Goal: Information Seeking & Learning: Check status

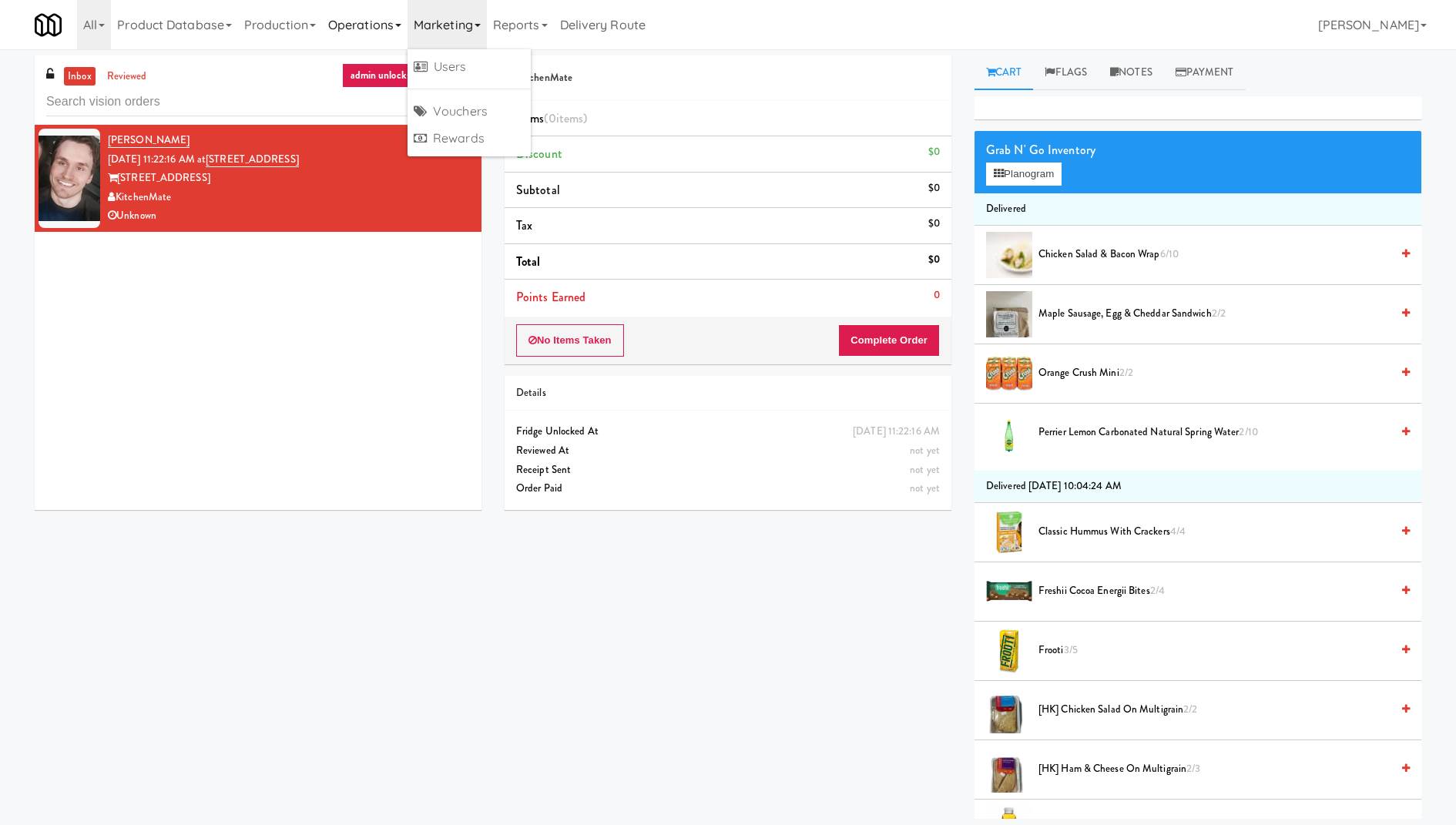
click at [391, 28] on link "Operations" at bounding box center [364, 24] width 86 height 49
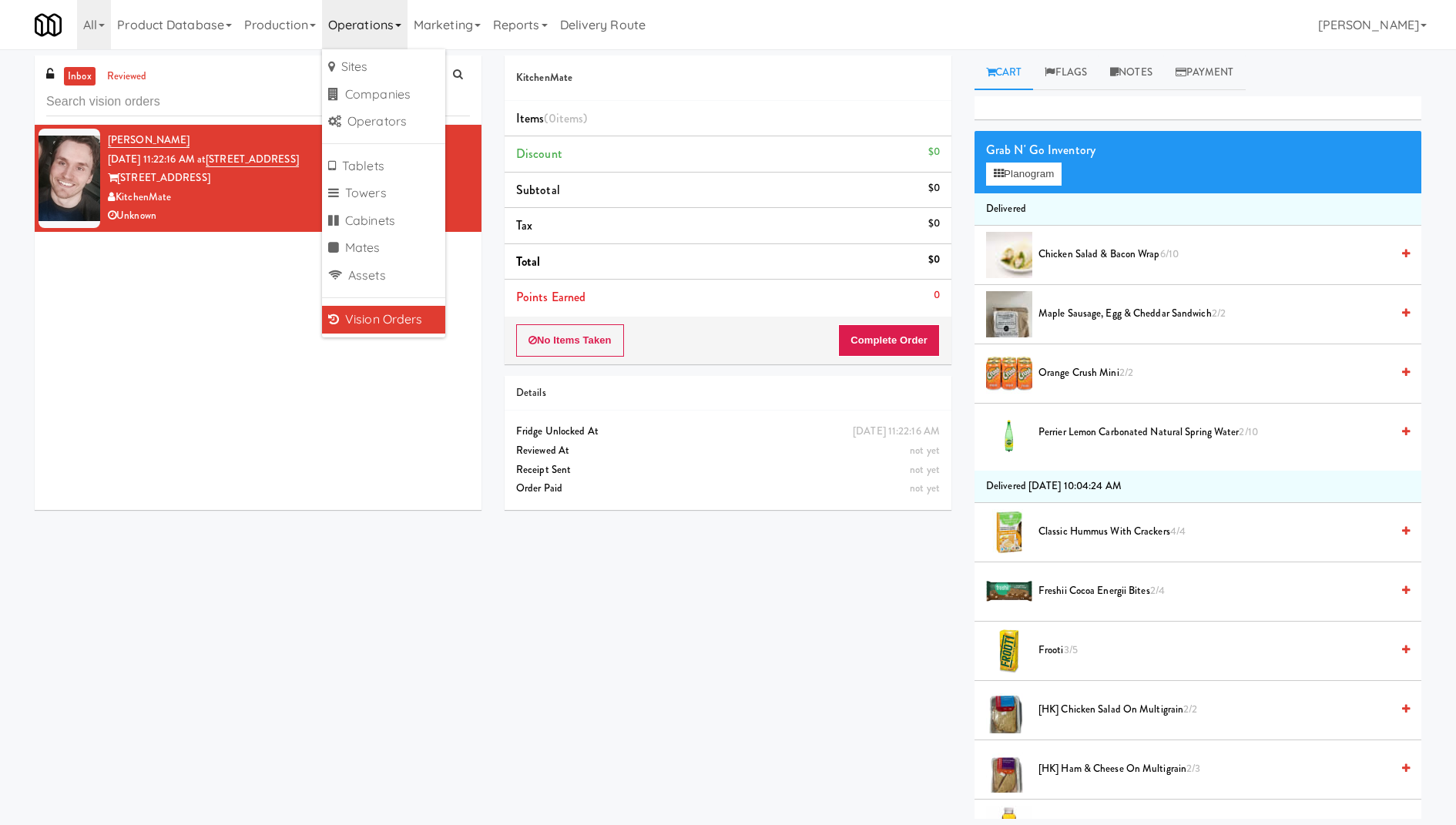
click at [398, 322] on link "Vision Orders" at bounding box center [382, 320] width 123 height 28
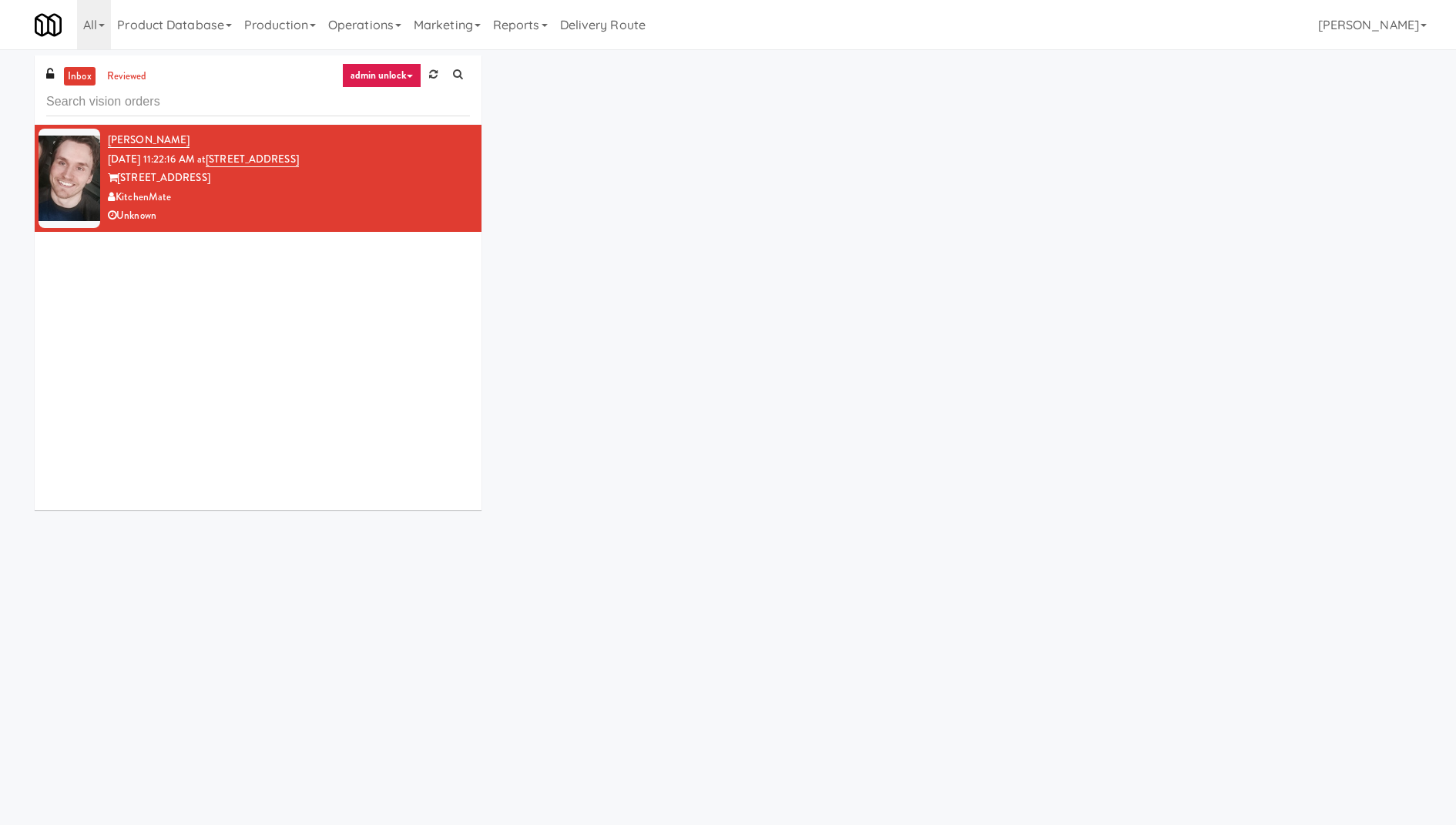
click at [408, 76] on icon at bounding box center [409, 76] width 6 height 3
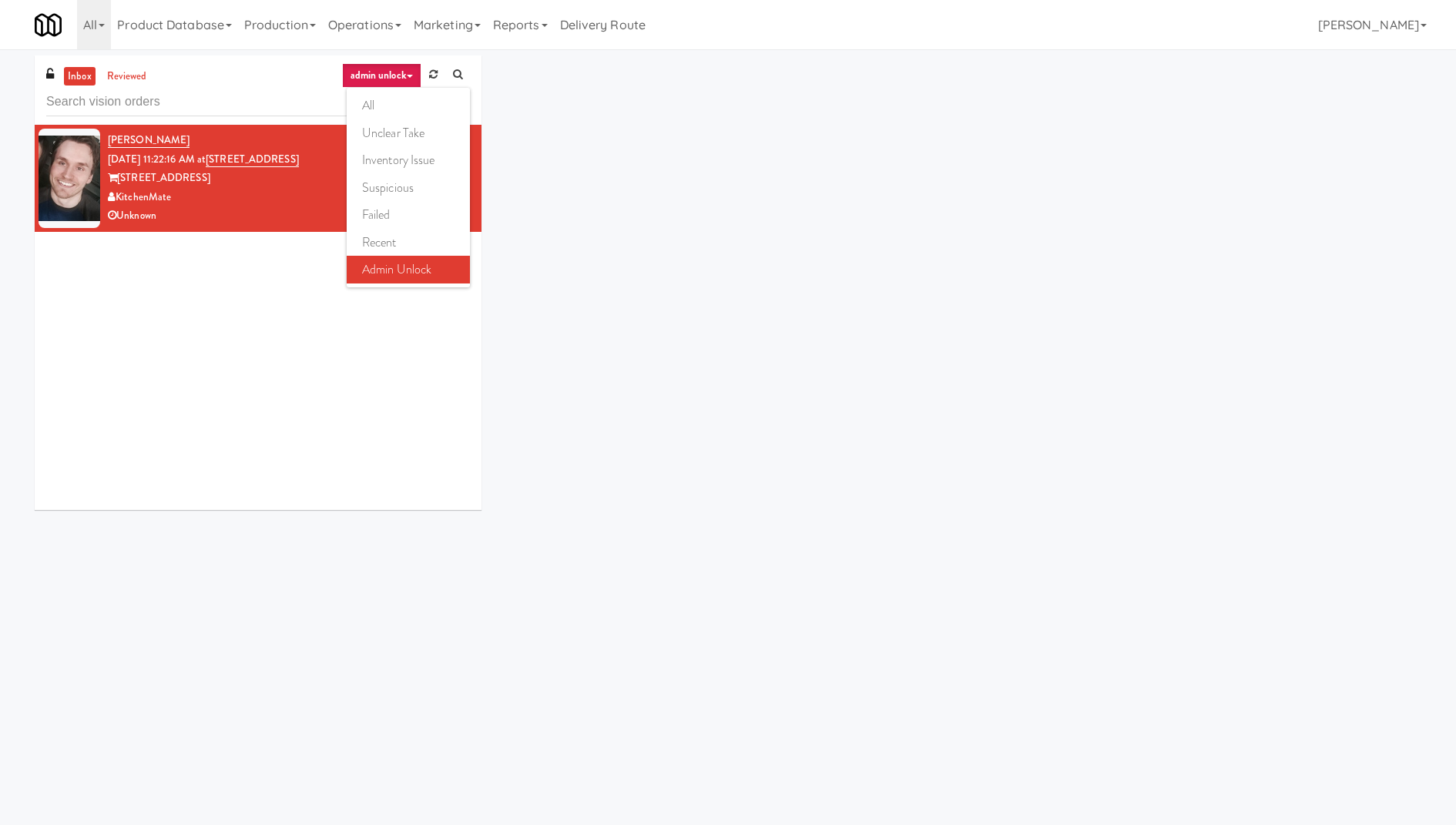
click at [395, 70] on link "admin unlock" at bounding box center [380, 75] width 79 height 25
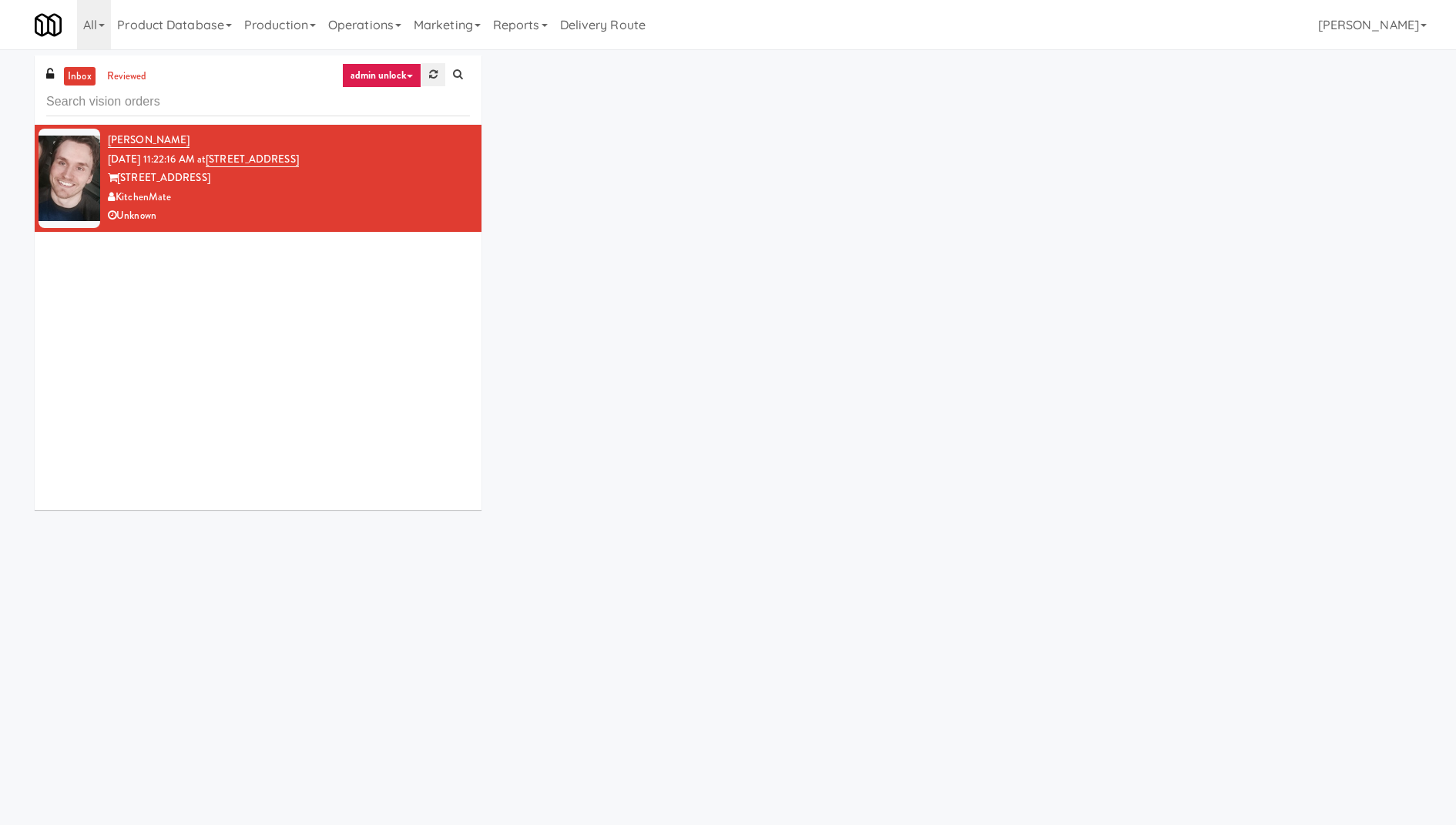
click at [435, 70] on icon at bounding box center [433, 74] width 8 height 10
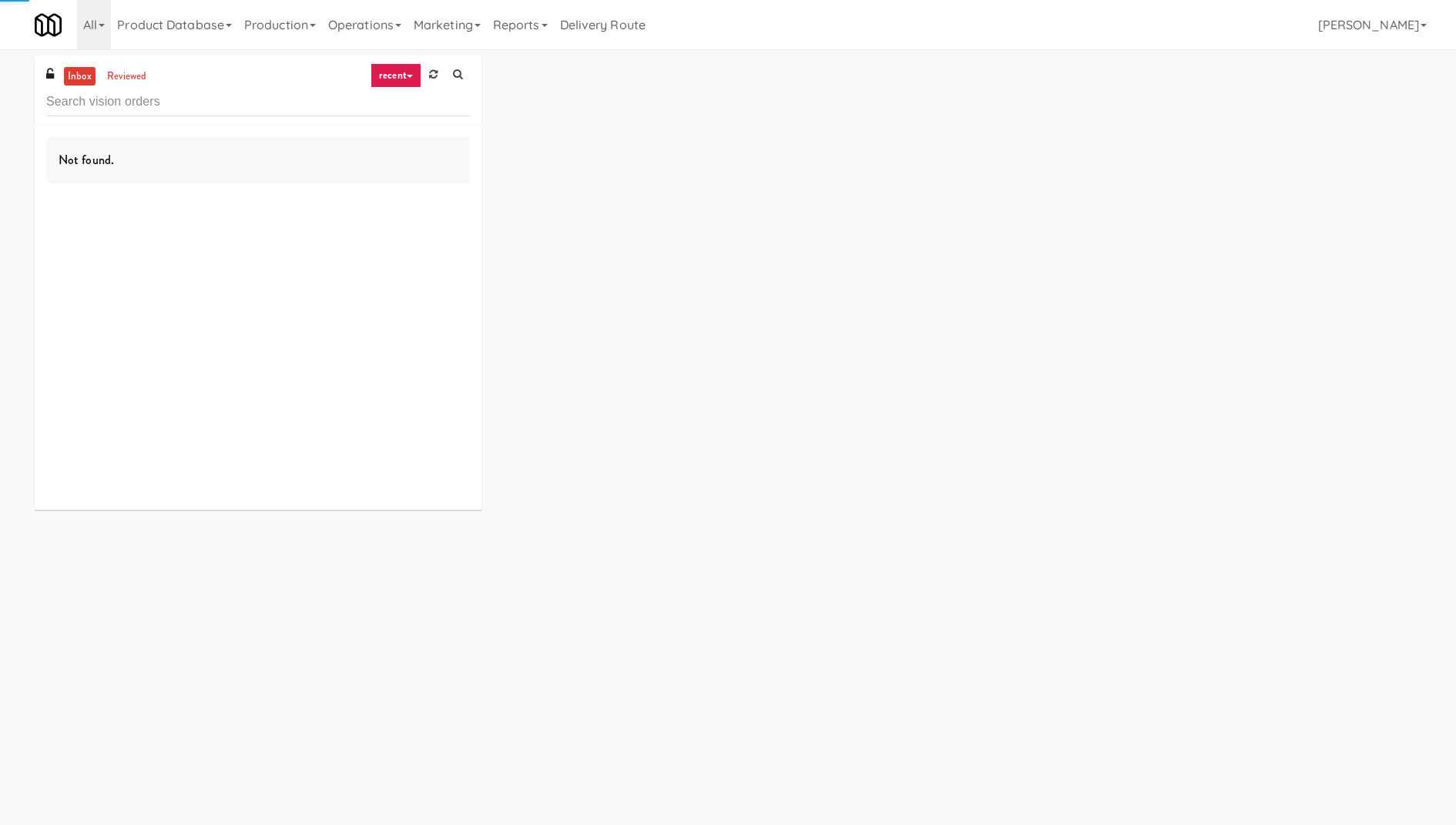
click at [398, 72] on link "recent" at bounding box center [395, 75] width 51 height 25
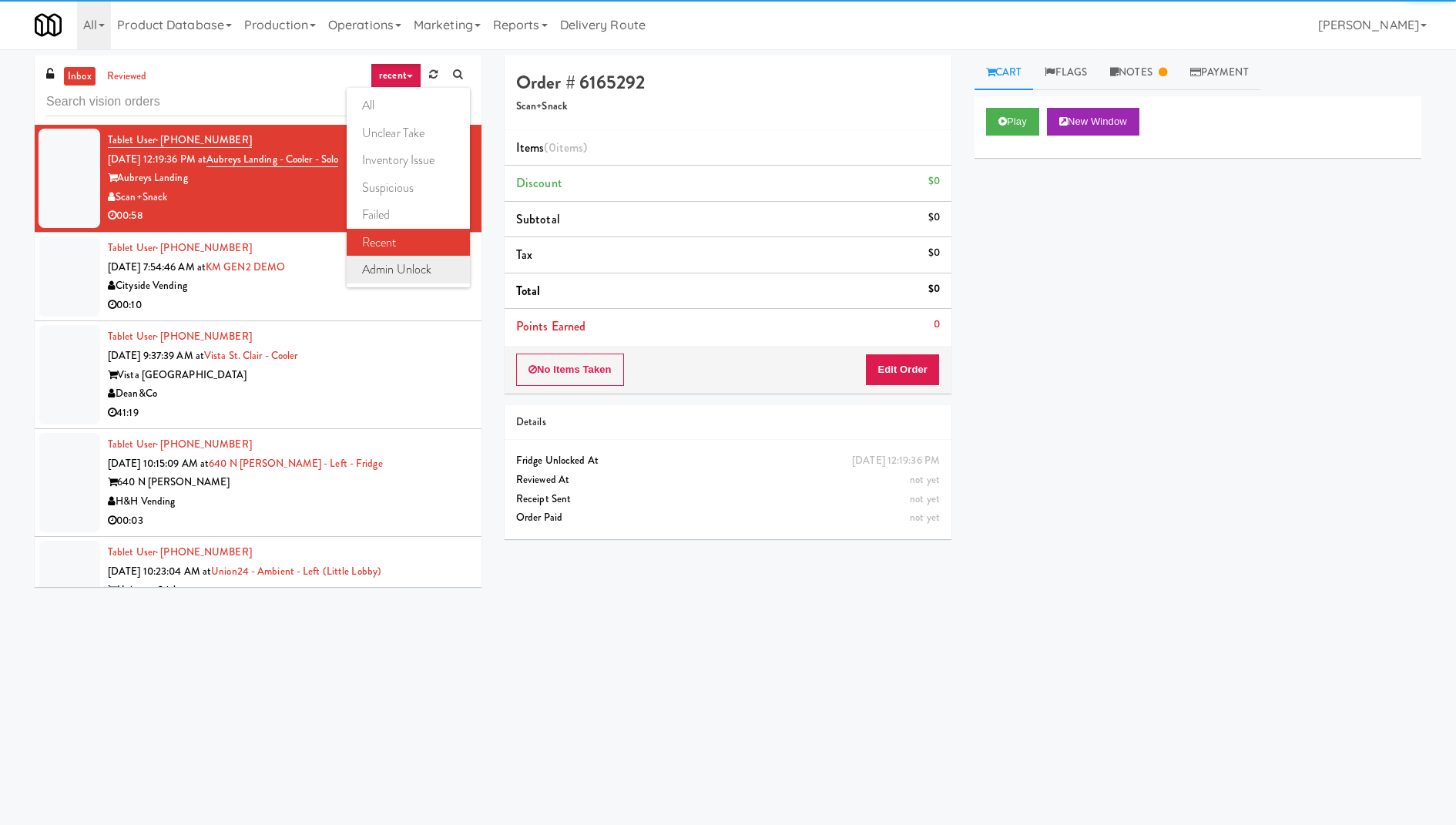
click at [402, 276] on link "admin unlock" at bounding box center [407, 270] width 123 height 28
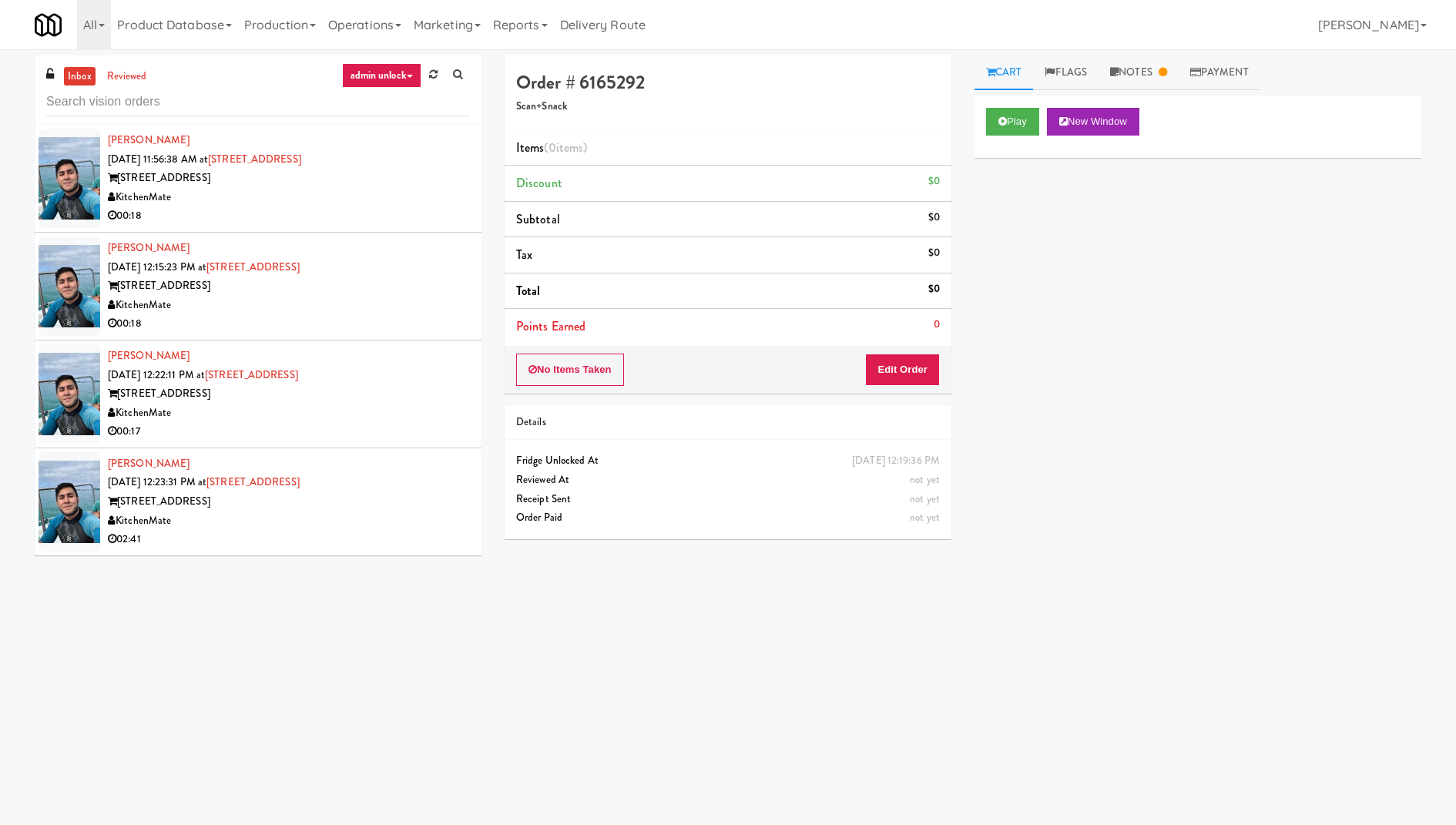
click at [398, 461] on div "Joshua Madero Sep 19, 2025 12:23:31 PM at 315 Front St - Pantry 315 Front St Ki…" at bounding box center [289, 501] width 362 height 95
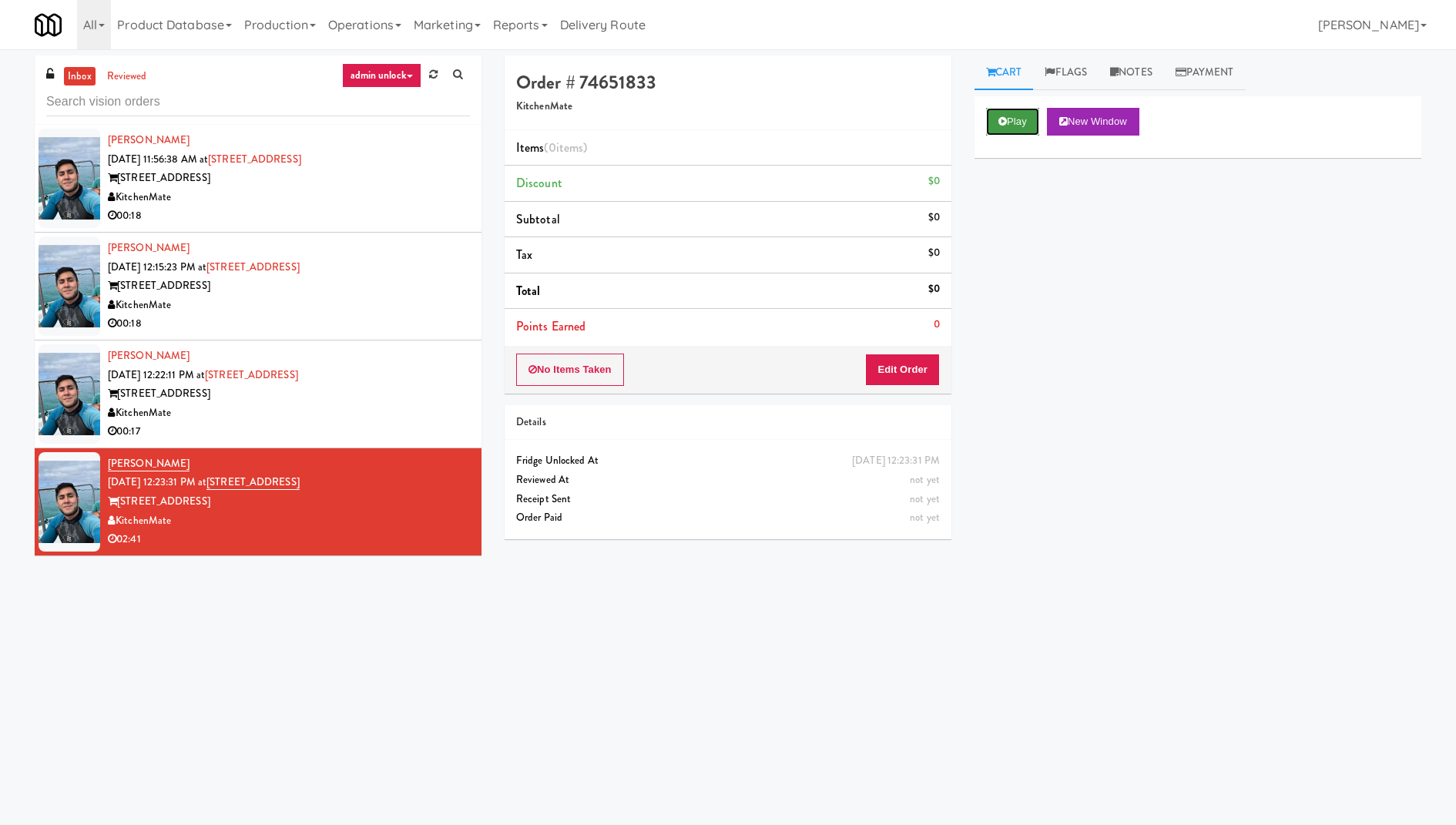
click at [1014, 120] on button "Play" at bounding box center [1012, 122] width 53 height 28
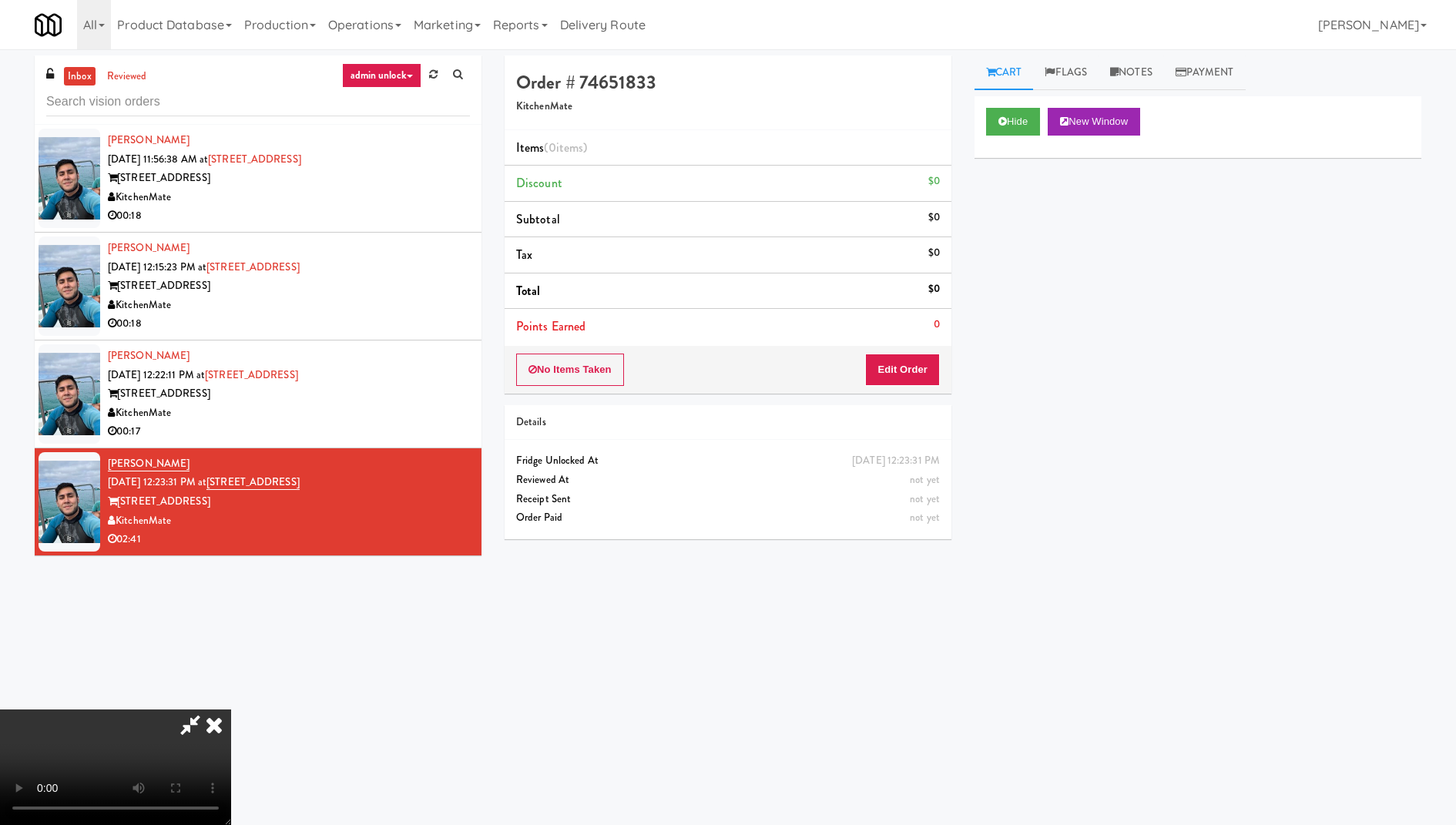
click at [231, 709] on icon at bounding box center [214, 724] width 34 height 31
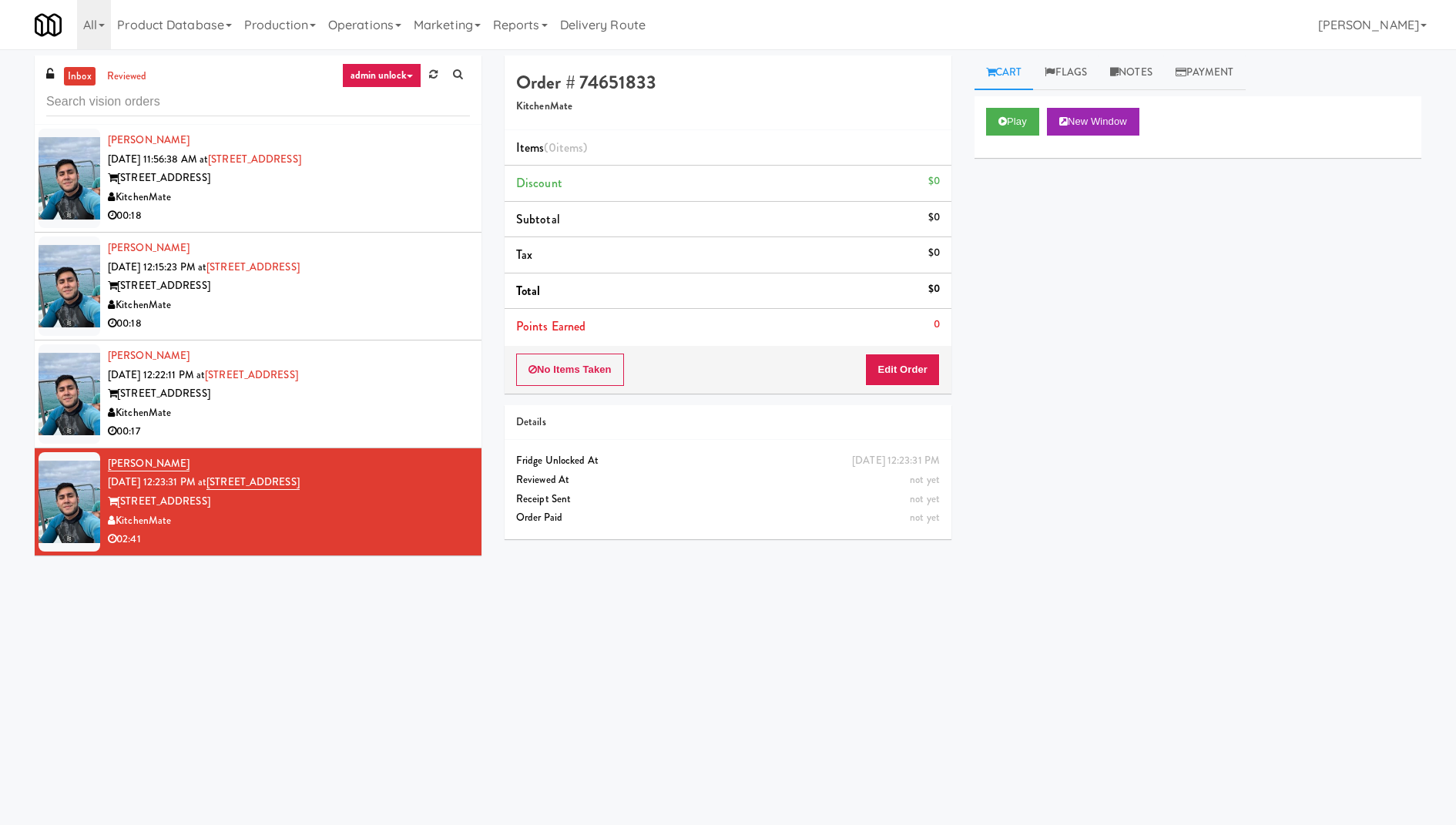
click at [438, 508] on div "315 Front St" at bounding box center [289, 501] width 362 height 19
click at [407, 434] on div "00:17" at bounding box center [289, 431] width 362 height 19
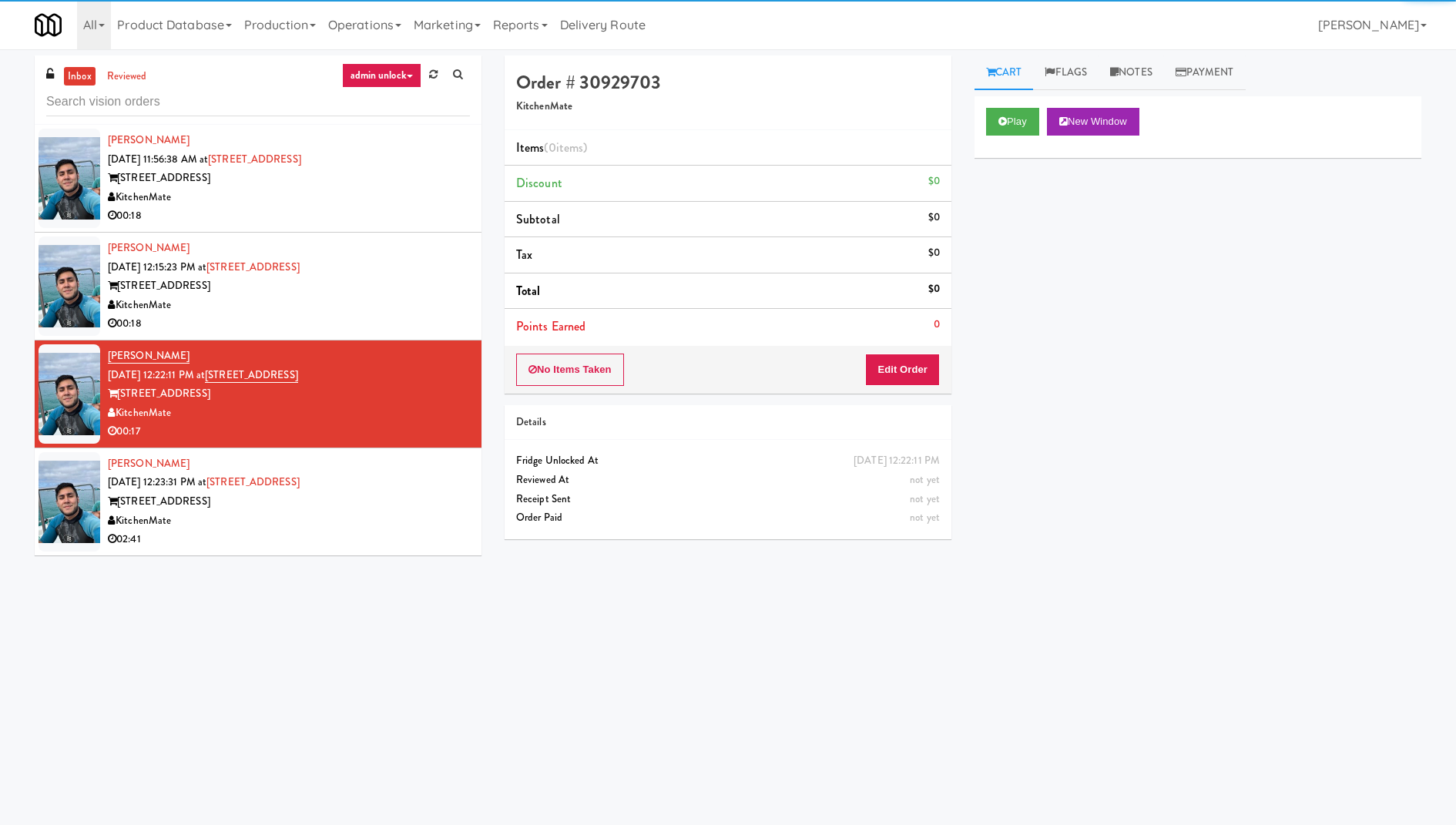
click at [409, 503] on div "315 Front St" at bounding box center [289, 501] width 362 height 19
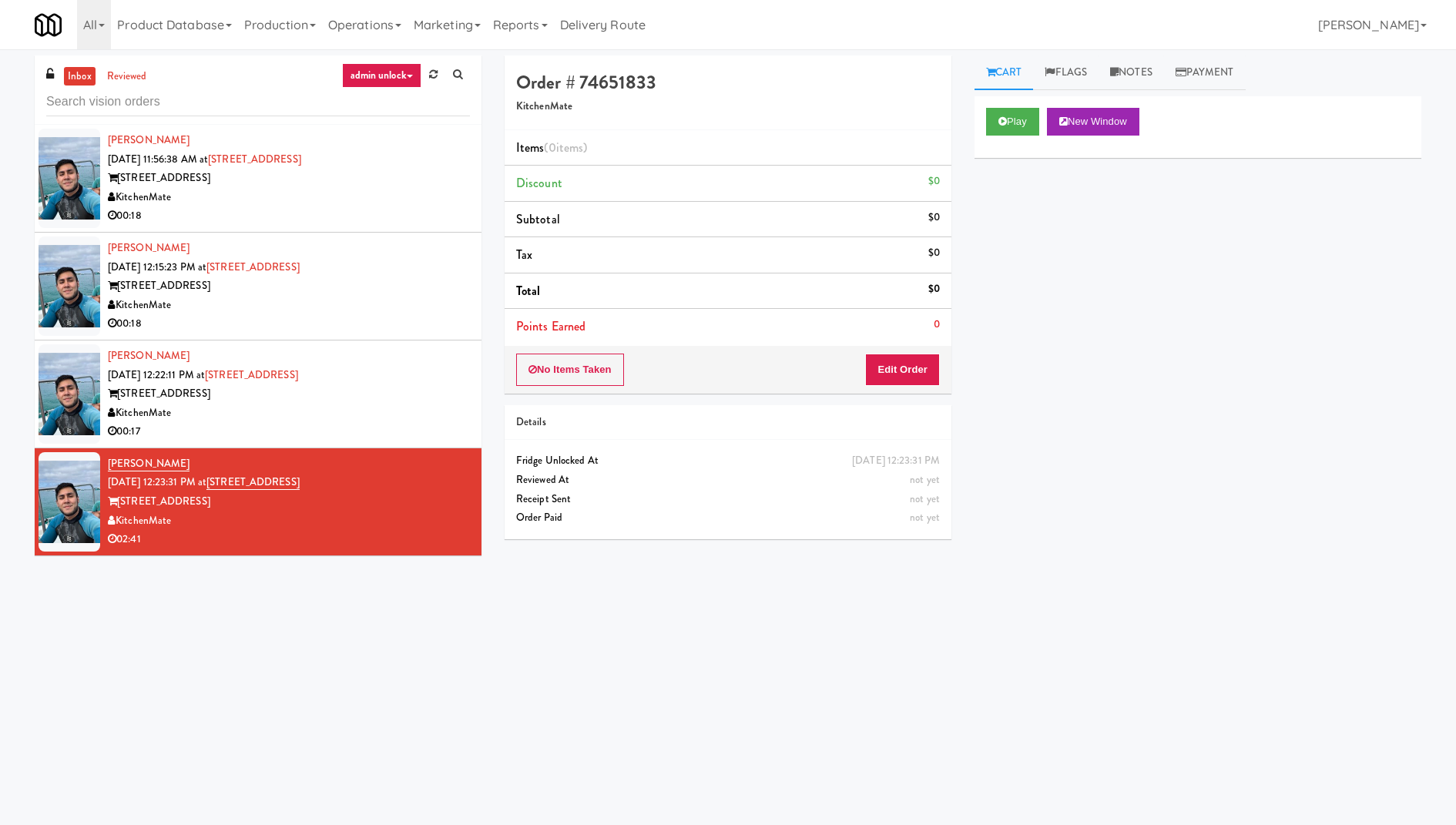
click at [397, 414] on div "KitchenMate" at bounding box center [289, 412] width 362 height 19
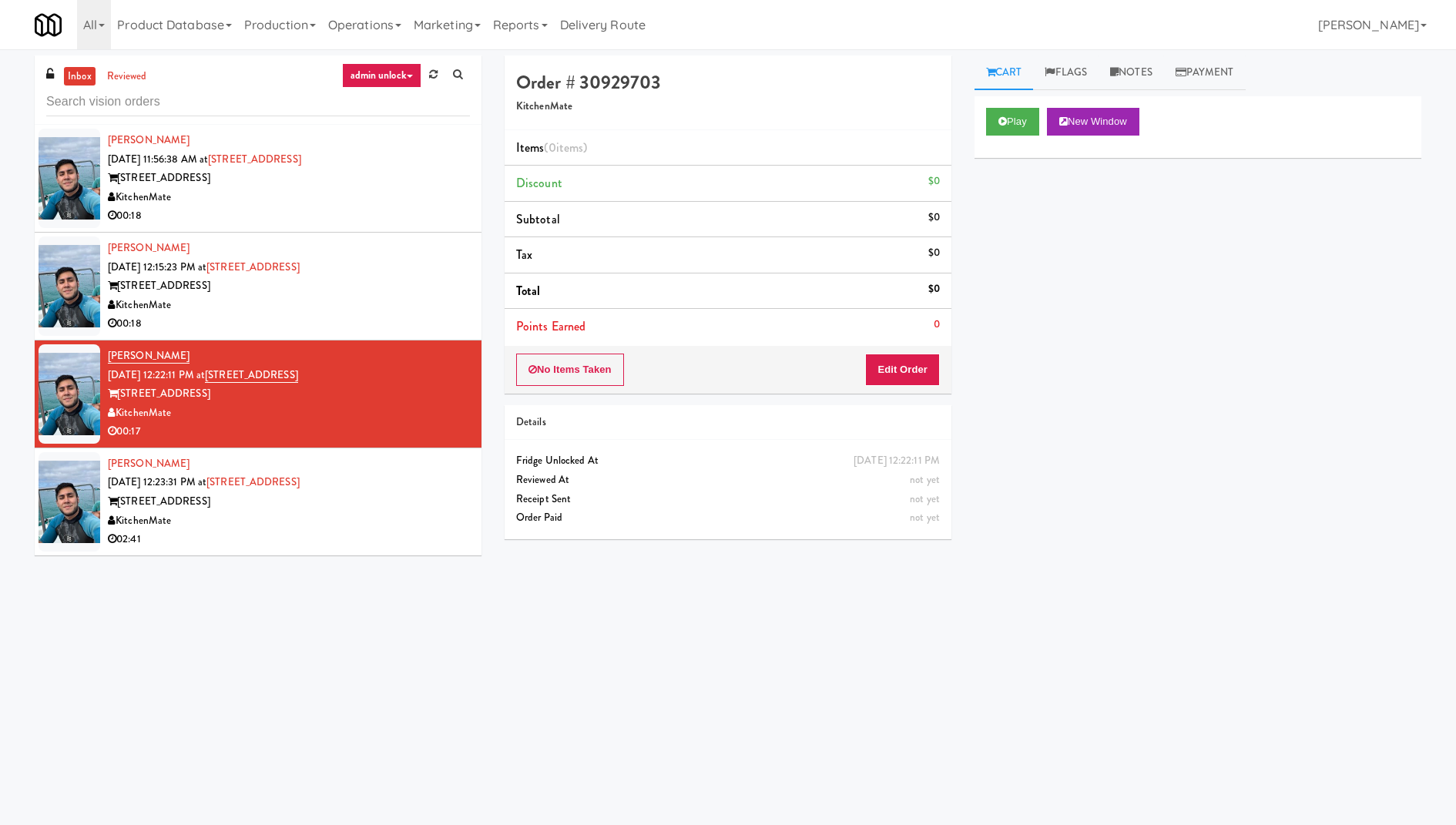
click at [395, 507] on div "315 Front St" at bounding box center [289, 501] width 362 height 19
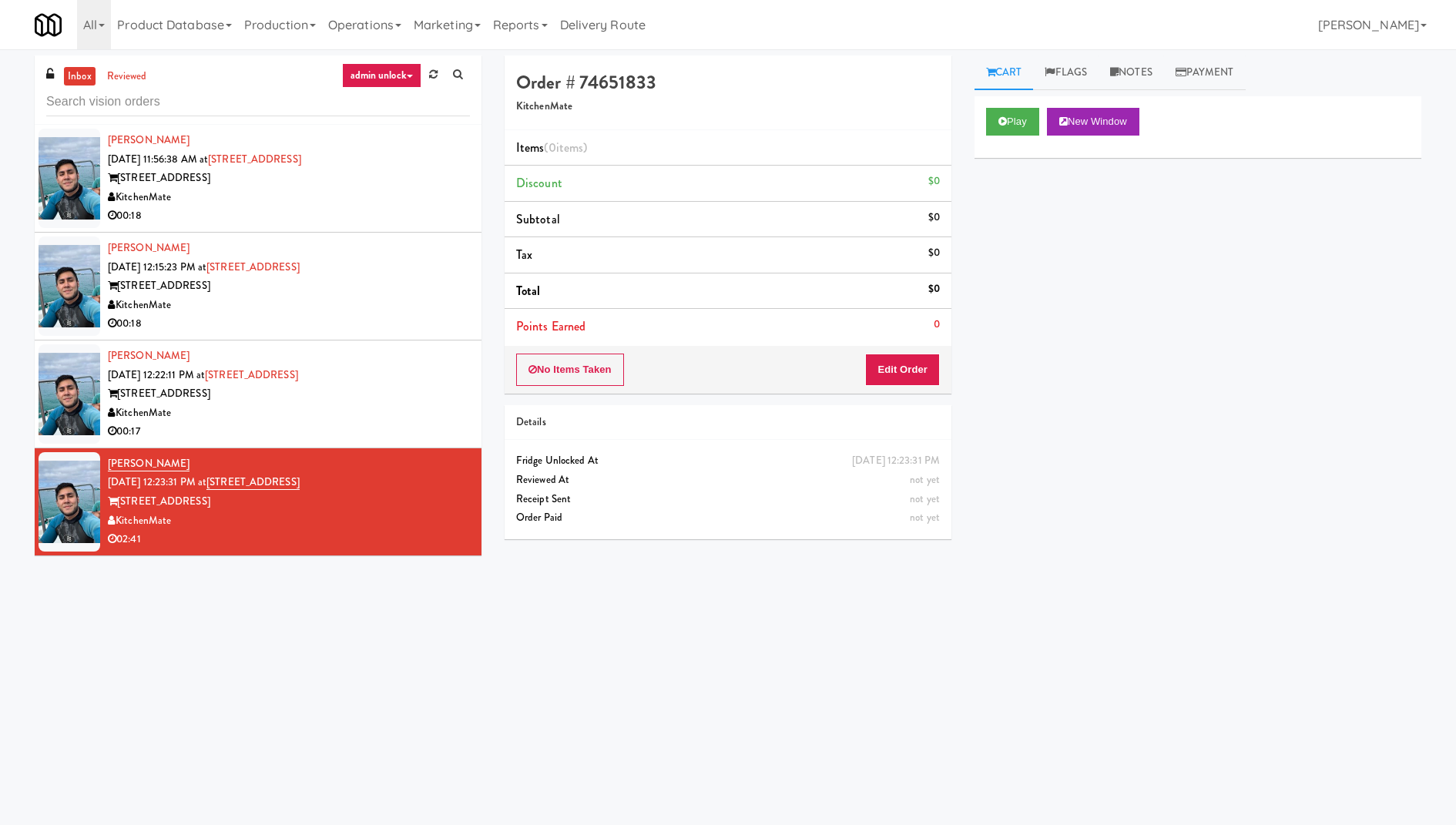
click at [388, 388] on div "315 Front St" at bounding box center [289, 394] width 362 height 19
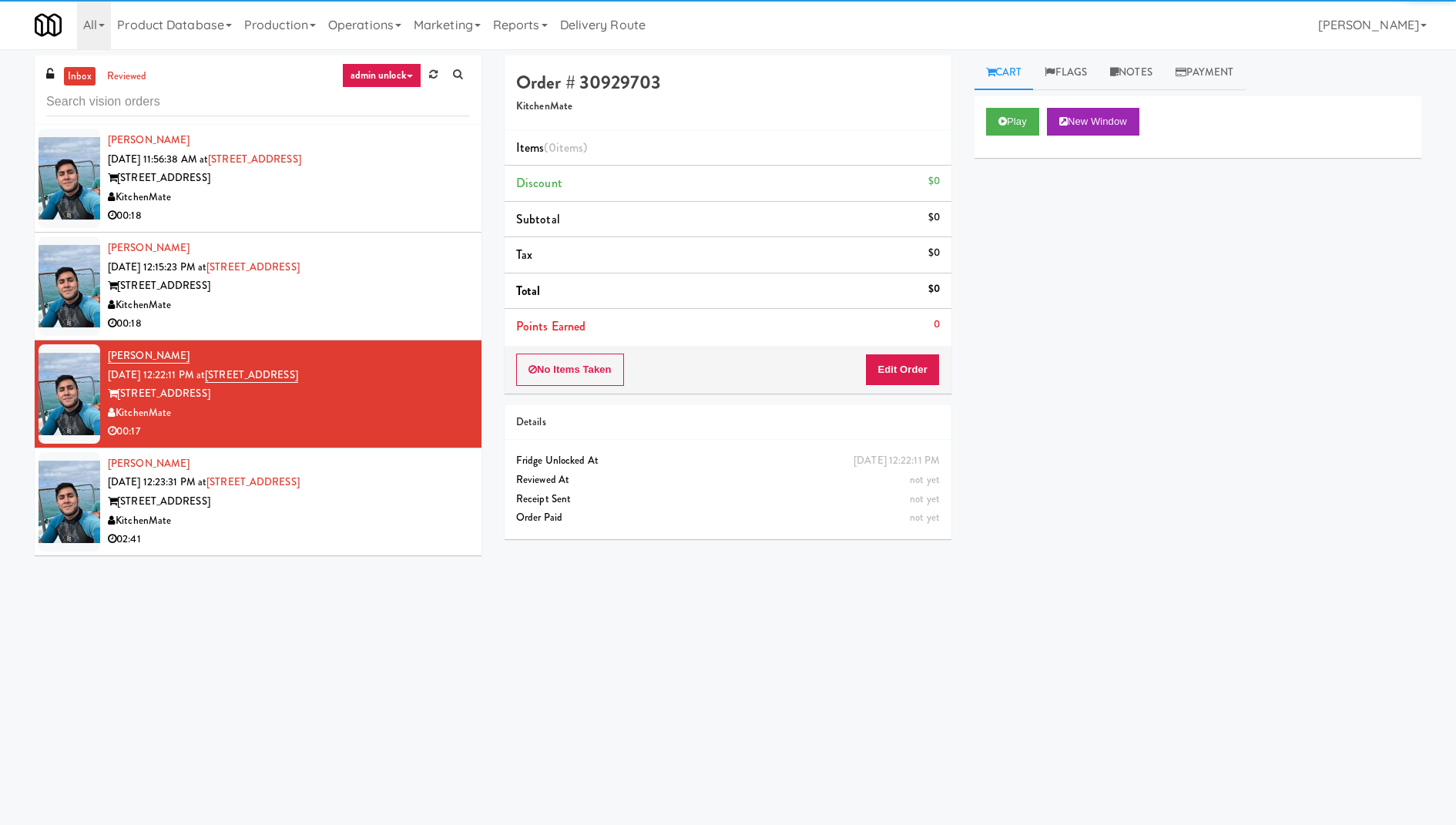
click at [392, 495] on div "315 Front St" at bounding box center [289, 501] width 362 height 19
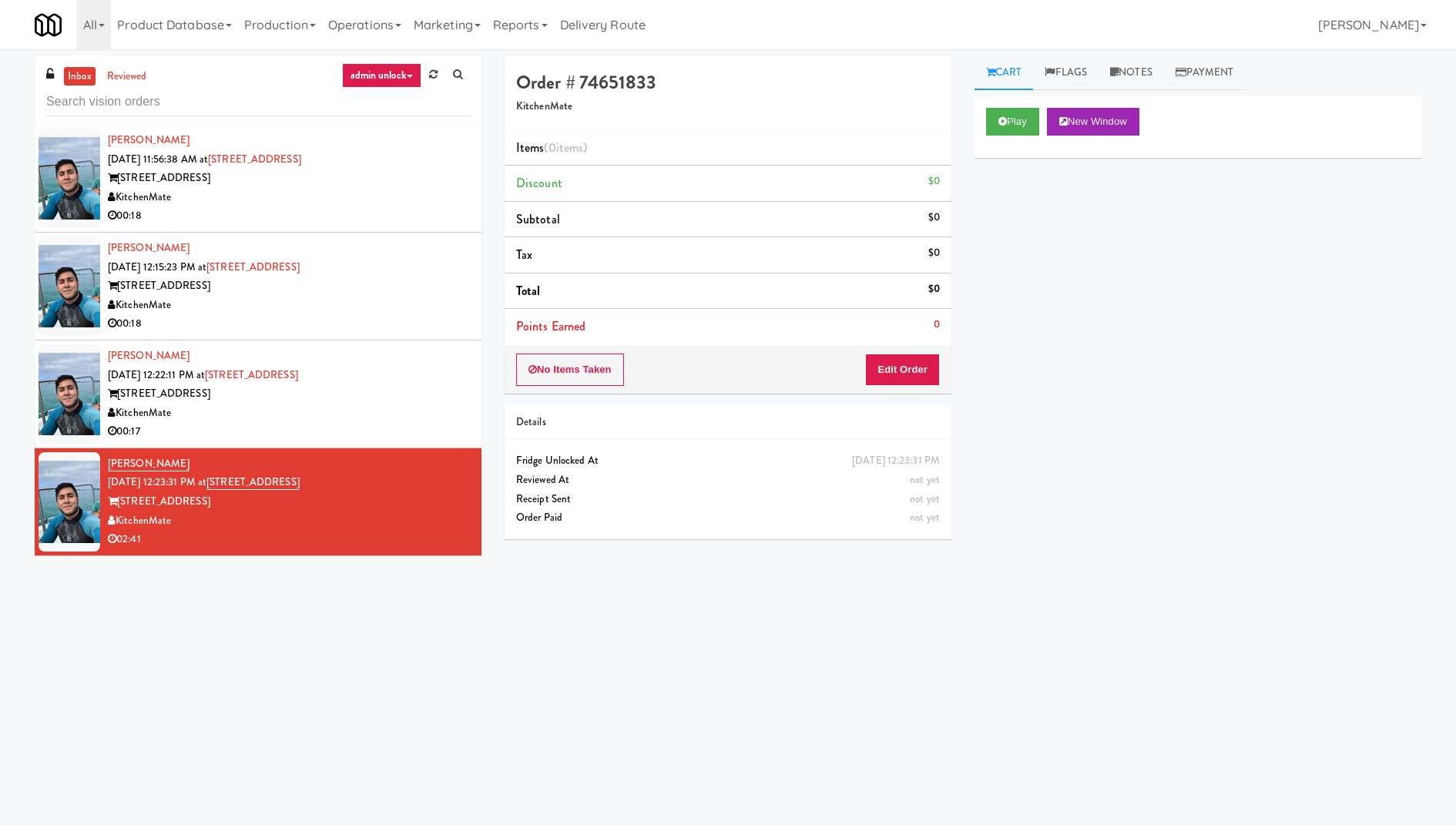
click at [387, 378] on div "Joshua Madero Sep 19, 2025 12:22:11 PM at 315 Front St - Fridge 315 Front St Ki…" at bounding box center [289, 394] width 362 height 95
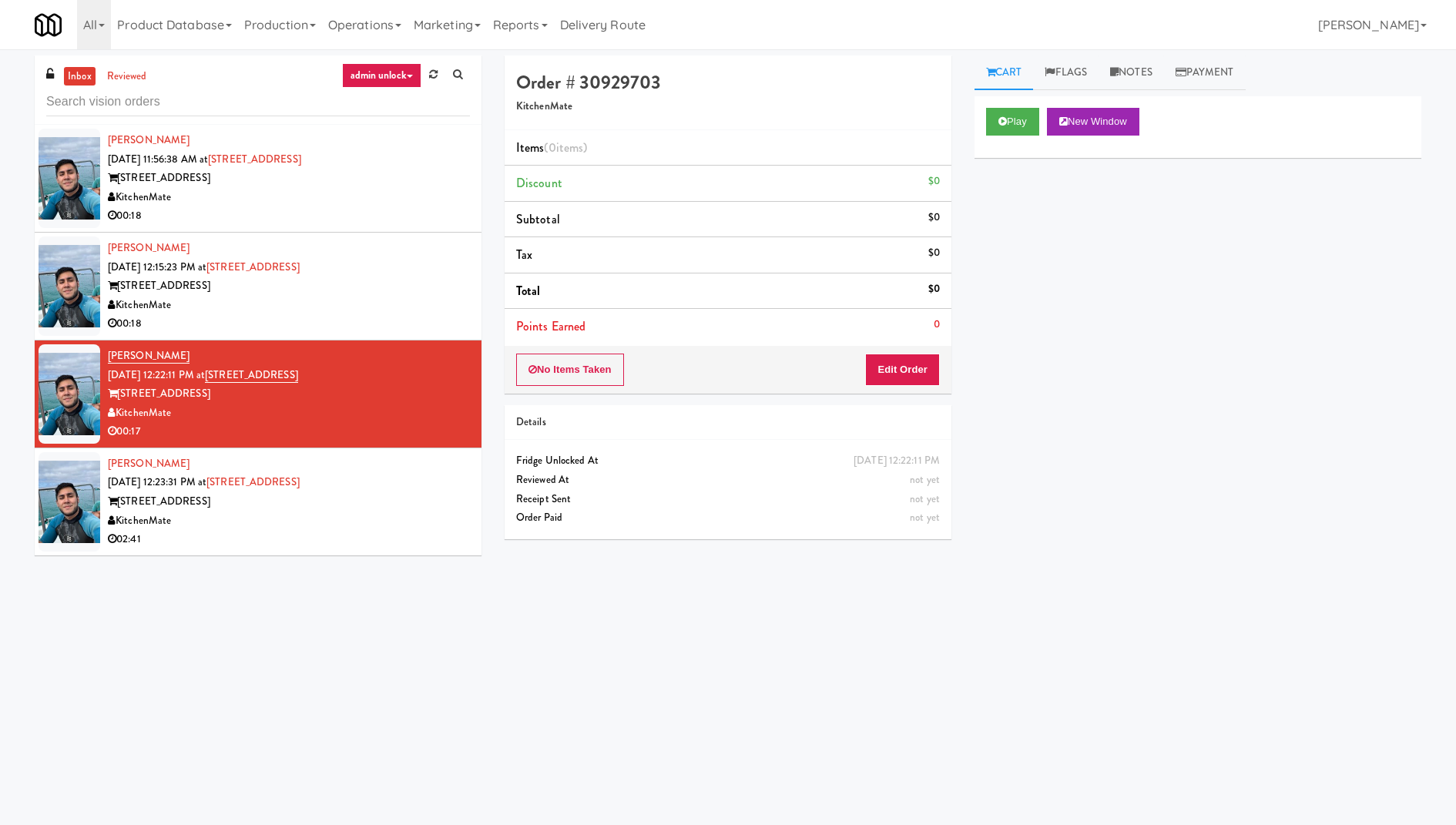
click at [390, 288] on div "315 Front St" at bounding box center [289, 286] width 362 height 19
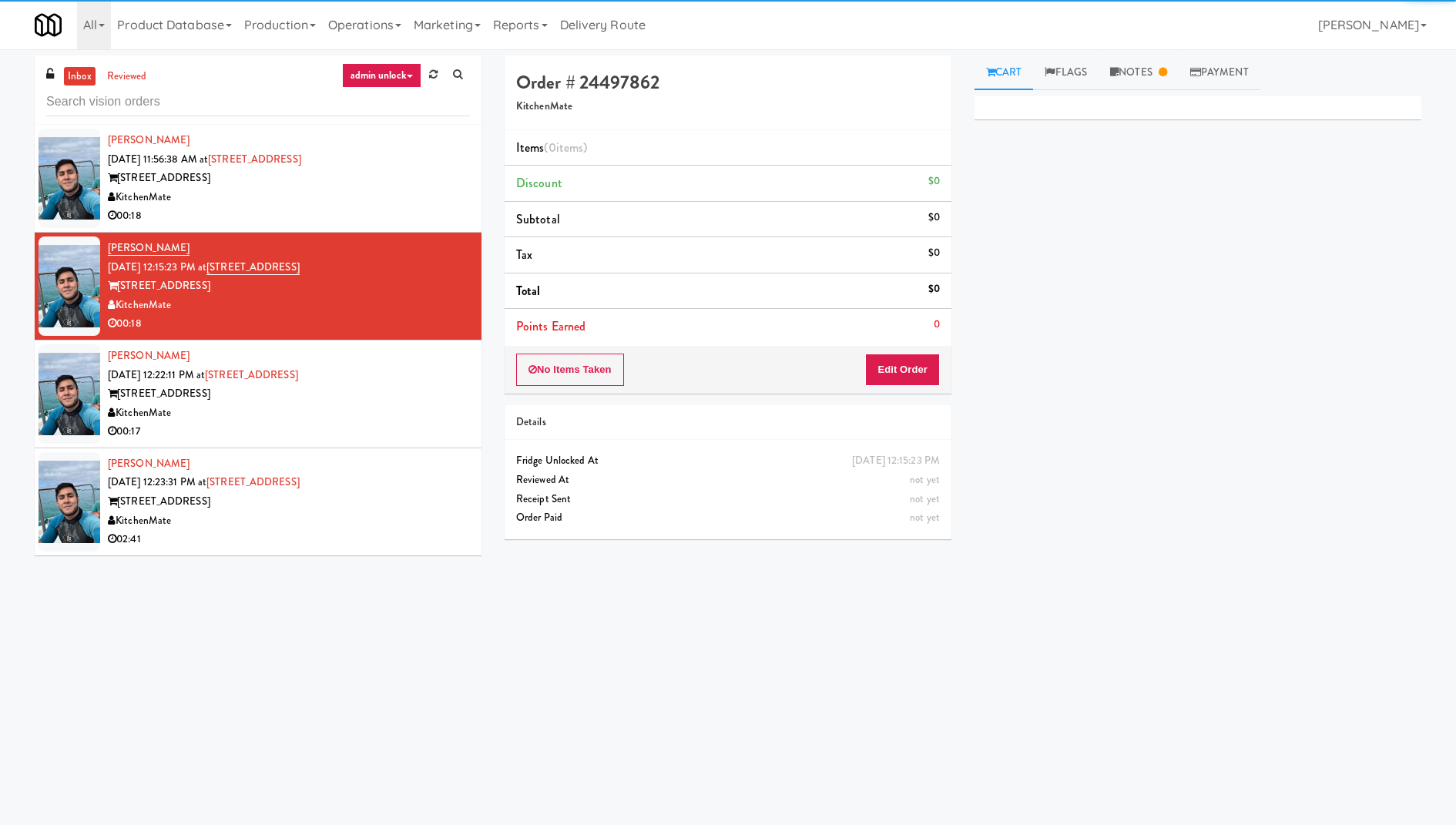
click at [401, 217] on div "00:18" at bounding box center [289, 216] width 362 height 19
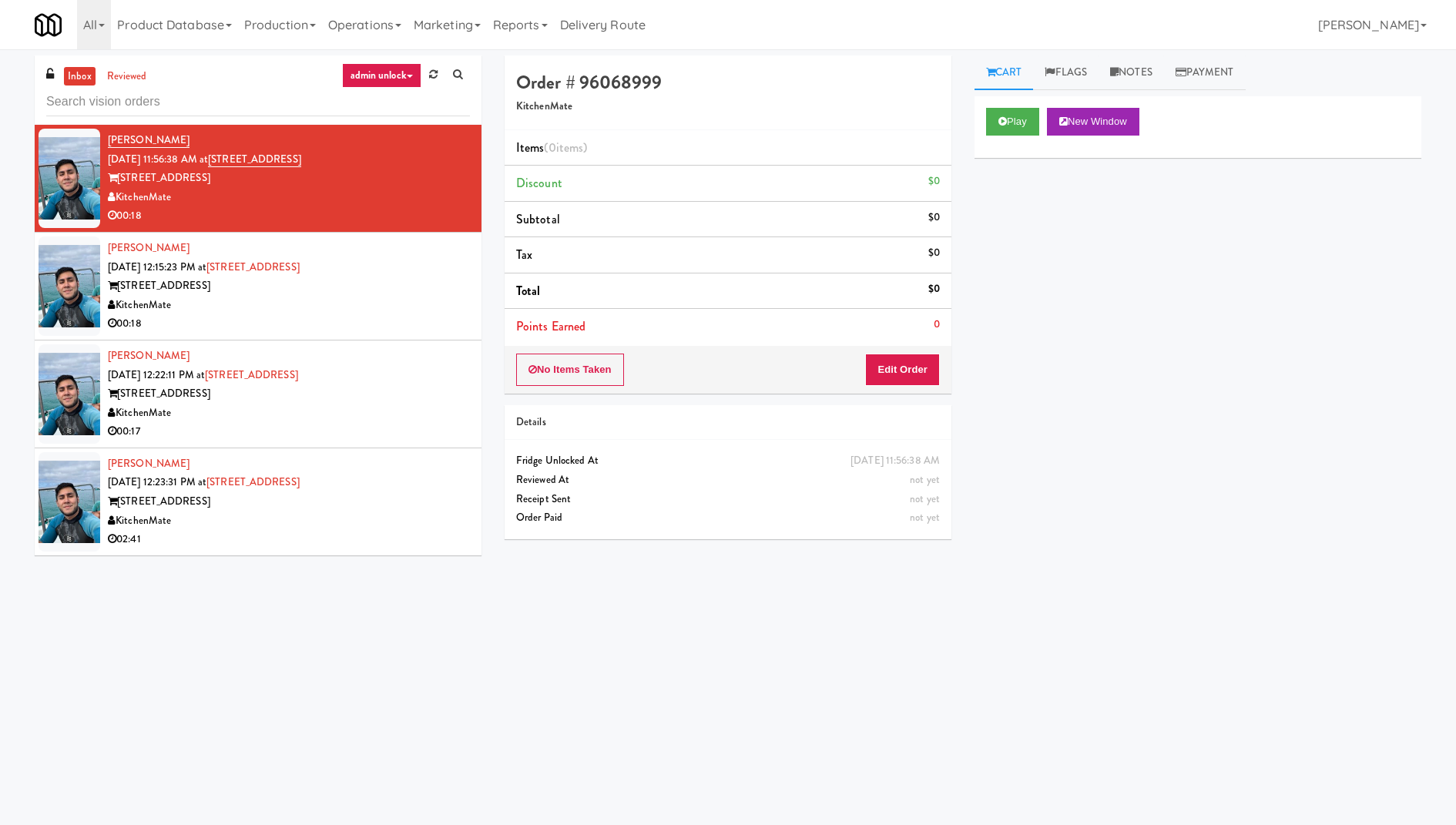
click at [424, 488] on div "Joshua Madero Sep 19, 2025 12:23:31 PM at 315 Front St - Pantry 315 Front St Ki…" at bounding box center [289, 501] width 362 height 95
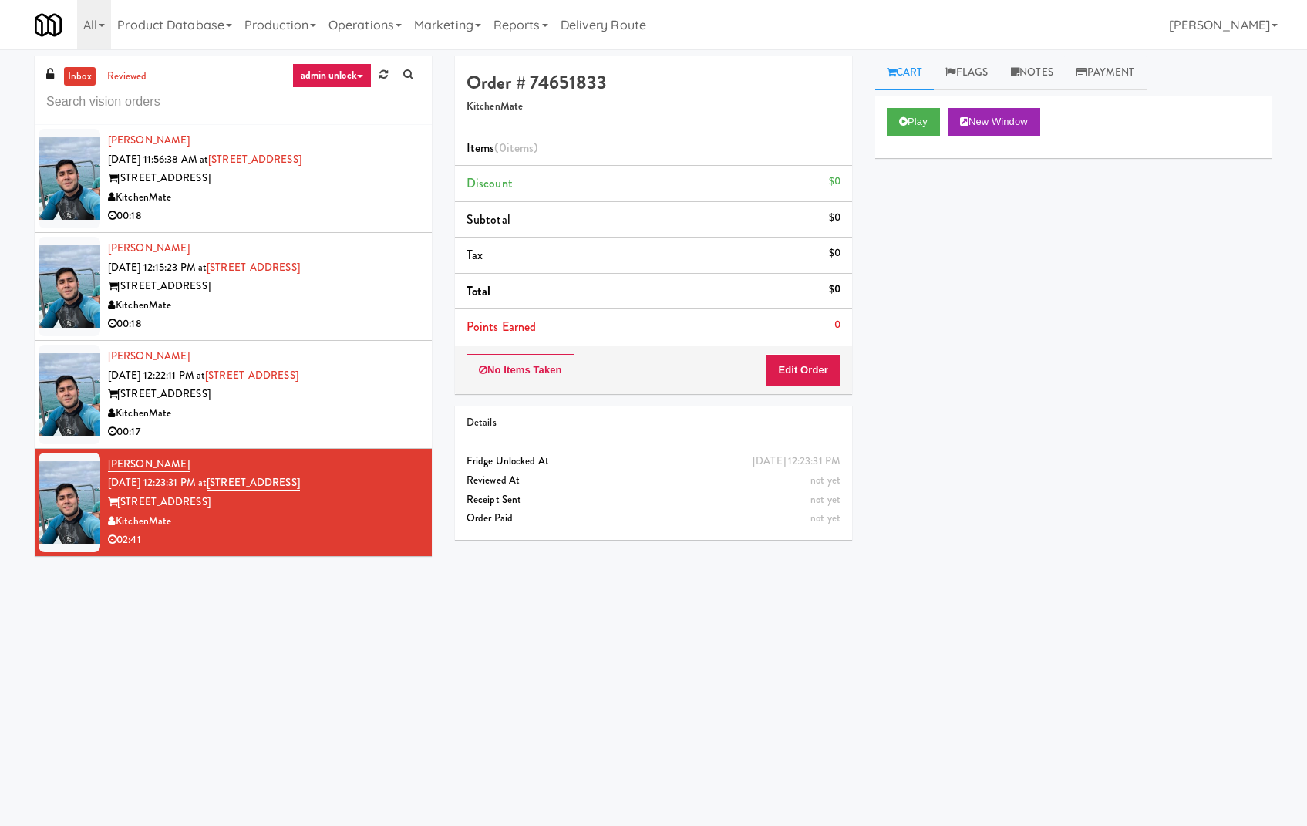
click at [245, 429] on div "00:17" at bounding box center [264, 432] width 312 height 19
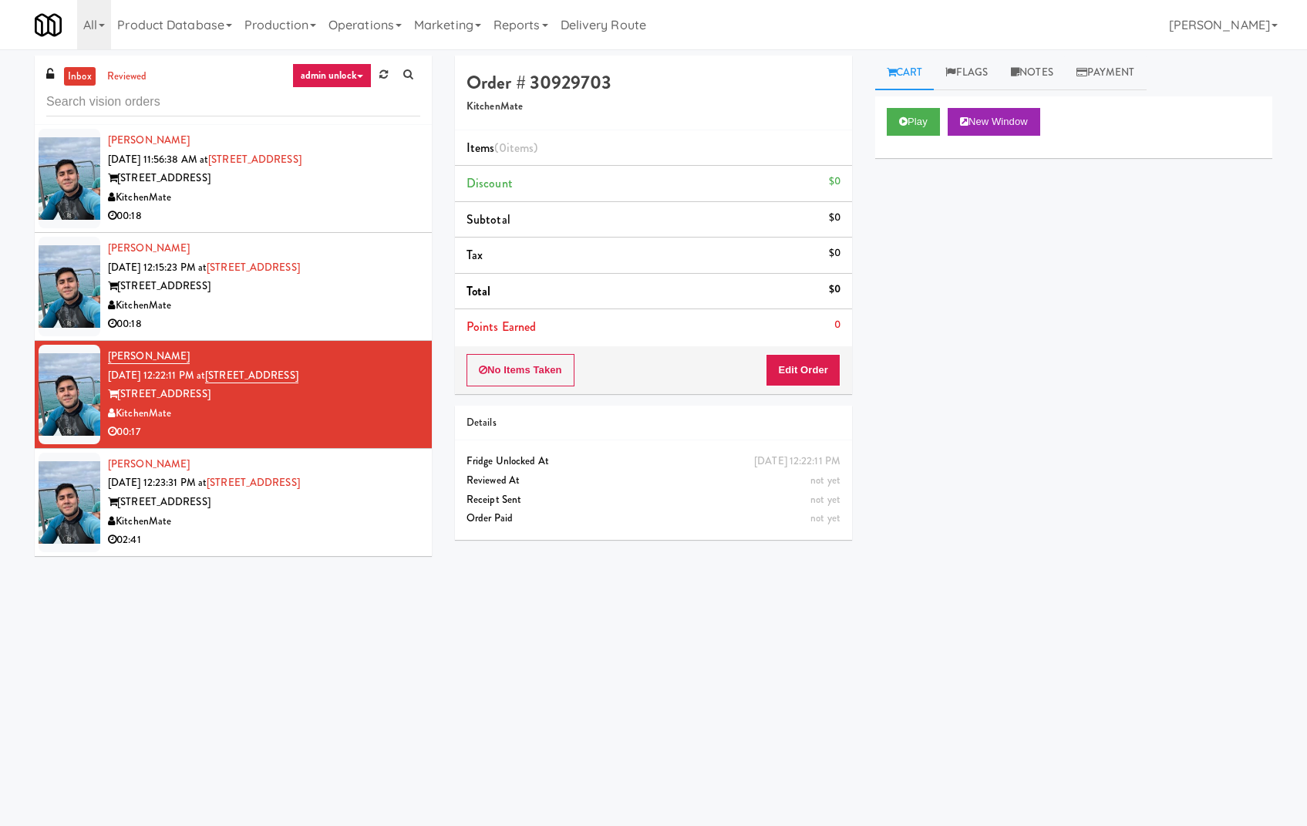
click at [376, 508] on div "315 Front St" at bounding box center [264, 502] width 312 height 19
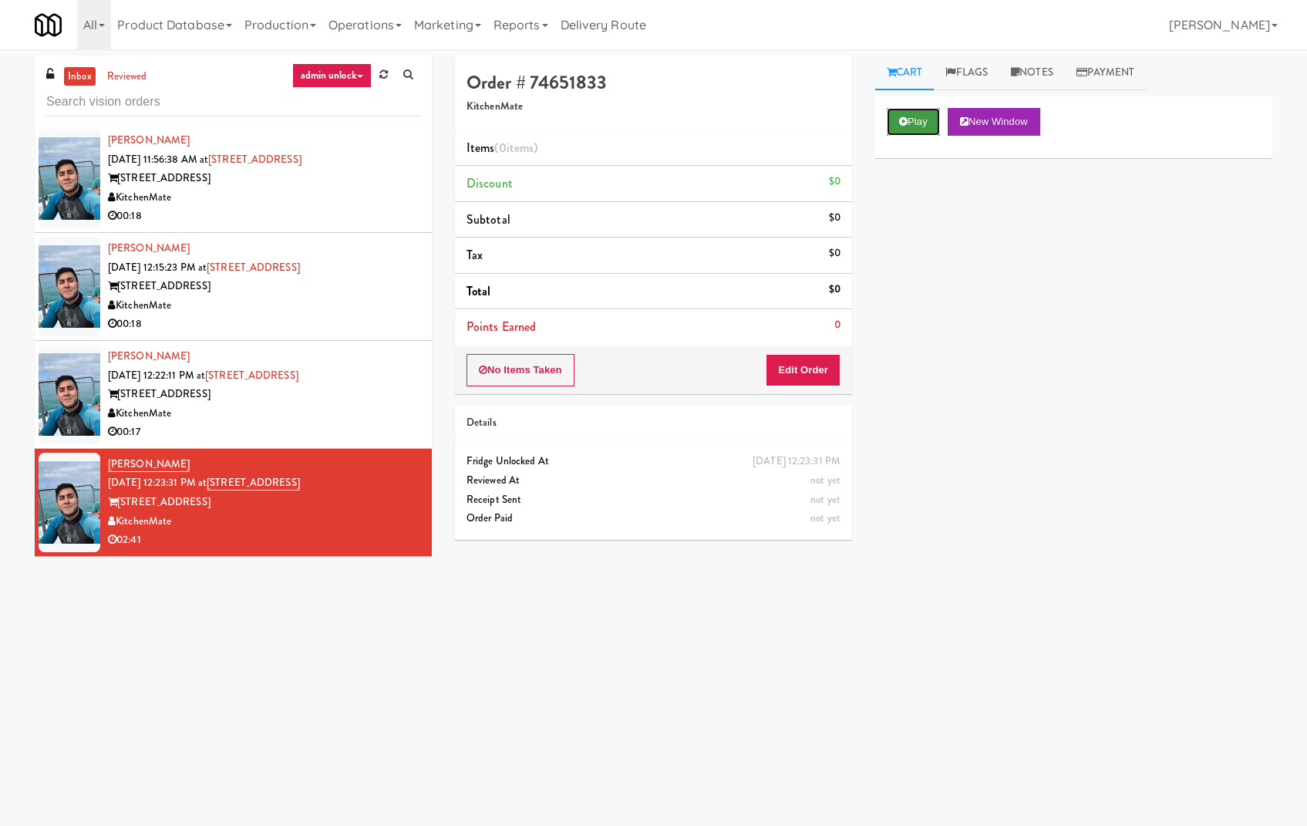
click at [921, 130] on button "Play" at bounding box center [913, 122] width 53 height 28
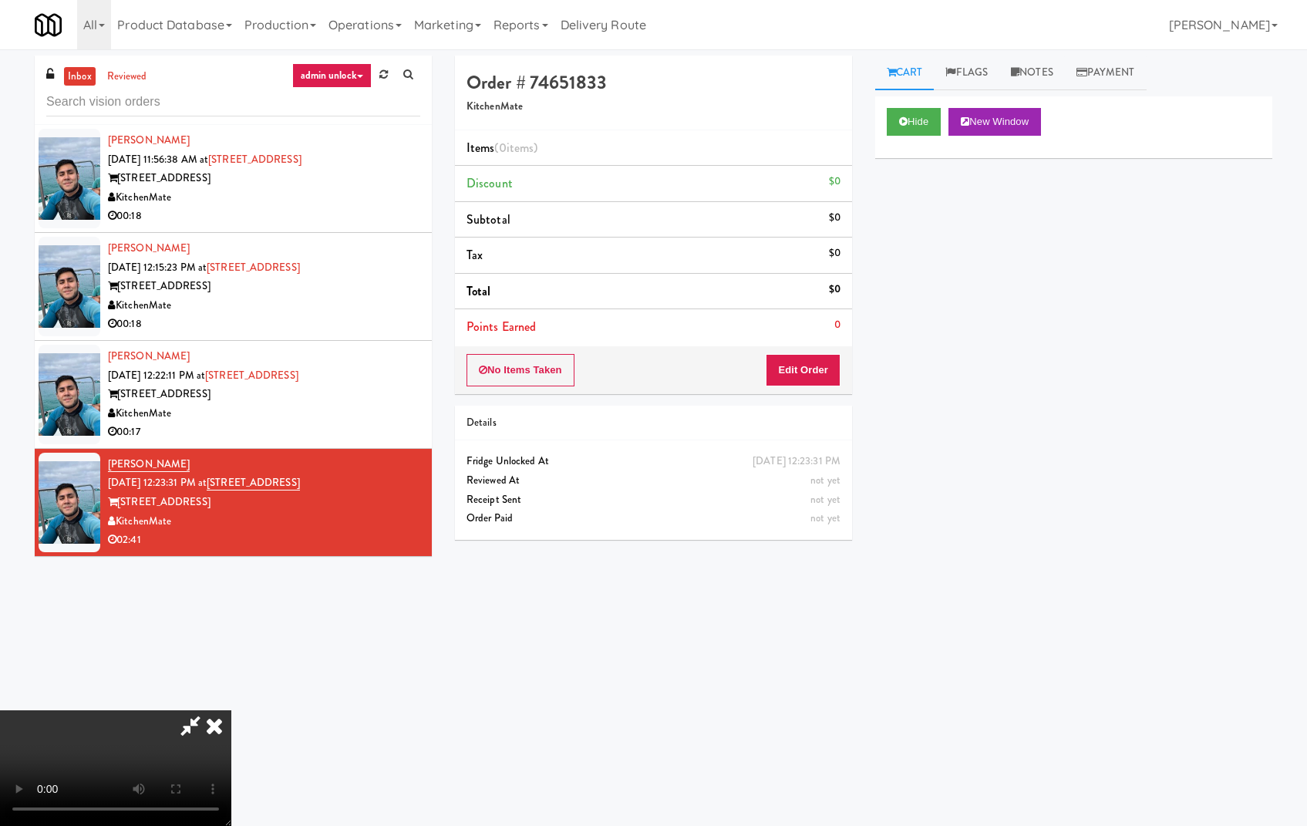
click at [231, 710] on icon at bounding box center [214, 725] width 34 height 31
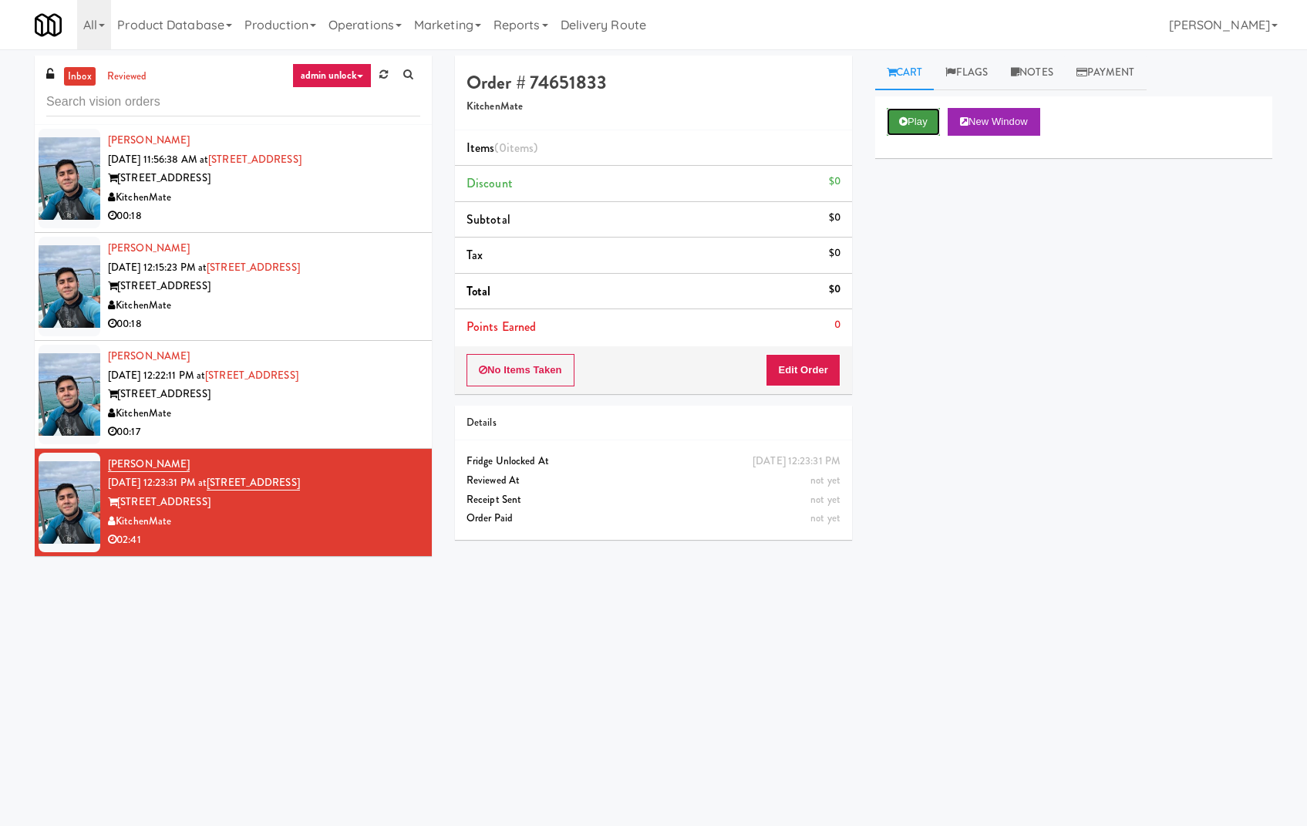
click at [898, 123] on button "Play" at bounding box center [913, 122] width 53 height 28
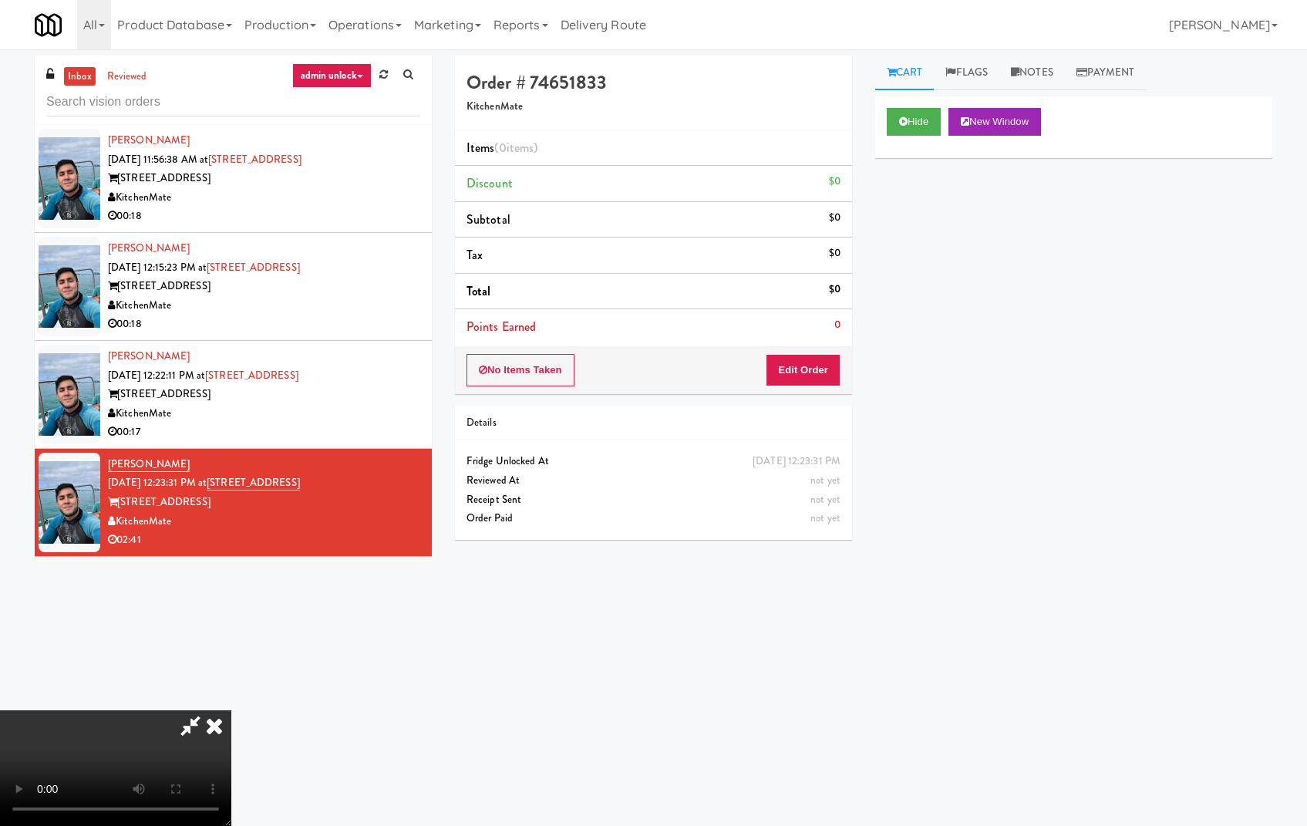
click at [231, 710] on icon at bounding box center [214, 725] width 34 height 31
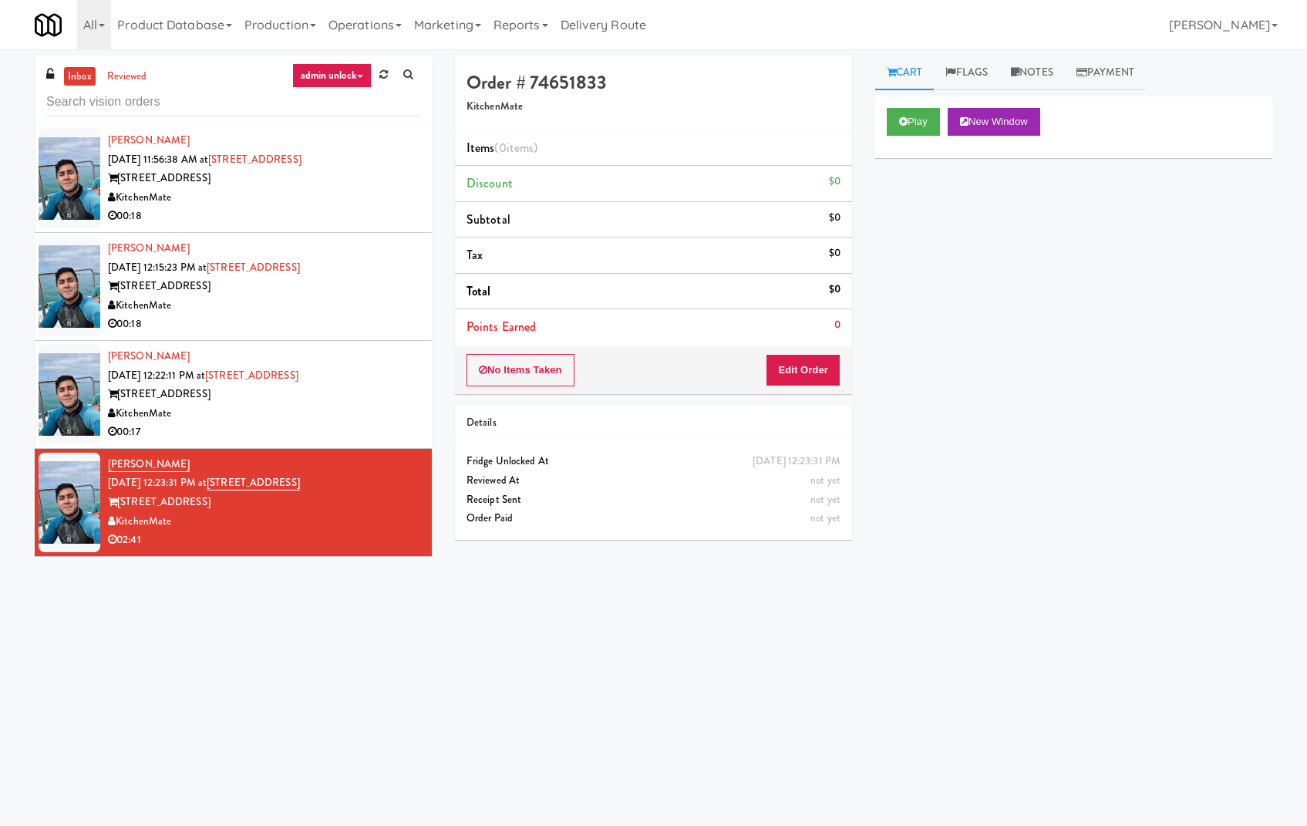
click at [349, 404] on div "KitchenMate" at bounding box center [264, 413] width 312 height 19
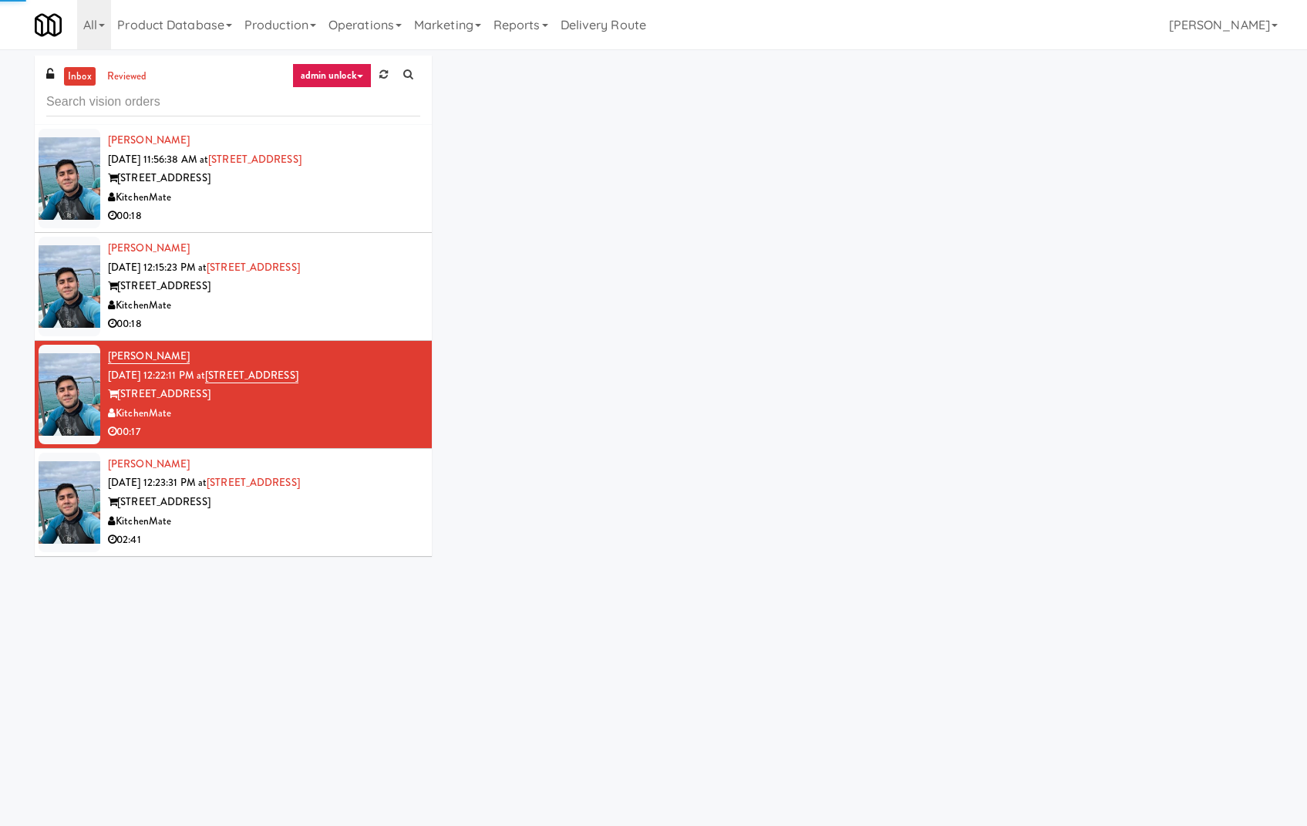
click at [363, 475] on div "Joshua Madero Sep 19, 2025 12:23:31 PM at 315 Front St - Pantry 315 Front St Ki…" at bounding box center [264, 502] width 312 height 95
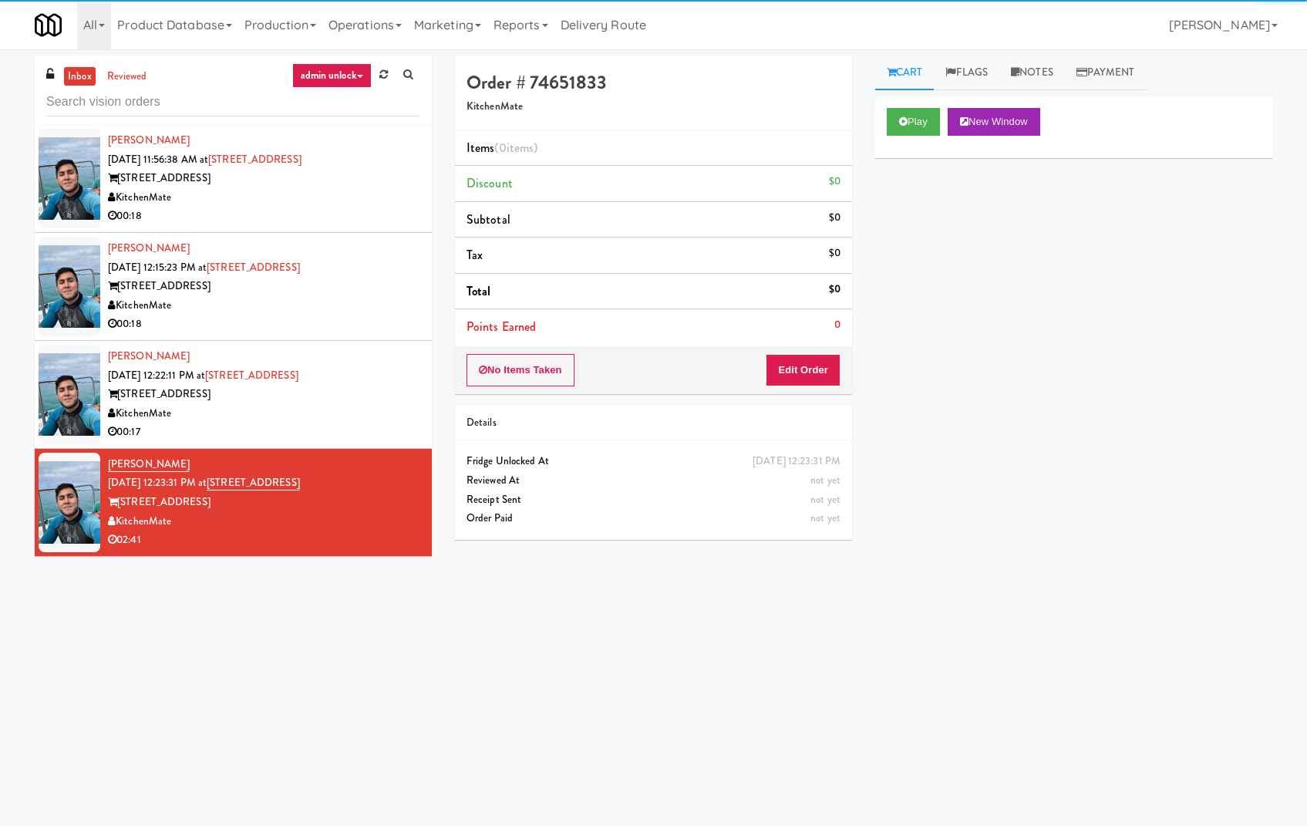
click at [386, 371] on div "Joshua Madero Sep 19, 2025 12:22:11 PM at 315 Front St - Fridge 315 Front St Ki…" at bounding box center [264, 394] width 312 height 95
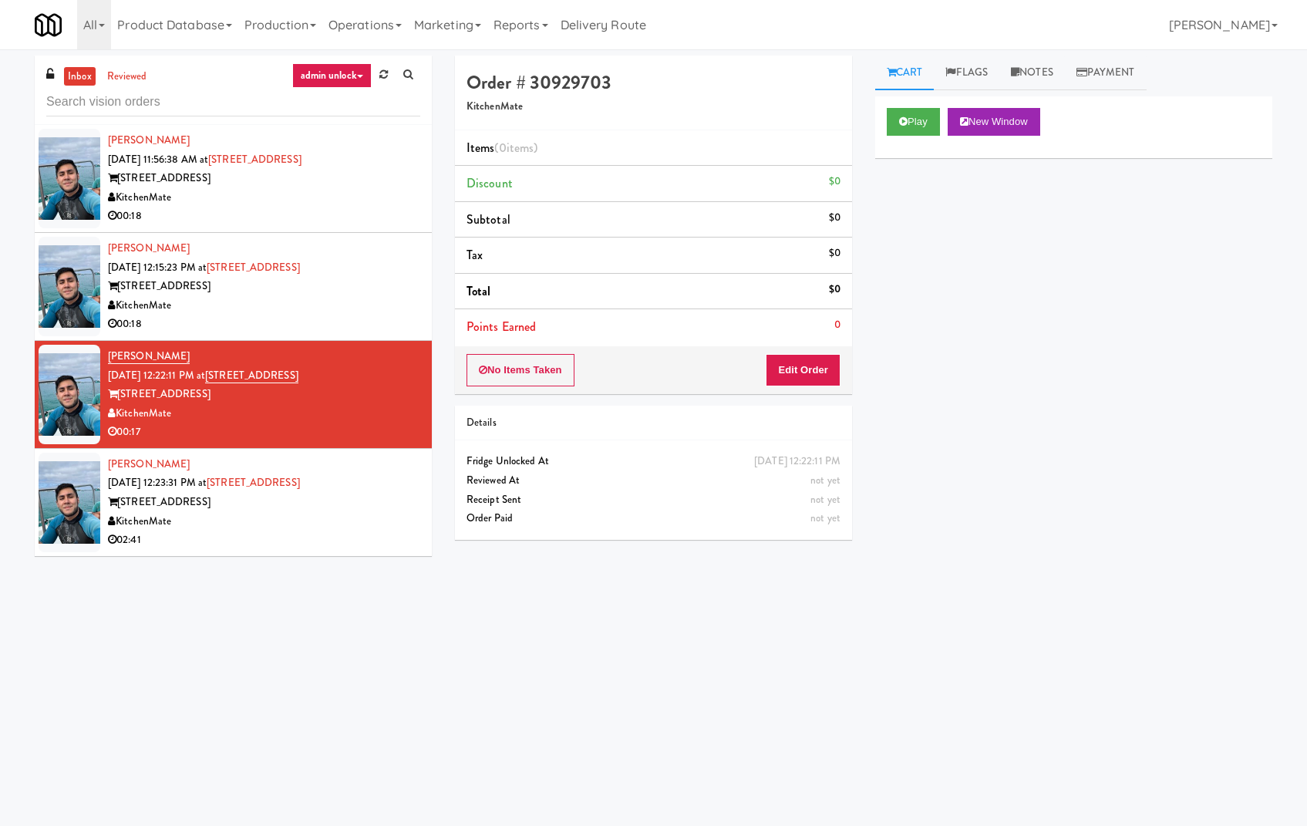
click at [308, 537] on div "02:41" at bounding box center [264, 540] width 312 height 19
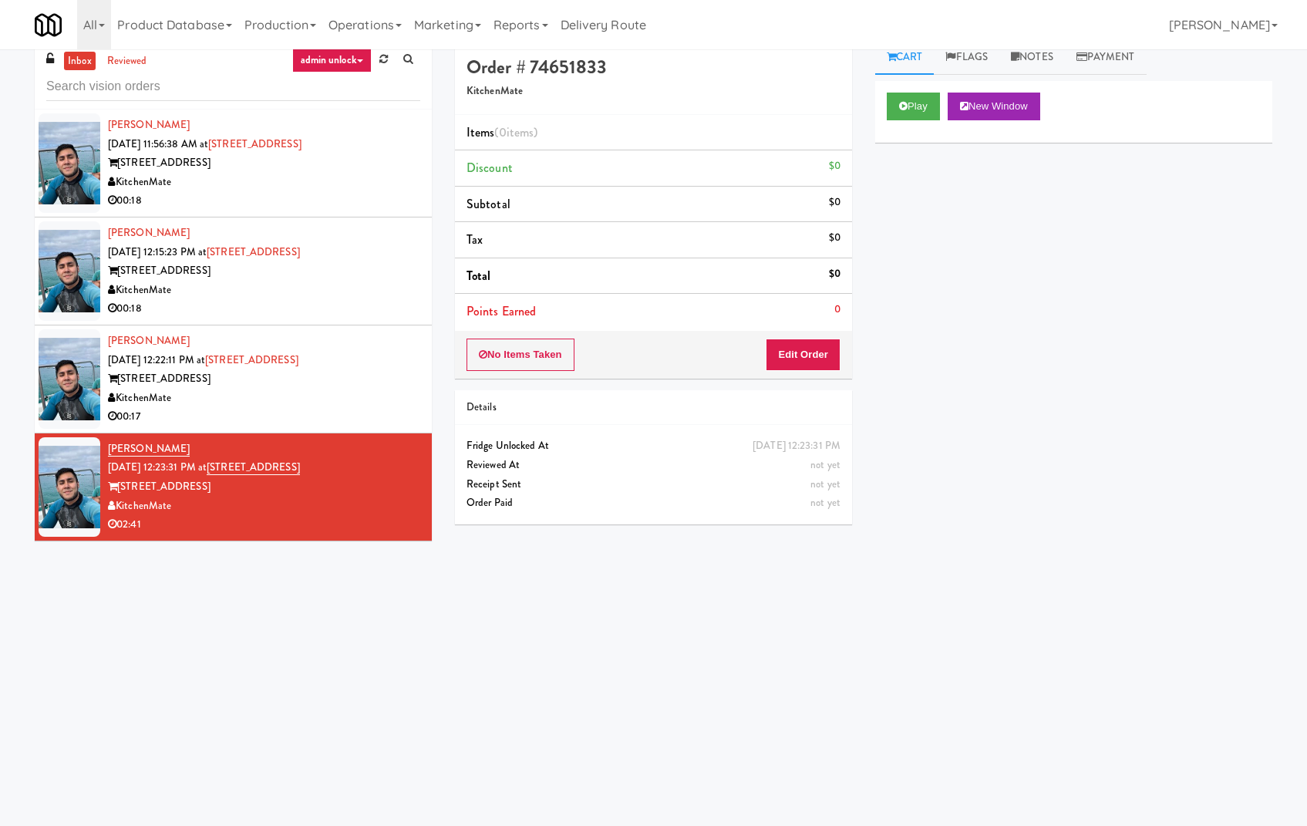
scroll to position [16, 0]
click at [300, 463] on link "315 Front St - Pantry" at bounding box center [253, 466] width 93 height 15
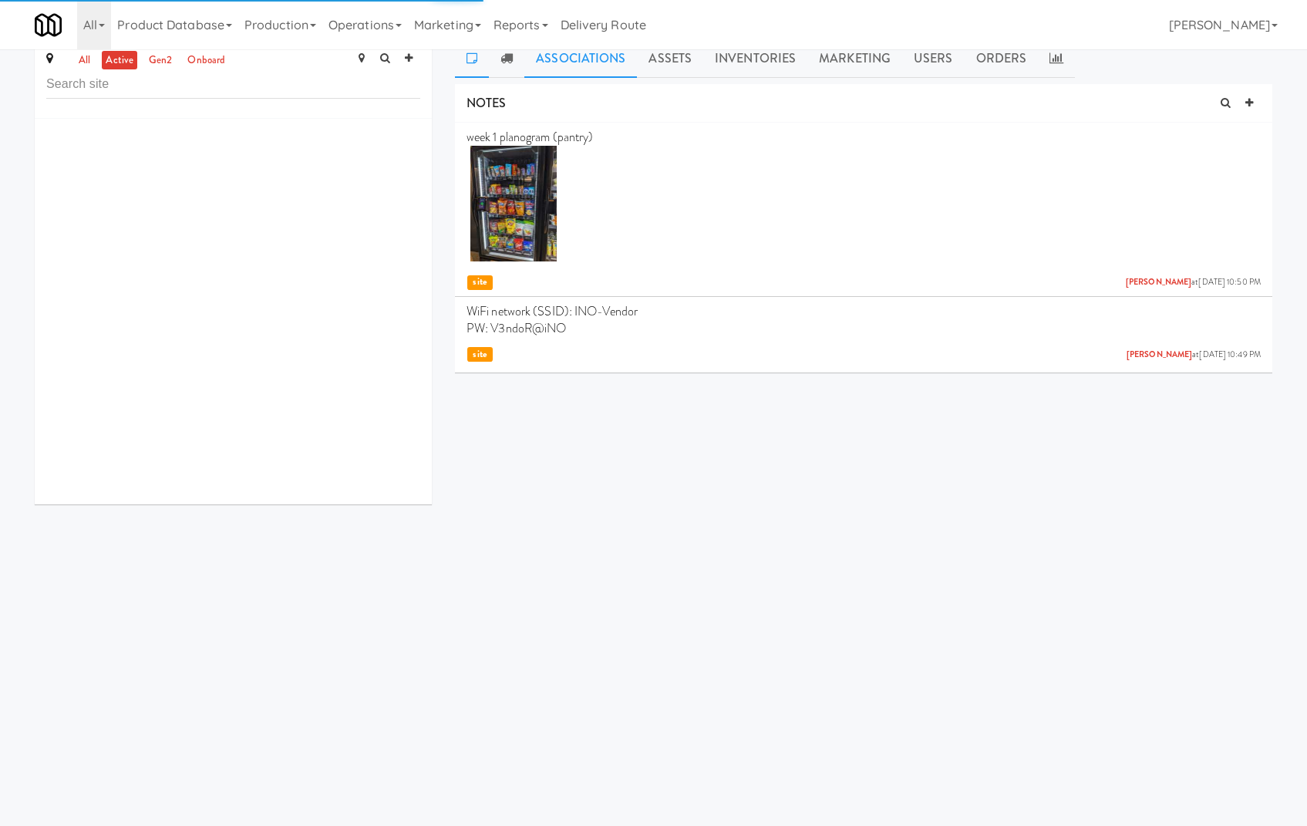
click at [601, 74] on link "Associations" at bounding box center [580, 58] width 113 height 39
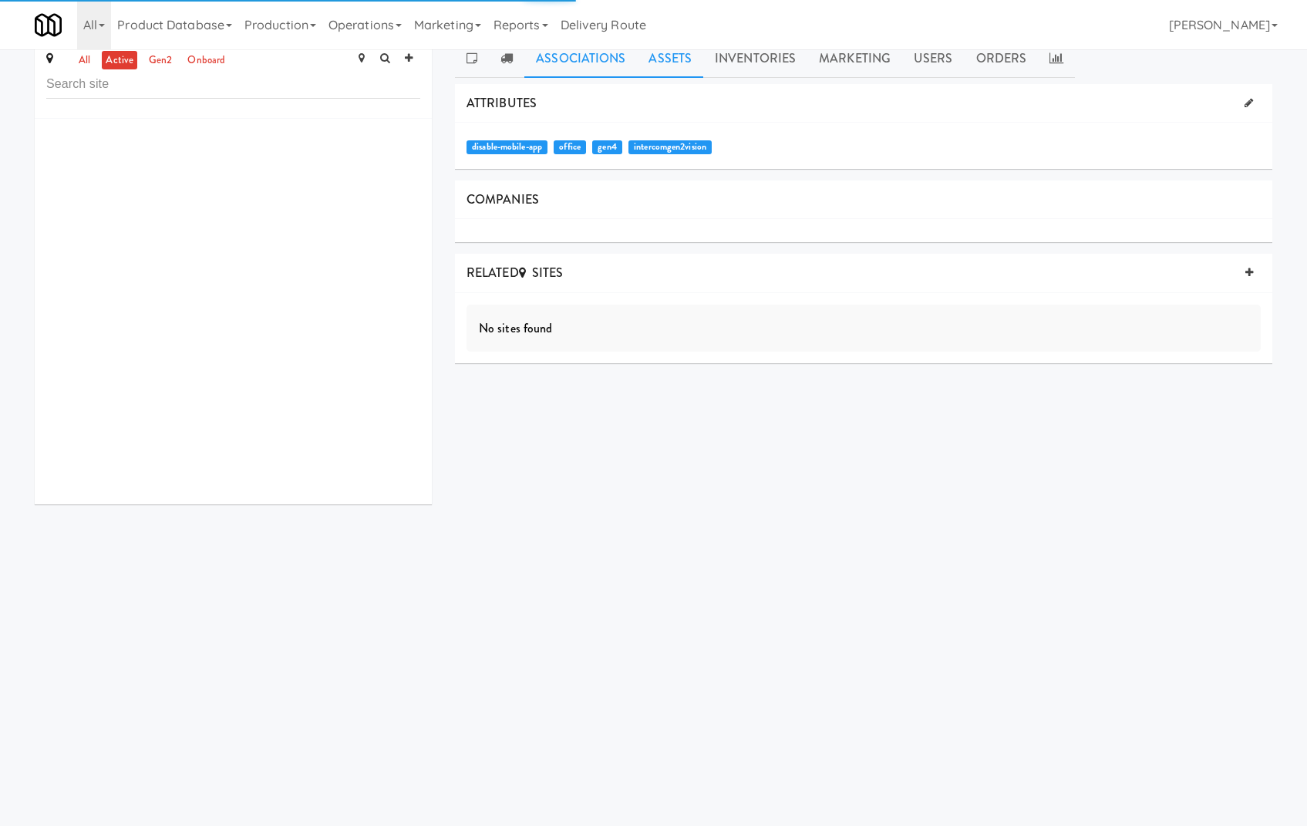
click at [665, 63] on link "Assets" at bounding box center [670, 58] width 66 height 39
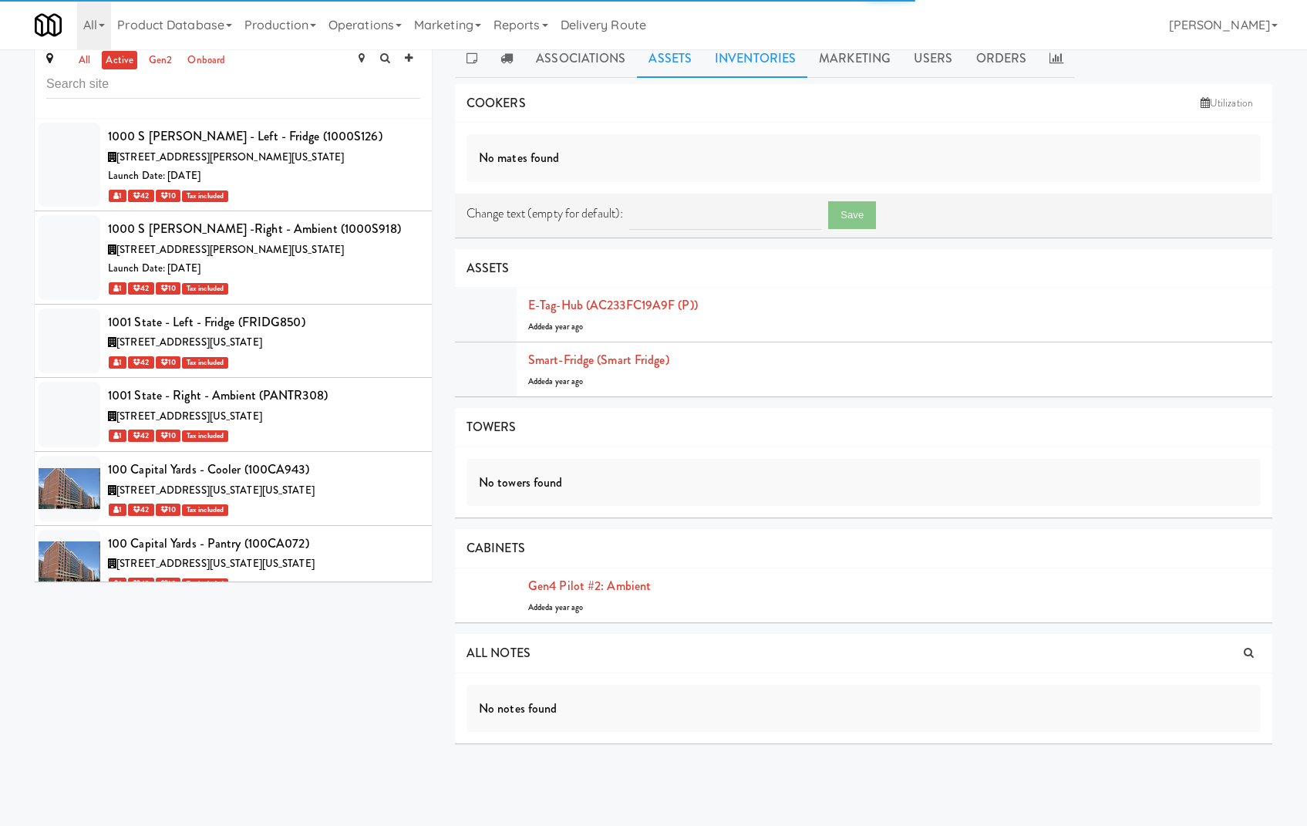
scroll to position [4913, 0]
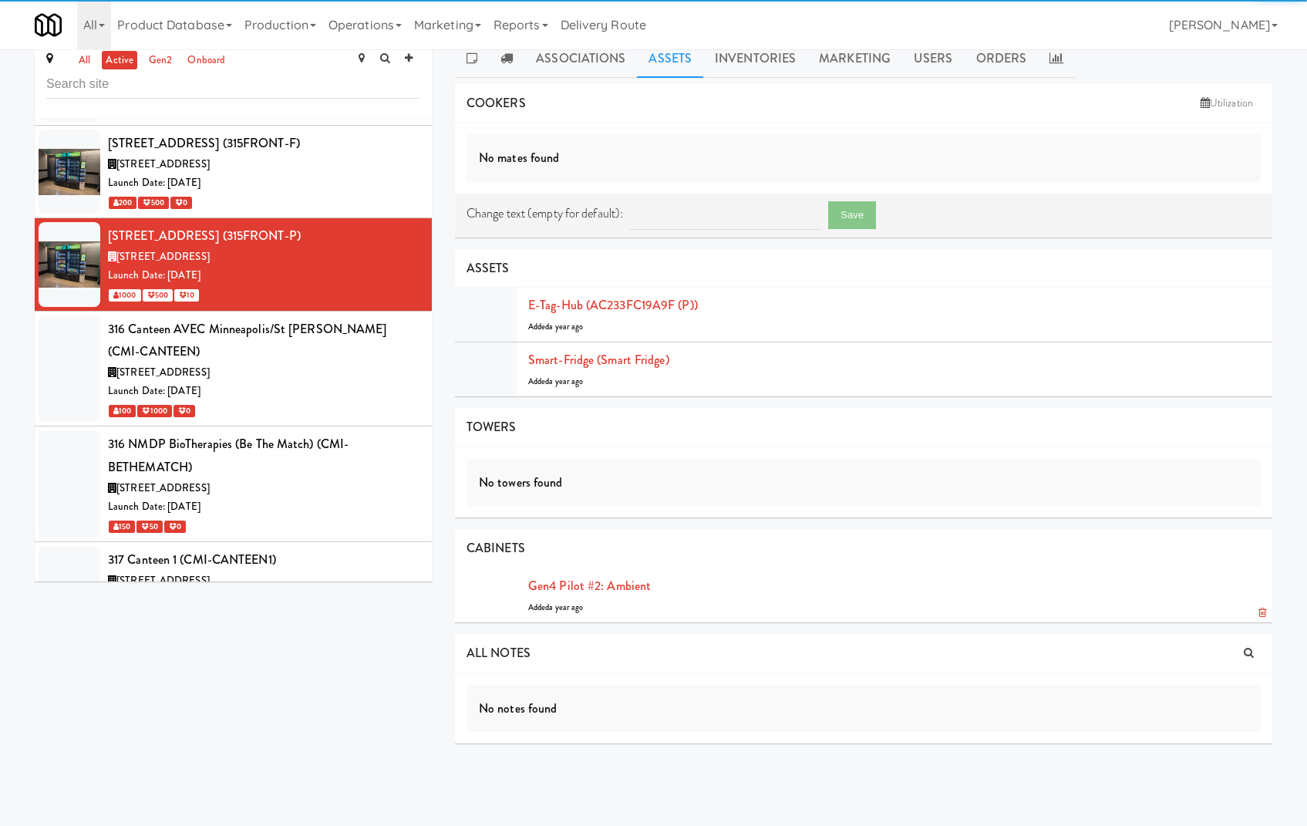
click at [614, 577] on link "Gen4 Pilot #2: Ambient" at bounding box center [589, 586] width 123 height 18
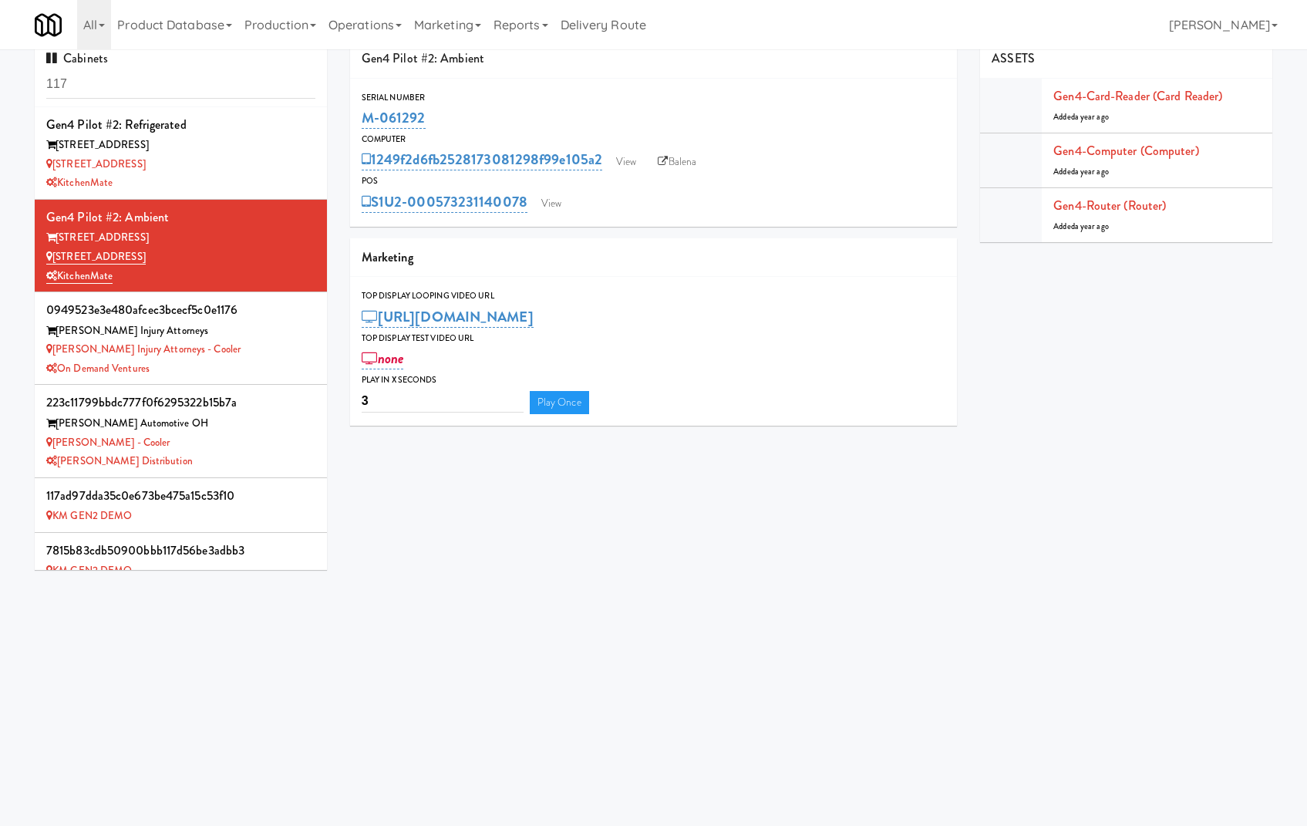
drag, startPoint x: 453, startPoint y: 116, endPoint x: 354, endPoint y: 116, distance: 99.5
click at [354, 116] on div "Serial Number M-061292" at bounding box center [654, 111] width 608 height 42
copy link "M-061292"
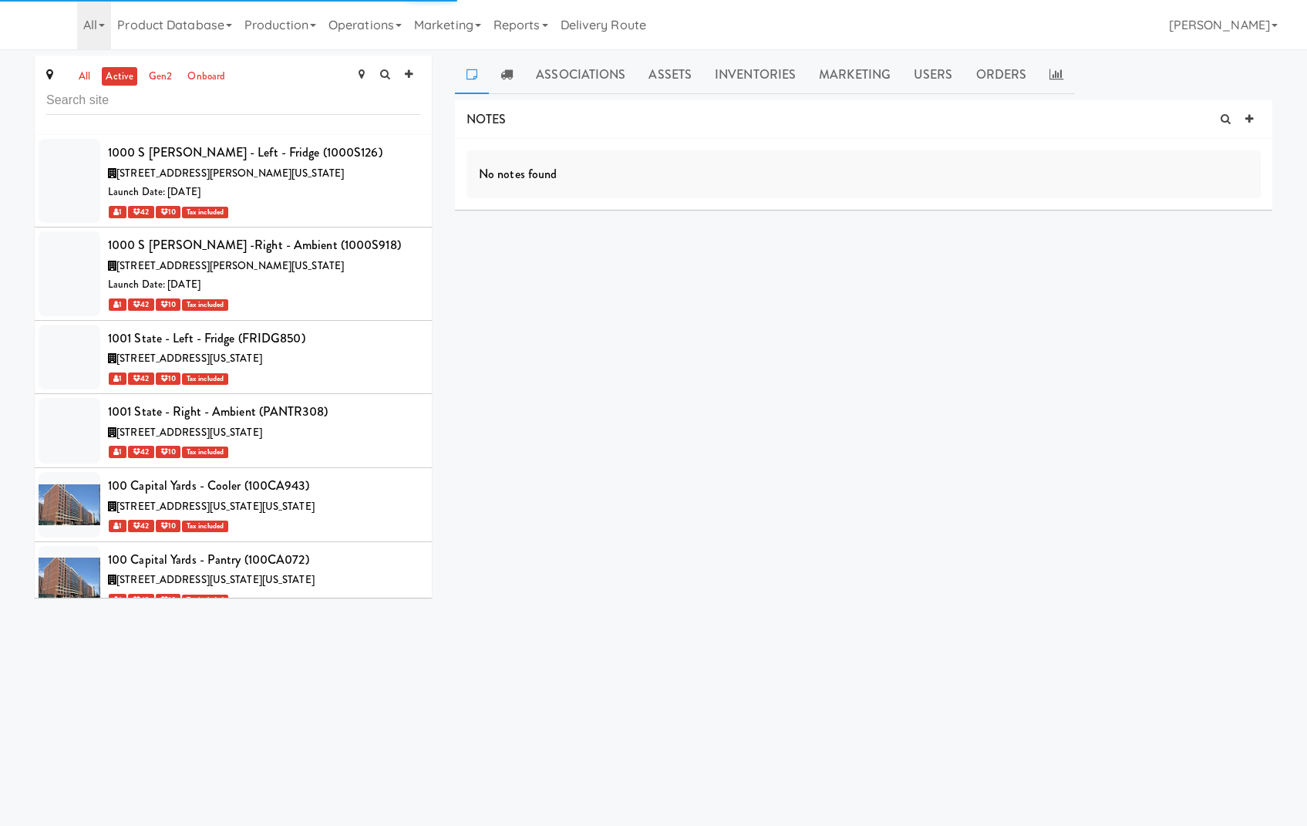
scroll to position [4821, 0]
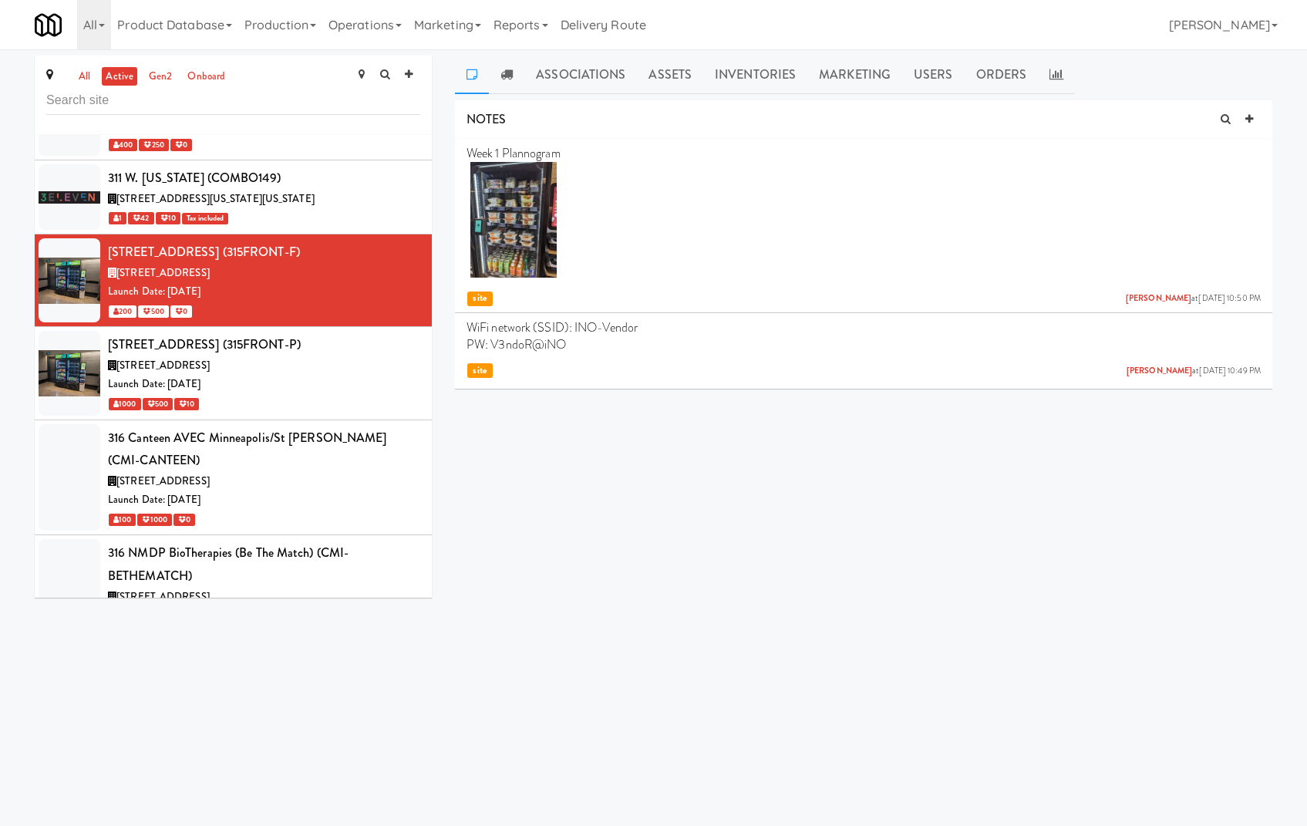
click at [25, 534] on div "all active gen2 onboard 1000 S Clark - Left - Fridge (1000S126) 1000 South Clar…" at bounding box center [233, 333] width 420 height 554
click at [674, 75] on link "Assets" at bounding box center [670, 75] width 66 height 39
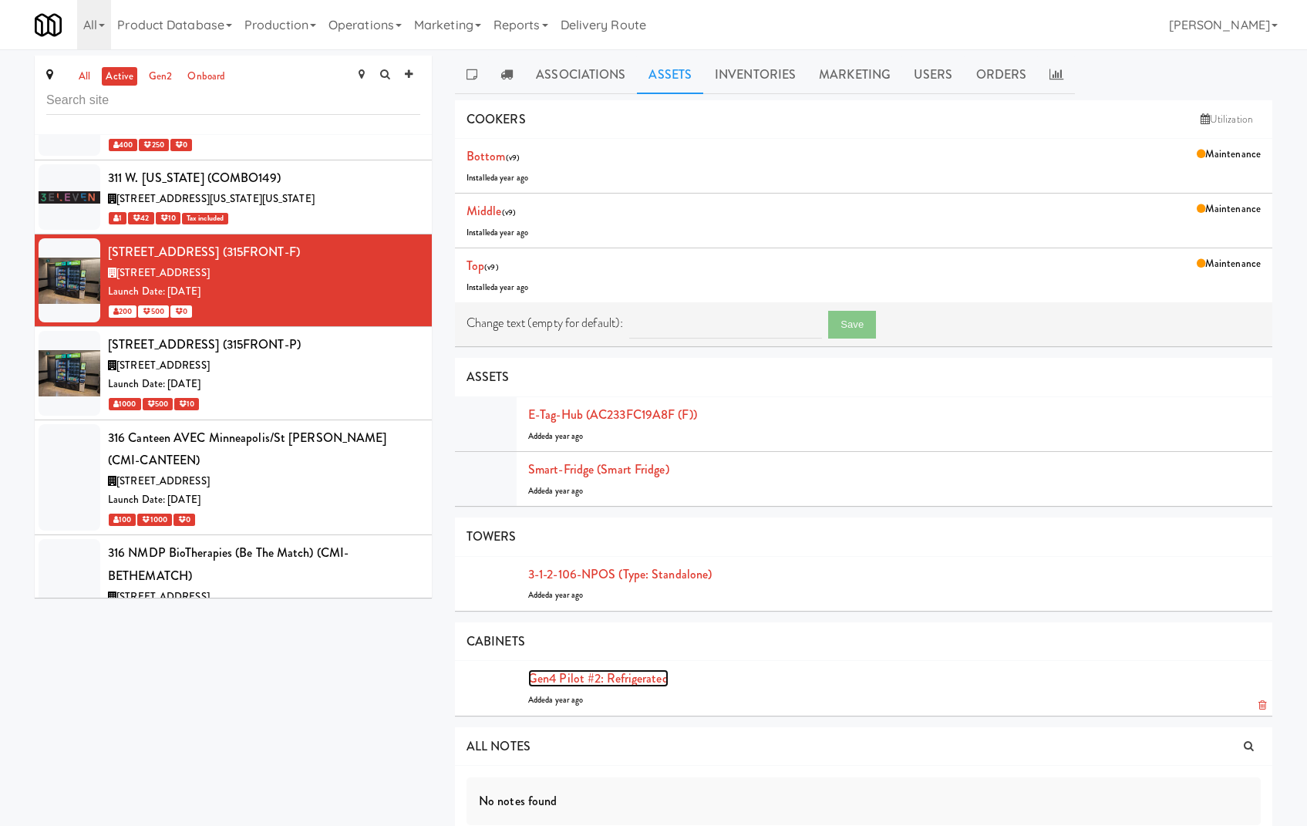
click at [595, 681] on link "Gen4 Pilot #2: Refrigerated" at bounding box center [598, 678] width 140 height 18
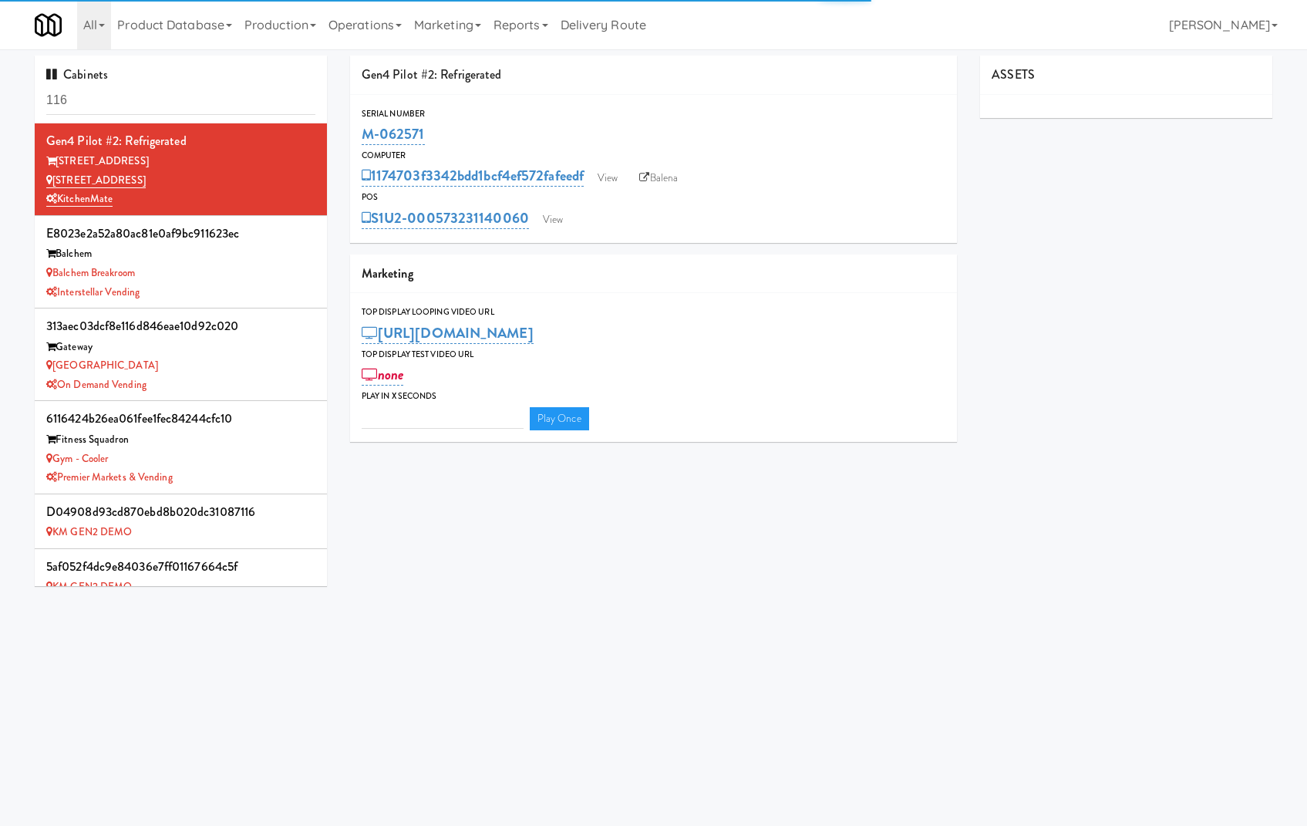
type input "3"
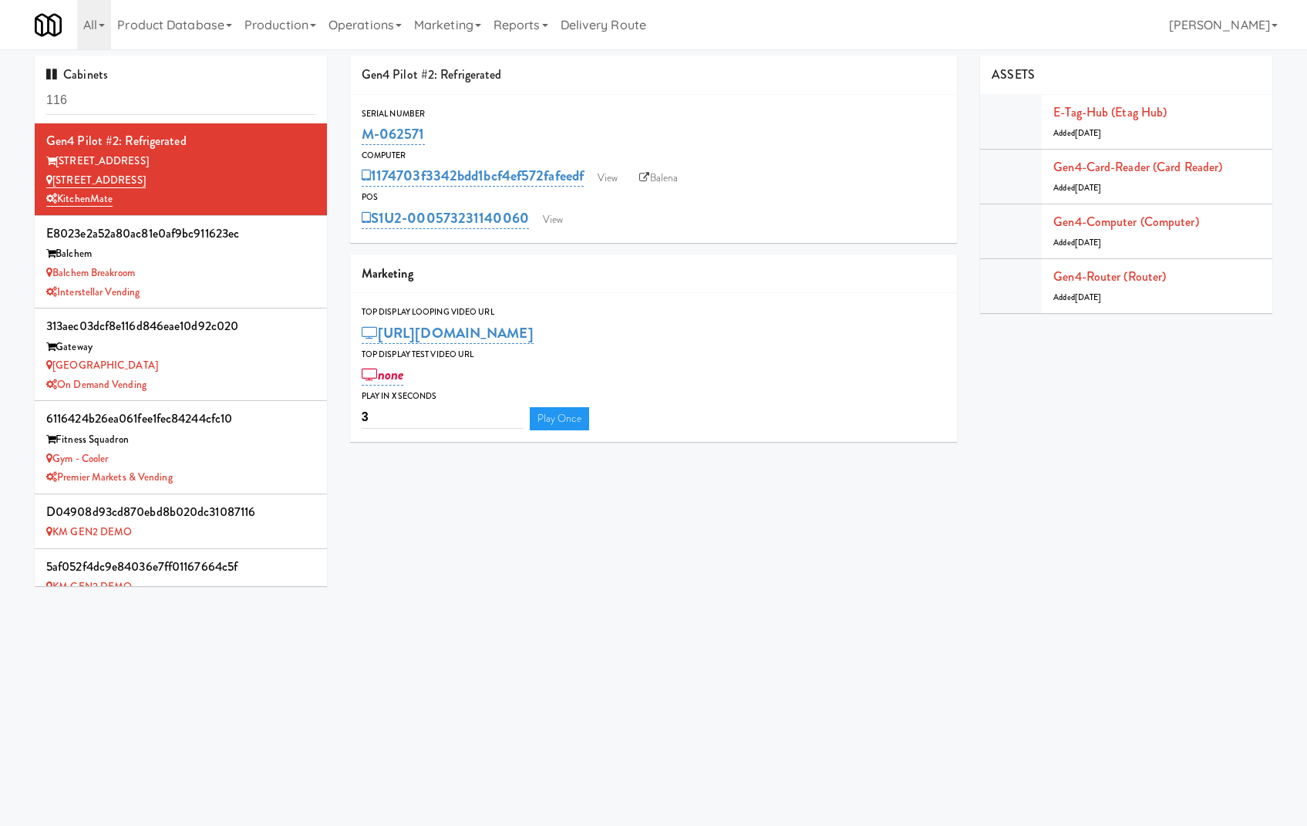
drag, startPoint x: 461, startPoint y: 133, endPoint x: 357, endPoint y: 133, distance: 104.1
click at [357, 133] on div "Serial Number M-062571" at bounding box center [654, 127] width 608 height 42
copy link "M-062571"
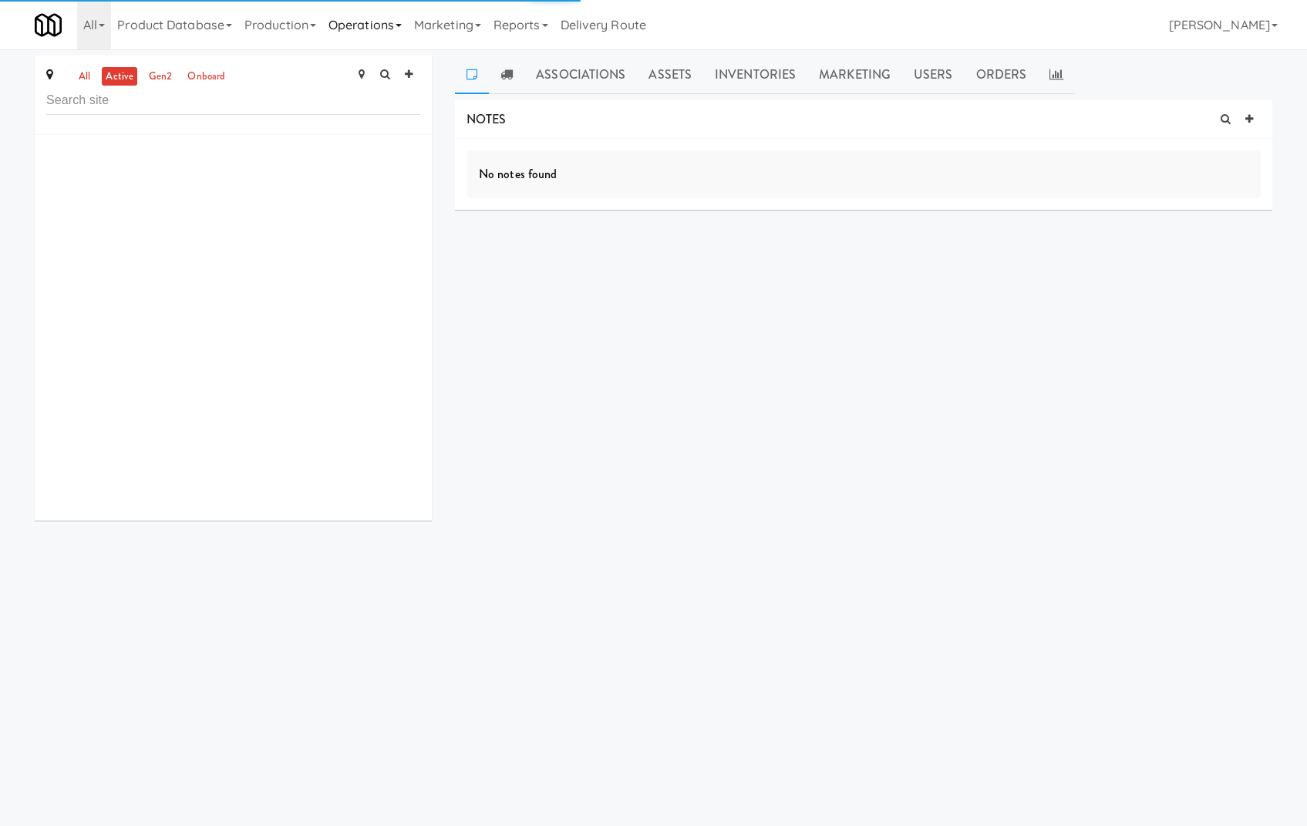
click at [384, 19] on link "Operations" at bounding box center [365, 24] width 86 height 49
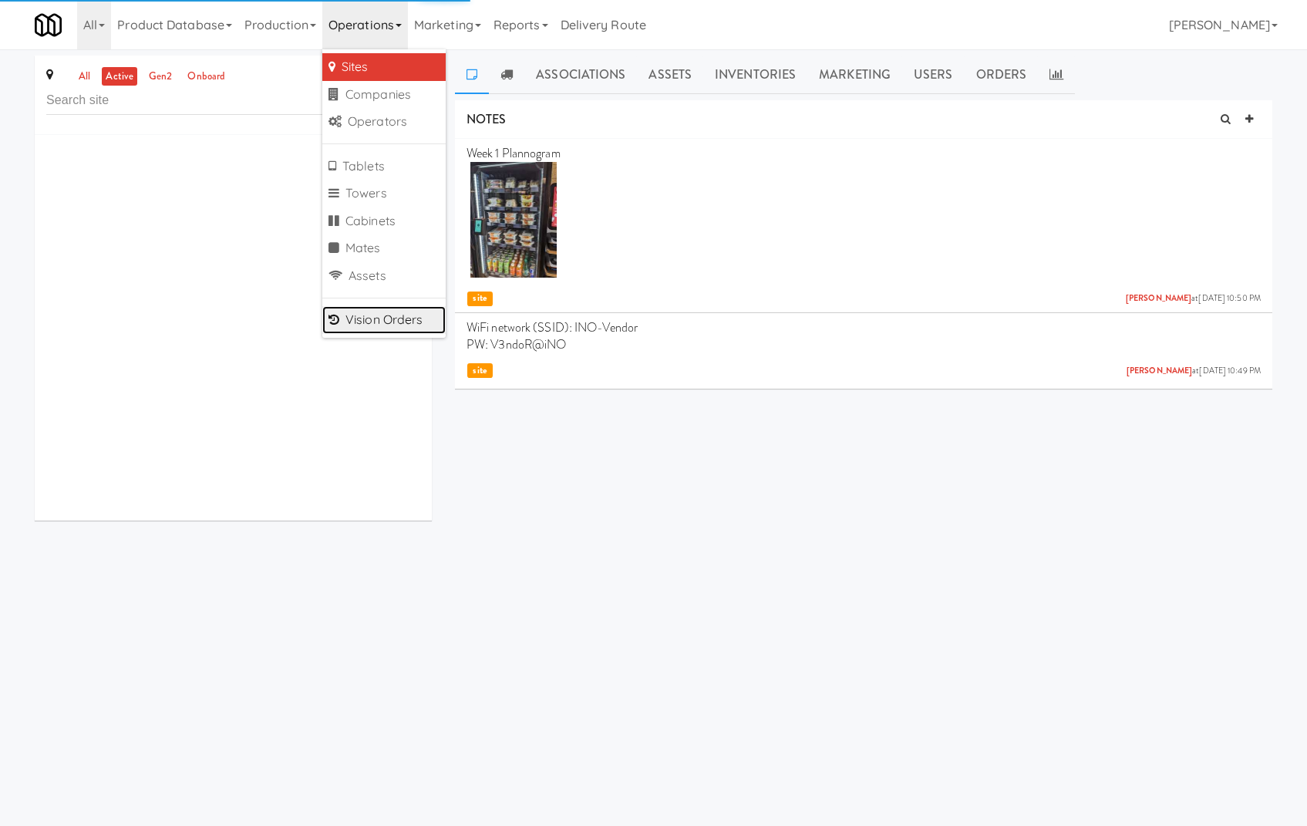
click at [409, 320] on link "Vision Orders" at bounding box center [383, 320] width 123 height 28
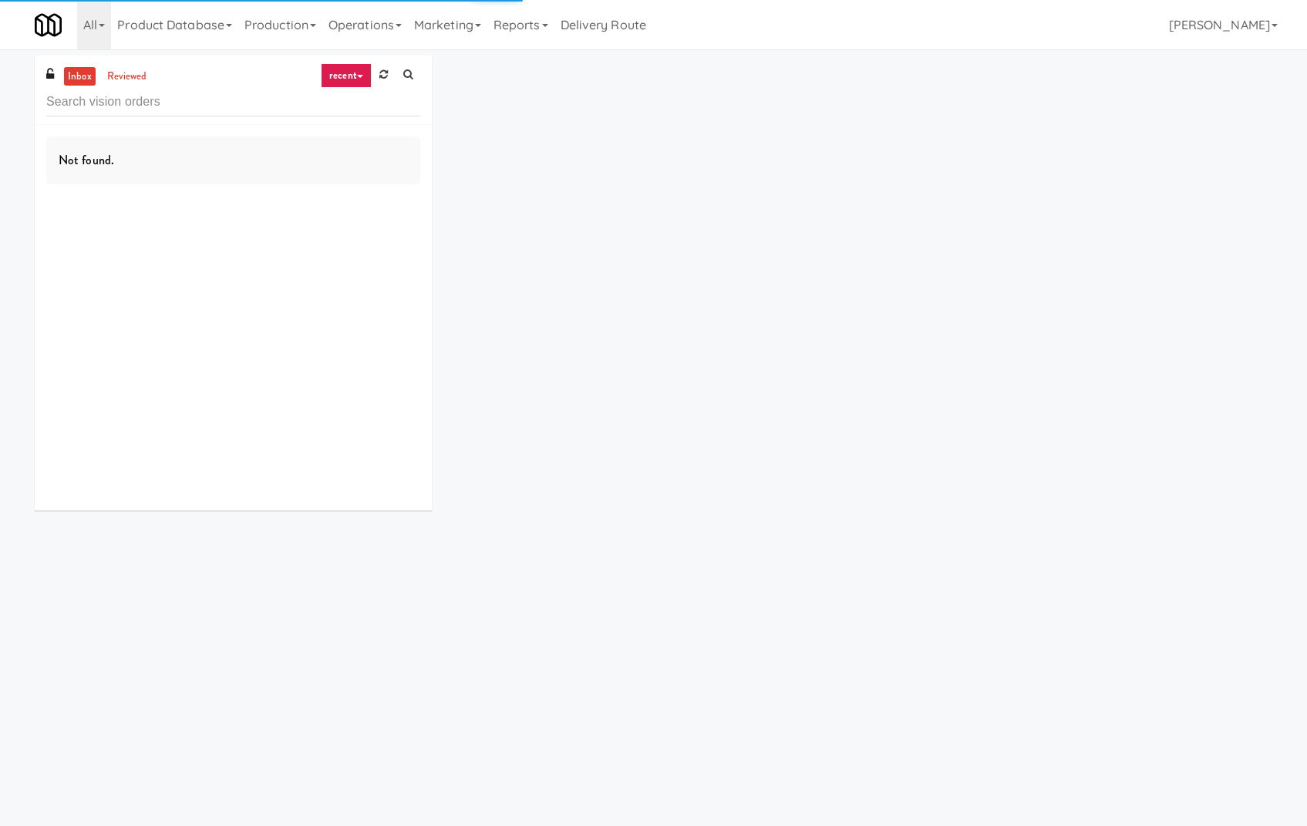
click at [345, 78] on link "recent" at bounding box center [346, 75] width 51 height 25
click at [364, 265] on link "admin unlock" at bounding box center [358, 270] width 123 height 28
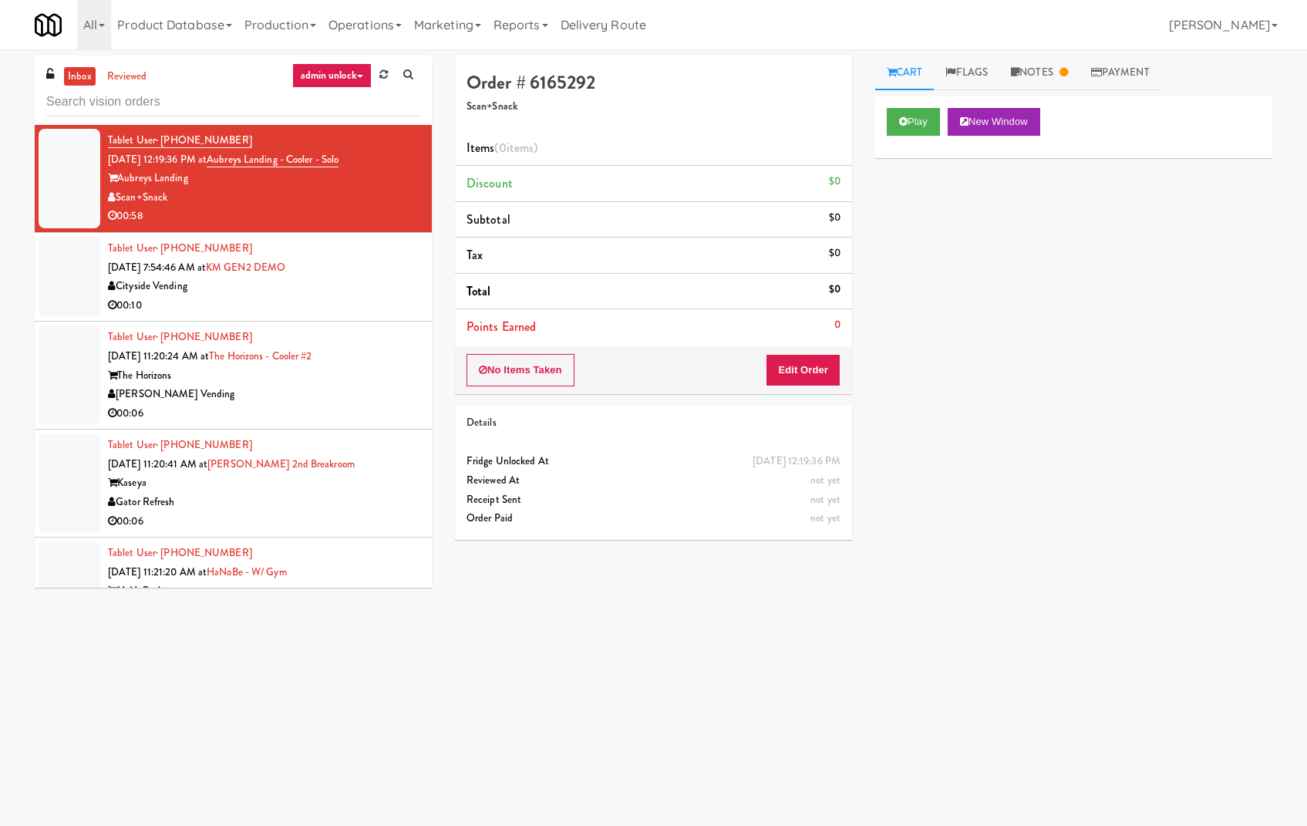
click at [362, 81] on link "admin unlock" at bounding box center [331, 75] width 79 height 25
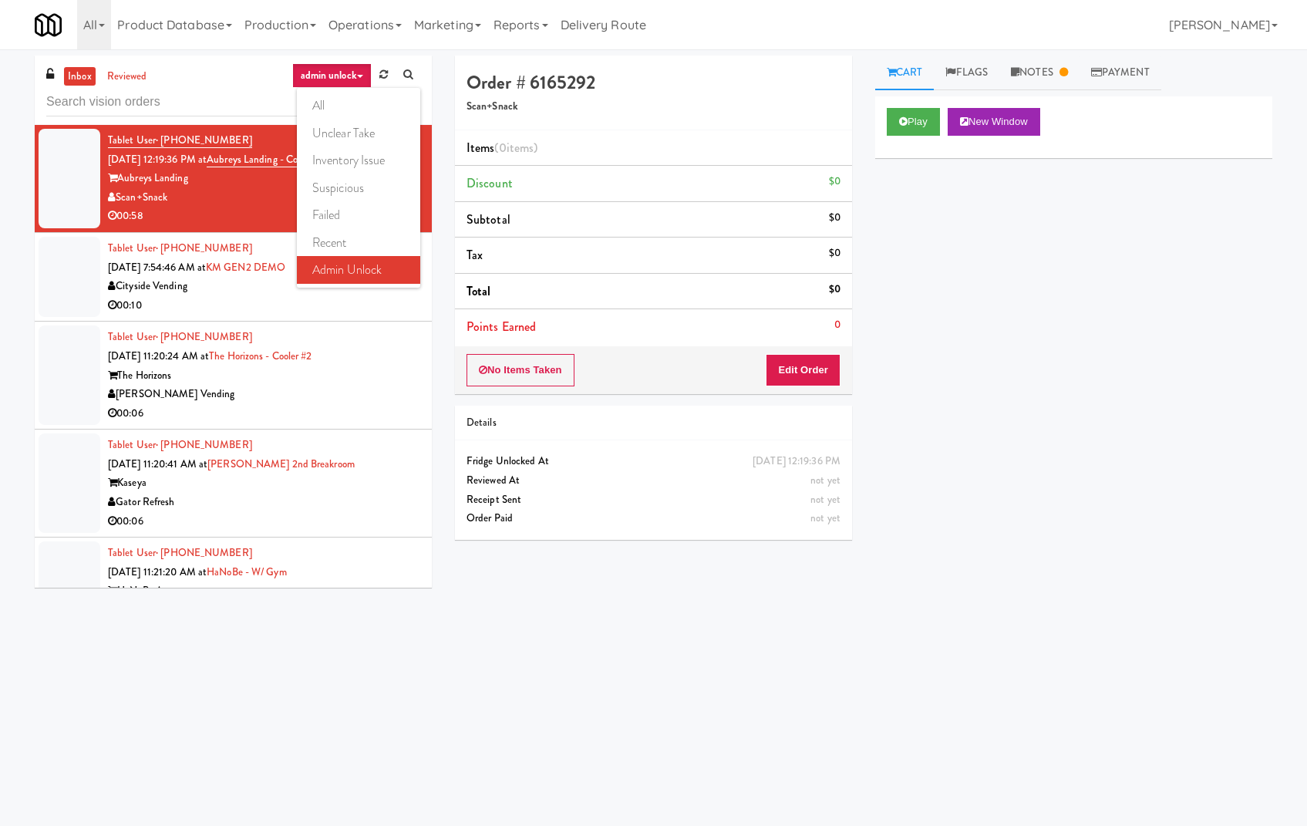
click at [366, 263] on link "admin unlock" at bounding box center [358, 270] width 123 height 28
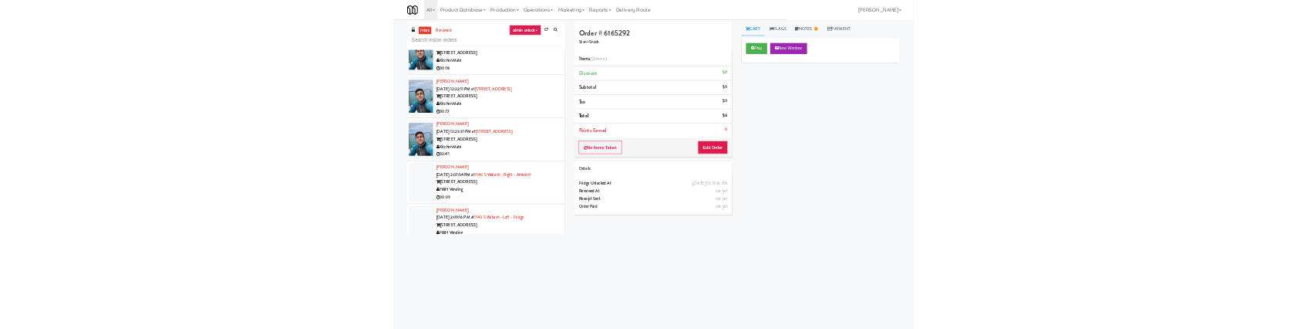
scroll to position [182, 0]
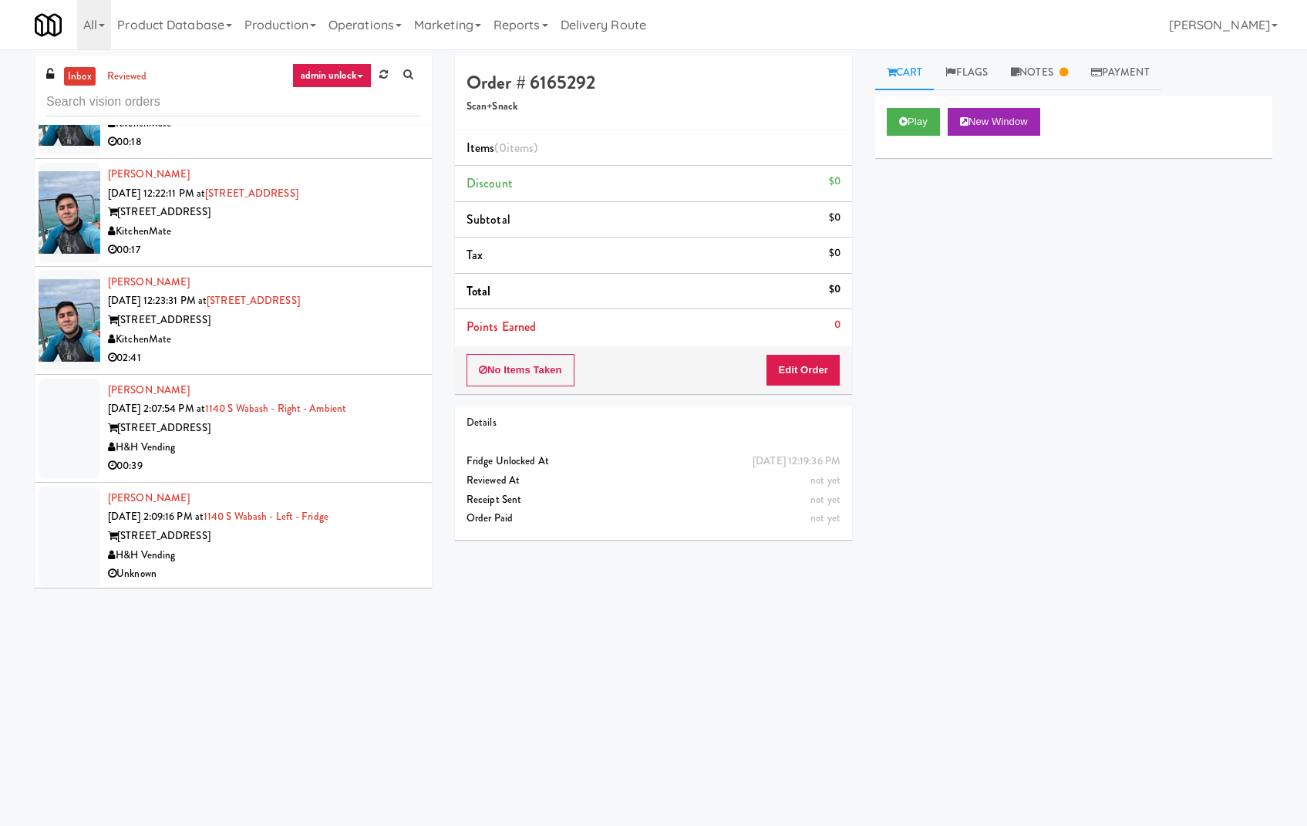
click at [351, 467] on div "00:39" at bounding box center [264, 466] width 312 height 19
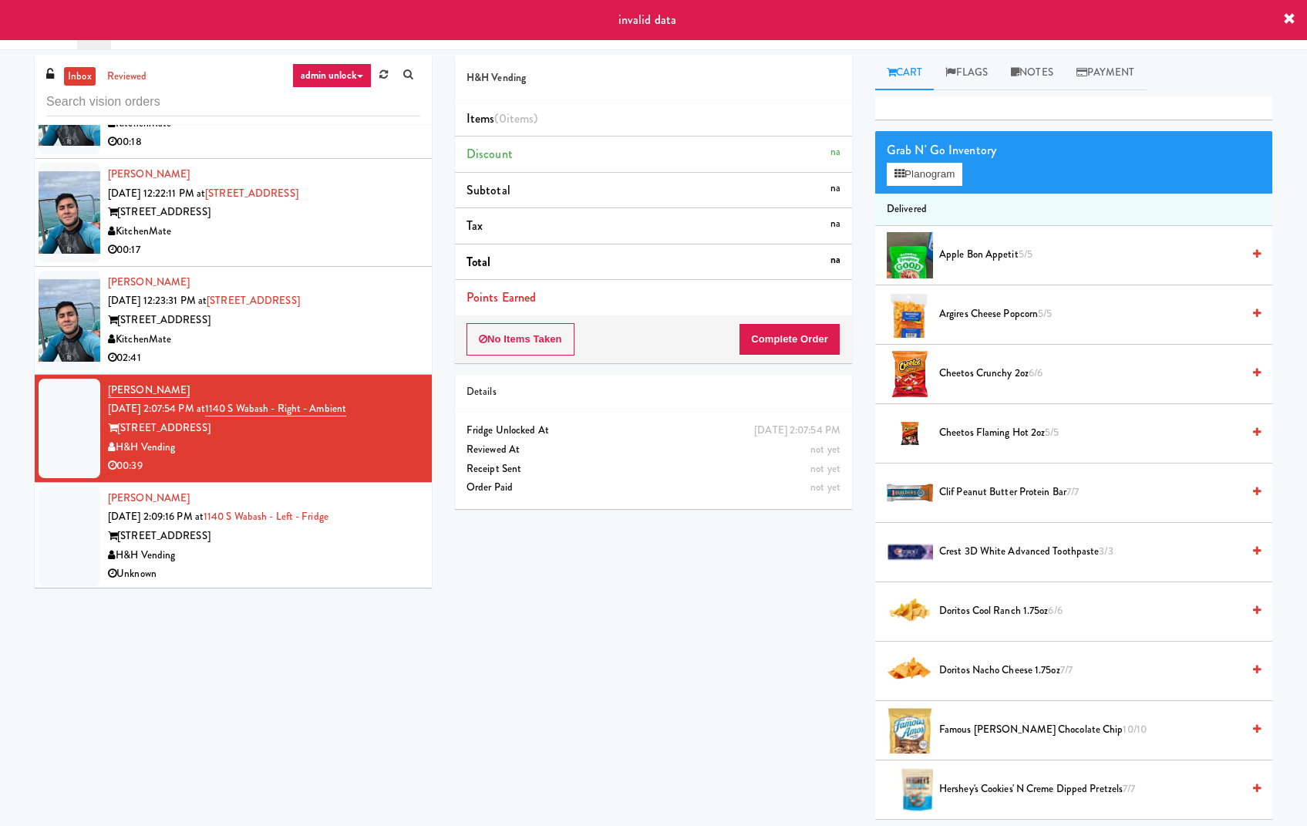
click at [363, 551] on div "H&H Vending" at bounding box center [264, 555] width 312 height 19
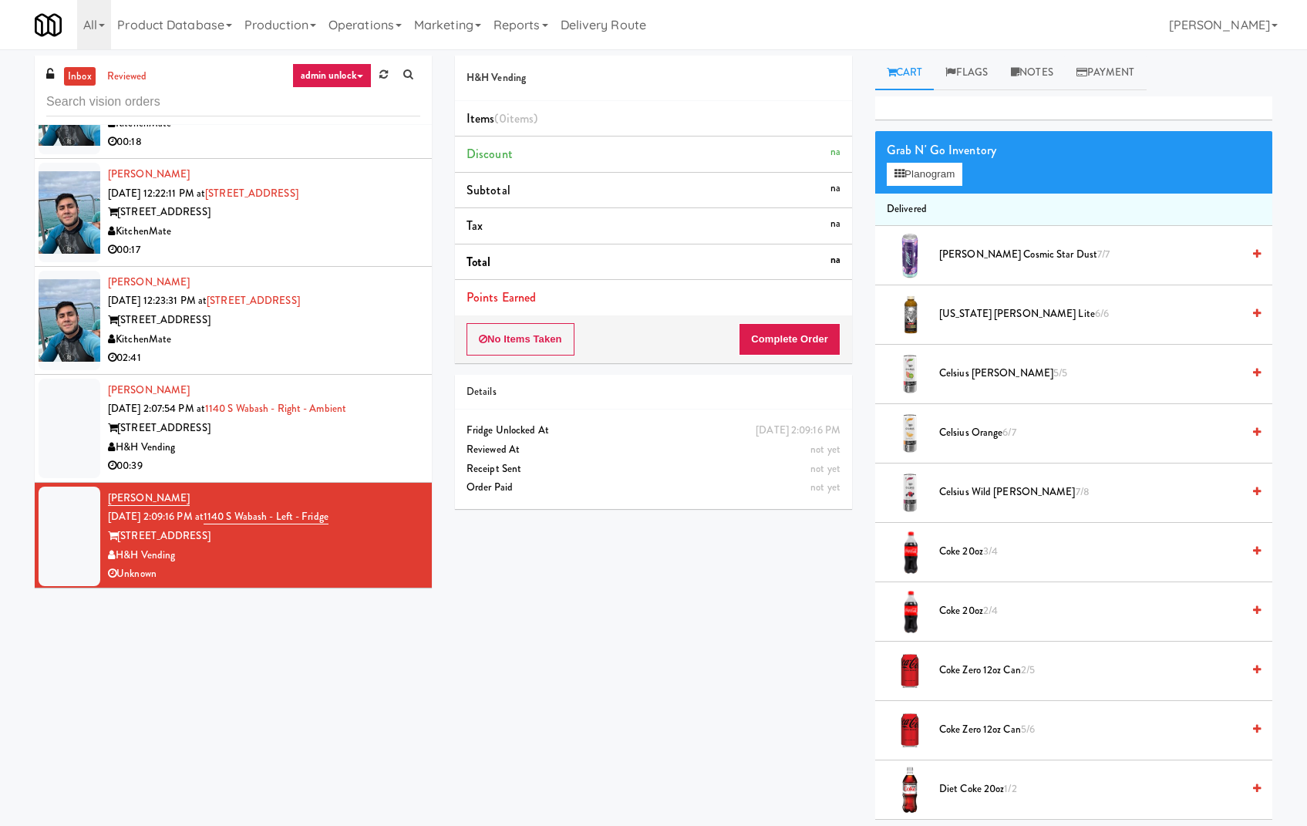
click at [376, 450] on div "H&H Vending" at bounding box center [264, 447] width 312 height 19
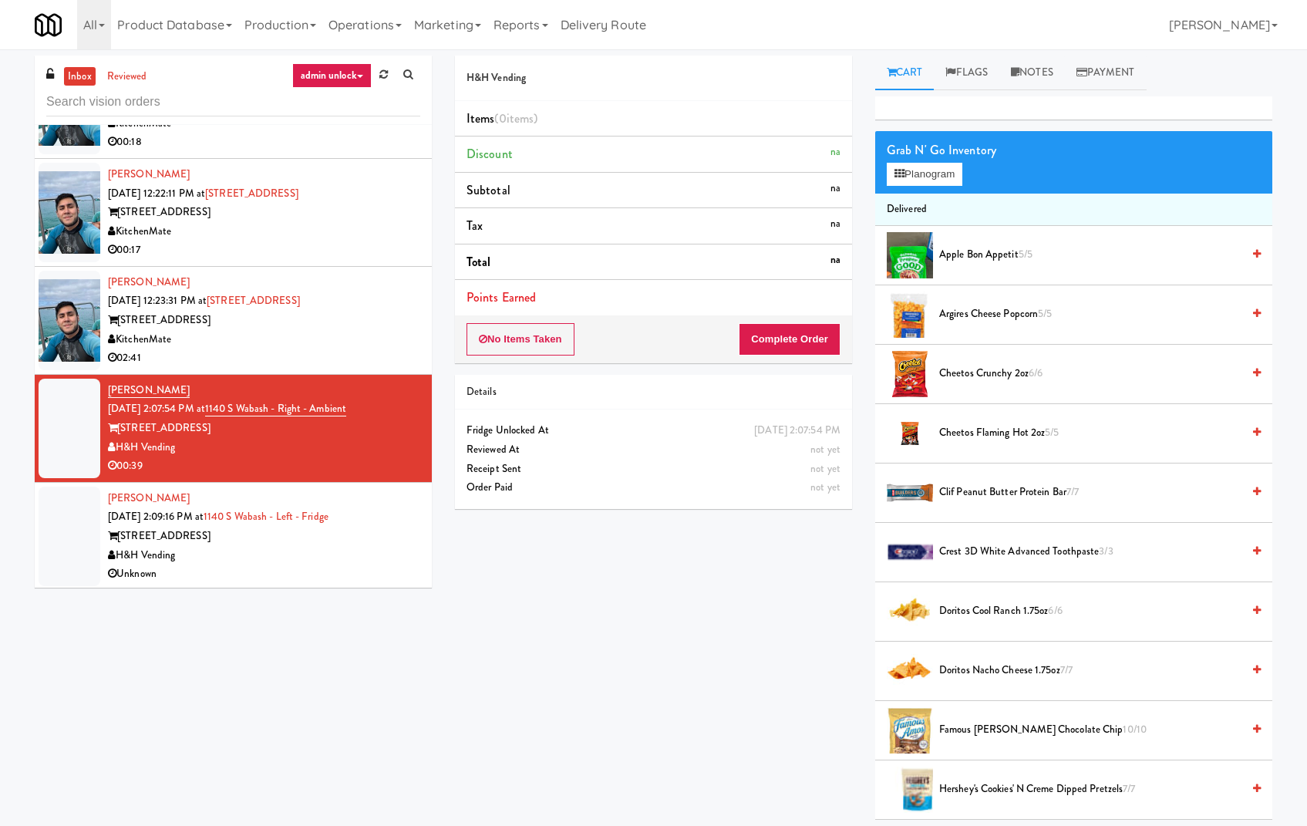
click at [383, 546] on div "H&H Vending" at bounding box center [264, 555] width 312 height 19
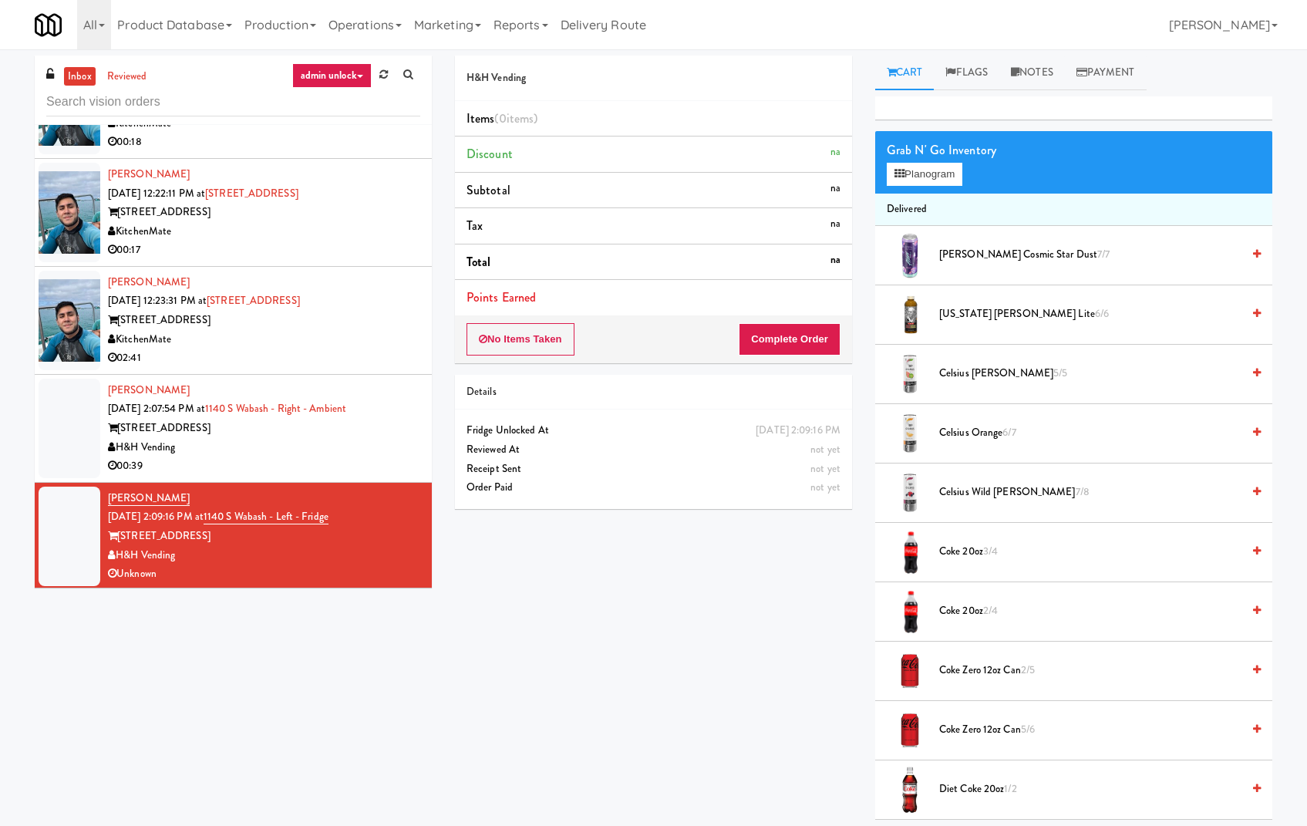
click at [386, 438] on div "H&H Vending" at bounding box center [264, 447] width 312 height 19
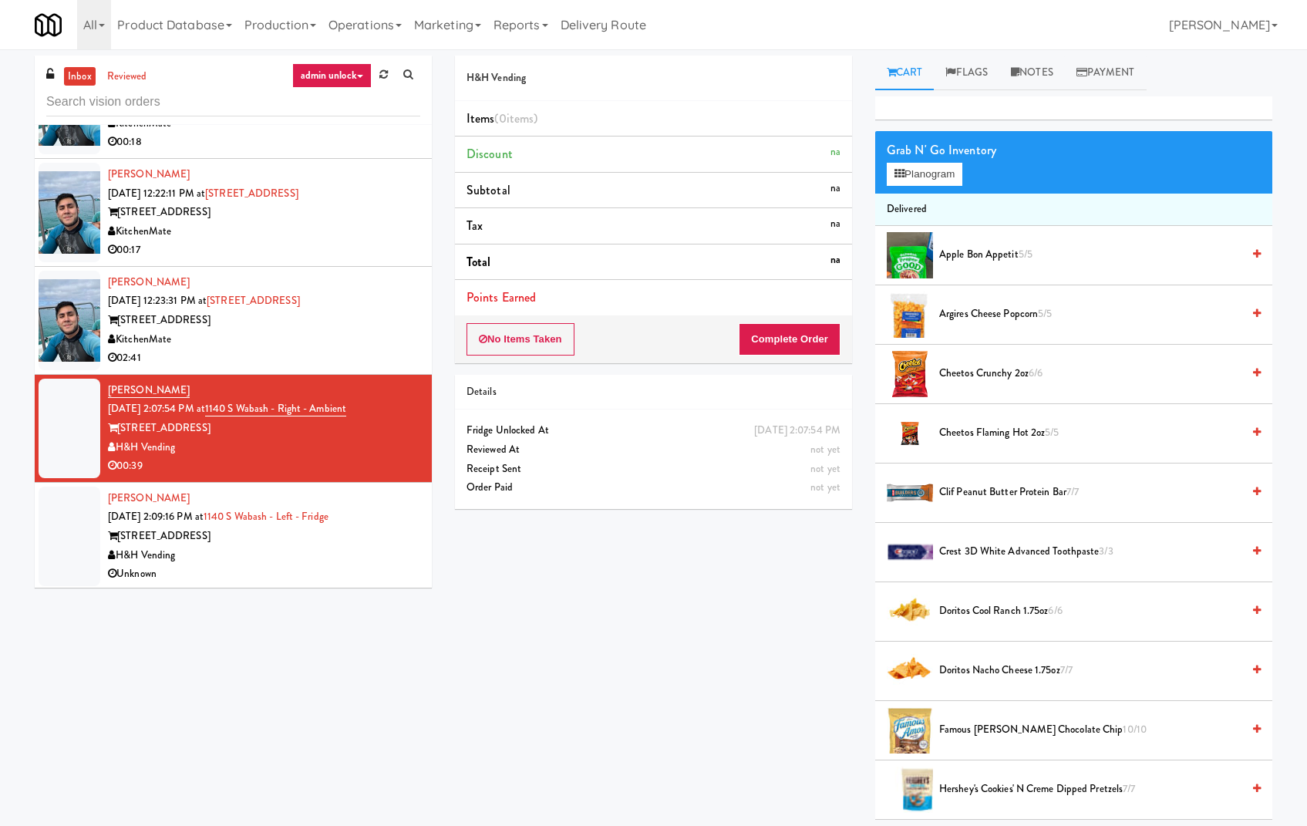
click at [307, 331] on div "KitchenMate" at bounding box center [264, 339] width 312 height 19
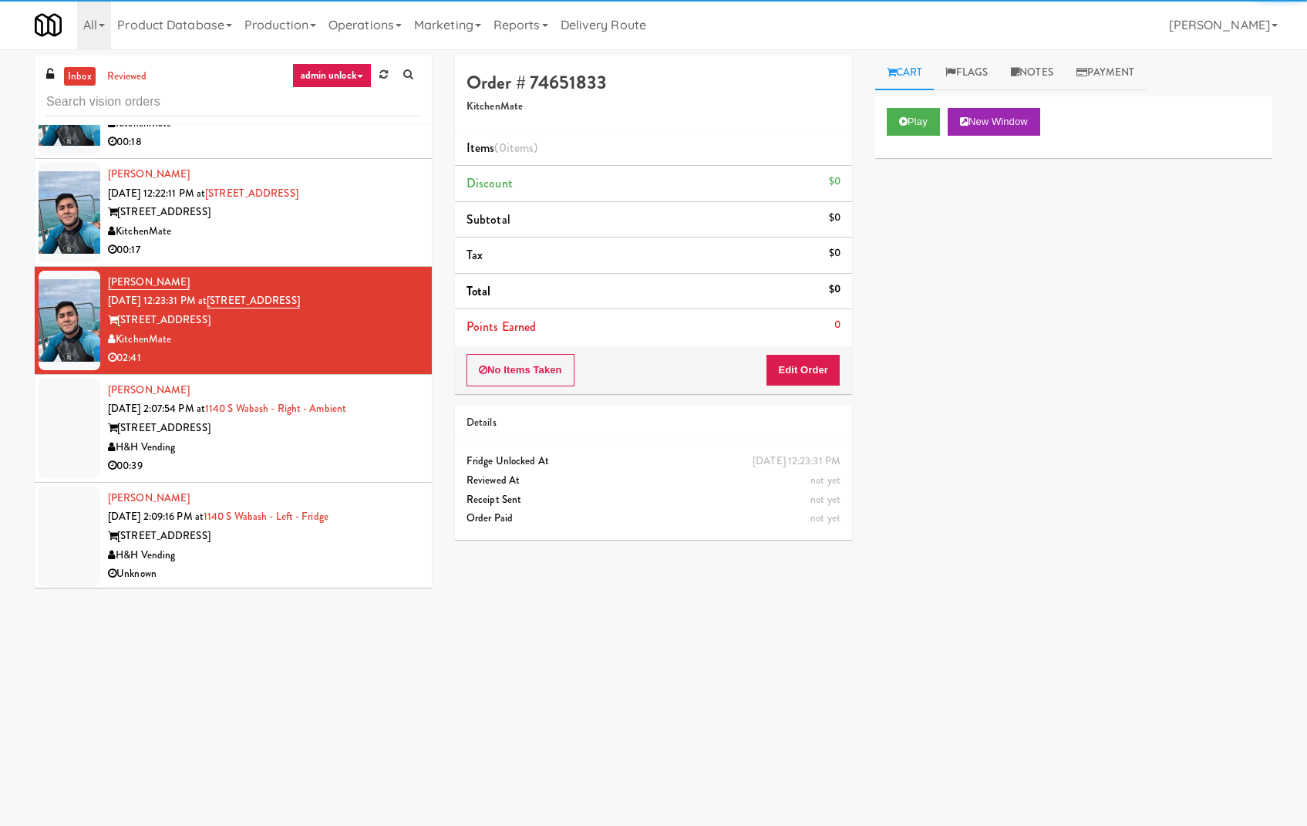
click at [379, 433] on div "1140 S Wabash" at bounding box center [264, 428] width 312 height 19
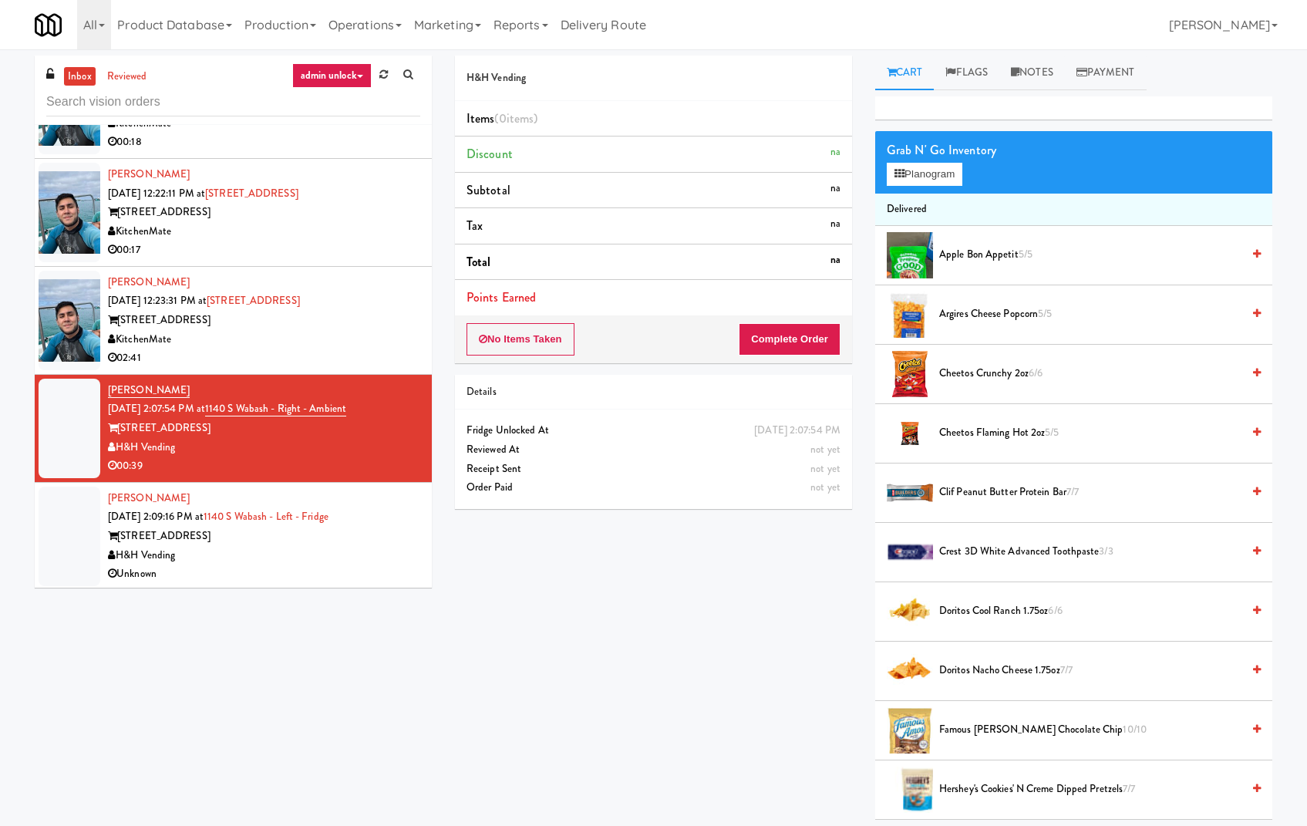
click at [375, 322] on div "315 Front St" at bounding box center [264, 320] width 312 height 19
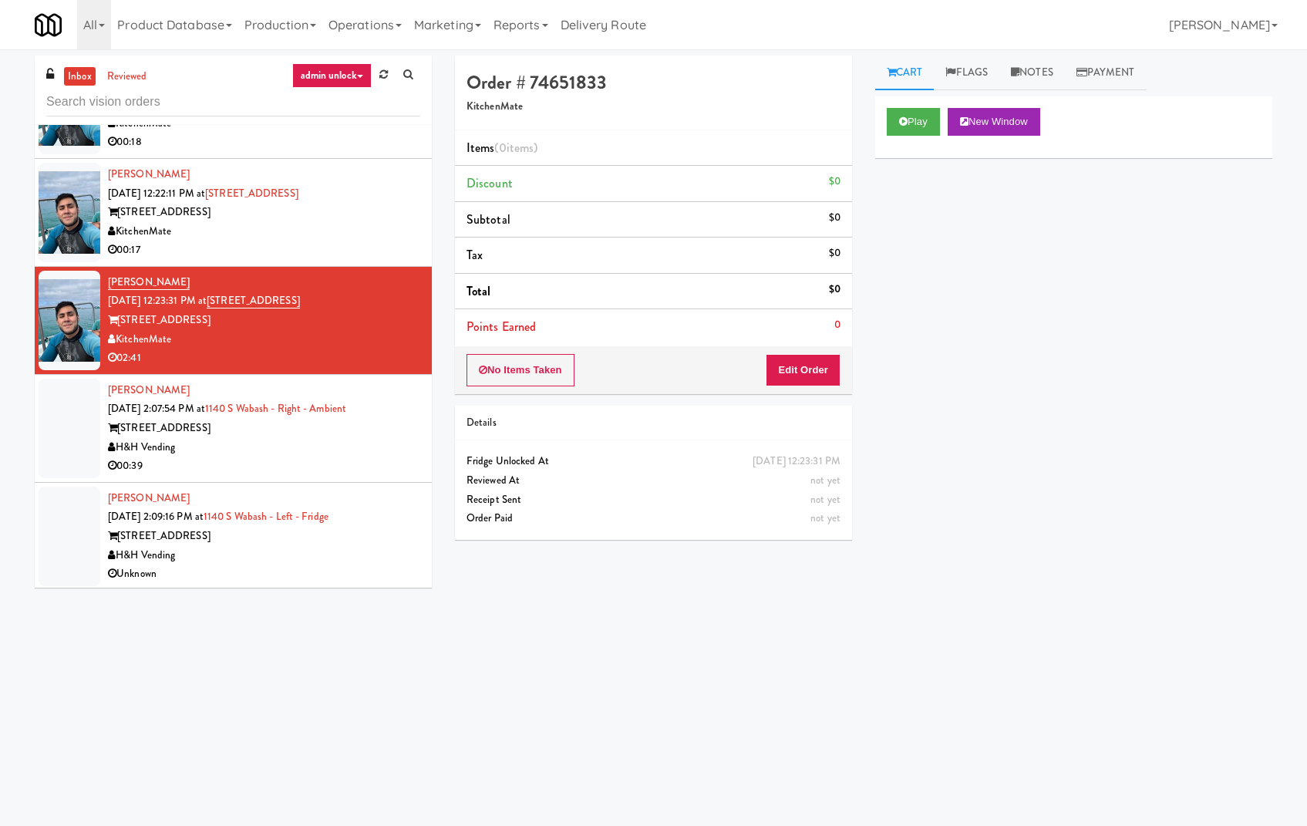
click at [306, 426] on div "1140 S Wabash" at bounding box center [264, 428] width 312 height 19
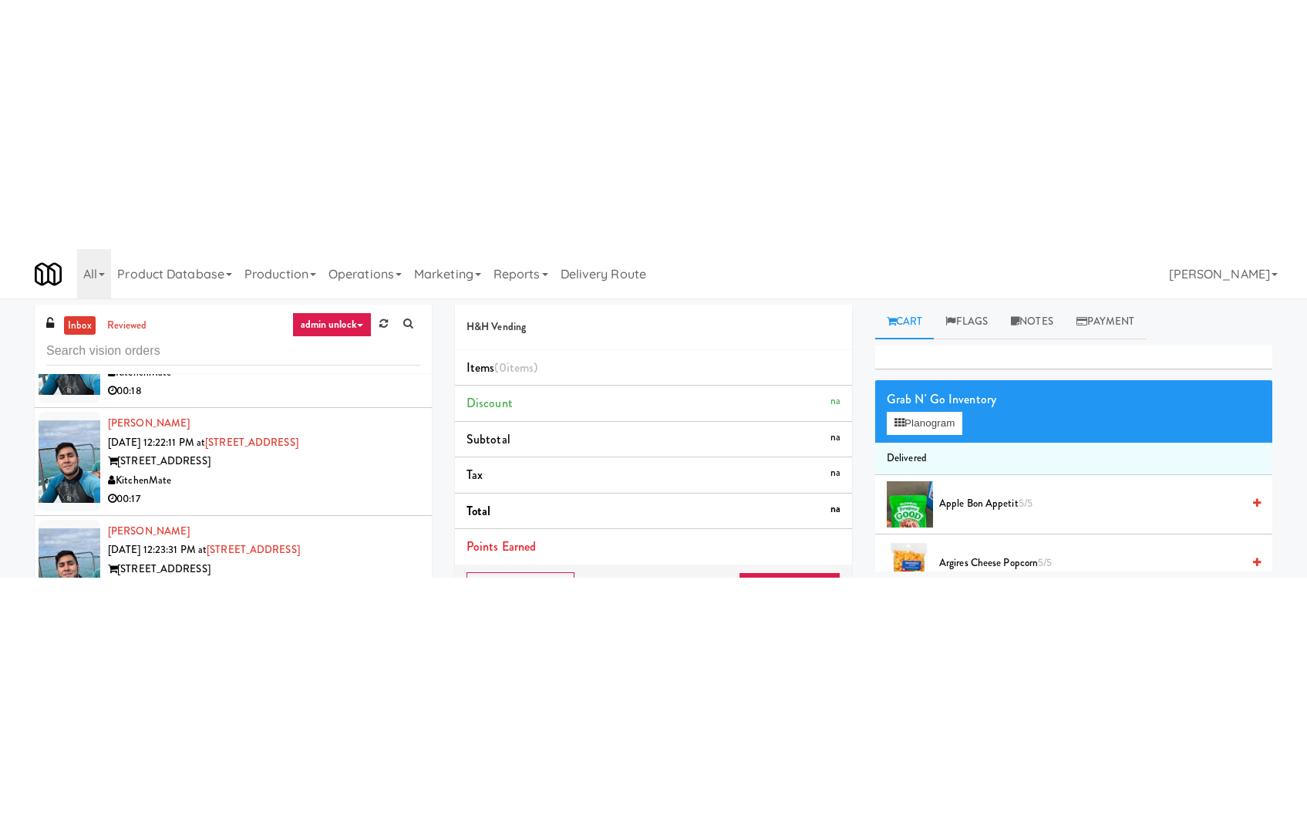
scroll to position [181, 0]
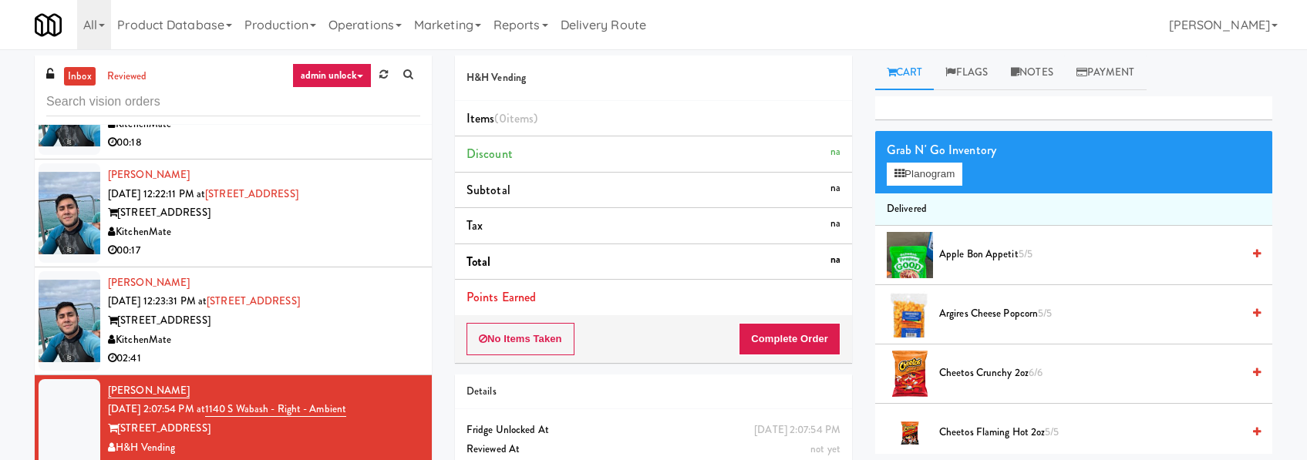
click at [391, 318] on div "315 Front St" at bounding box center [264, 321] width 312 height 19
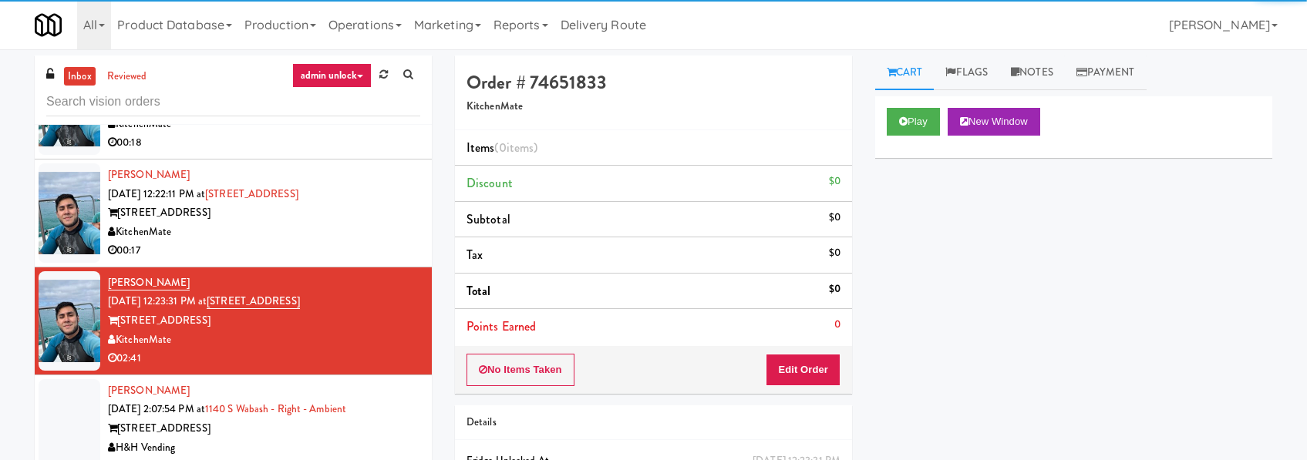
click at [376, 444] on div "H&H Vending" at bounding box center [264, 448] width 312 height 19
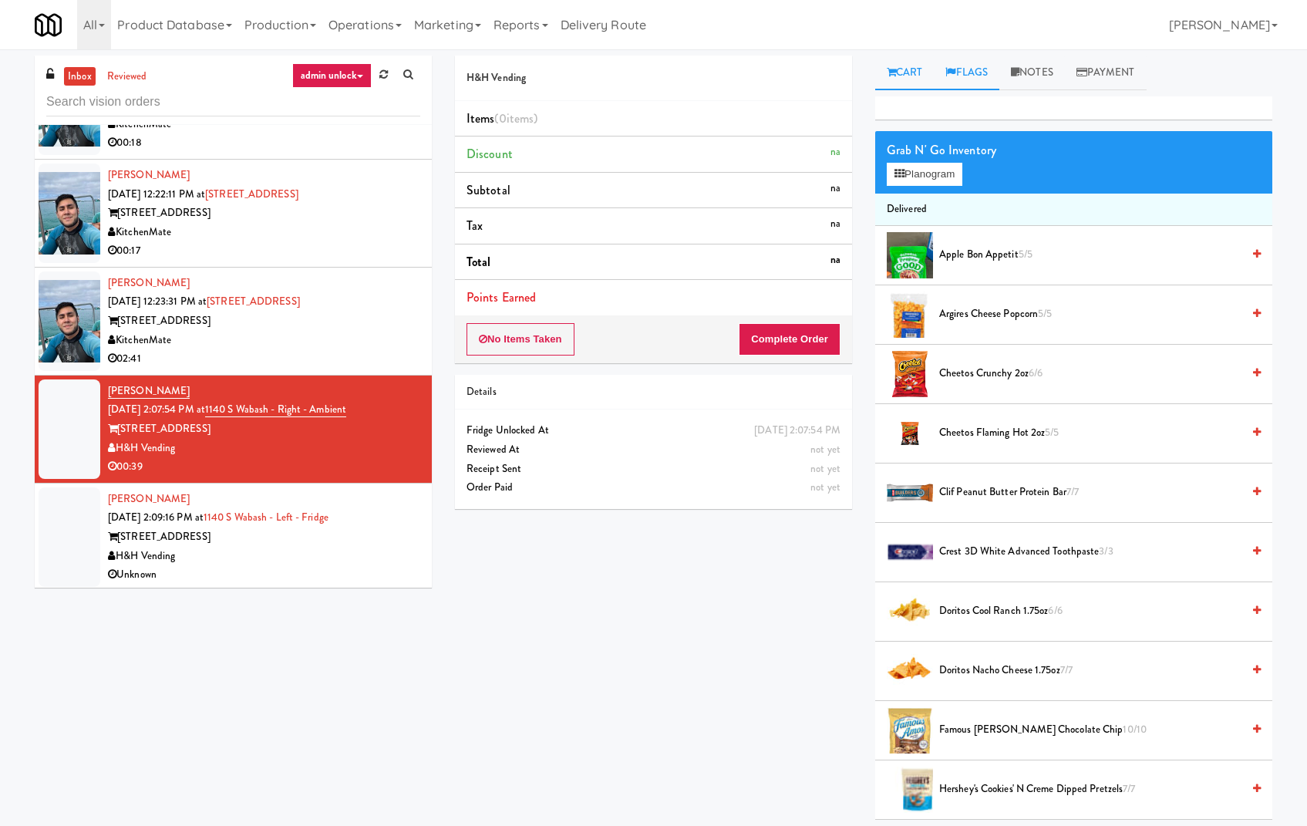
click at [984, 72] on link "Flags" at bounding box center [967, 73] width 66 height 35
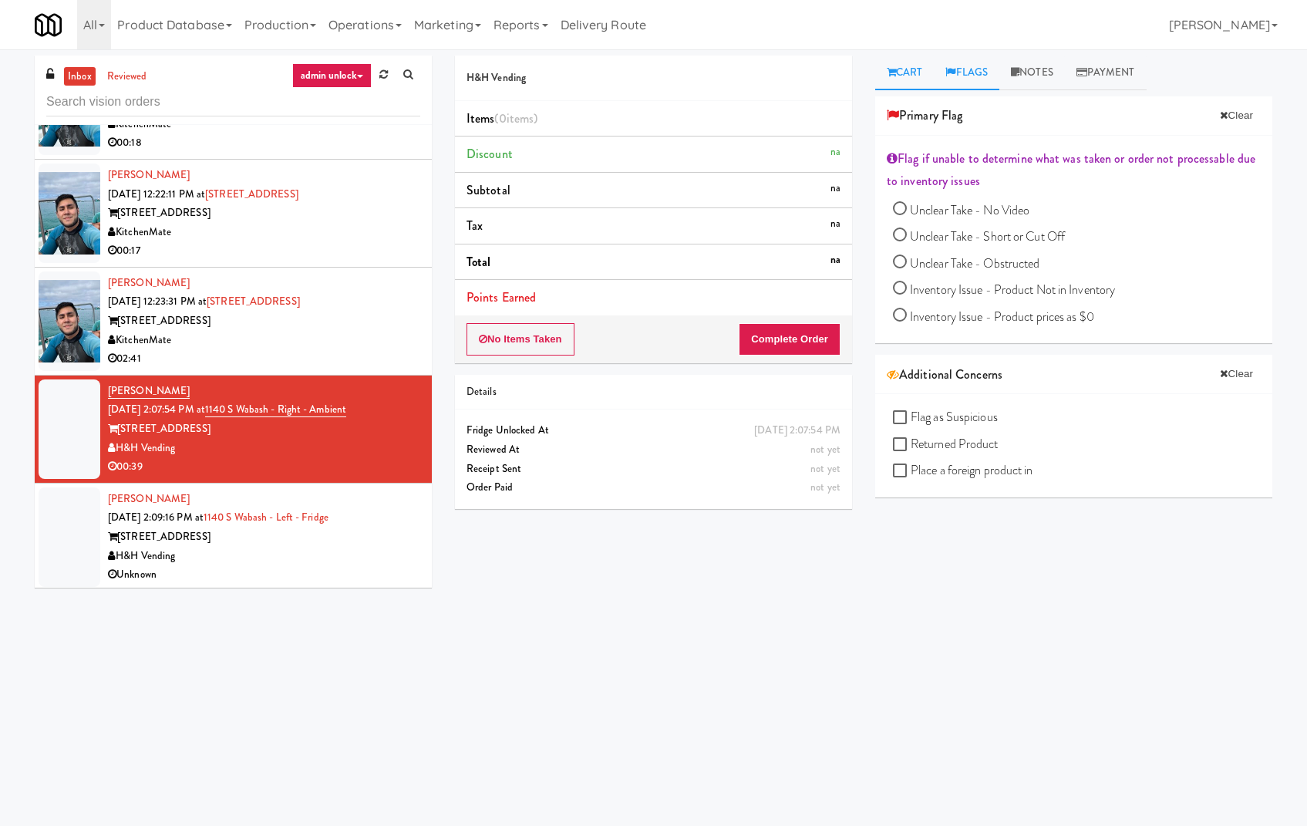
click at [914, 74] on link "Cart" at bounding box center [904, 73] width 59 height 35
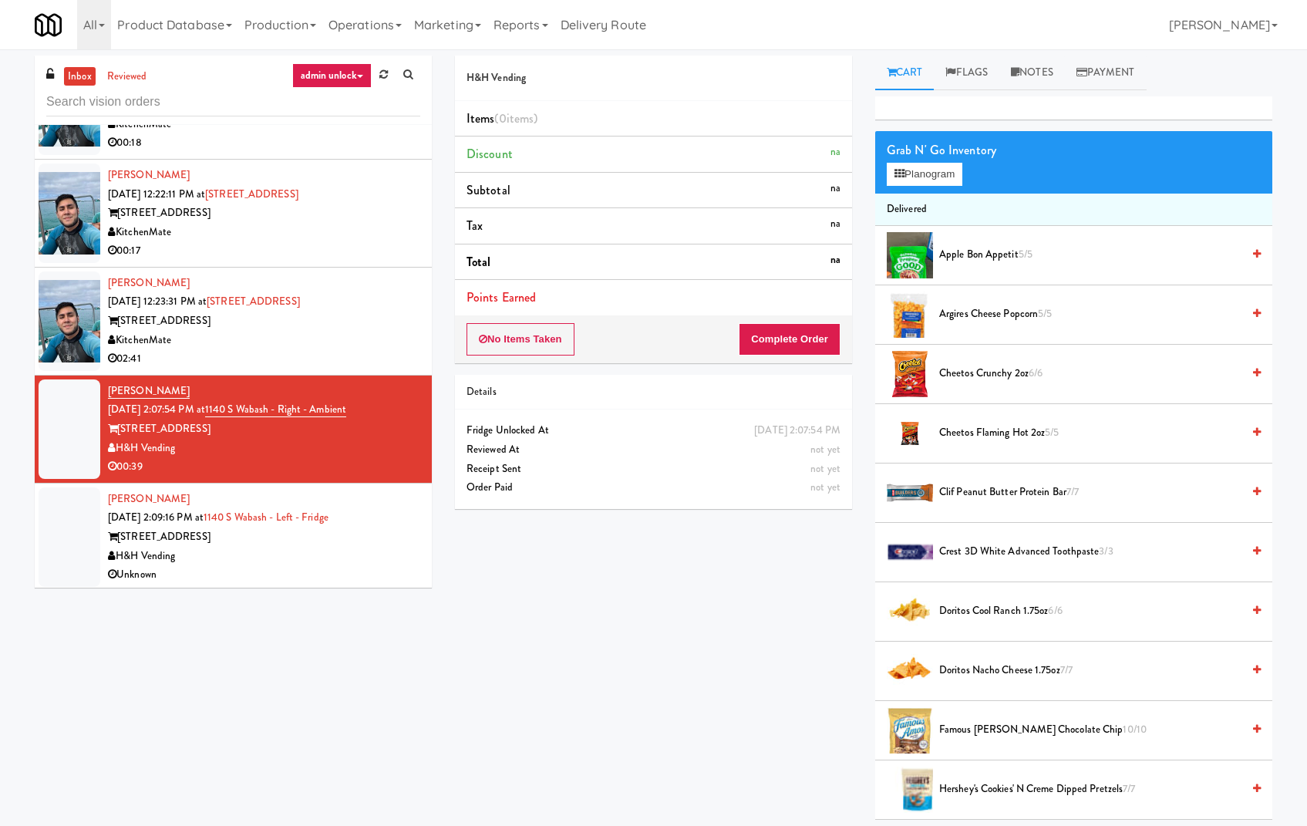
click at [194, 552] on div "H&H Vending" at bounding box center [264, 556] width 312 height 19
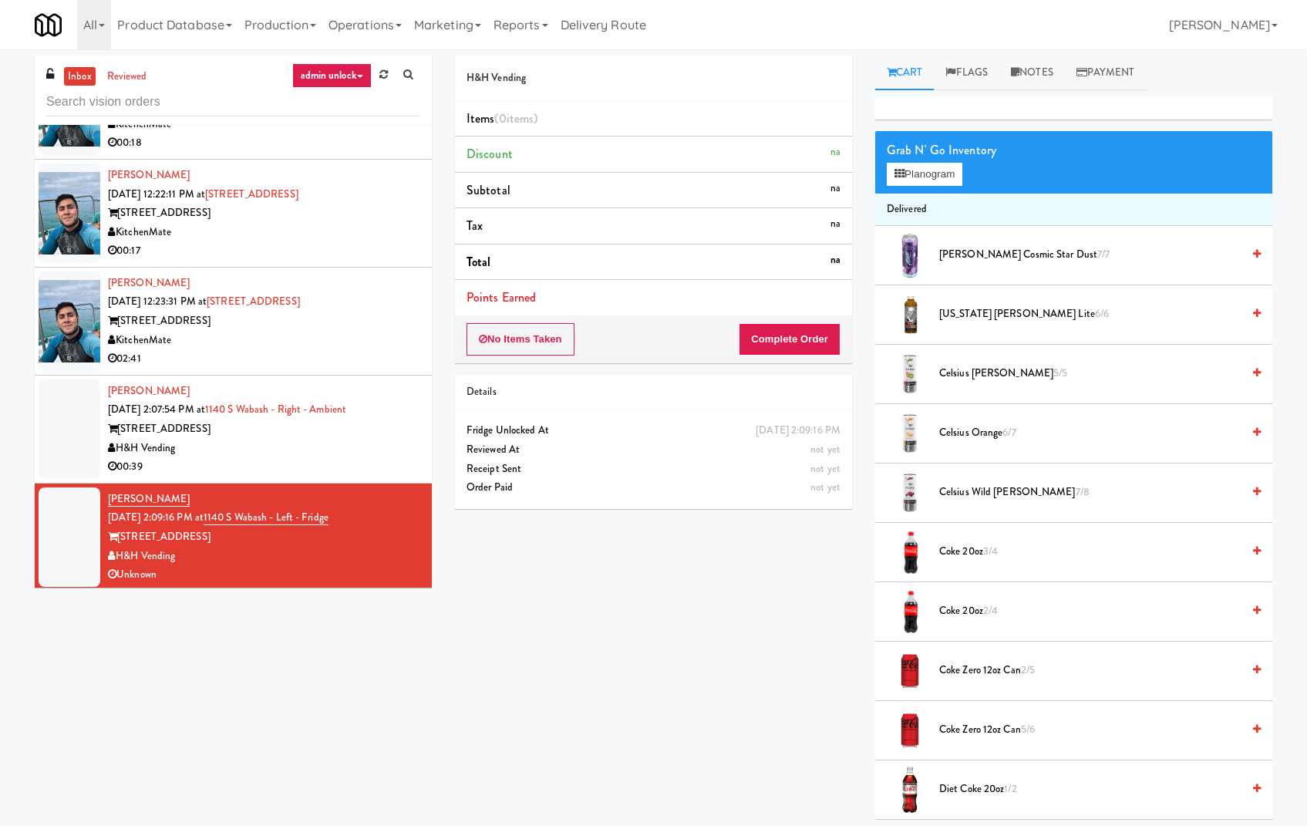
click at [346, 422] on div "1140 S Wabash" at bounding box center [264, 429] width 312 height 19
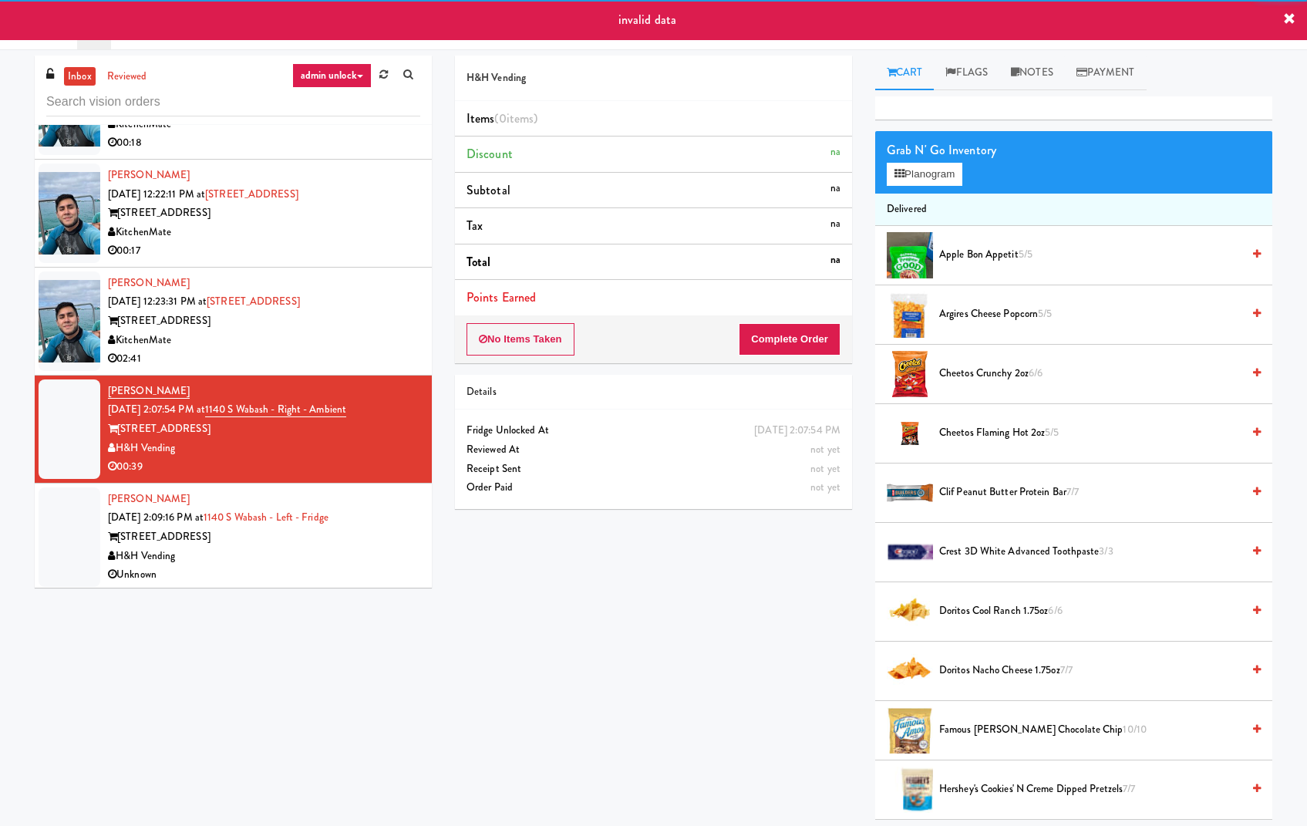
click at [400, 532] on div "1140 S Wabash" at bounding box center [264, 536] width 312 height 19
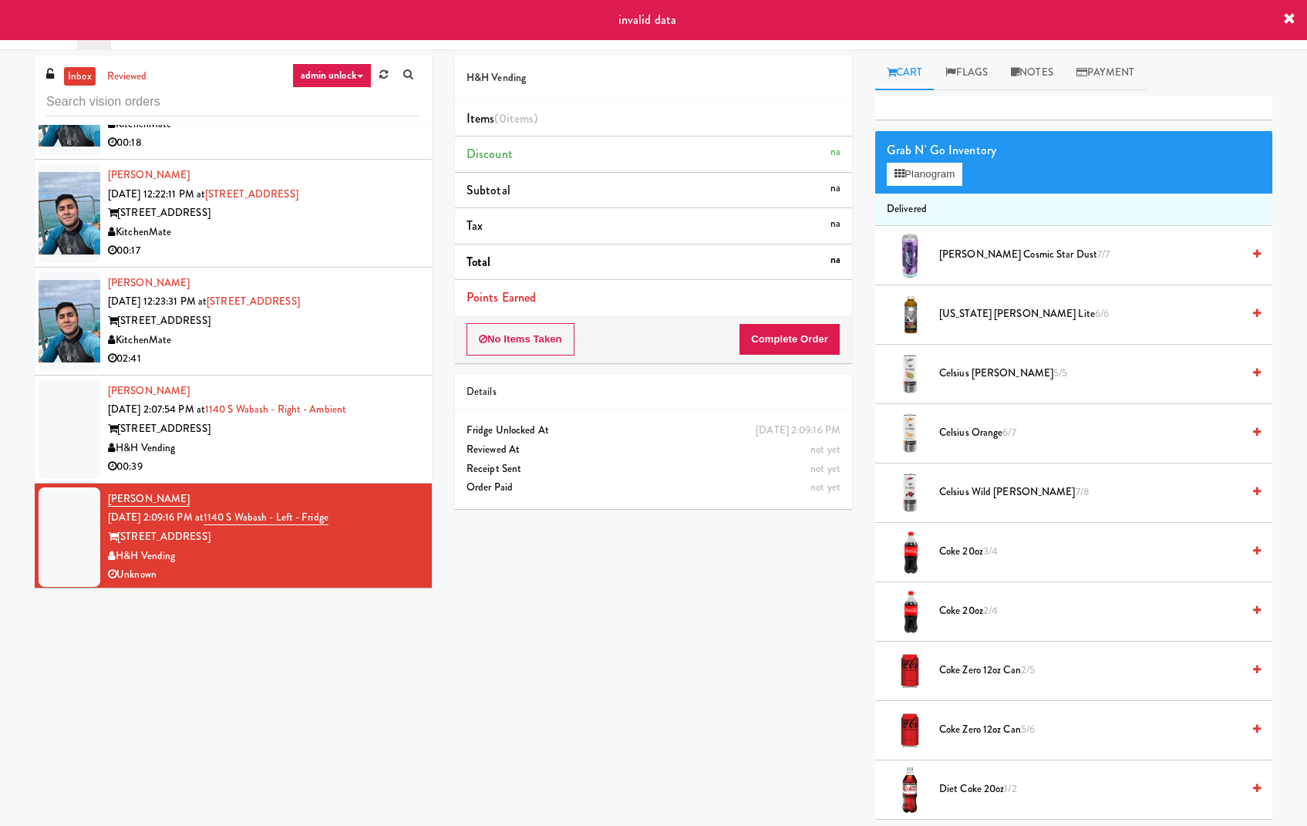
click at [398, 436] on div "1140 S Wabash" at bounding box center [264, 429] width 312 height 19
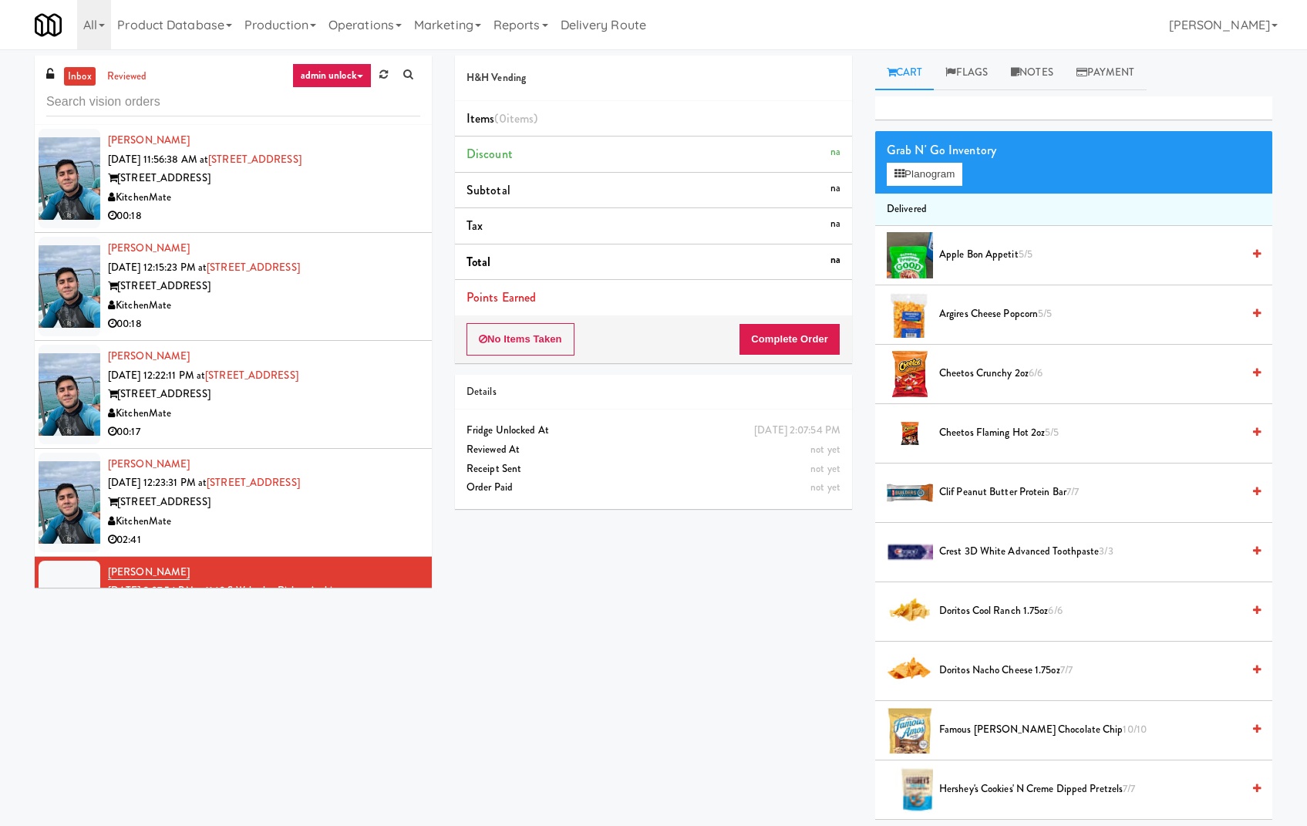
scroll to position [182, 0]
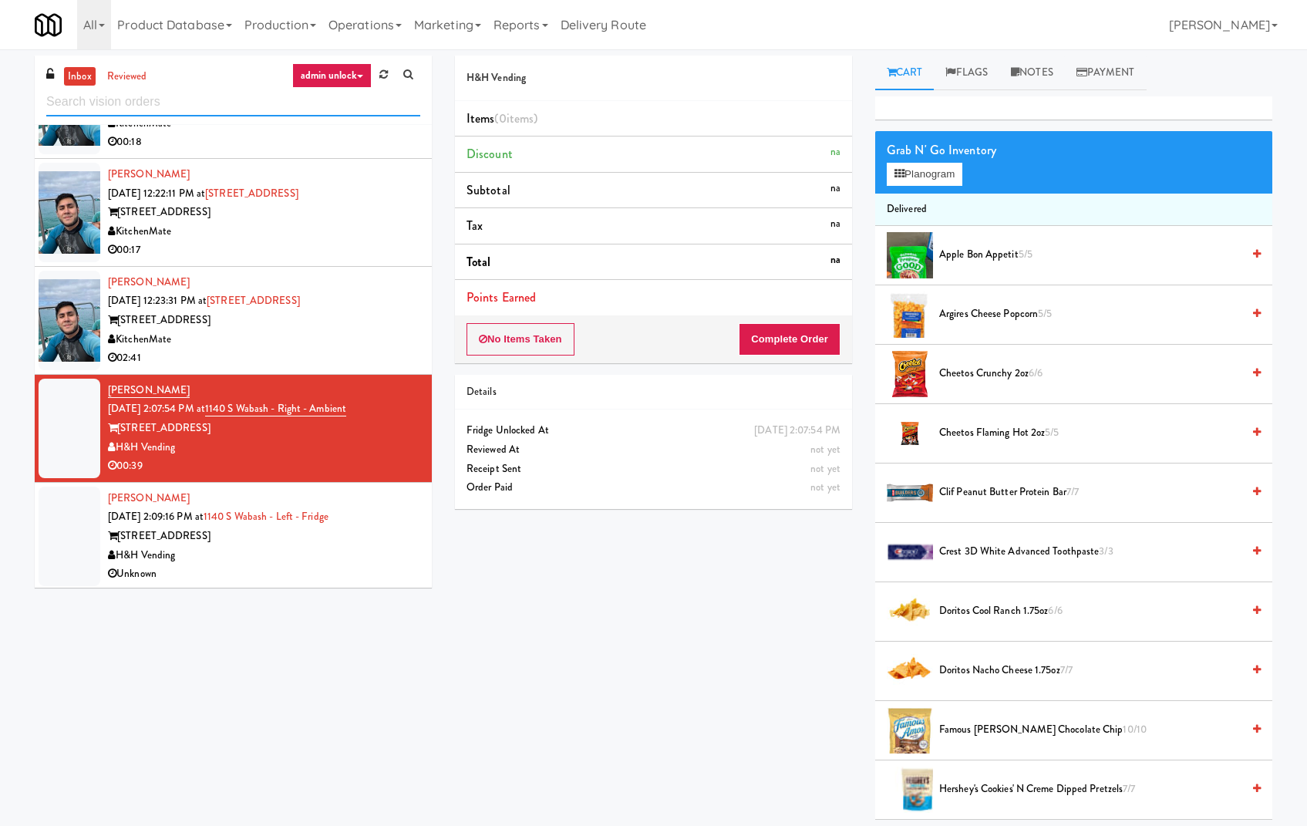
click at [221, 103] on input "text" at bounding box center [233, 102] width 374 height 29
type input "j"
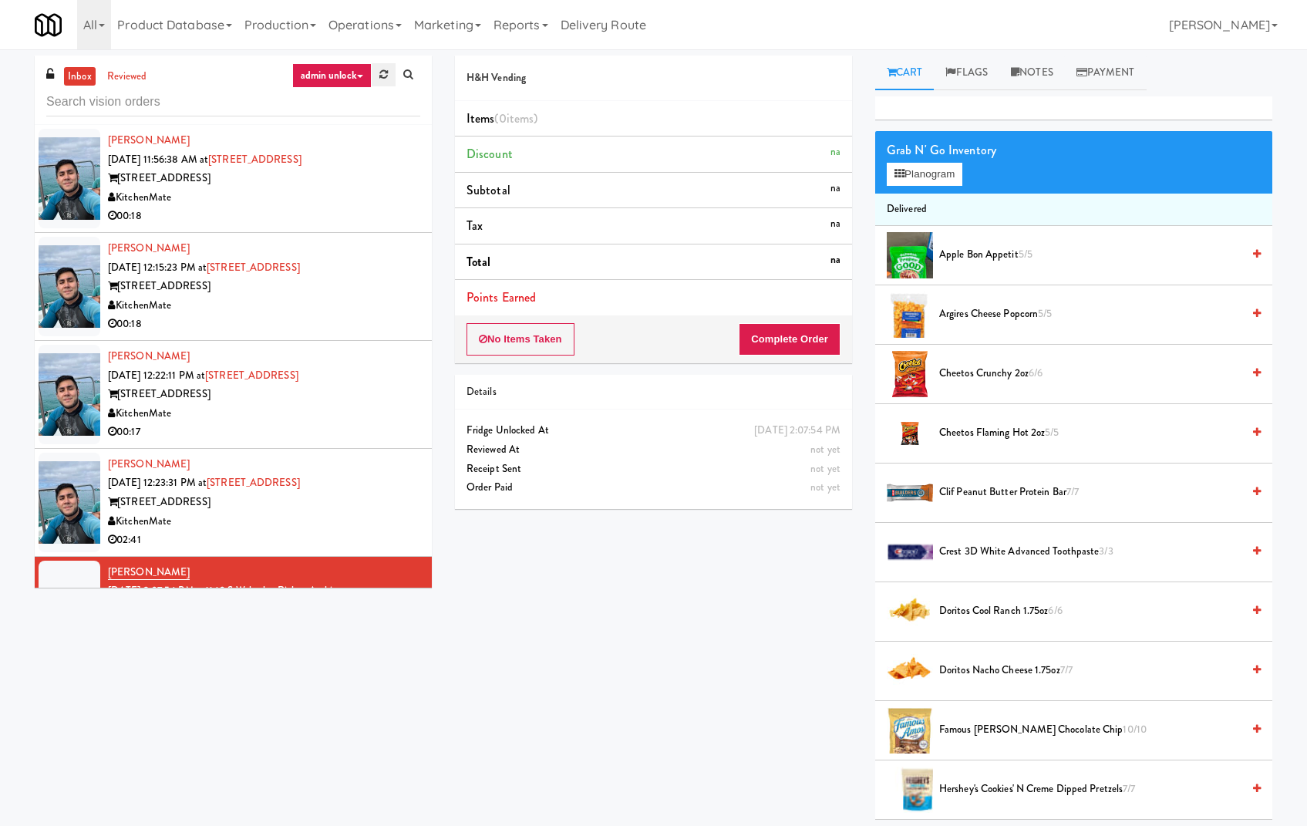
click at [380, 75] on icon at bounding box center [383, 74] width 8 height 10
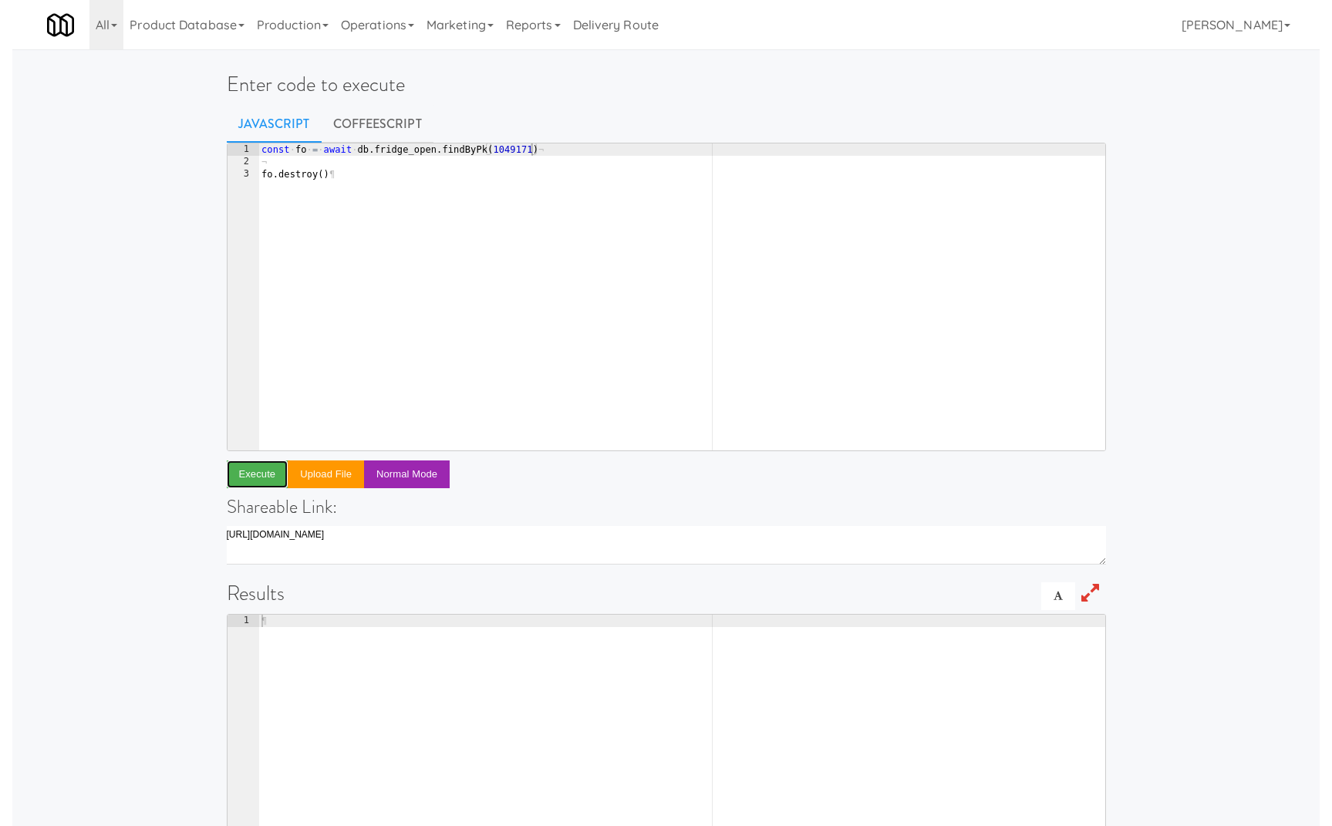
scroll to position [0, 4]
click at [375, 25] on link "Operations" at bounding box center [365, 24] width 86 height 49
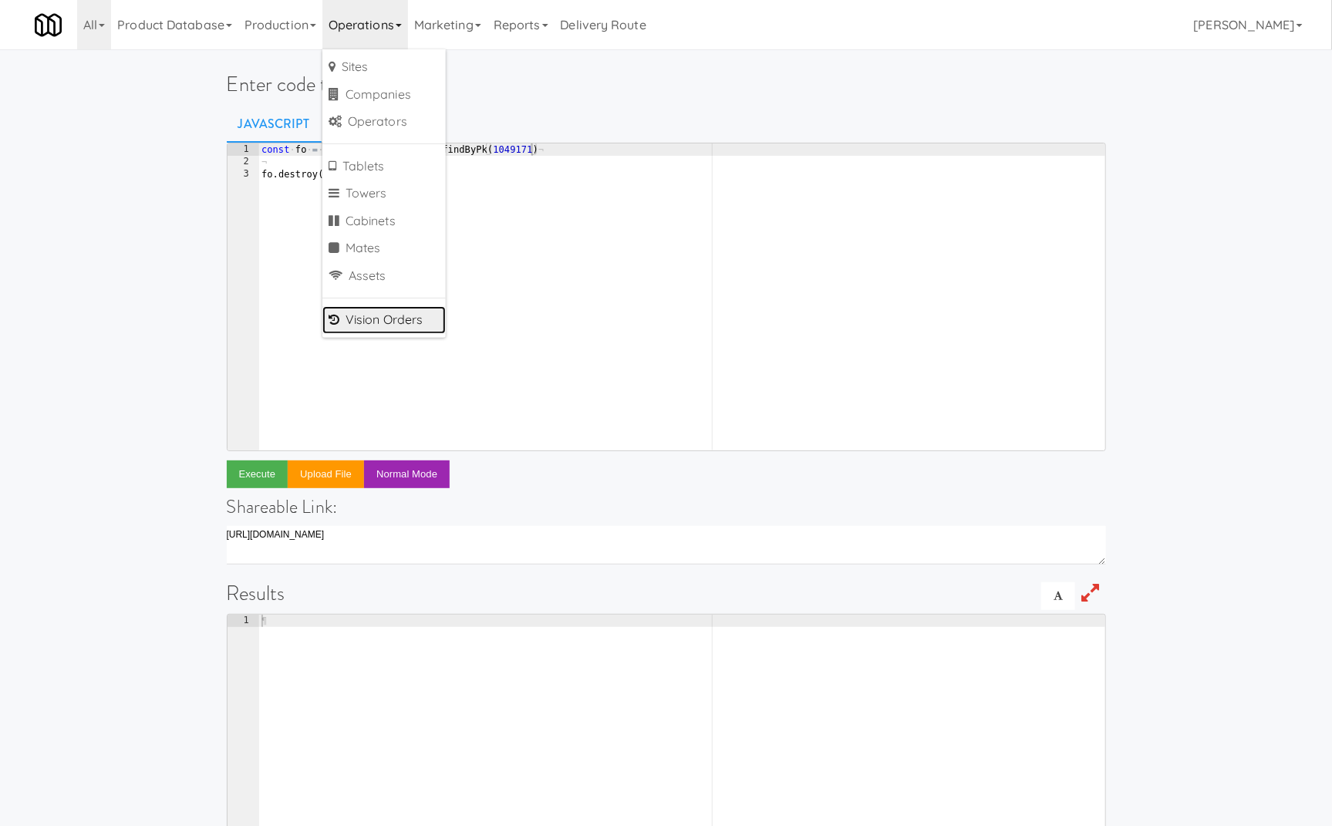
click at [426, 327] on link "Vision Orders" at bounding box center [383, 320] width 123 height 28
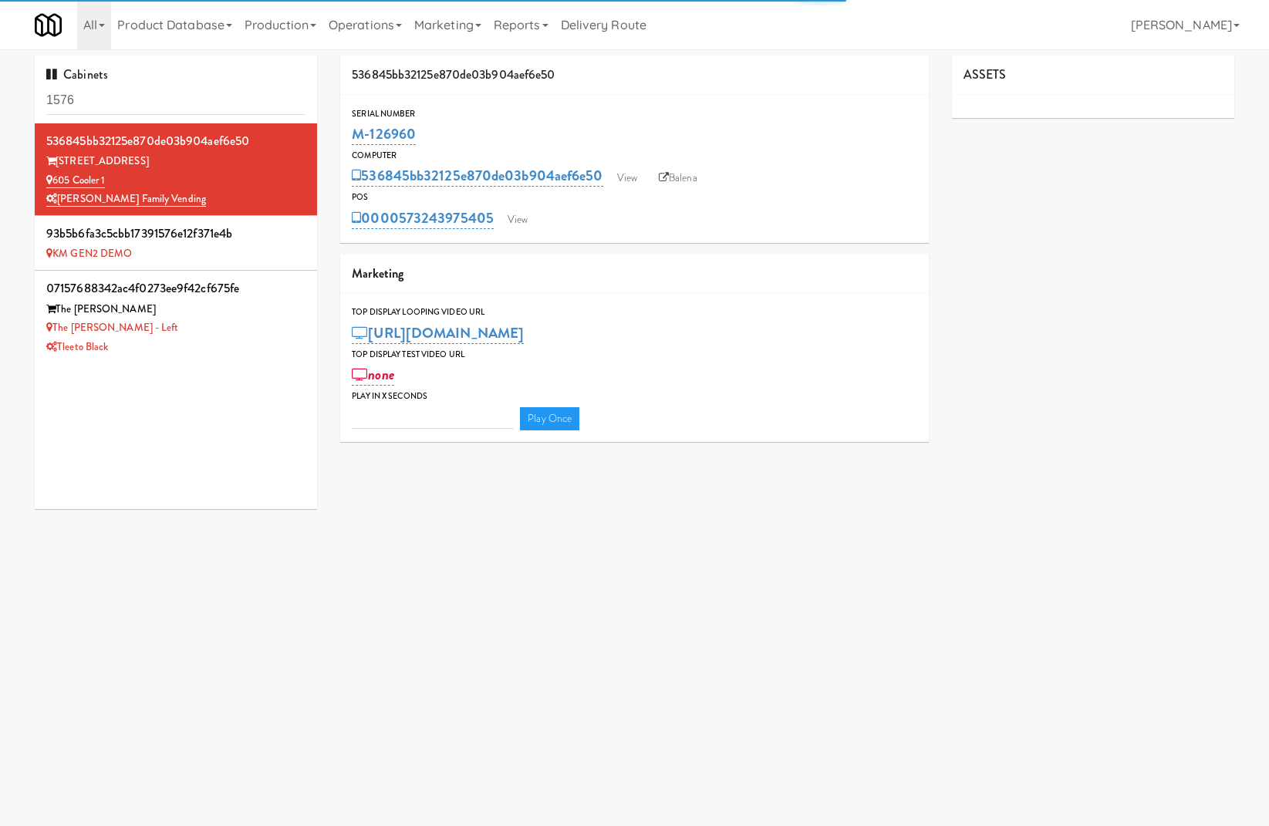
type input "3"
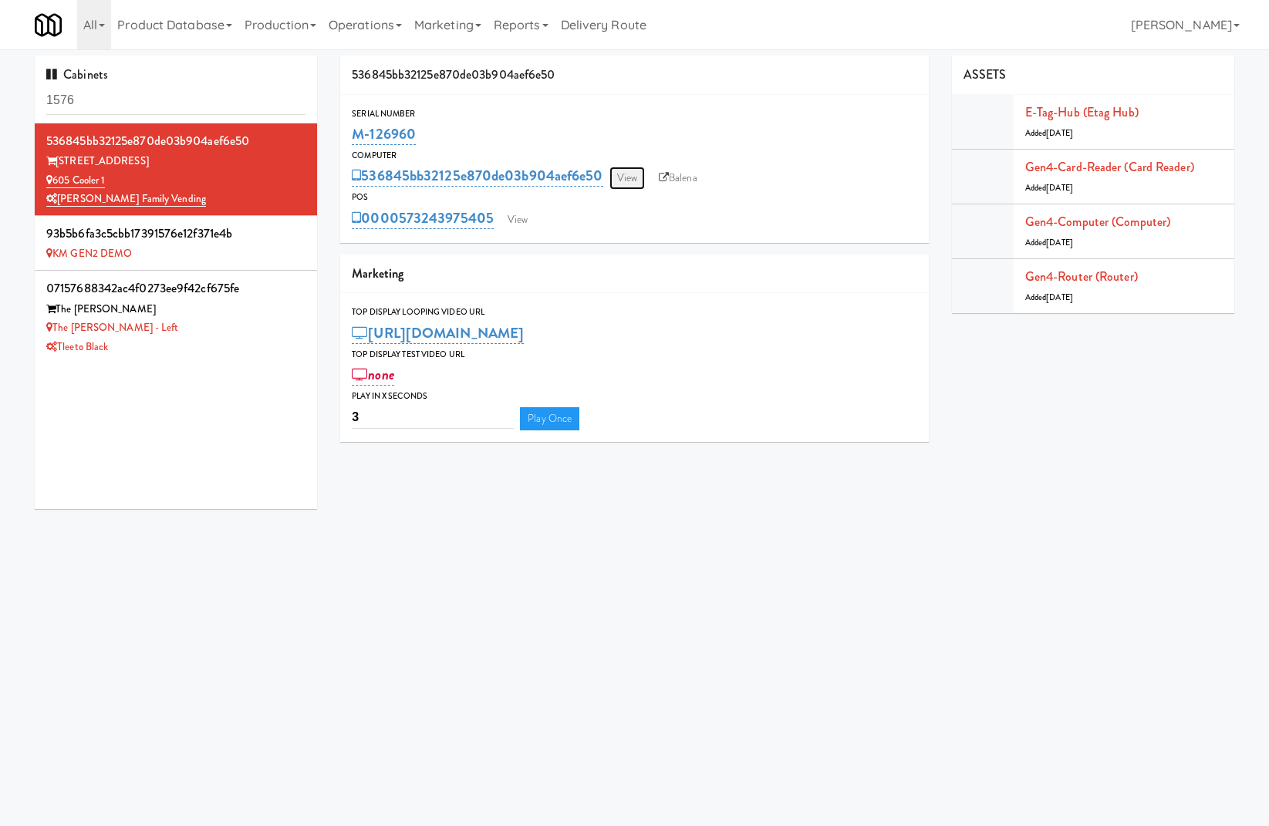
click at [626, 170] on link "View" at bounding box center [626, 178] width 35 height 23
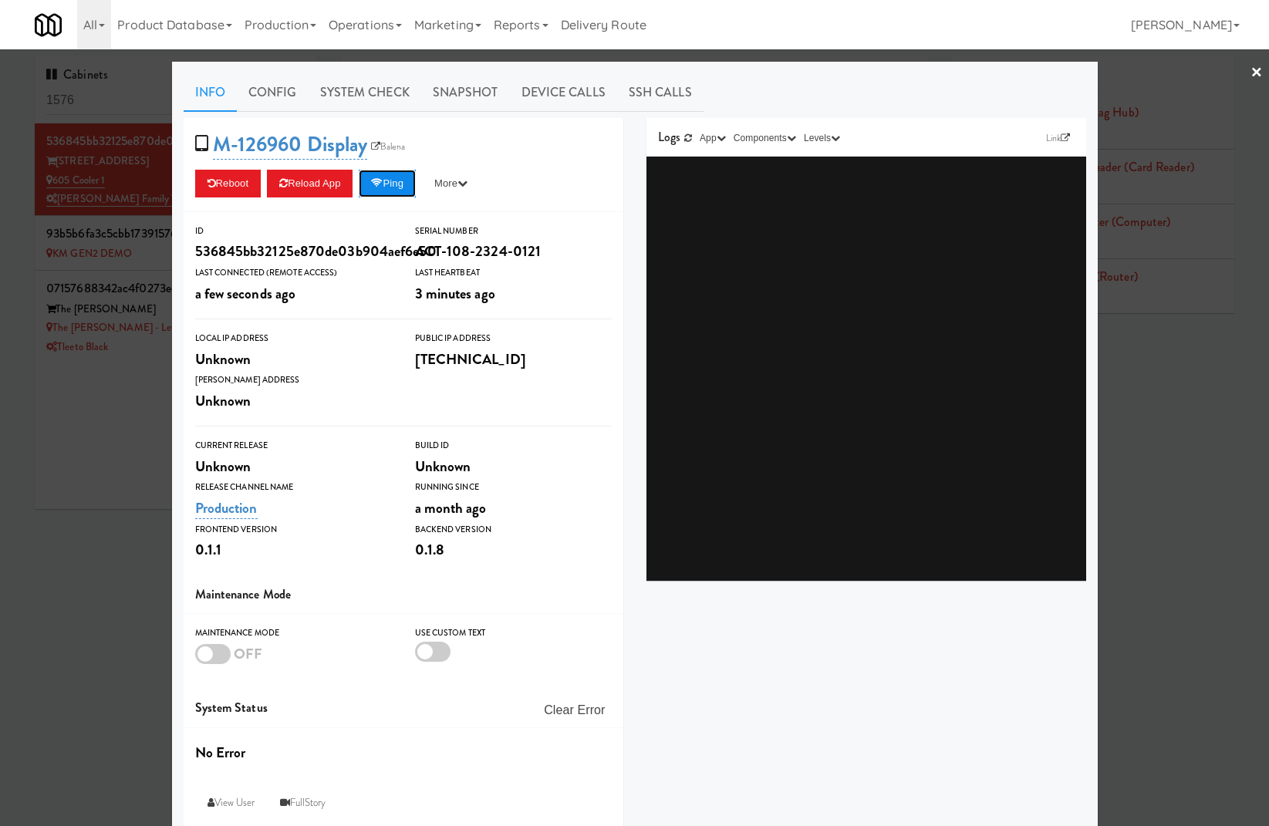
click at [406, 187] on button "Ping" at bounding box center [387, 184] width 57 height 28
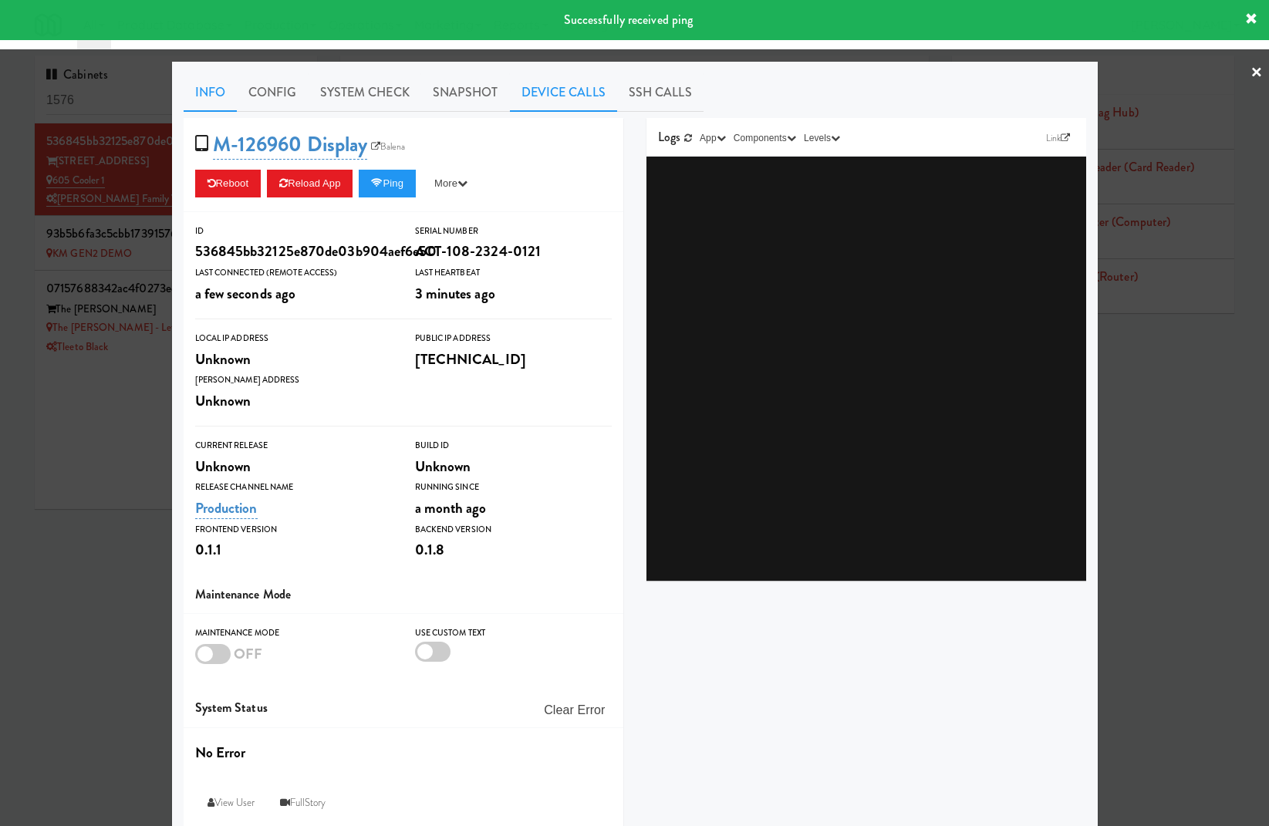
click at [538, 84] on link "Device Calls" at bounding box center [563, 92] width 107 height 39
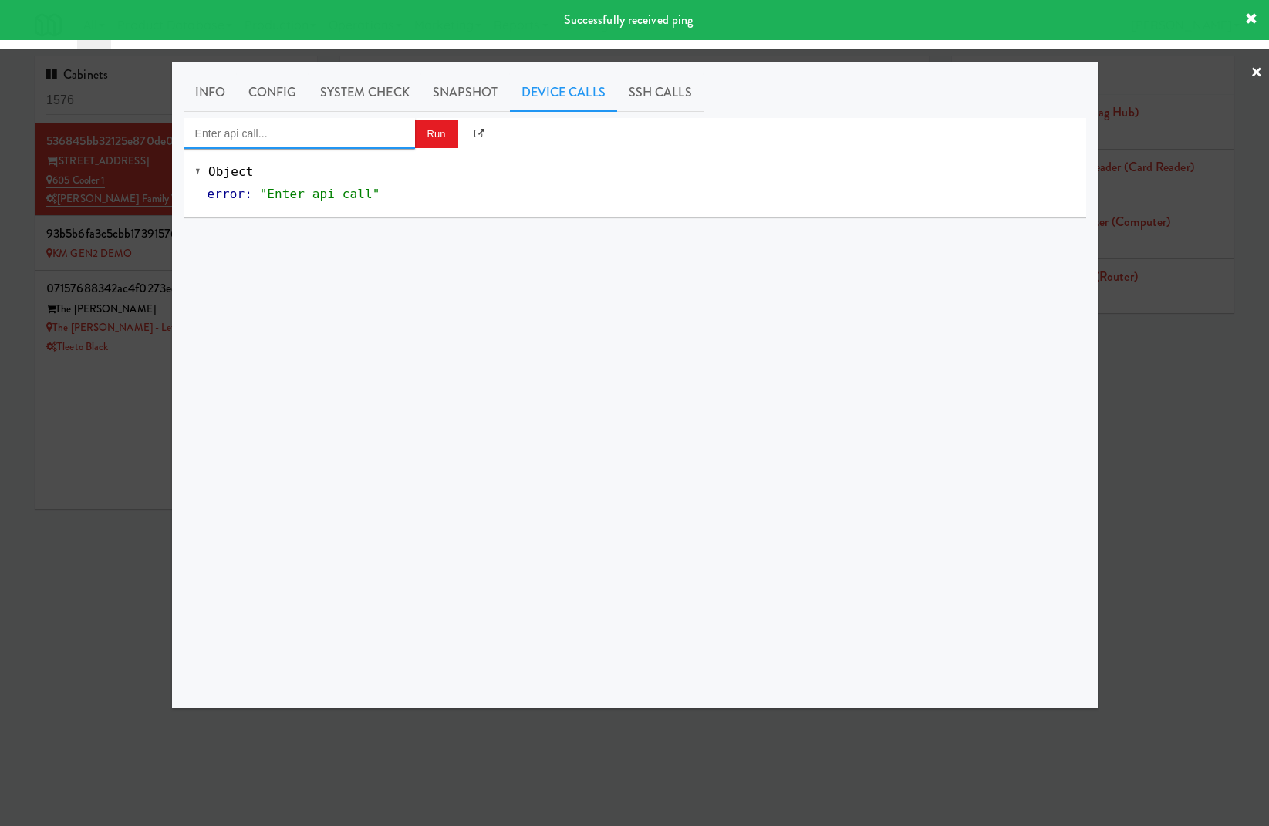
click at [362, 143] on input "Enter api call..." at bounding box center [299, 133] width 231 height 31
click at [352, 170] on div "[URL]" at bounding box center [299, 178] width 208 height 20
type input "Cooler: Toggle Restocking"
click at [442, 141] on button "Run" at bounding box center [436, 134] width 43 height 28
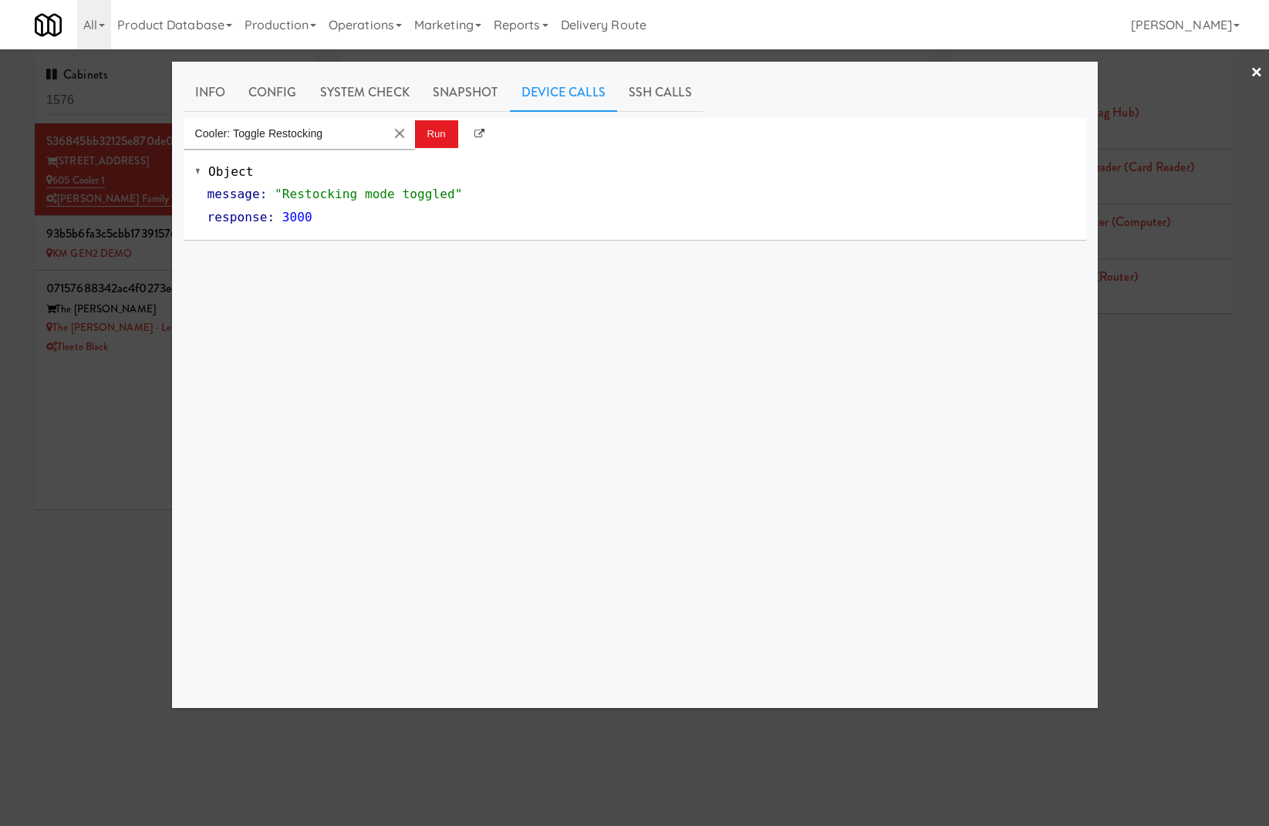
click at [1157, 156] on div at bounding box center [634, 413] width 1269 height 826
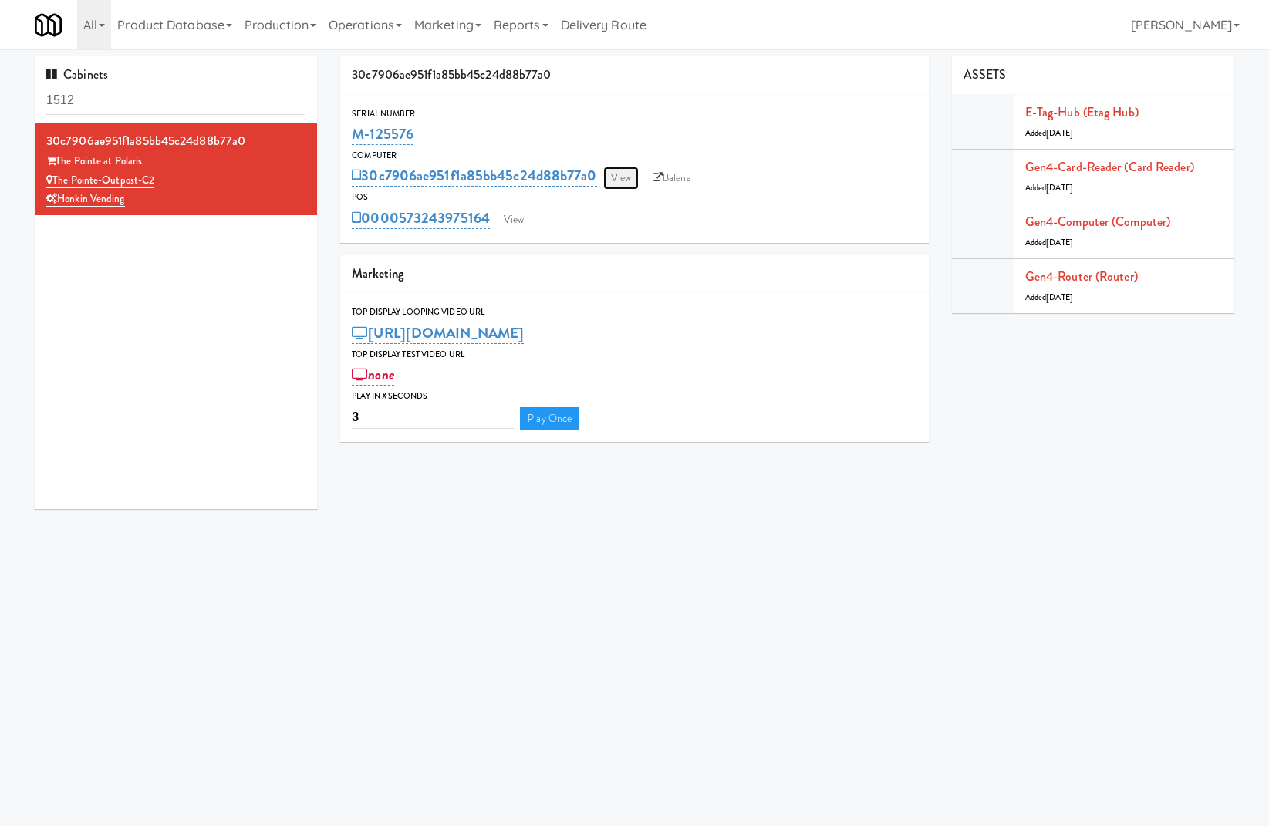
click at [625, 180] on link "View" at bounding box center [620, 178] width 35 height 23
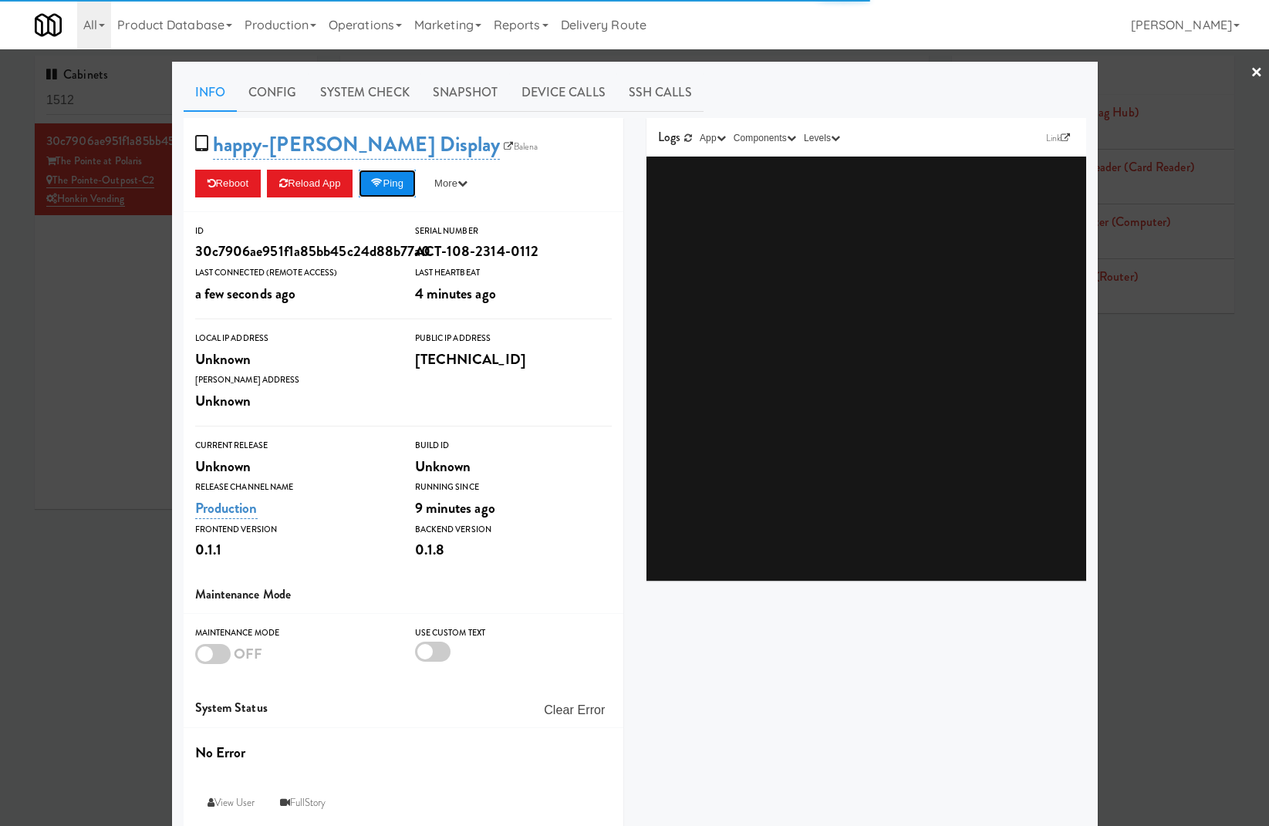
click at [403, 195] on button "Ping" at bounding box center [387, 184] width 57 height 28
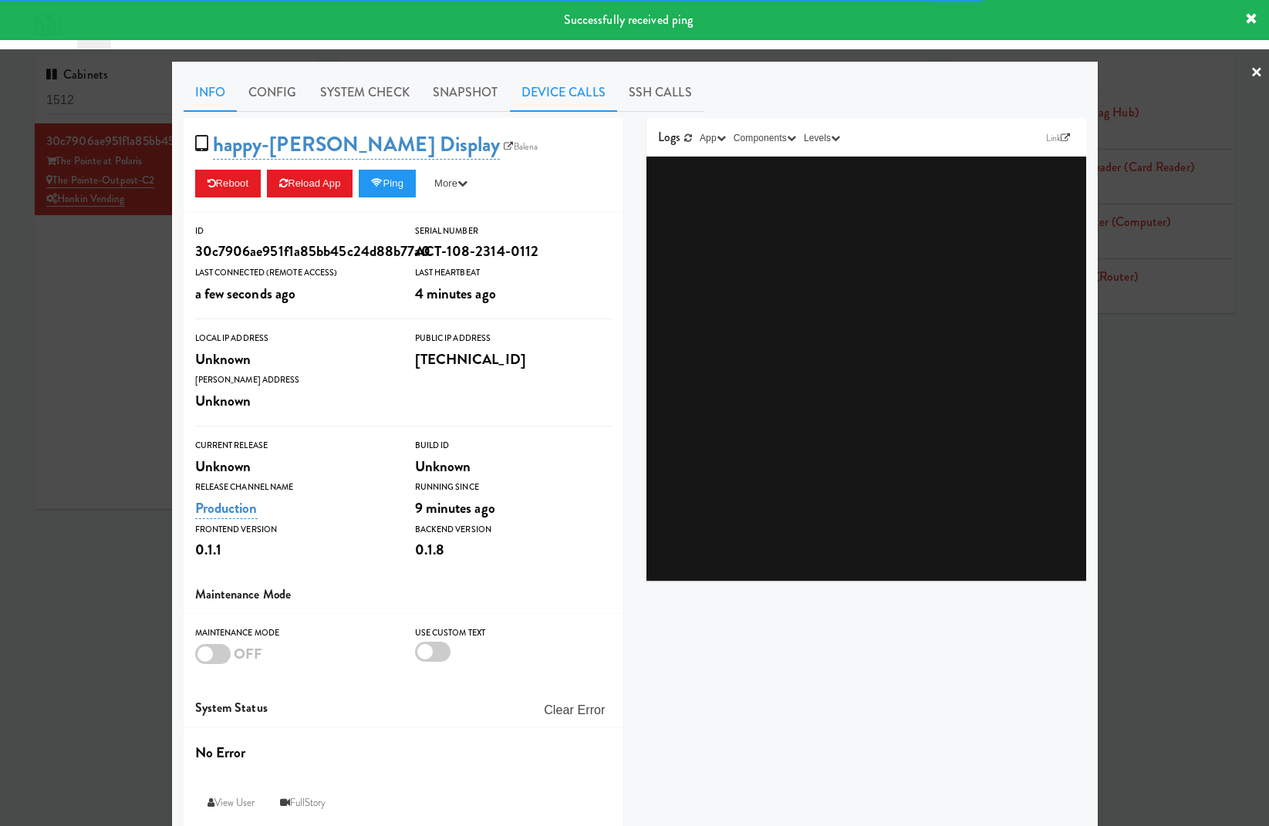
click at [575, 85] on link "Device Calls" at bounding box center [563, 92] width 107 height 39
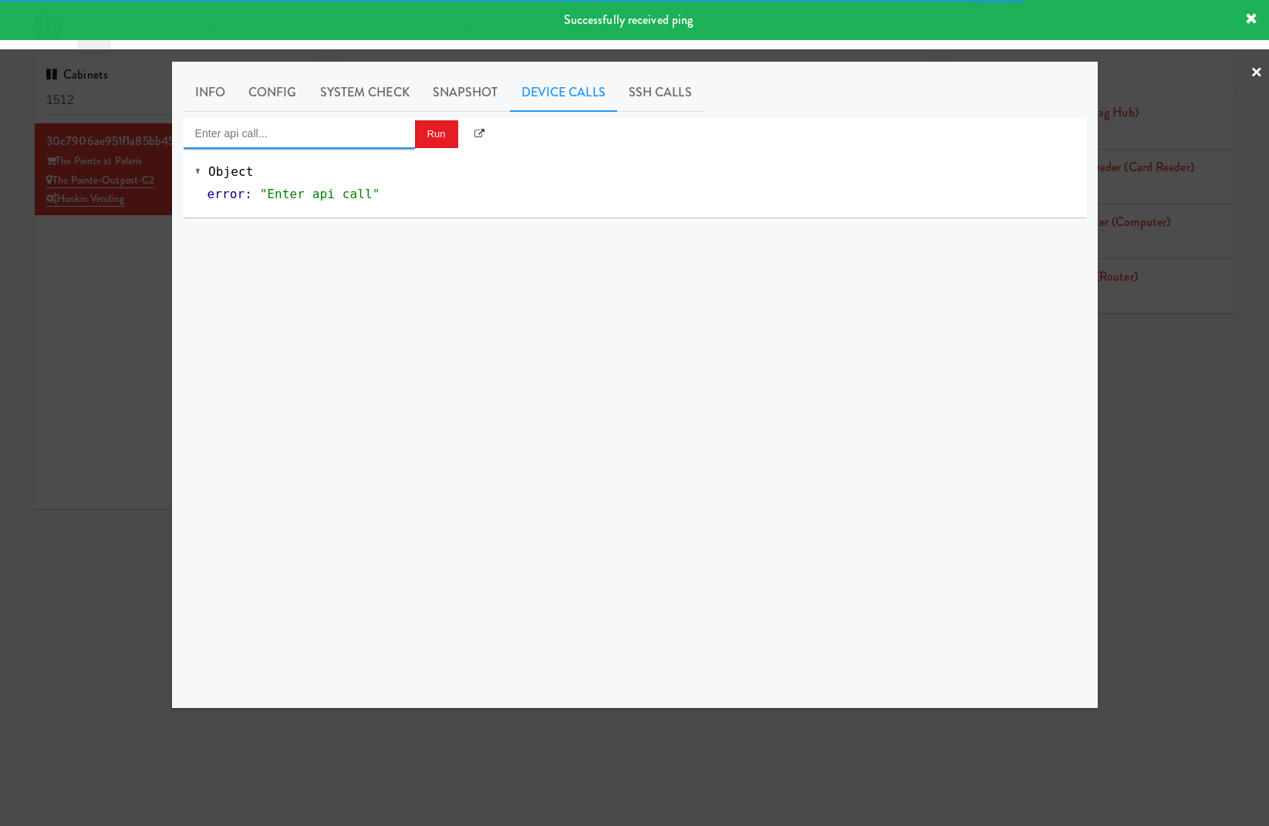
click at [339, 144] on input "Enter api call..." at bounding box center [299, 133] width 231 height 31
click at [344, 170] on div "[URL]" at bounding box center [299, 178] width 208 height 20
type input "Cooler: Toggle Restocking"
click at [420, 133] on button "Run" at bounding box center [436, 134] width 43 height 28
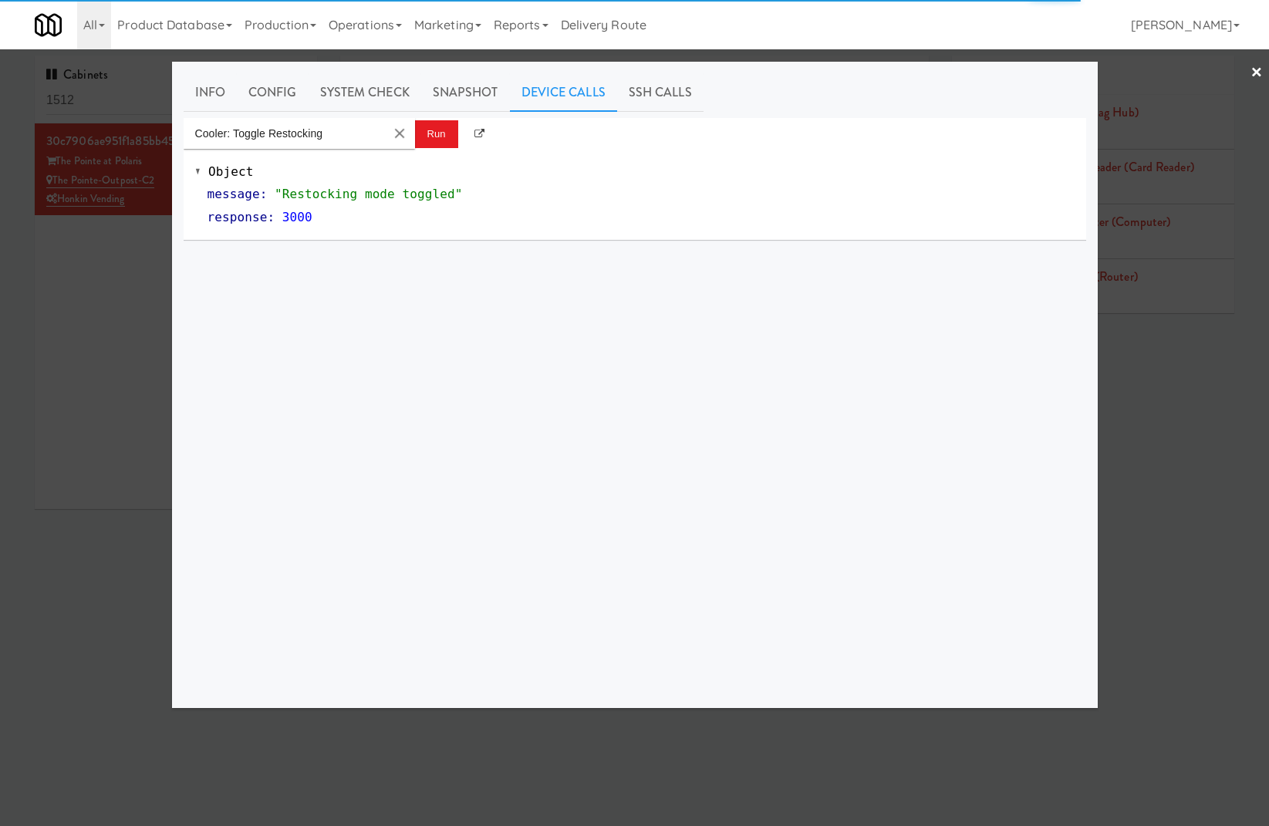
click at [1157, 156] on div at bounding box center [634, 413] width 1269 height 826
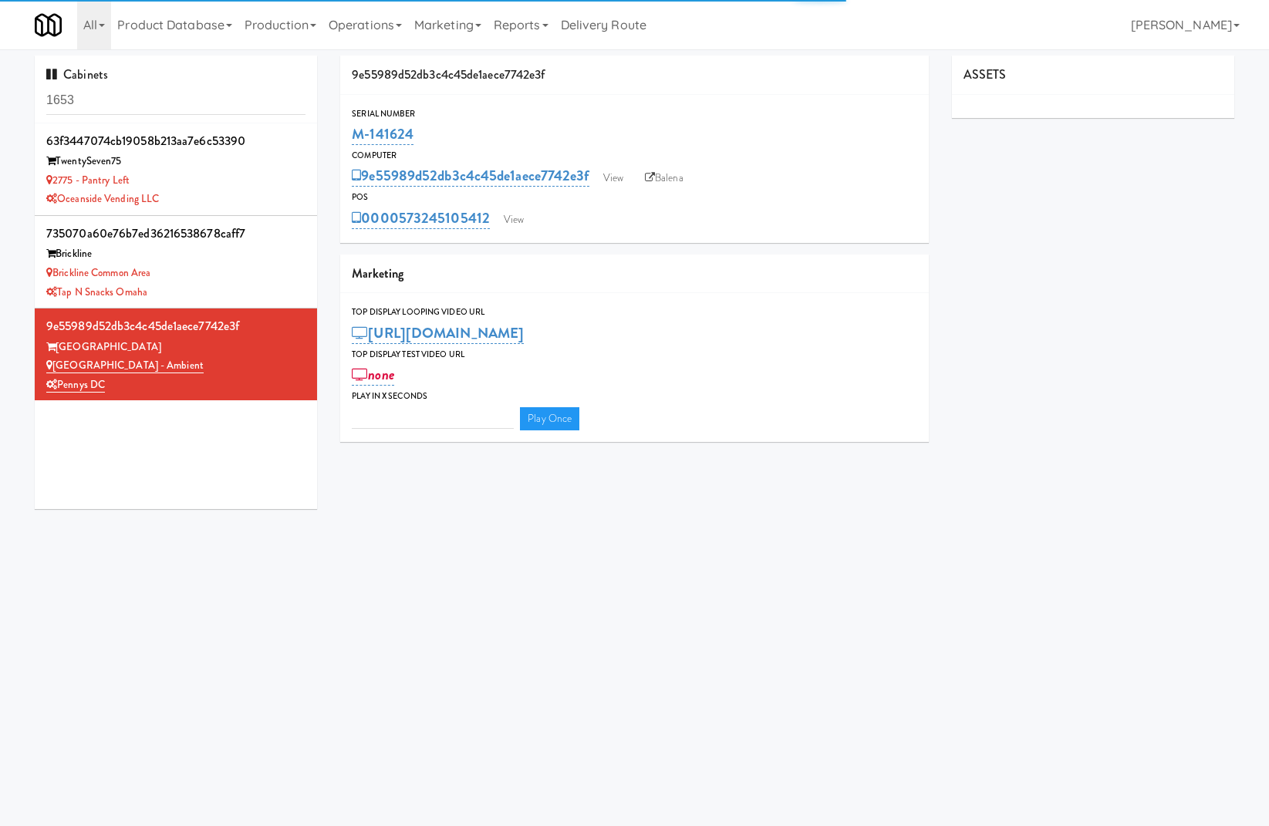
type input "3"
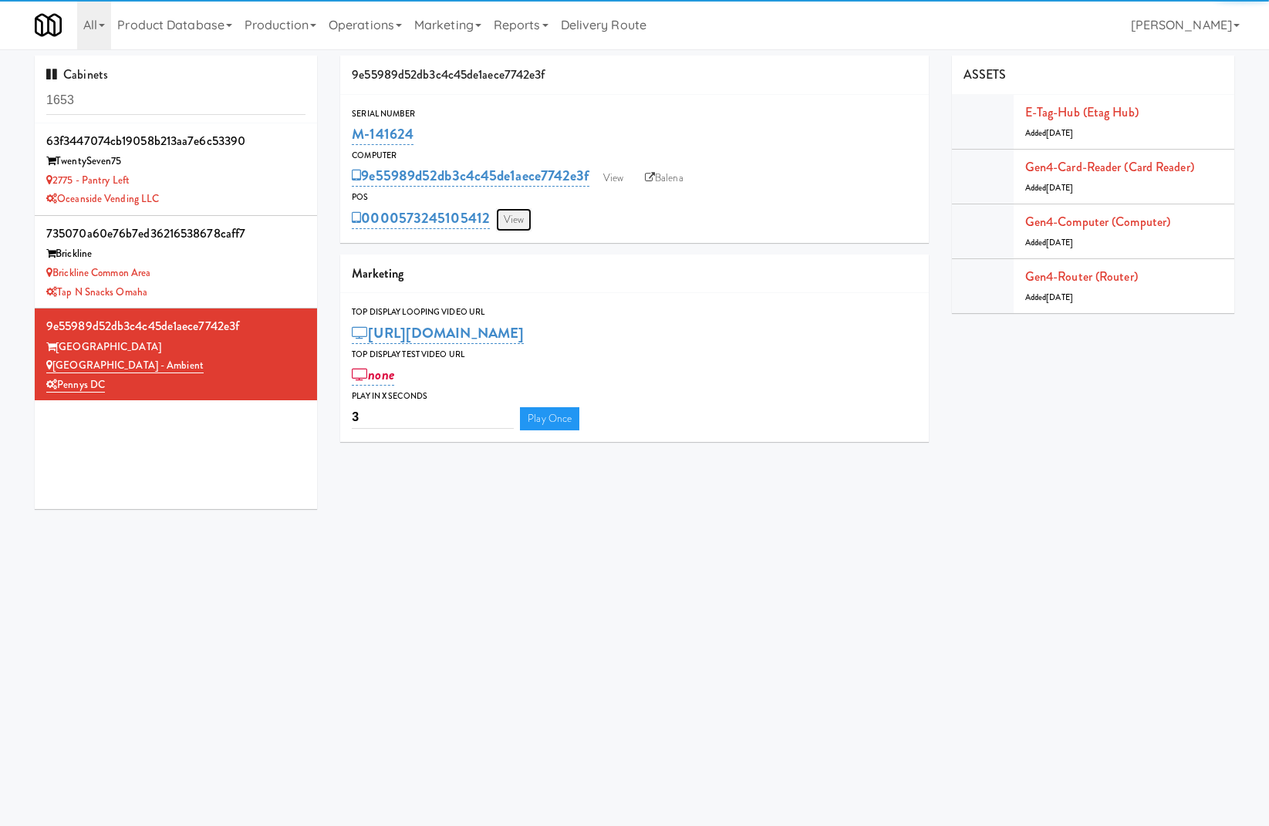
click at [521, 226] on link "View" at bounding box center [513, 219] width 35 height 23
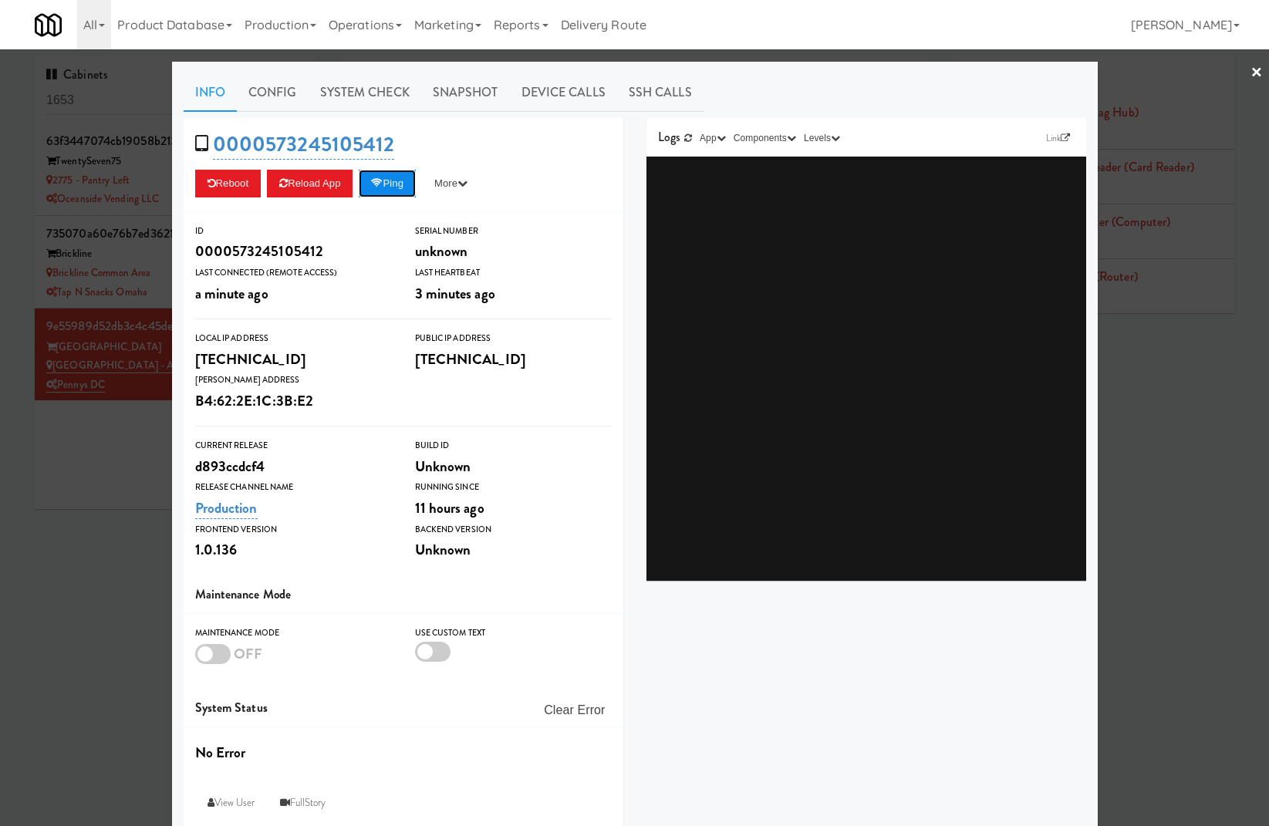
click at [390, 177] on button "Ping" at bounding box center [387, 184] width 57 height 28
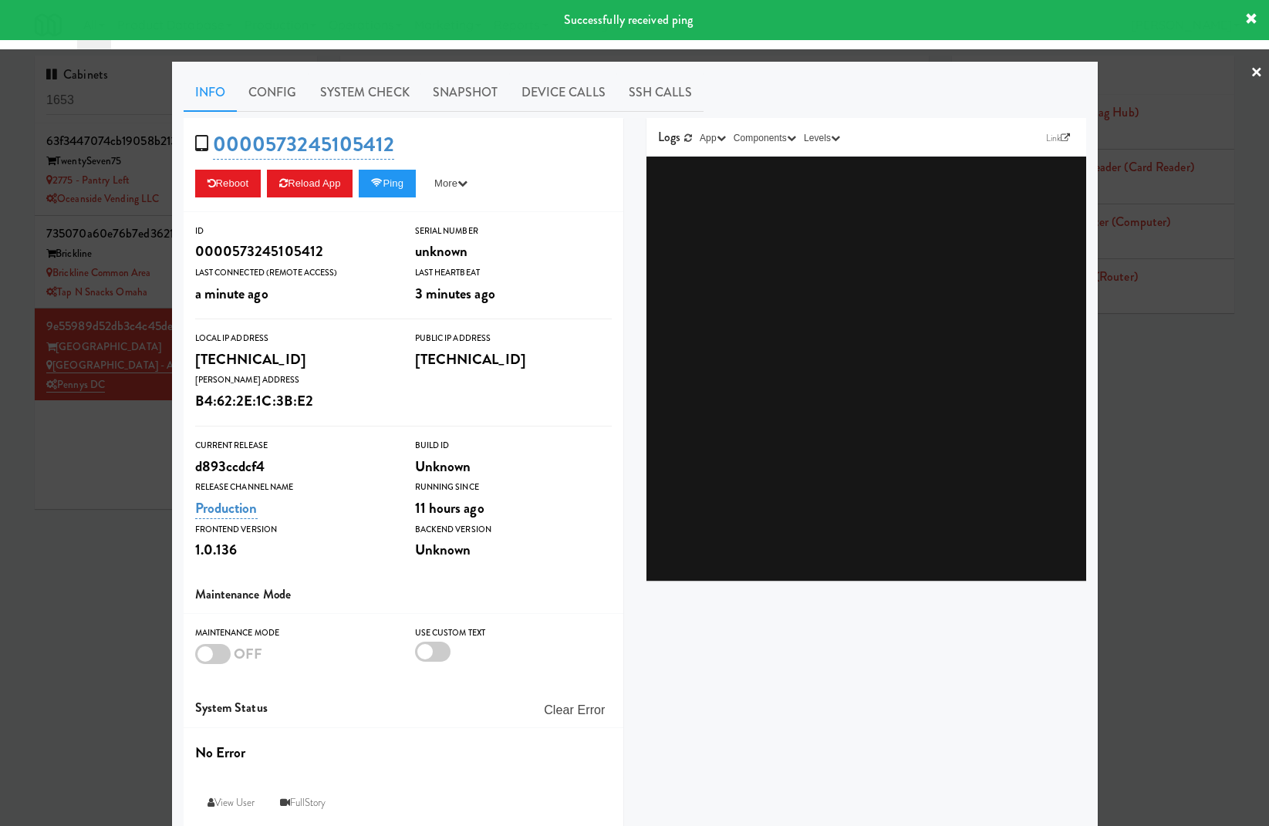
click at [69, 219] on div at bounding box center [634, 413] width 1269 height 826
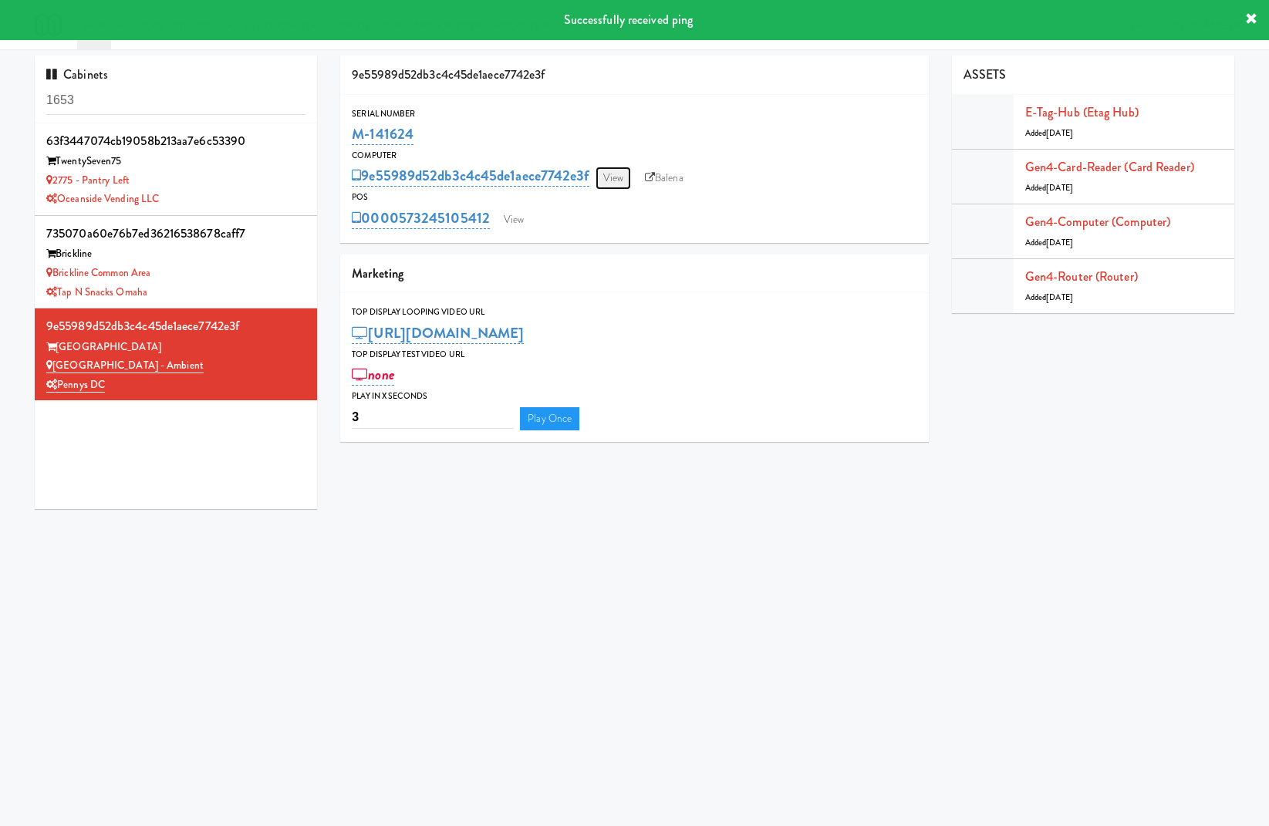
click at [616, 170] on link "View" at bounding box center [612, 178] width 35 height 23
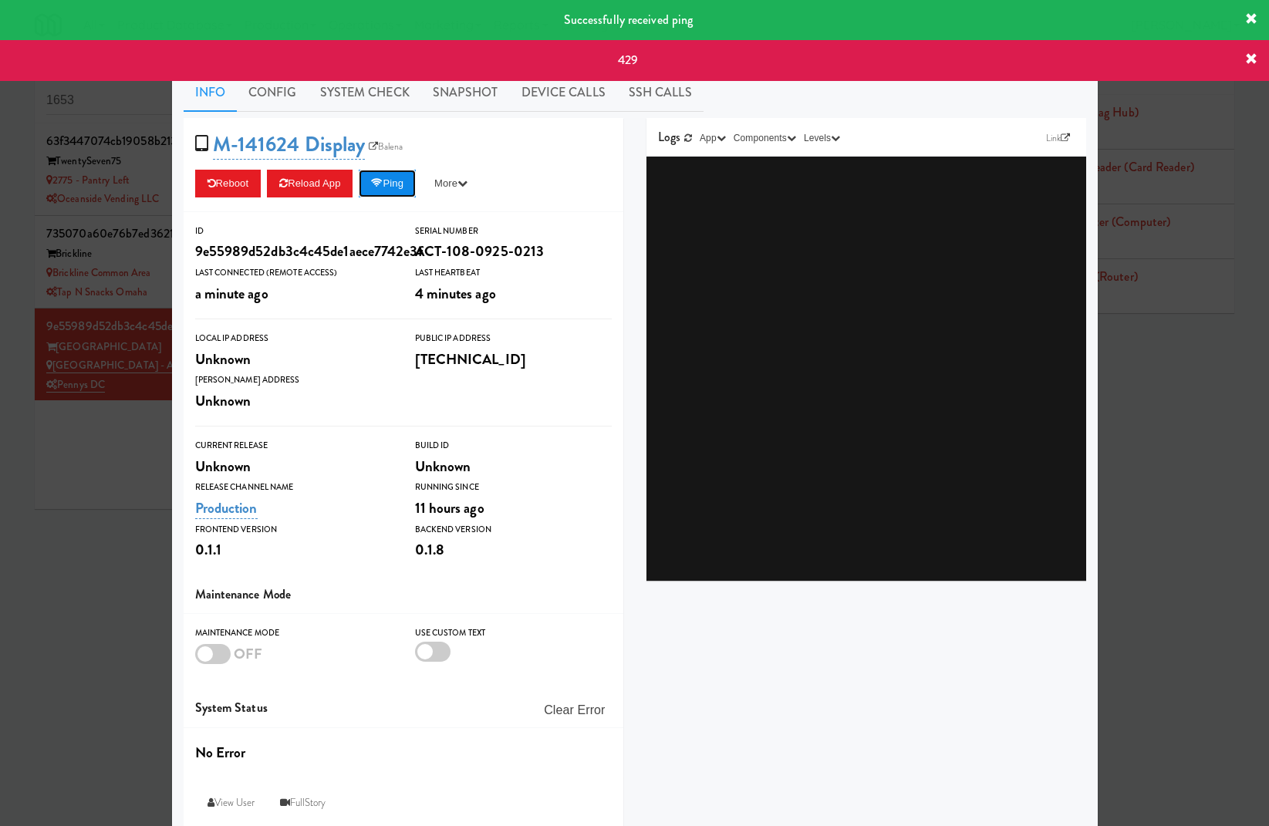
click at [416, 172] on button "Ping" at bounding box center [387, 184] width 57 height 28
click at [406, 182] on button "Ping" at bounding box center [387, 184] width 57 height 28
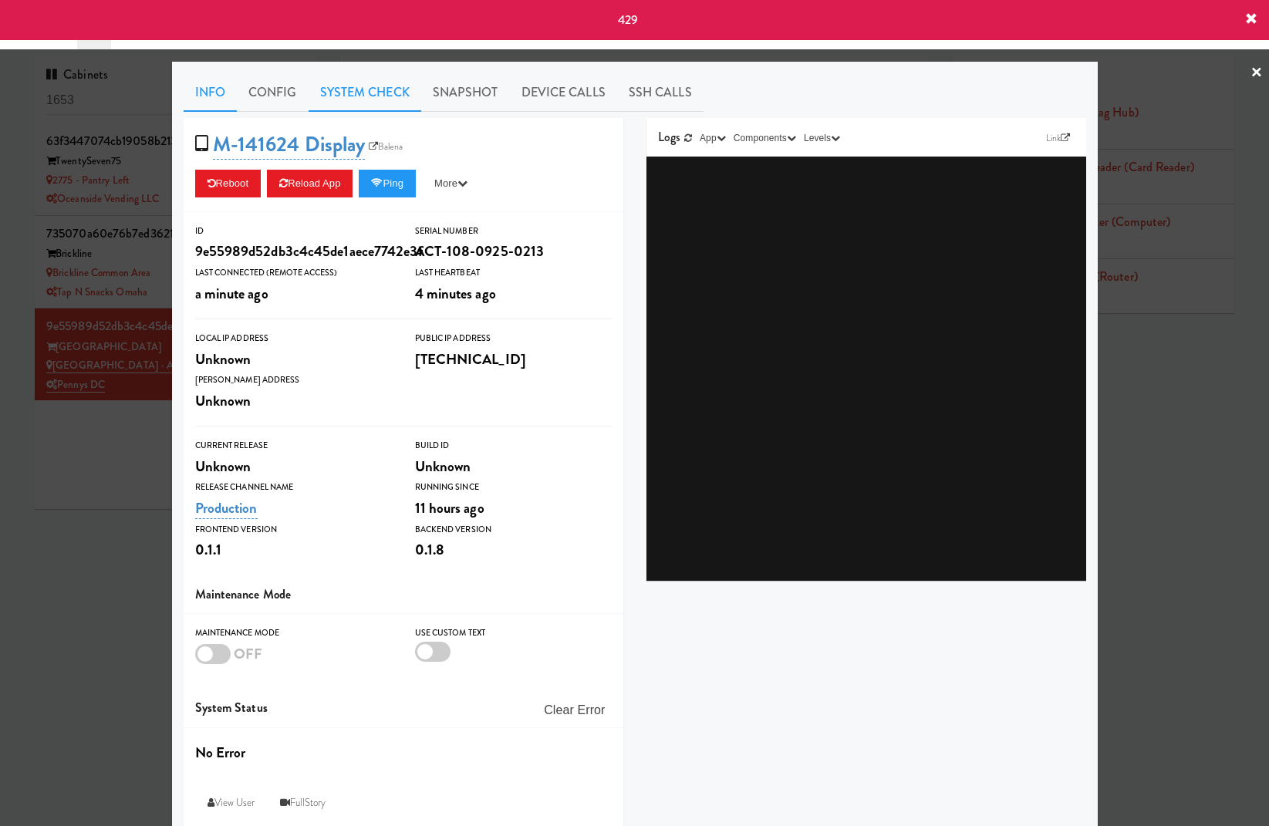
click at [376, 89] on link "System Check" at bounding box center [364, 92] width 113 height 39
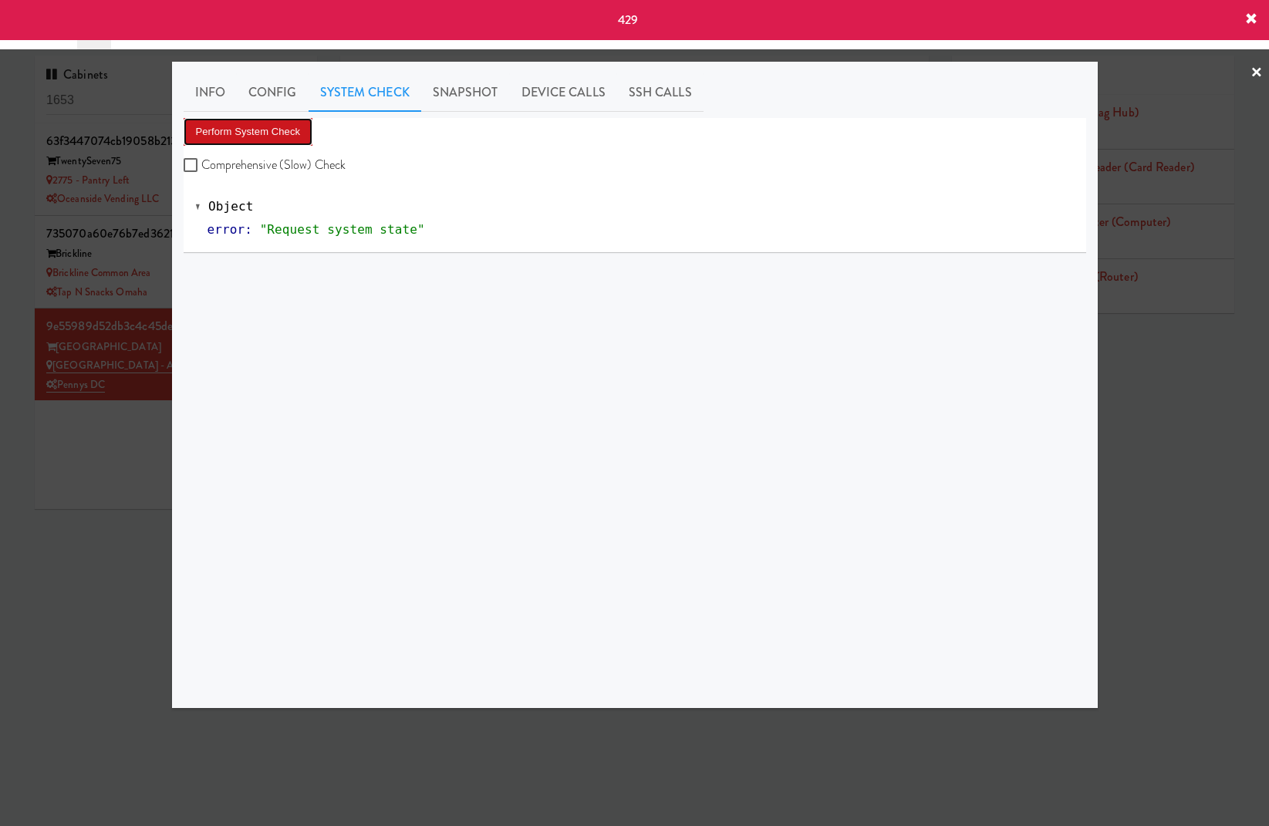
click at [285, 144] on button "Perform System Check" at bounding box center [249, 132] width 130 height 28
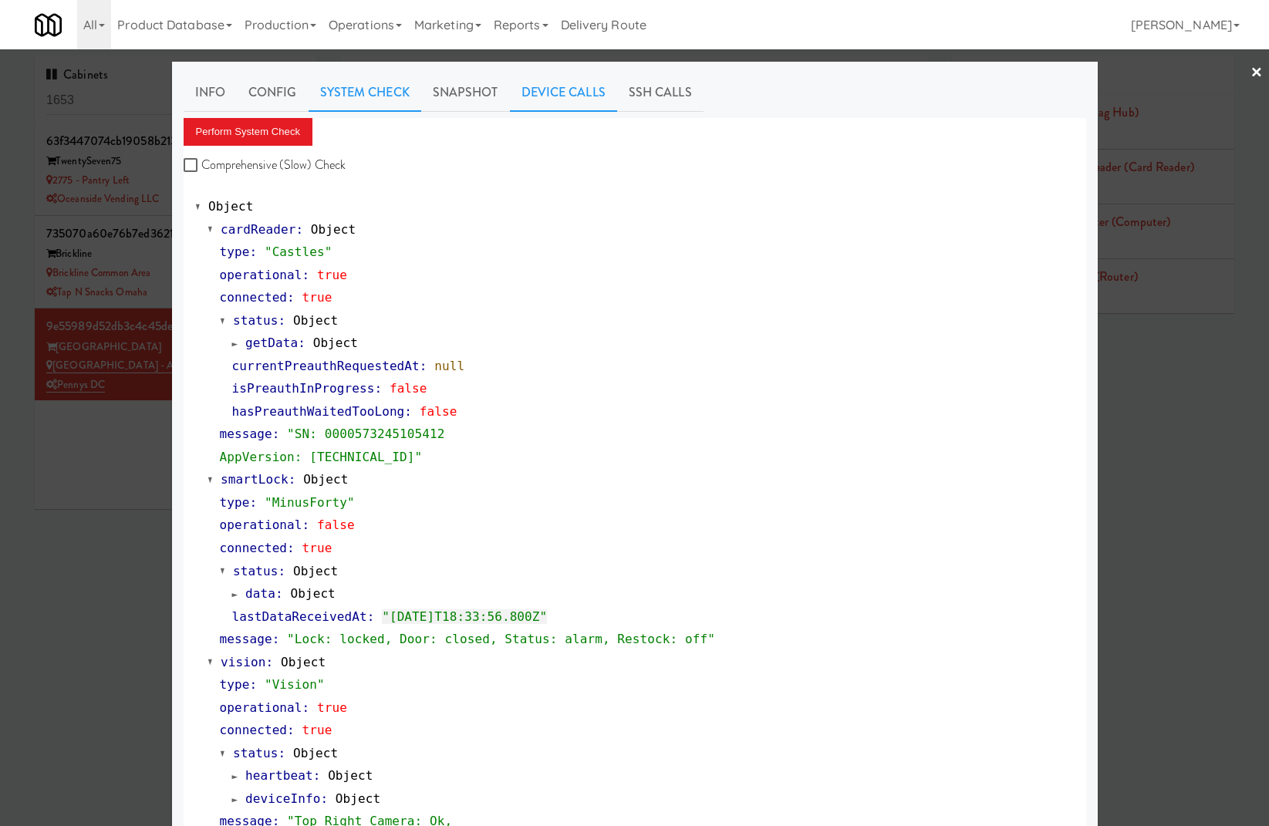
click at [572, 86] on link "Device Calls" at bounding box center [563, 92] width 107 height 39
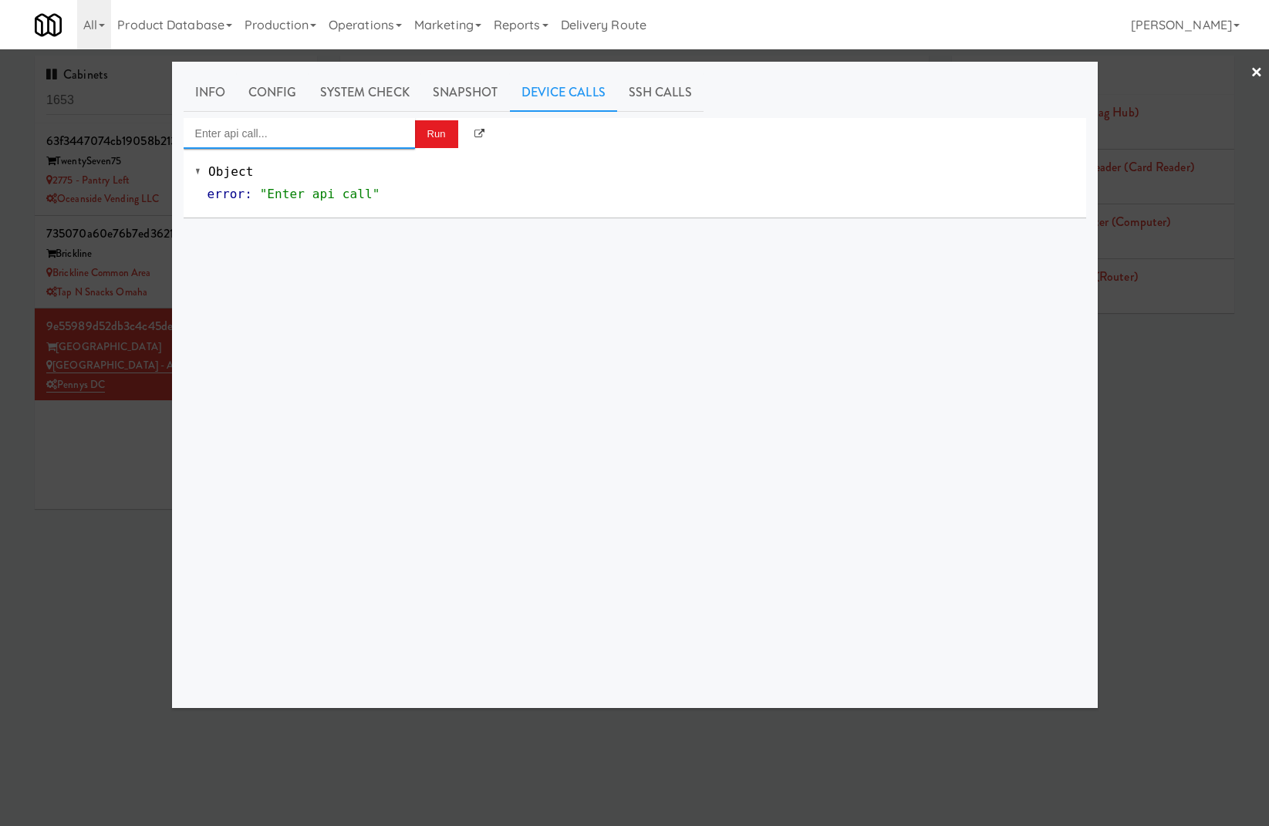
click at [338, 143] on input "Enter api call..." at bounding box center [299, 133] width 231 height 31
click at [349, 175] on div "http://localhost:3000/cooler/restocking-mode/toggle" at bounding box center [299, 178] width 208 height 20
type input "Cooler: Toggle Restocking"
click at [443, 129] on button "Run" at bounding box center [436, 134] width 43 height 28
click at [1167, 186] on div at bounding box center [634, 413] width 1269 height 826
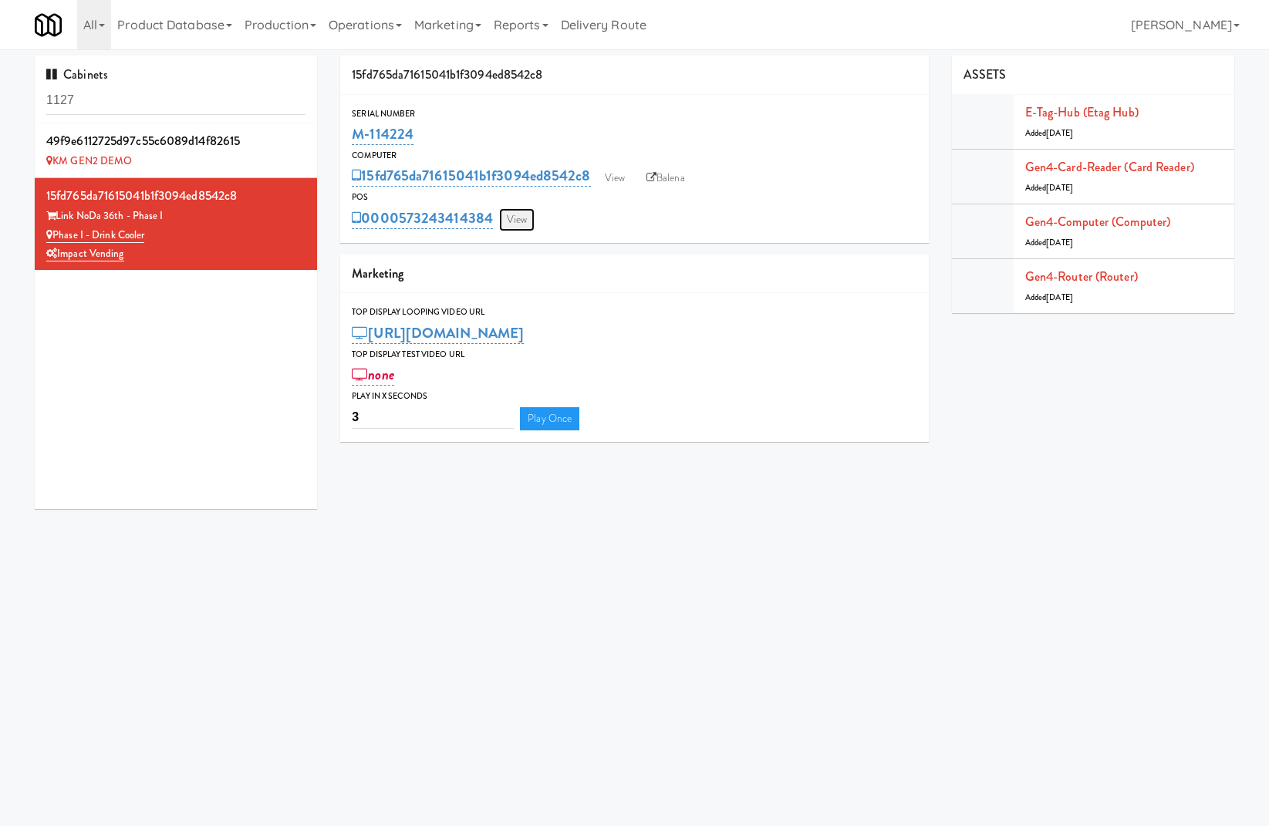
click at [511, 208] on link "View" at bounding box center [516, 219] width 35 height 23
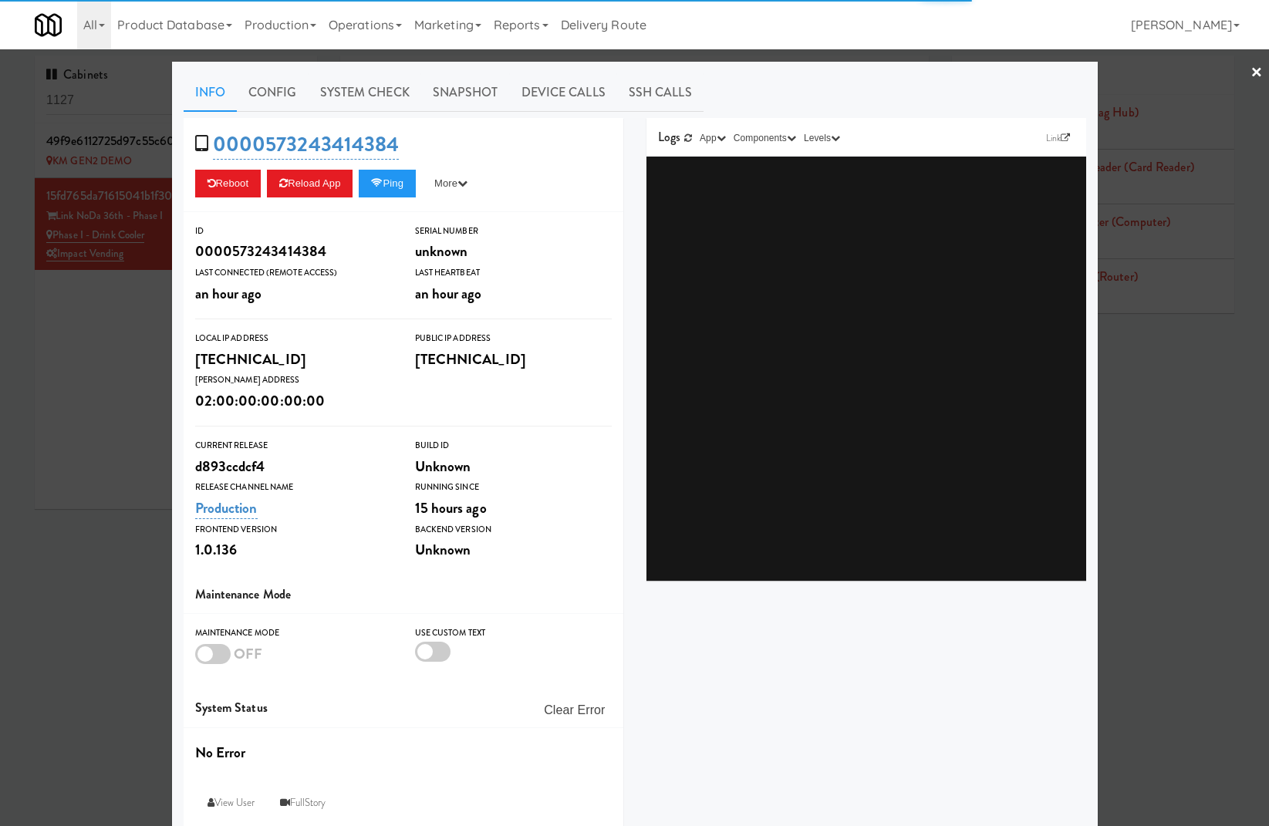
click at [399, 168] on div "0000573243414384 Reboot Reload App Ping More Ping Server Restart Server Force R…" at bounding box center [404, 165] width 440 height 94
click at [399, 187] on button "Ping" at bounding box center [387, 184] width 57 height 28
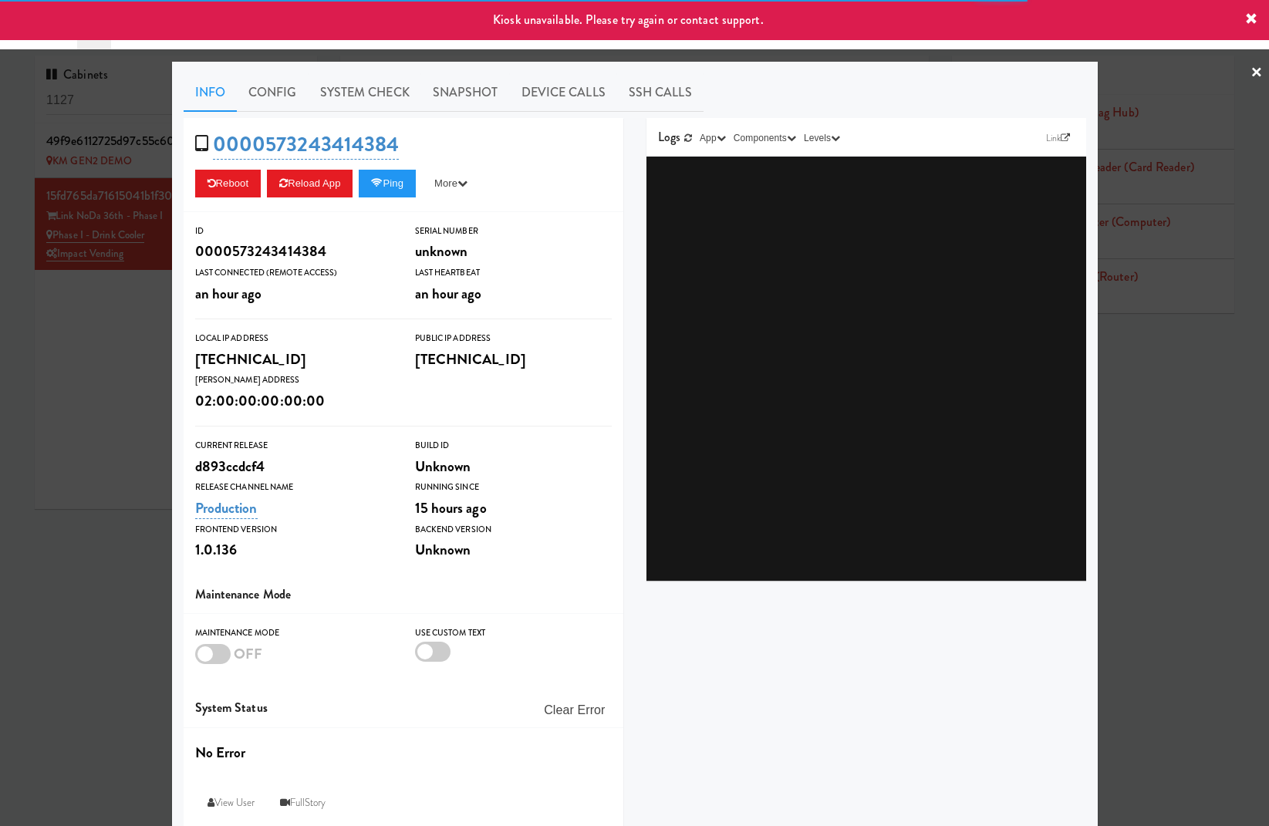
click at [100, 291] on div at bounding box center [634, 413] width 1269 height 826
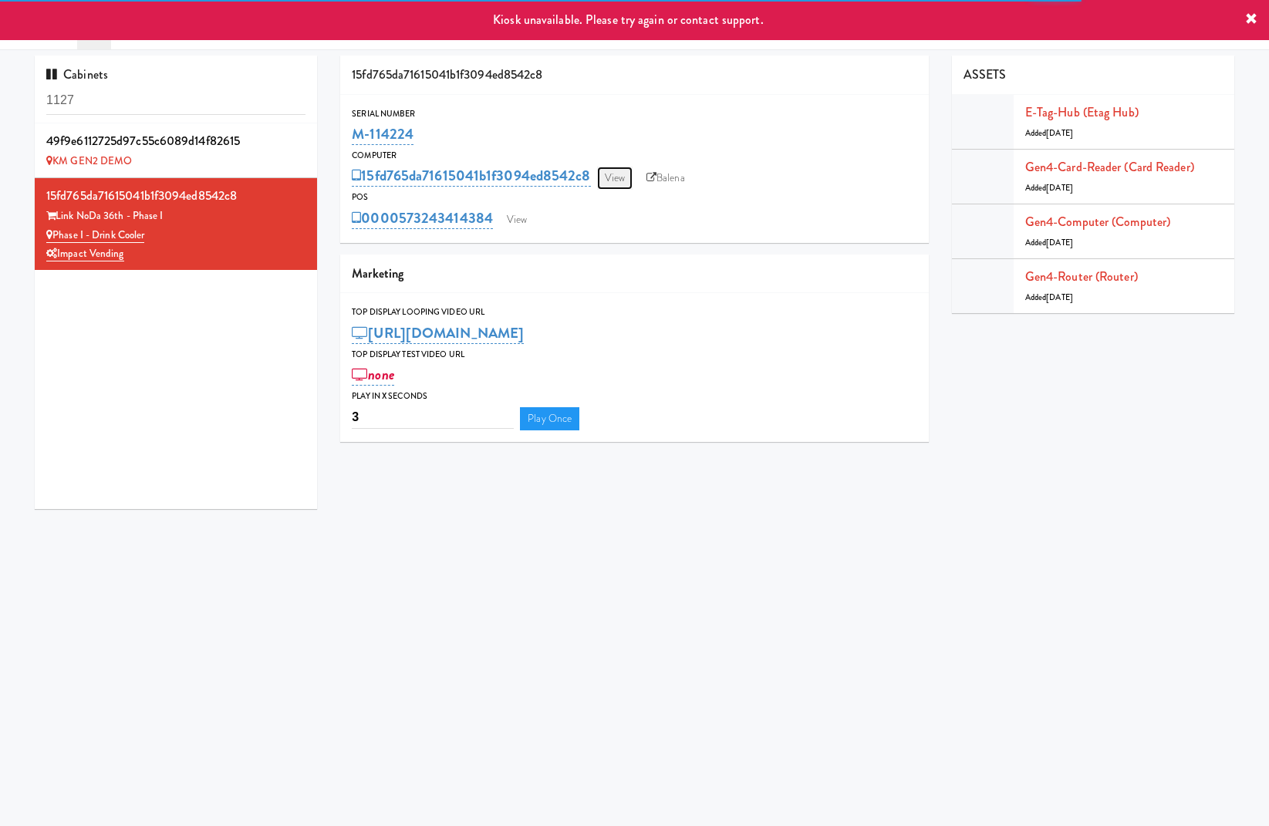
click at [628, 168] on link "View" at bounding box center [614, 178] width 35 height 23
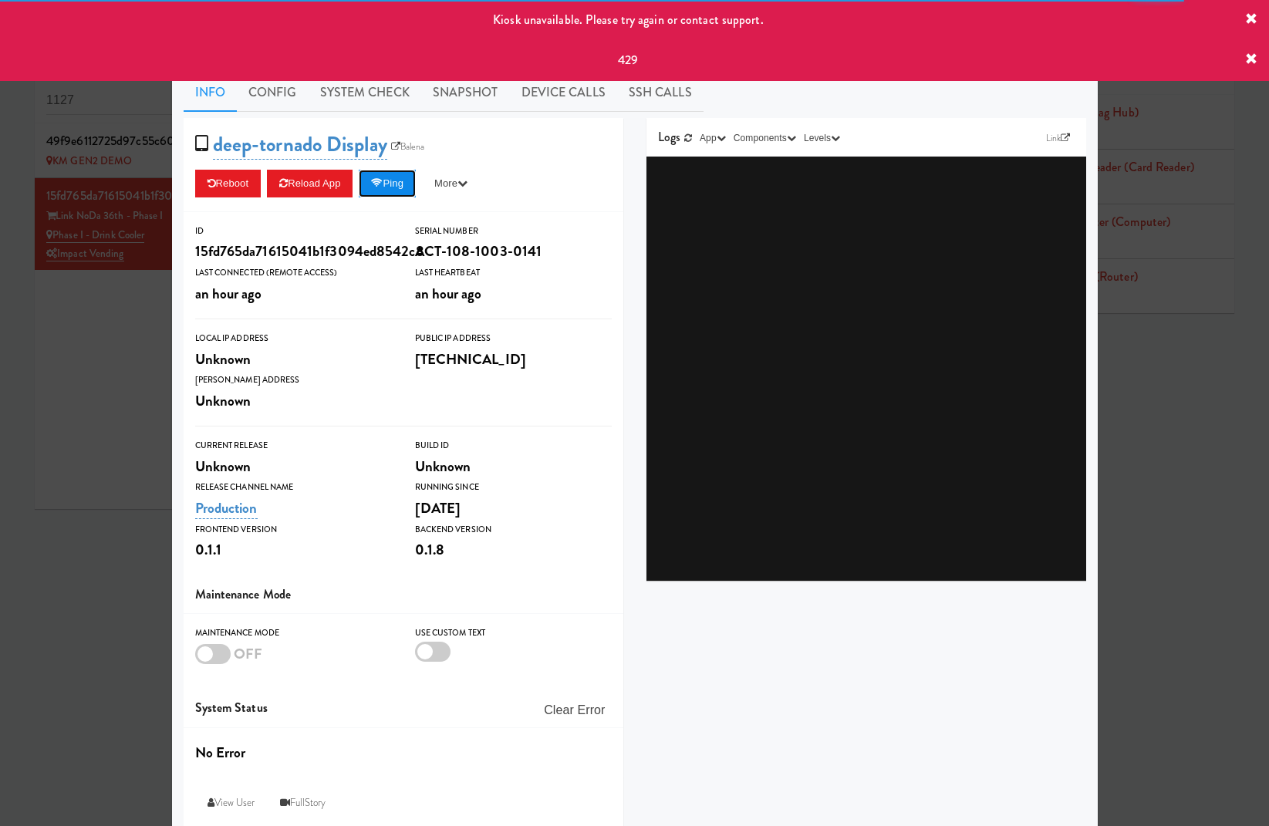
click at [398, 181] on button "Ping" at bounding box center [387, 184] width 57 height 28
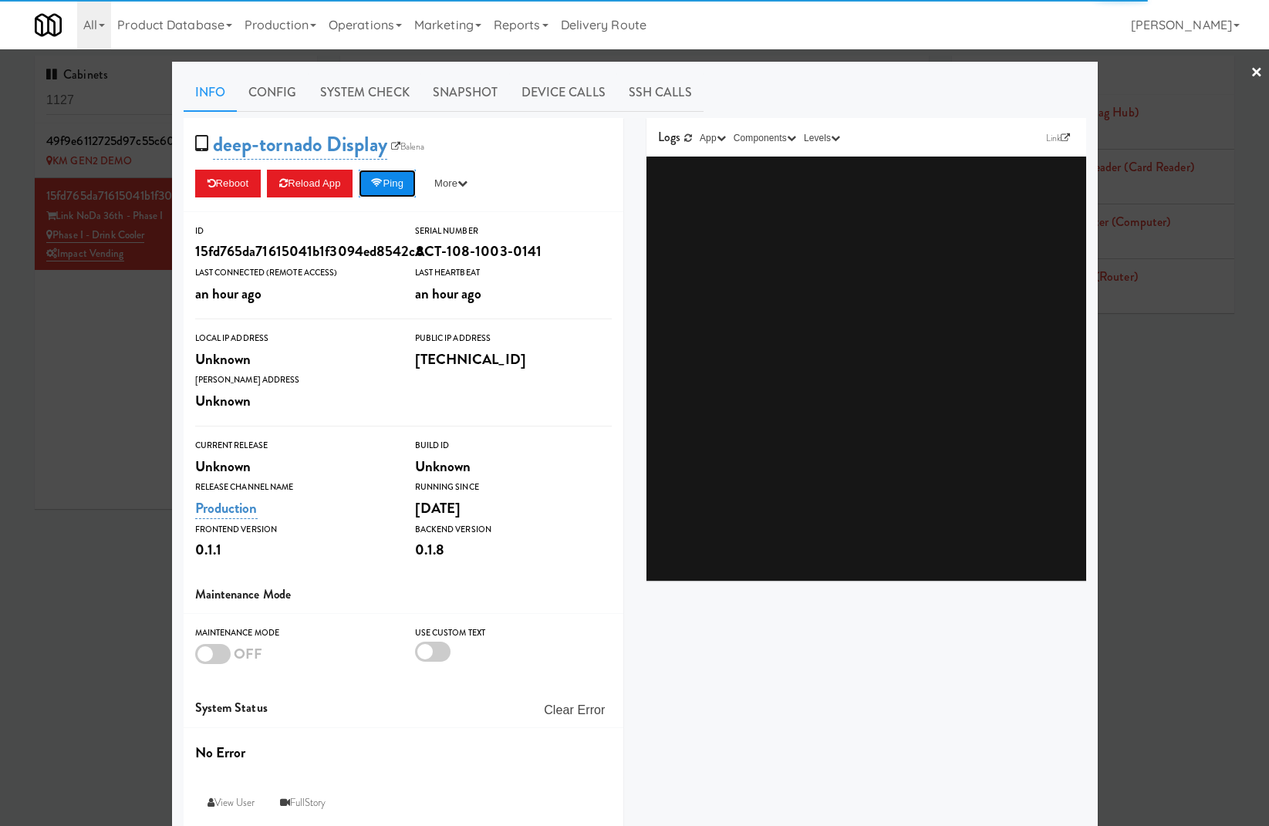
click at [409, 188] on button "Ping" at bounding box center [387, 184] width 57 height 28
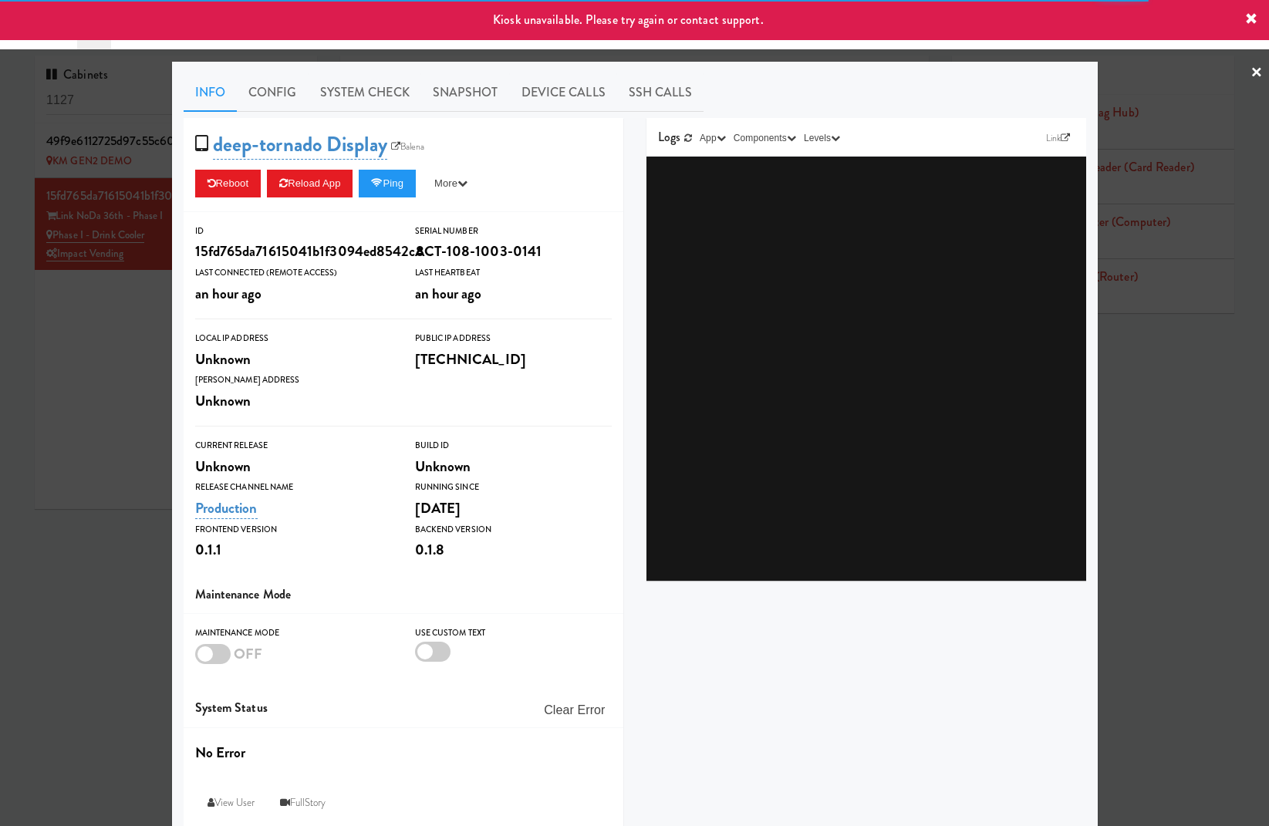
click at [147, 274] on div at bounding box center [634, 413] width 1269 height 826
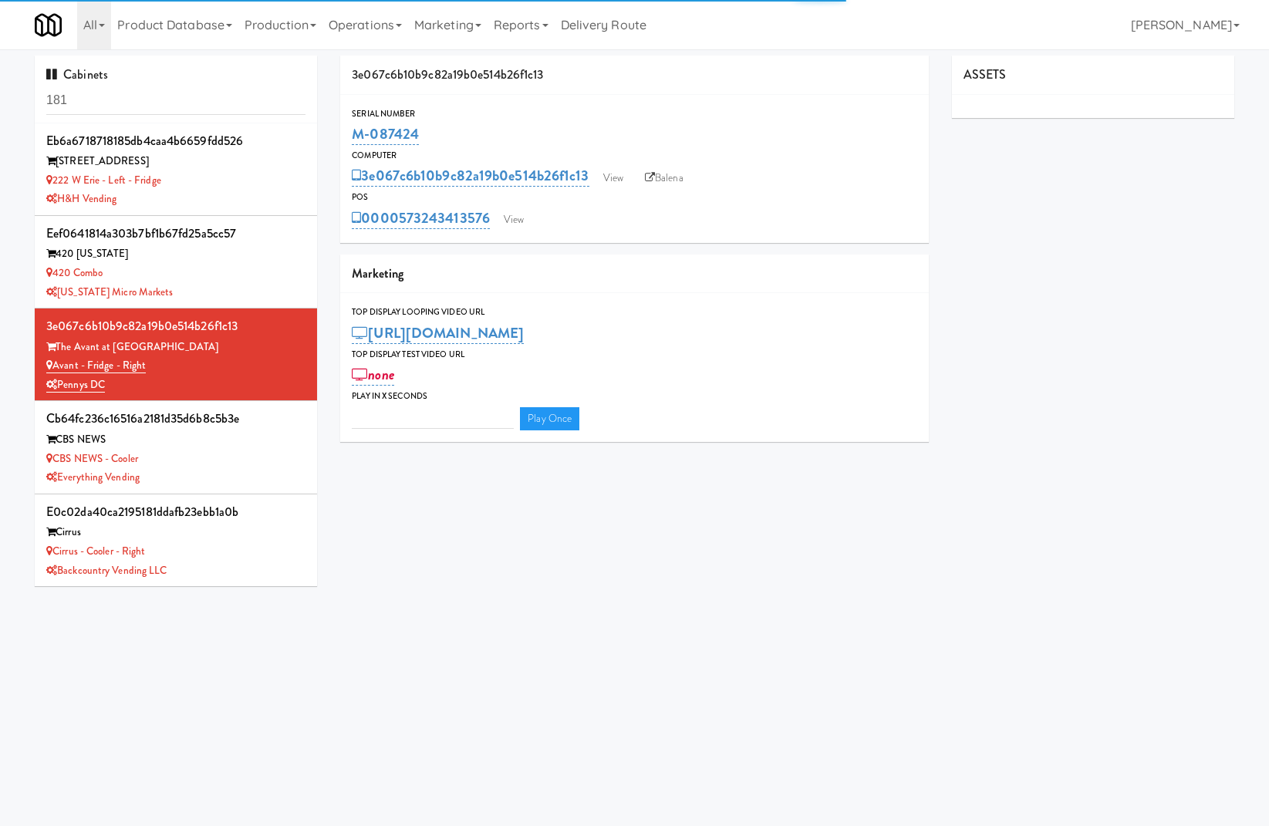
type input "3"
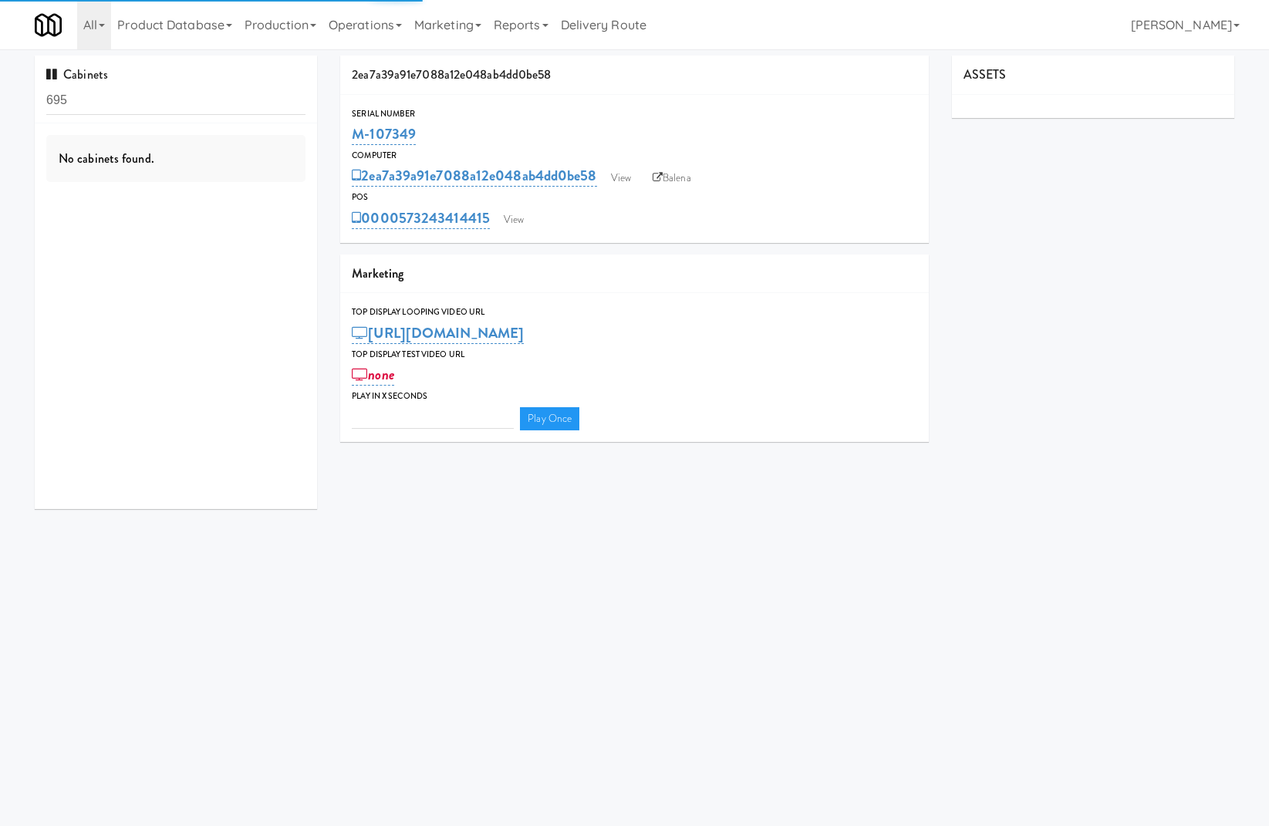
type input "3"
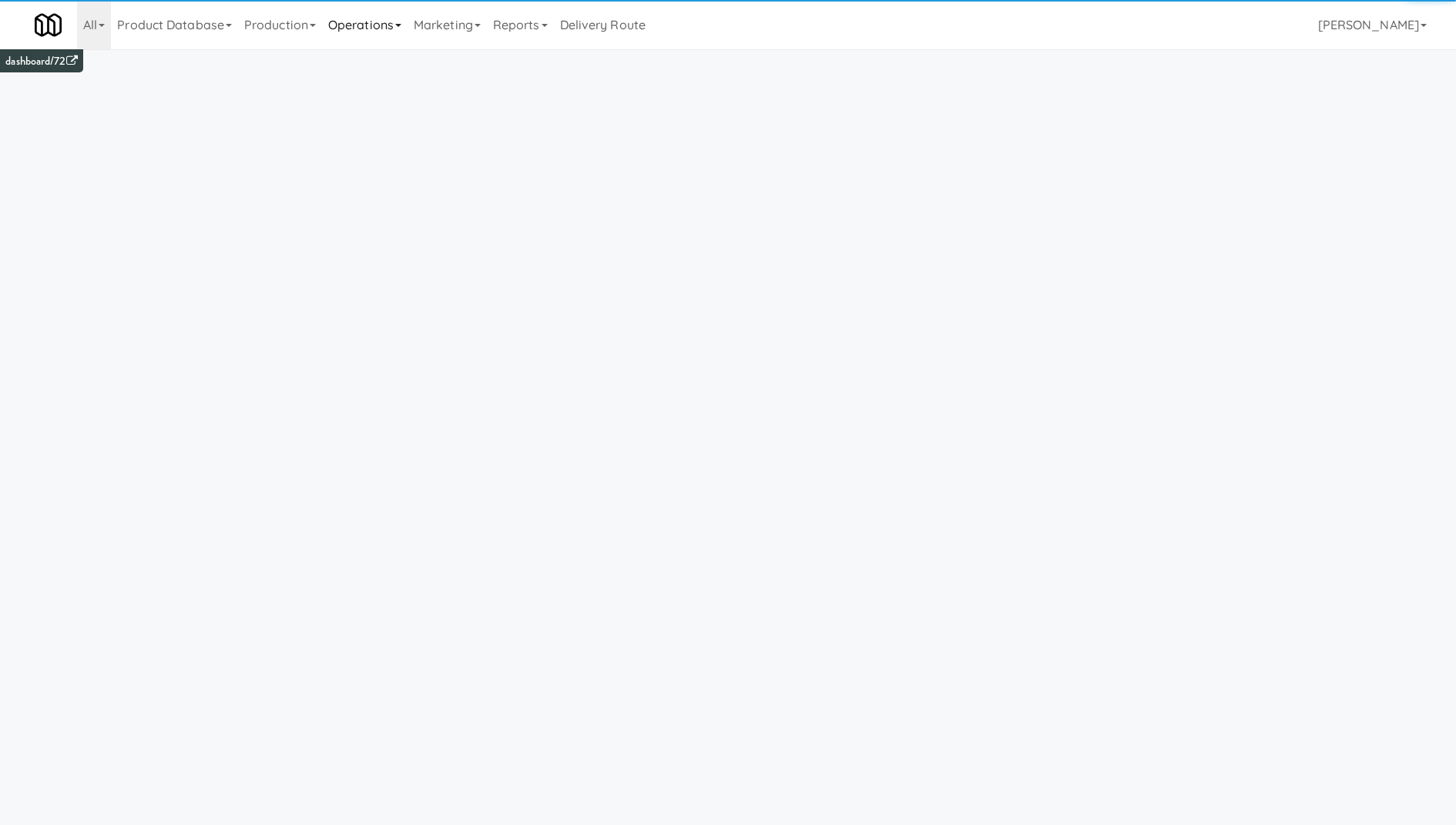
click at [380, 32] on link "Operations" at bounding box center [364, 24] width 86 height 49
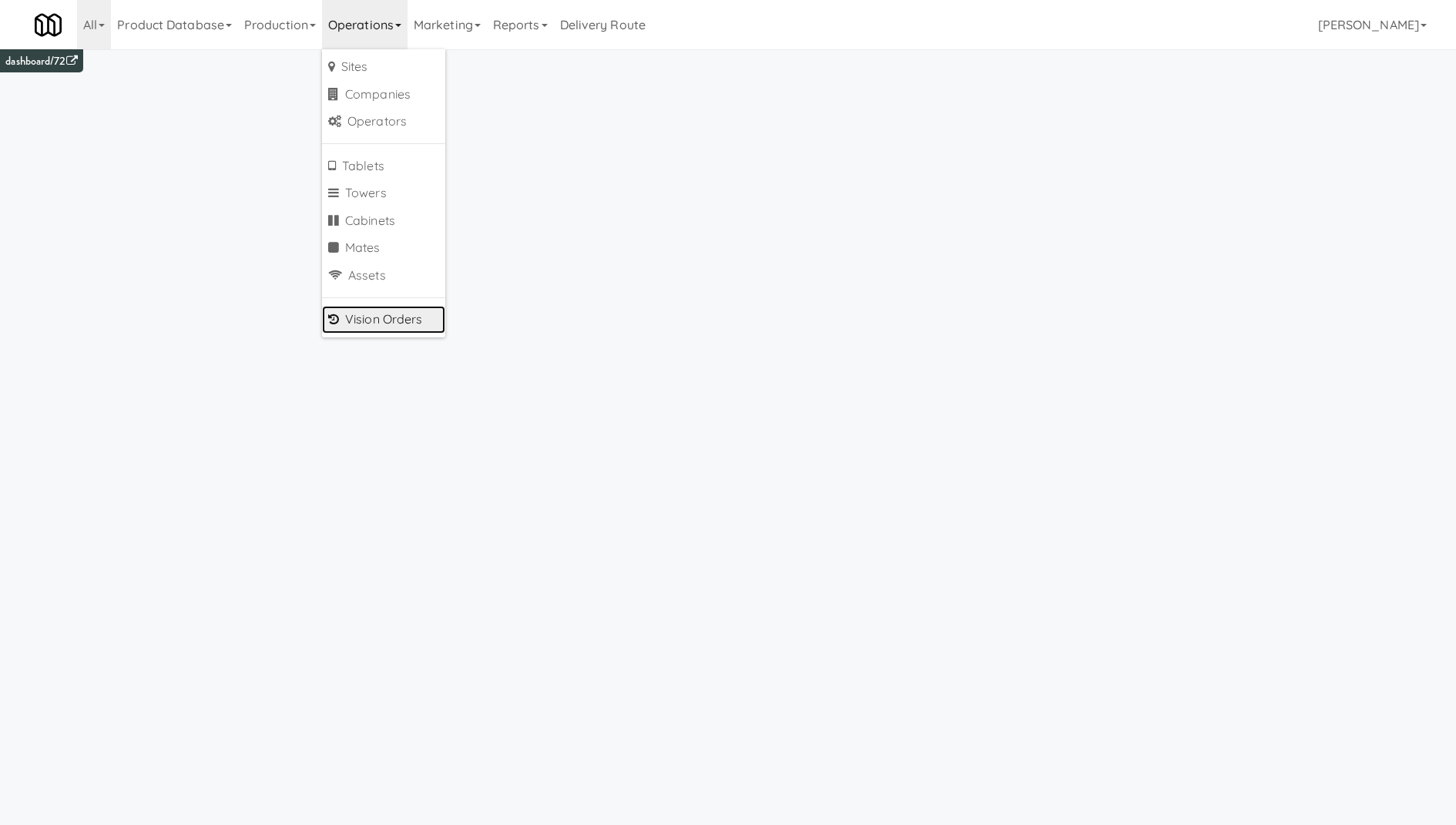
click at [421, 323] on link "Vision Orders" at bounding box center [382, 320] width 123 height 28
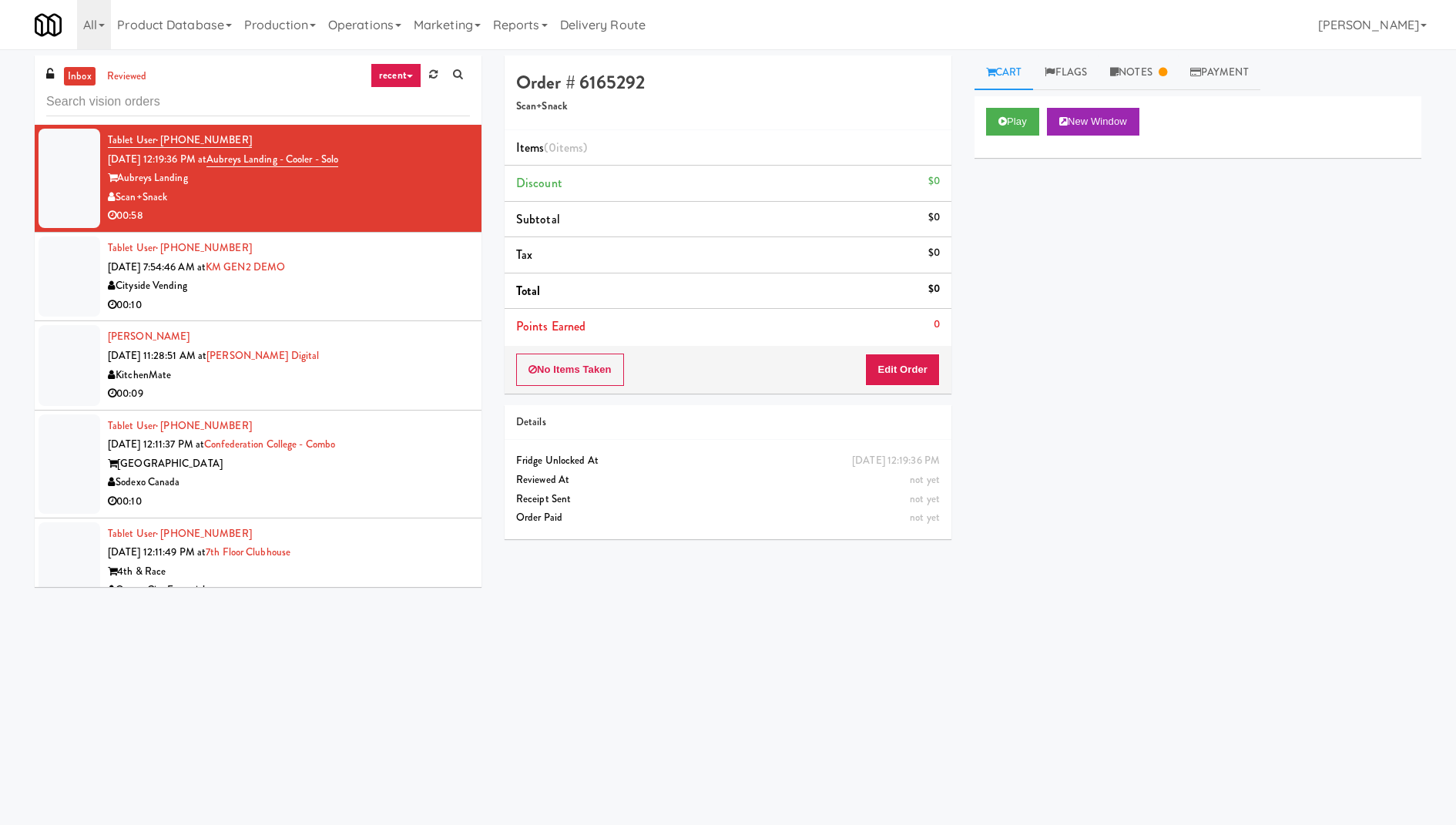
click at [391, 86] on link "recent" at bounding box center [395, 75] width 51 height 25
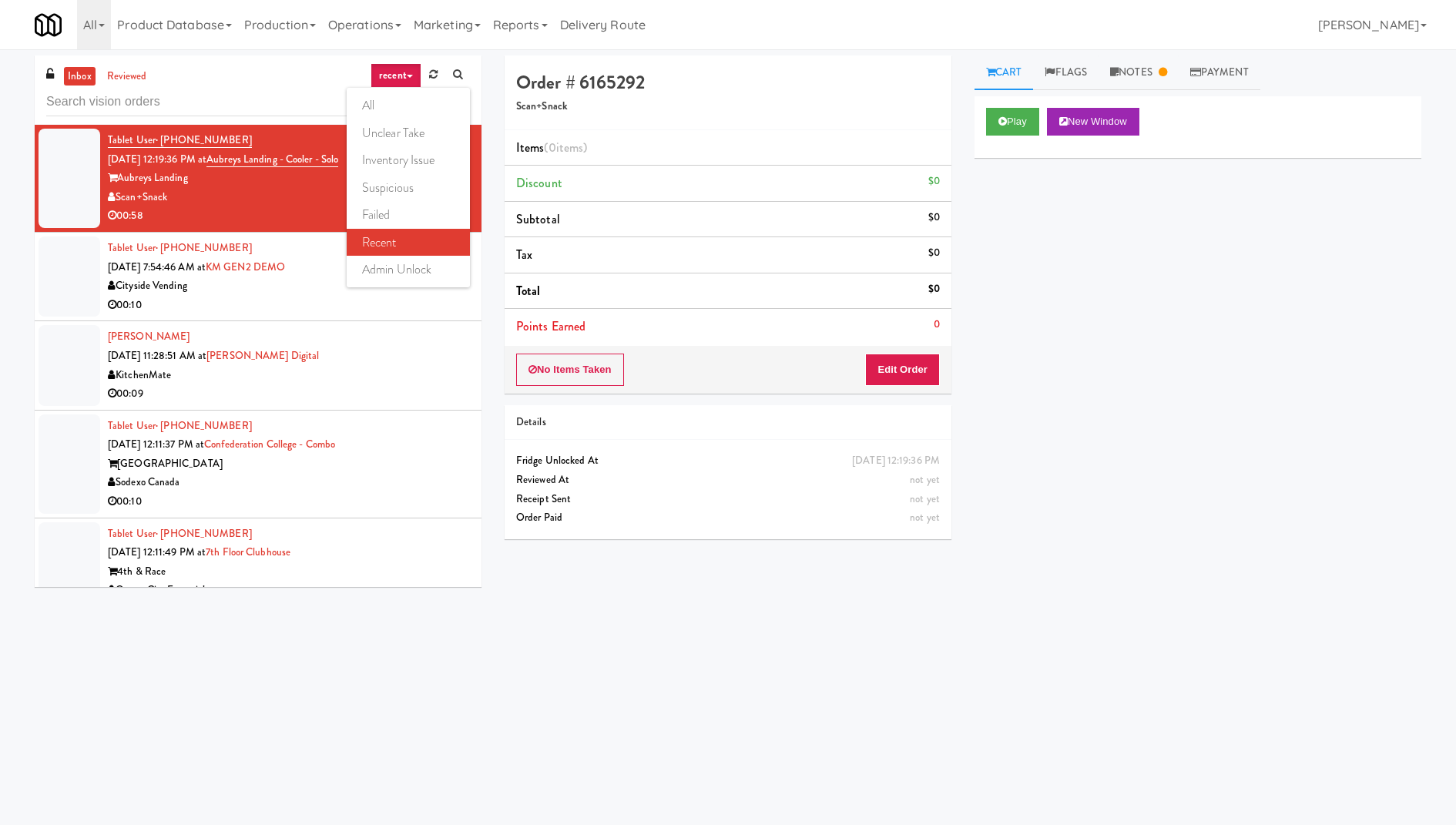
click at [417, 252] on link "recent" at bounding box center [407, 243] width 123 height 28
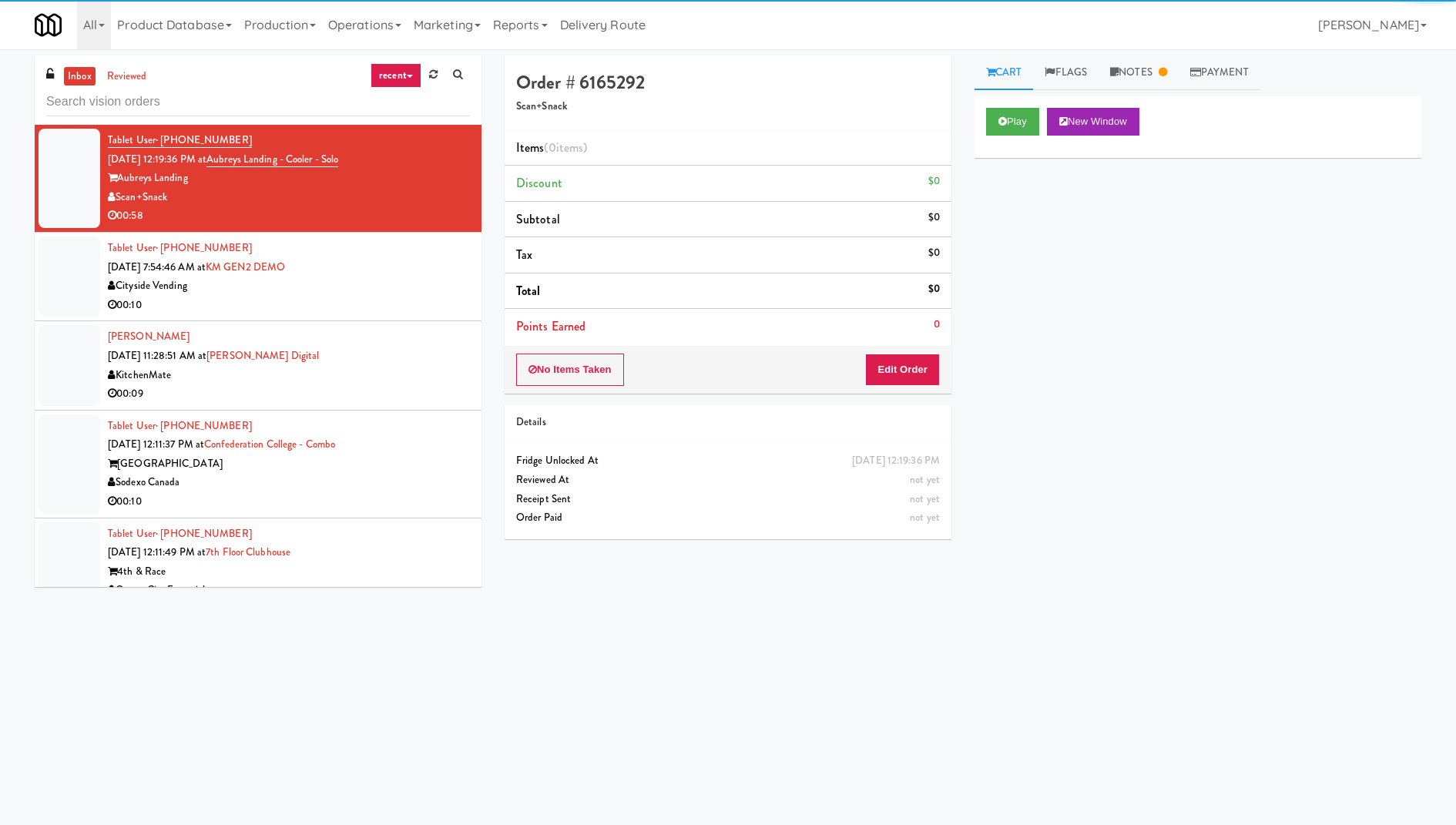
click at [402, 76] on link "recent" at bounding box center [395, 75] width 51 height 25
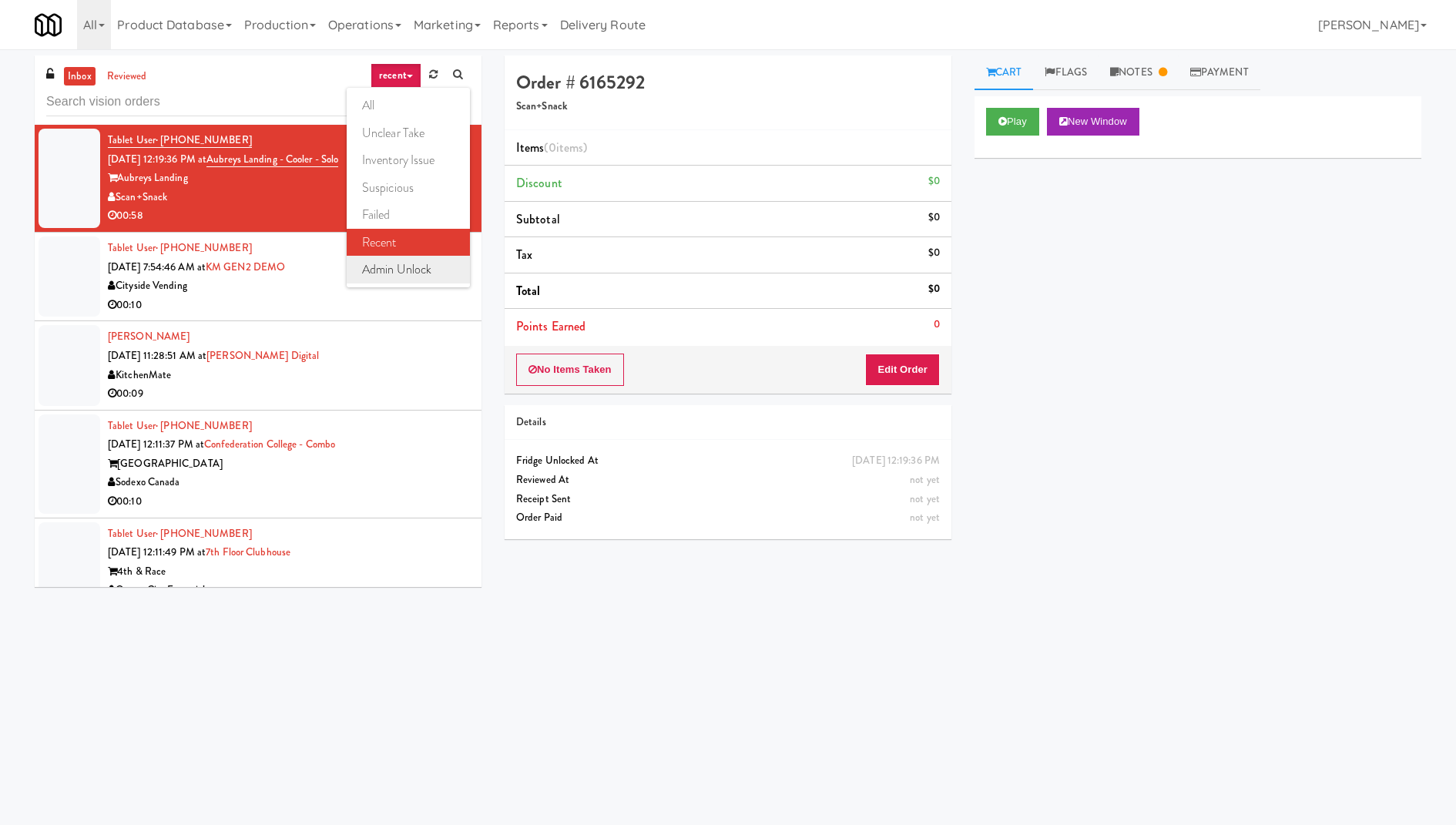
click at [431, 264] on link "admin unlock" at bounding box center [407, 270] width 123 height 28
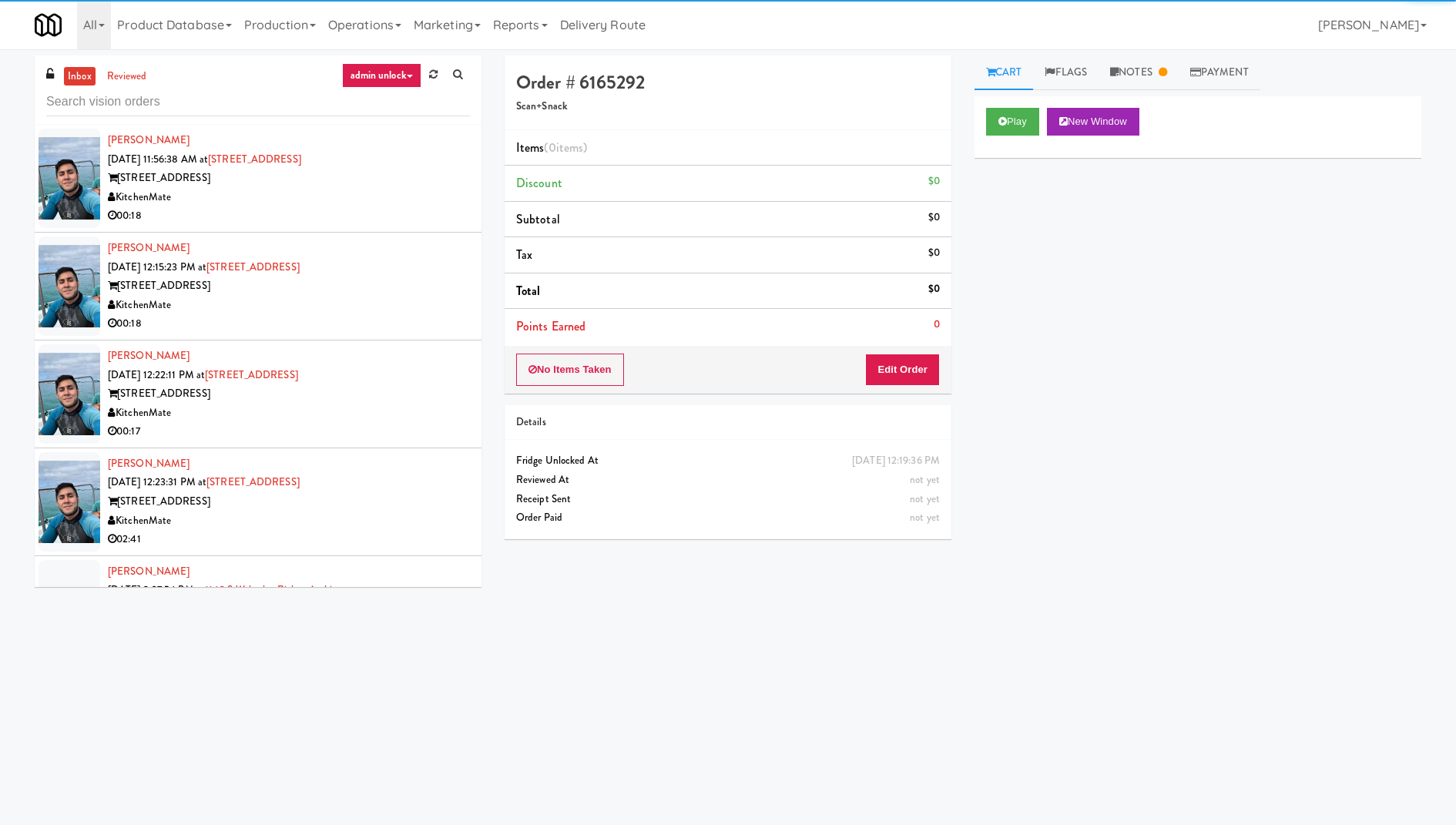
scroll to position [182, 0]
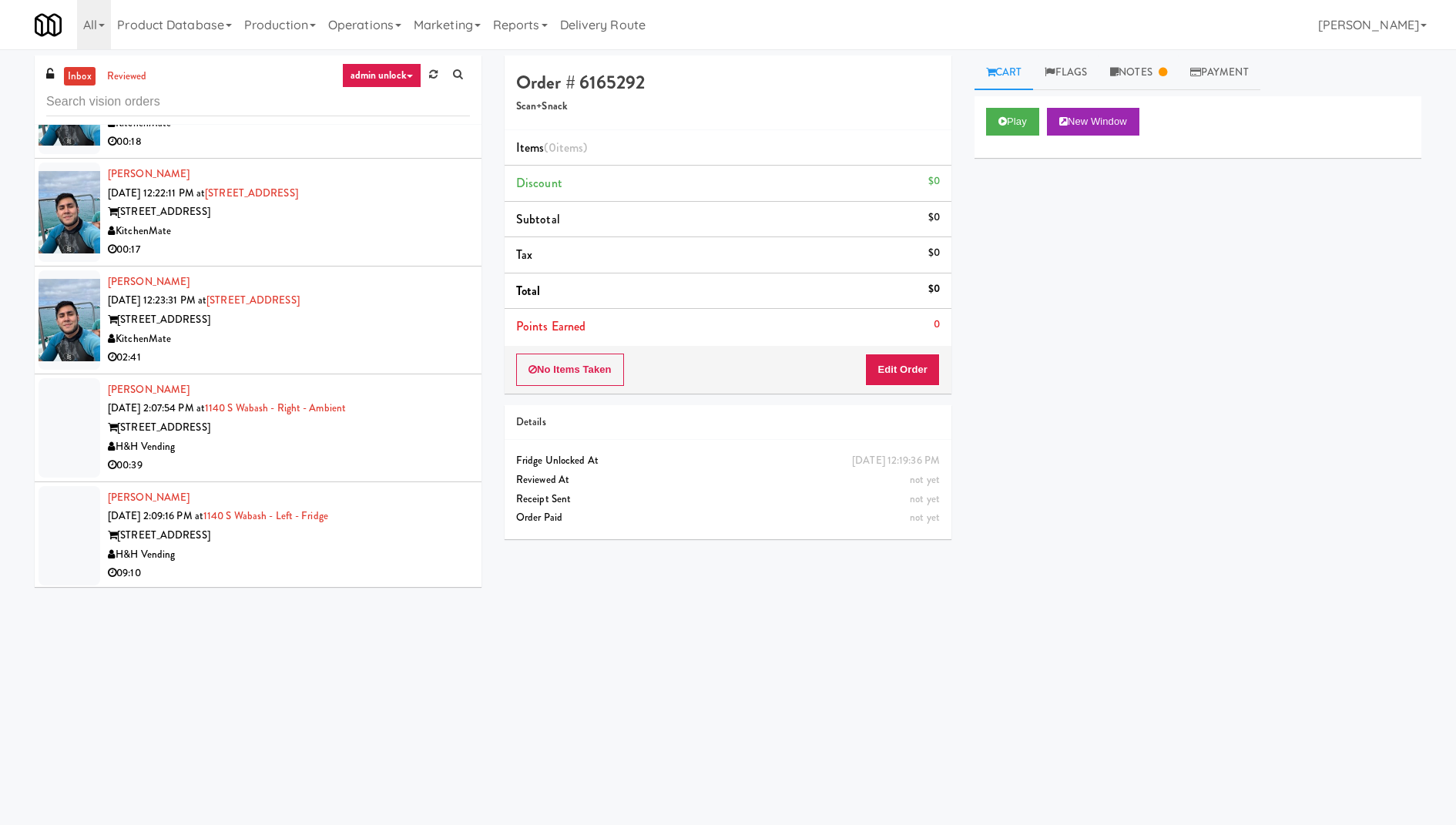
click at [432, 550] on div "H&H Vending" at bounding box center [289, 554] width 362 height 19
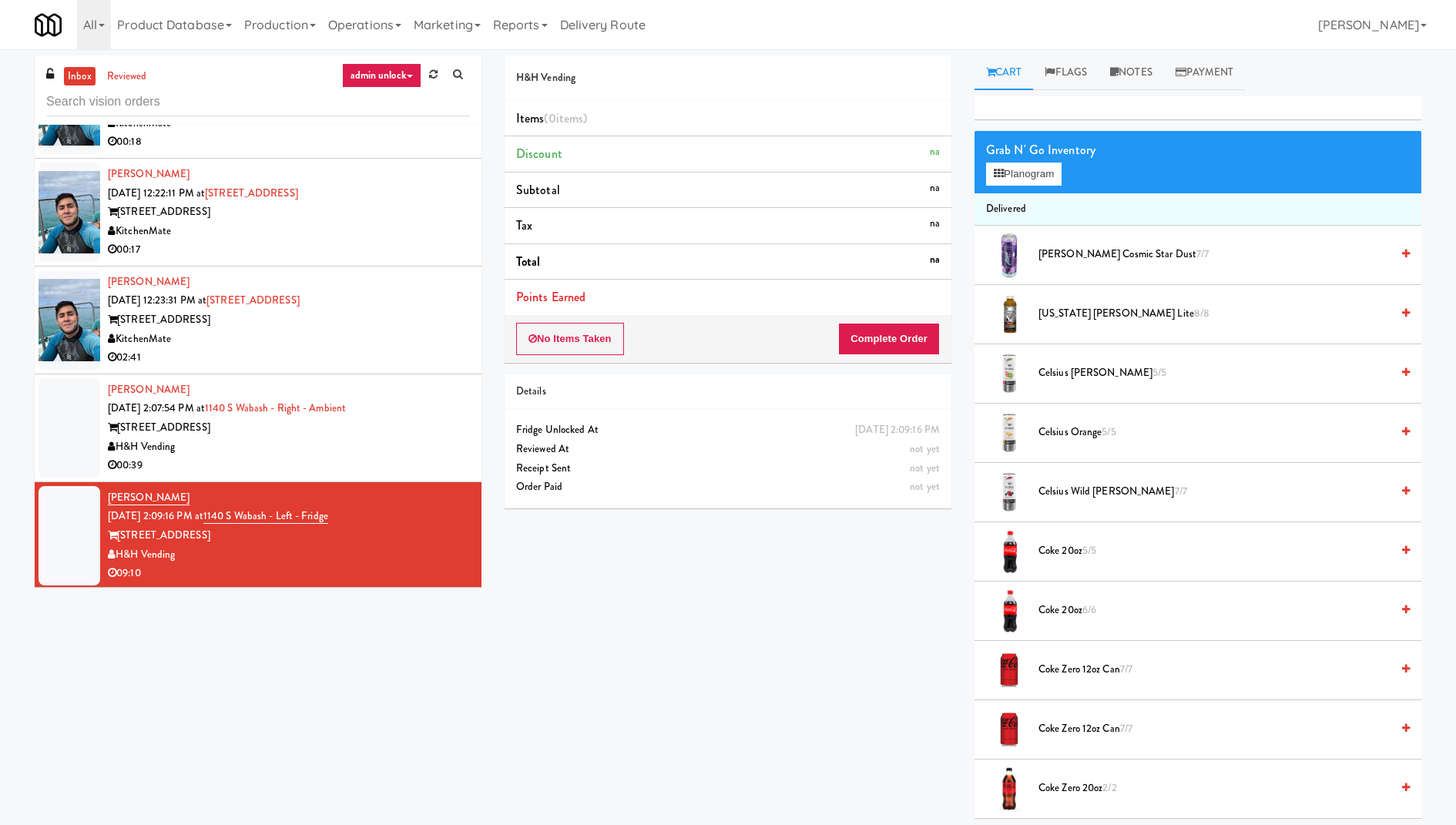
click at [419, 432] on div "1140 S Wabash" at bounding box center [289, 427] width 362 height 19
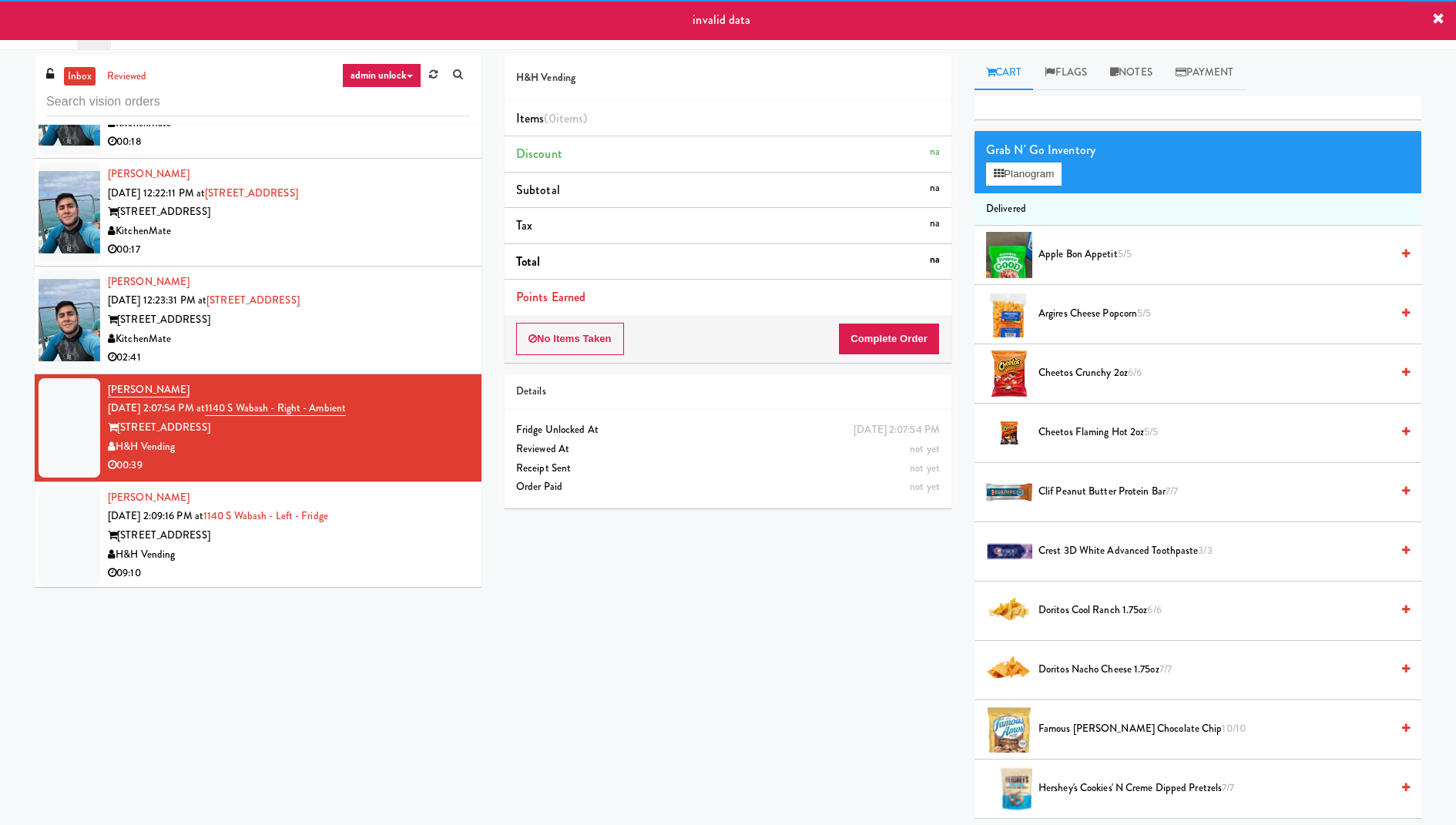
click at [417, 545] on div "H&H Vending" at bounding box center [289, 554] width 362 height 19
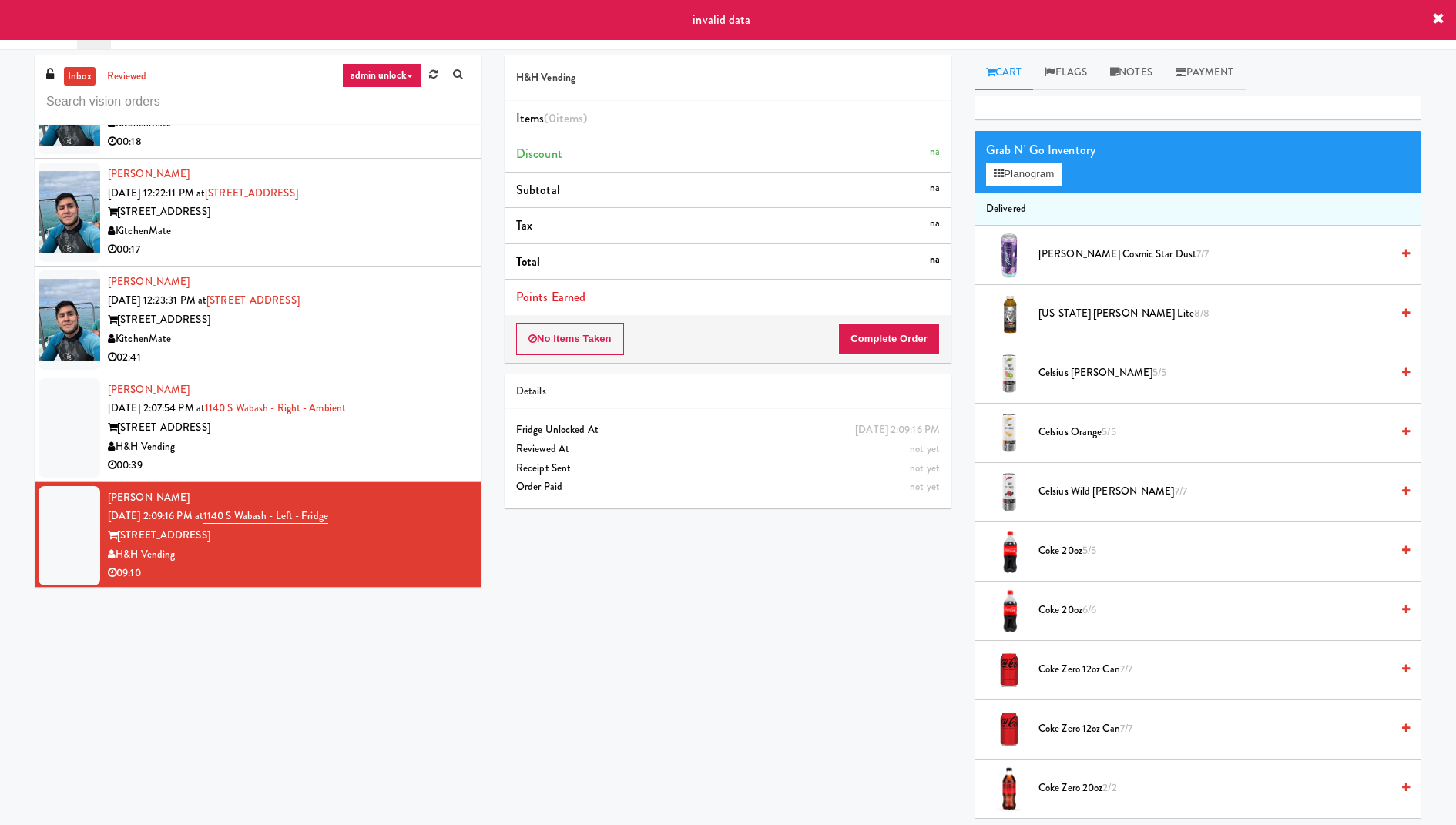
click at [433, 418] on div "1140 S Wabash" at bounding box center [289, 427] width 362 height 19
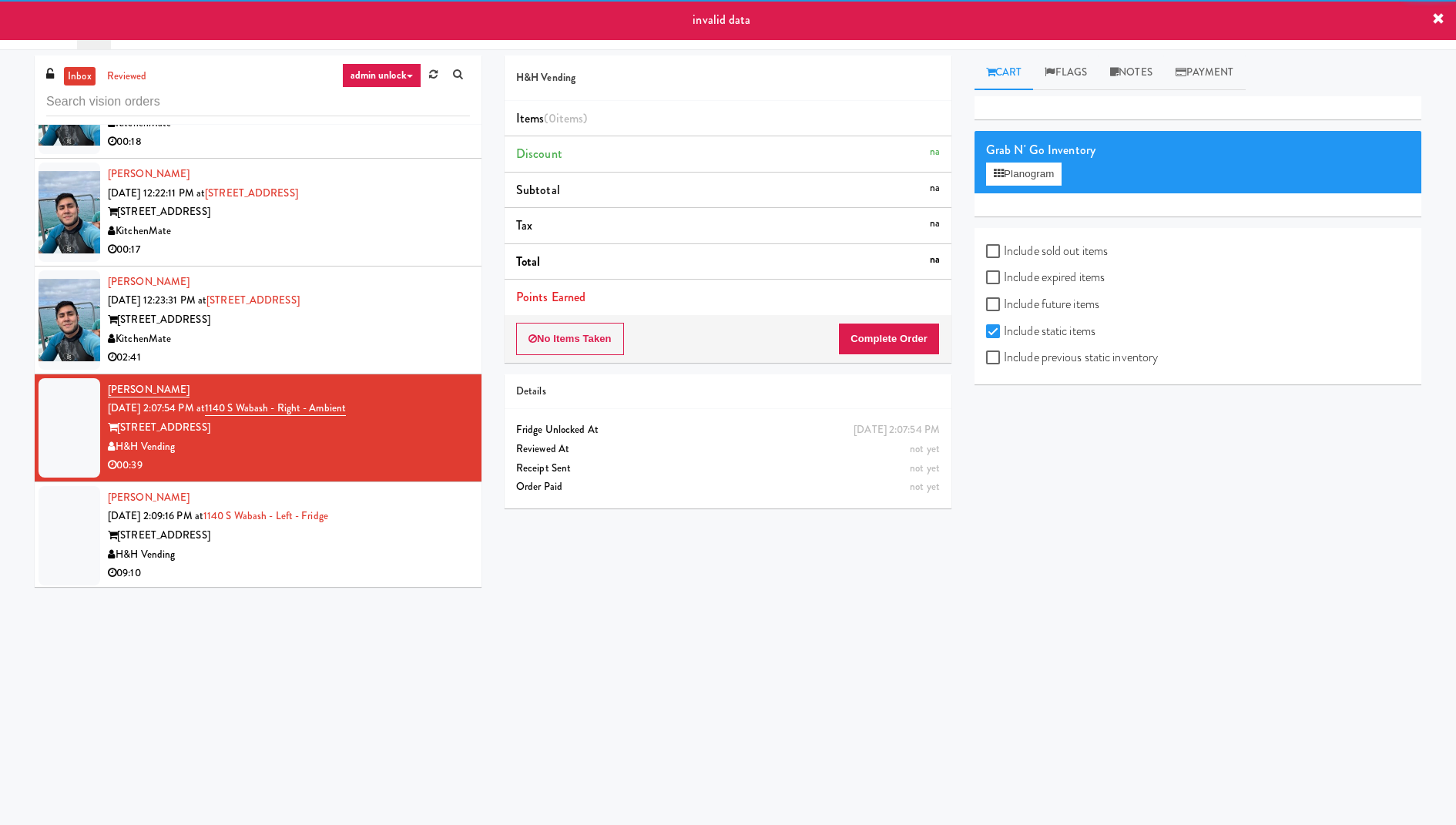
click at [433, 318] on div "315 Front St" at bounding box center [289, 320] width 362 height 19
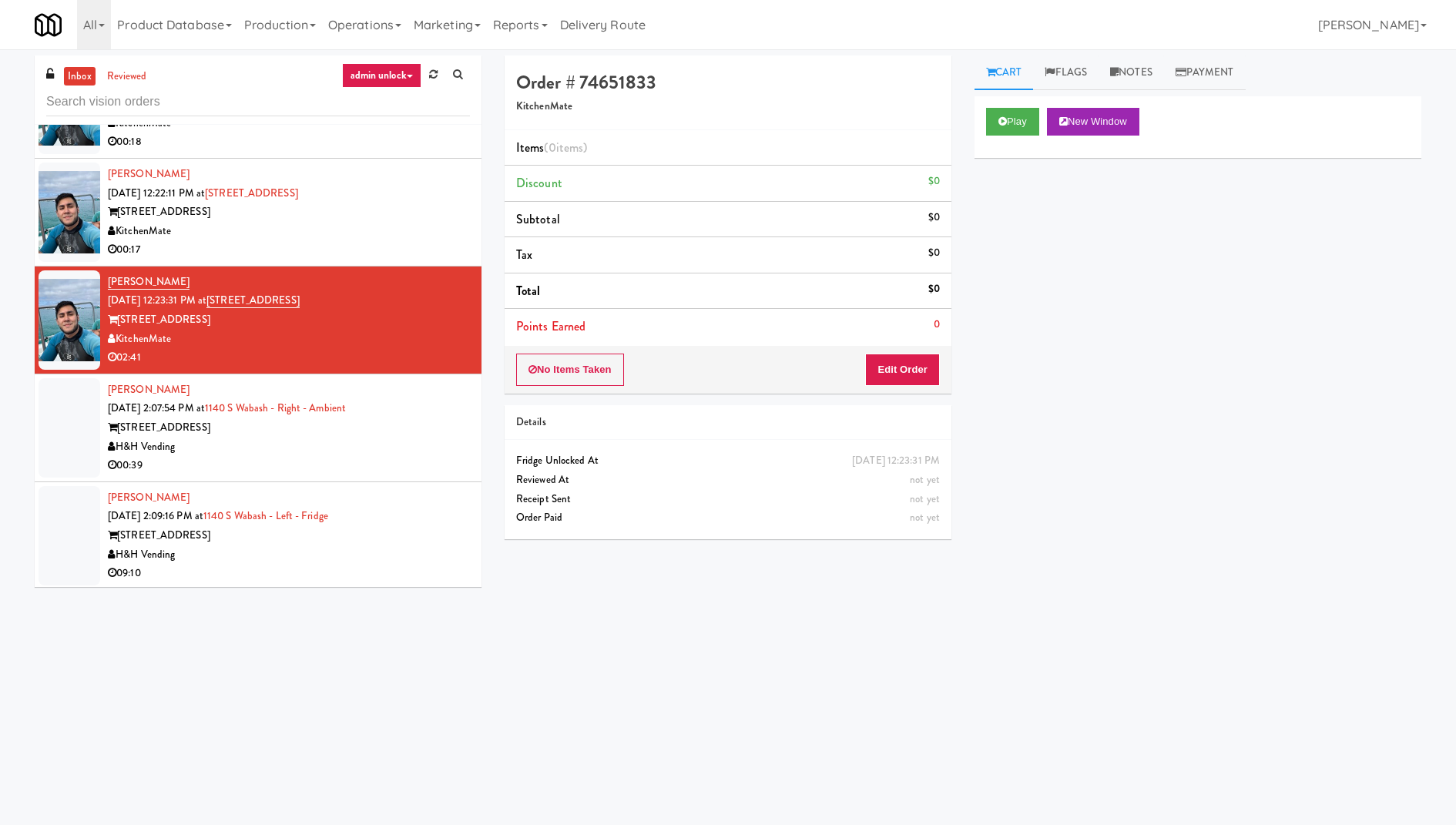
click at [415, 442] on div "H&H Vending" at bounding box center [289, 446] width 362 height 19
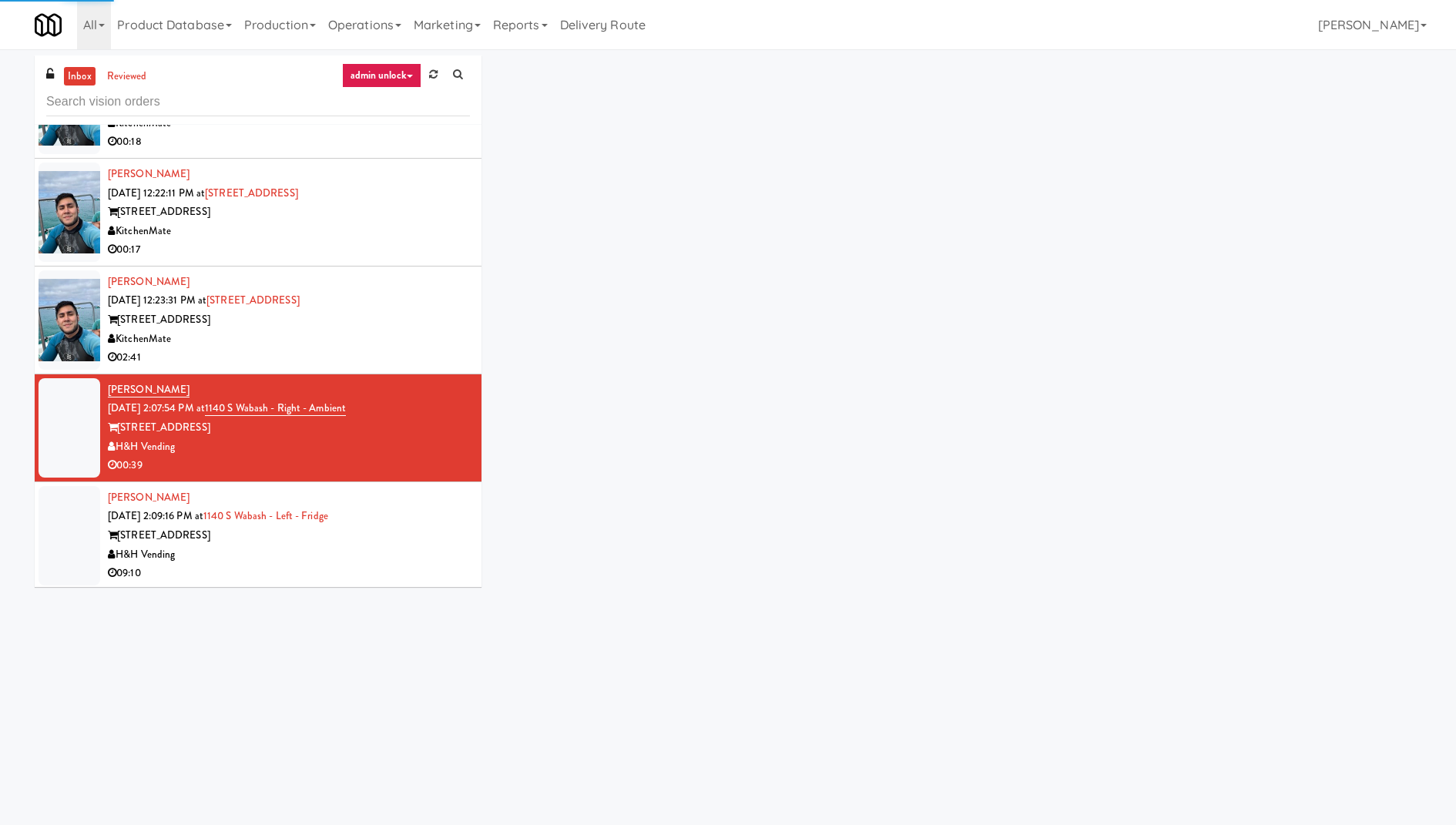
click at [406, 534] on div "[STREET_ADDRESS]" at bounding box center [289, 535] width 362 height 19
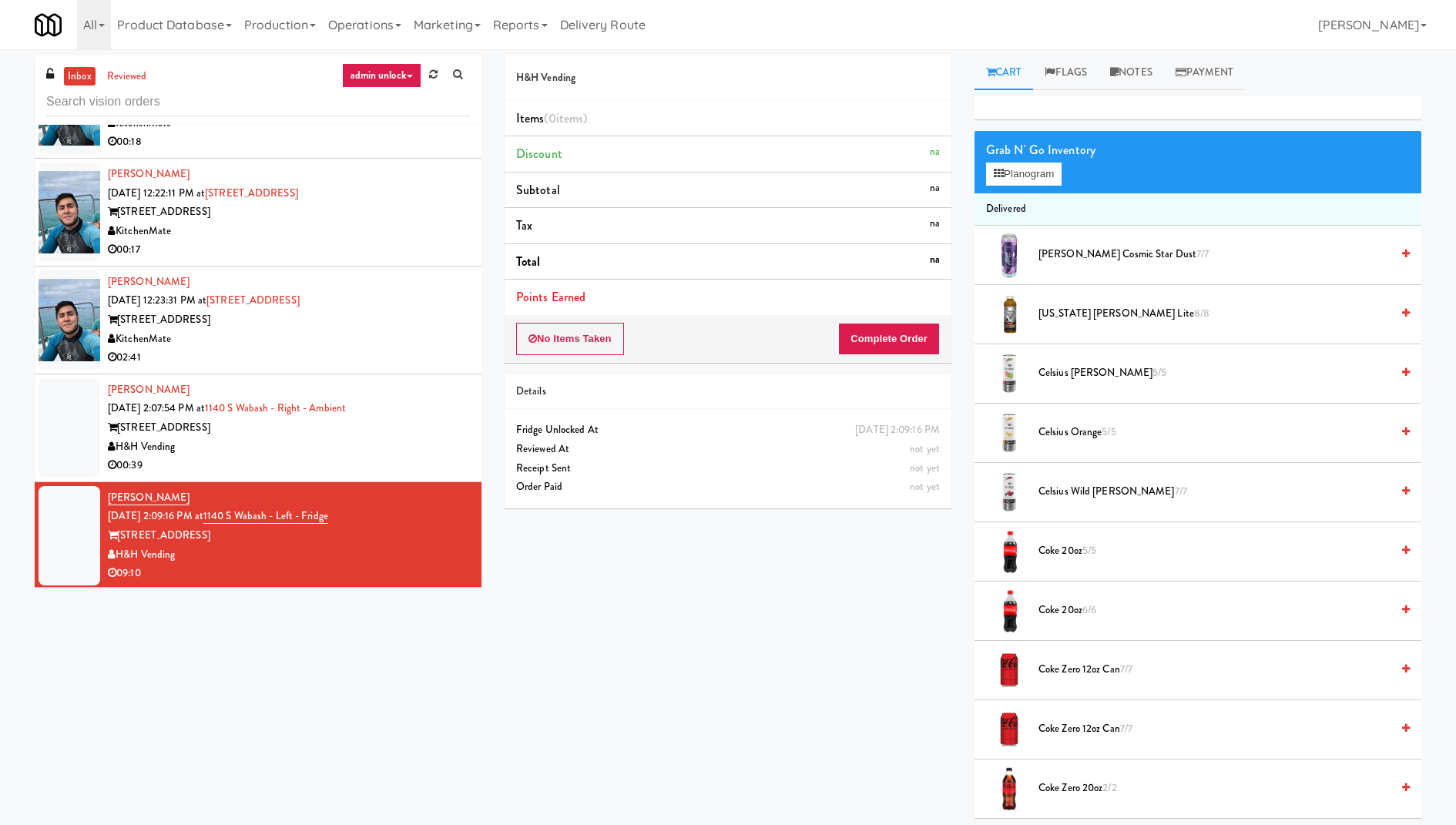
click at [958, 234] on div "H&H Vending Items (0 items ) Discount na Subtotal na Tax na Total na Points Ear…" at bounding box center [728, 288] width 469 height 464
click at [415, 466] on div "00:39" at bounding box center [289, 465] width 362 height 19
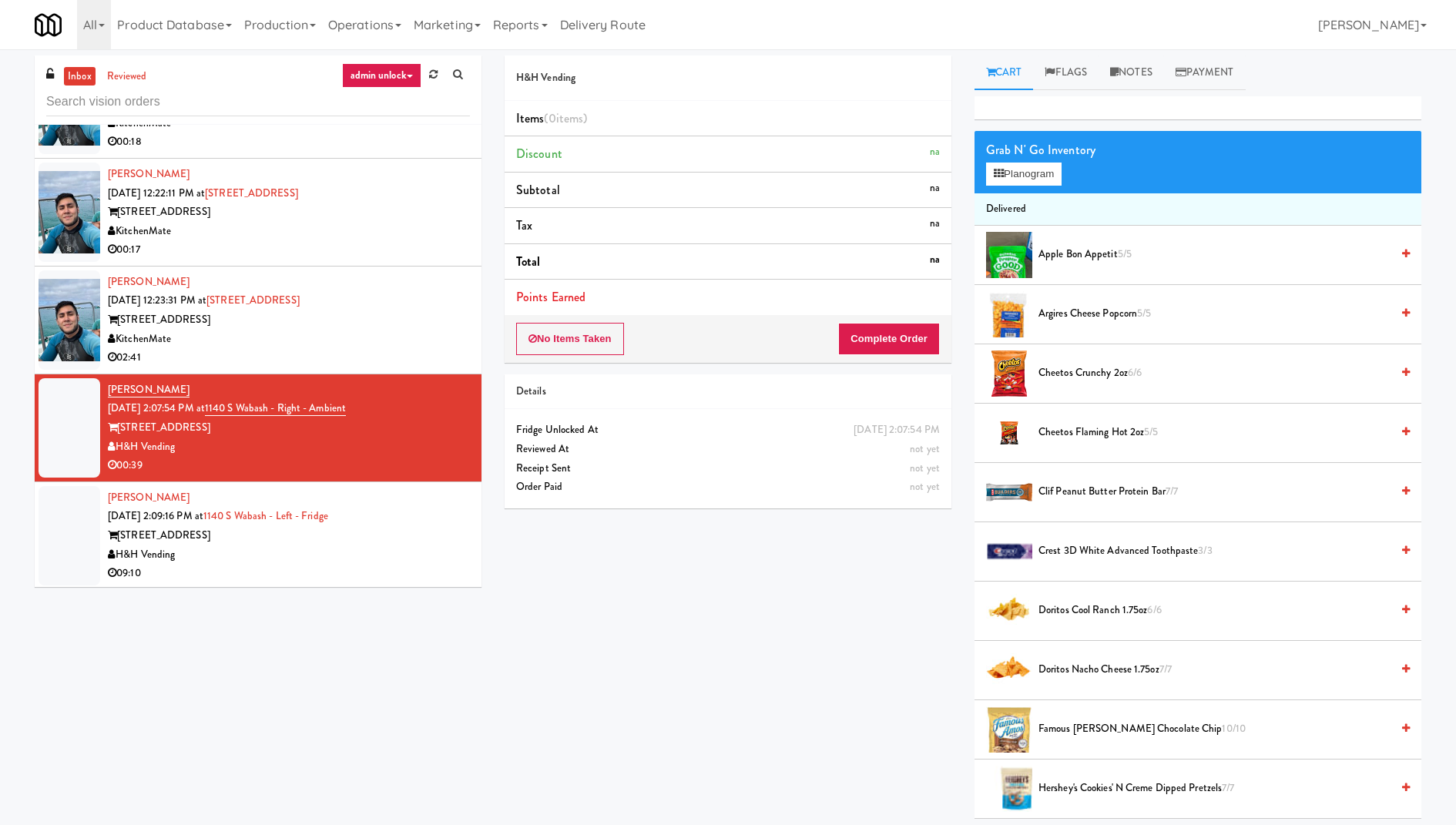
click at [424, 513] on div "Chad Brown Sep 19, 2025 2:09:16 PM at 1140 S Wabash - Left - Fridge 1140 S Waba…" at bounding box center [289, 535] width 362 height 95
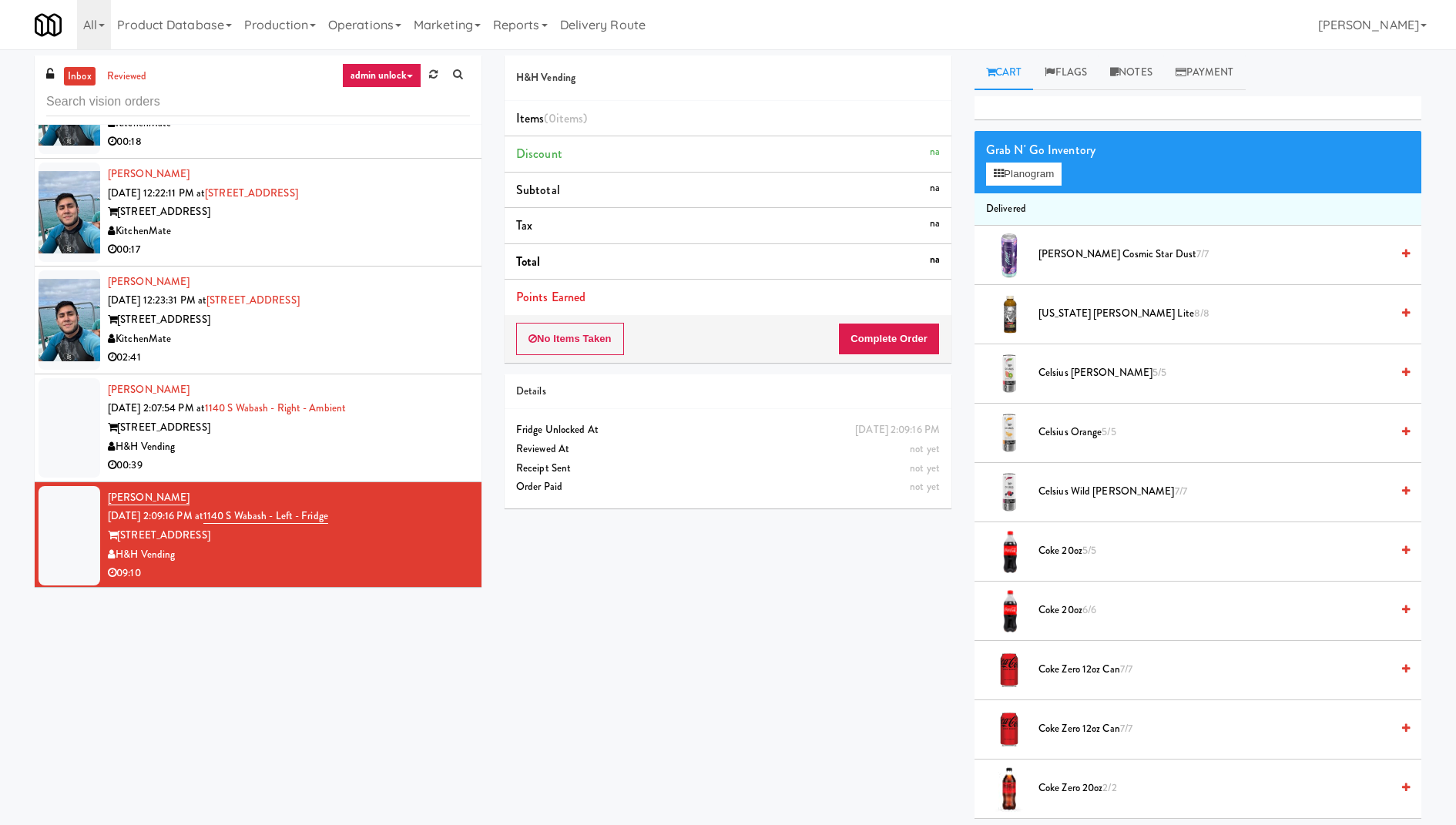
click at [432, 418] on div "[STREET_ADDRESS]" at bounding box center [289, 427] width 362 height 19
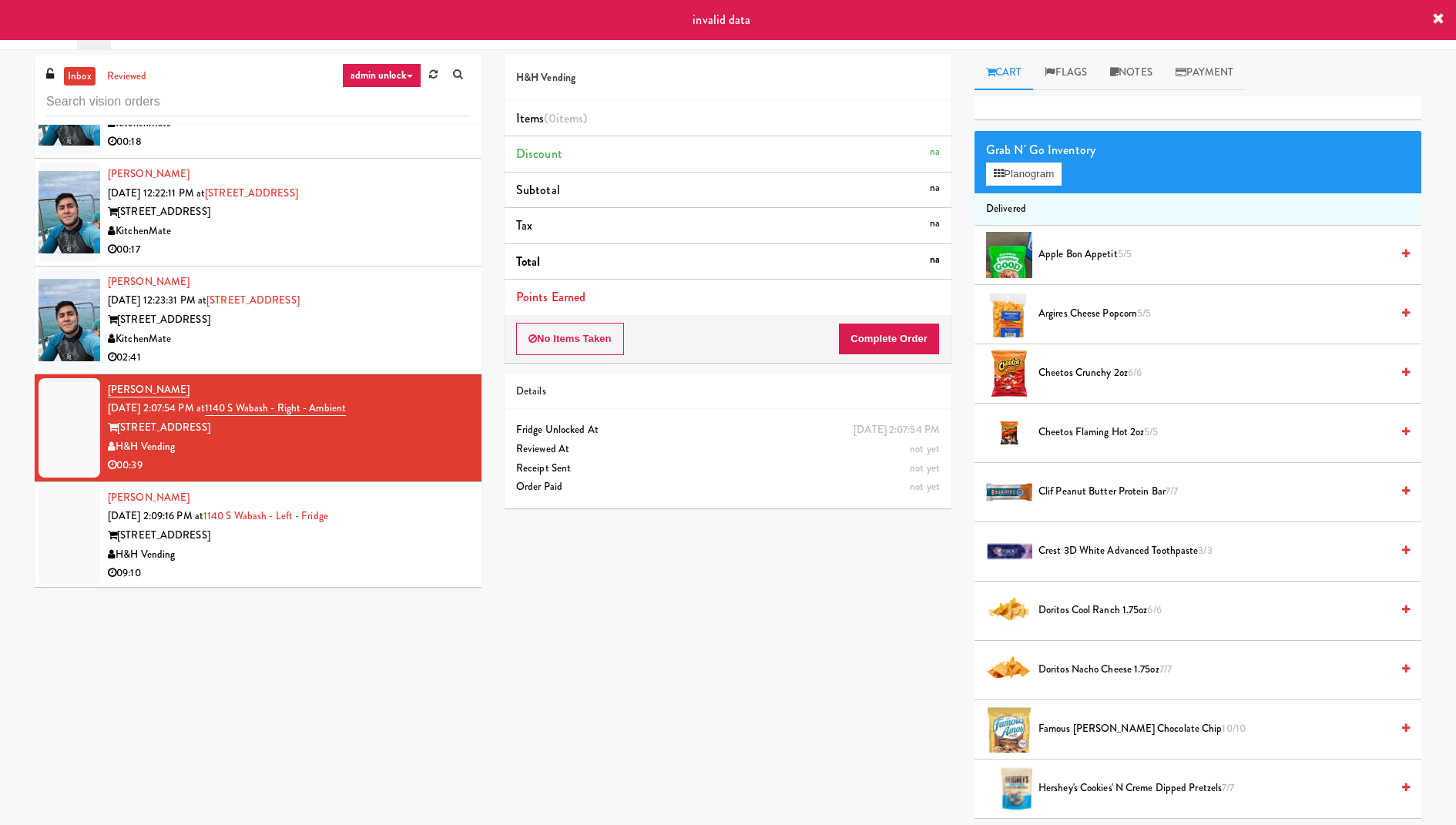
click at [435, 319] on div "[STREET_ADDRESS]" at bounding box center [289, 320] width 362 height 19
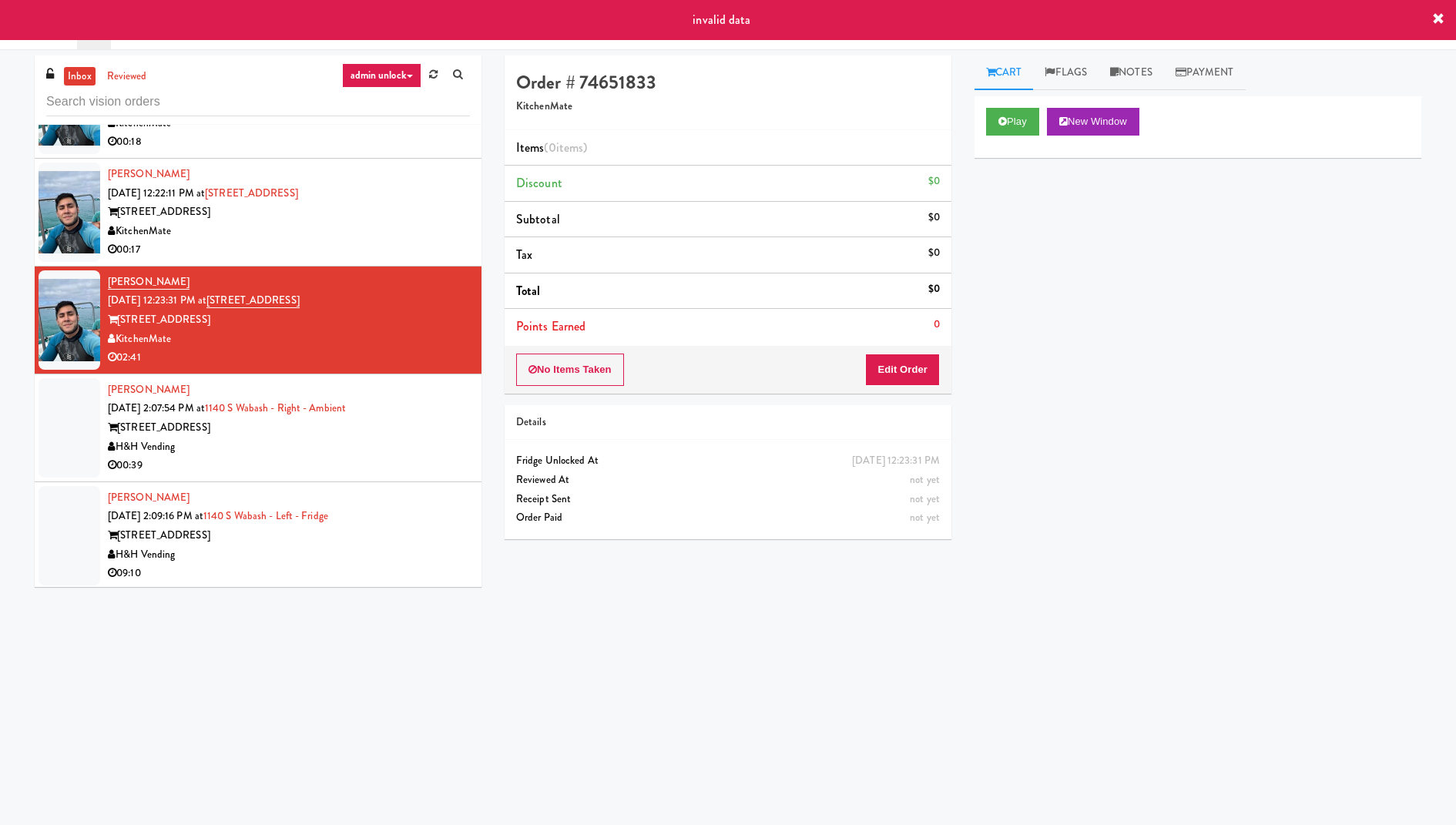
click at [438, 437] on div "H&H Vending" at bounding box center [289, 446] width 362 height 19
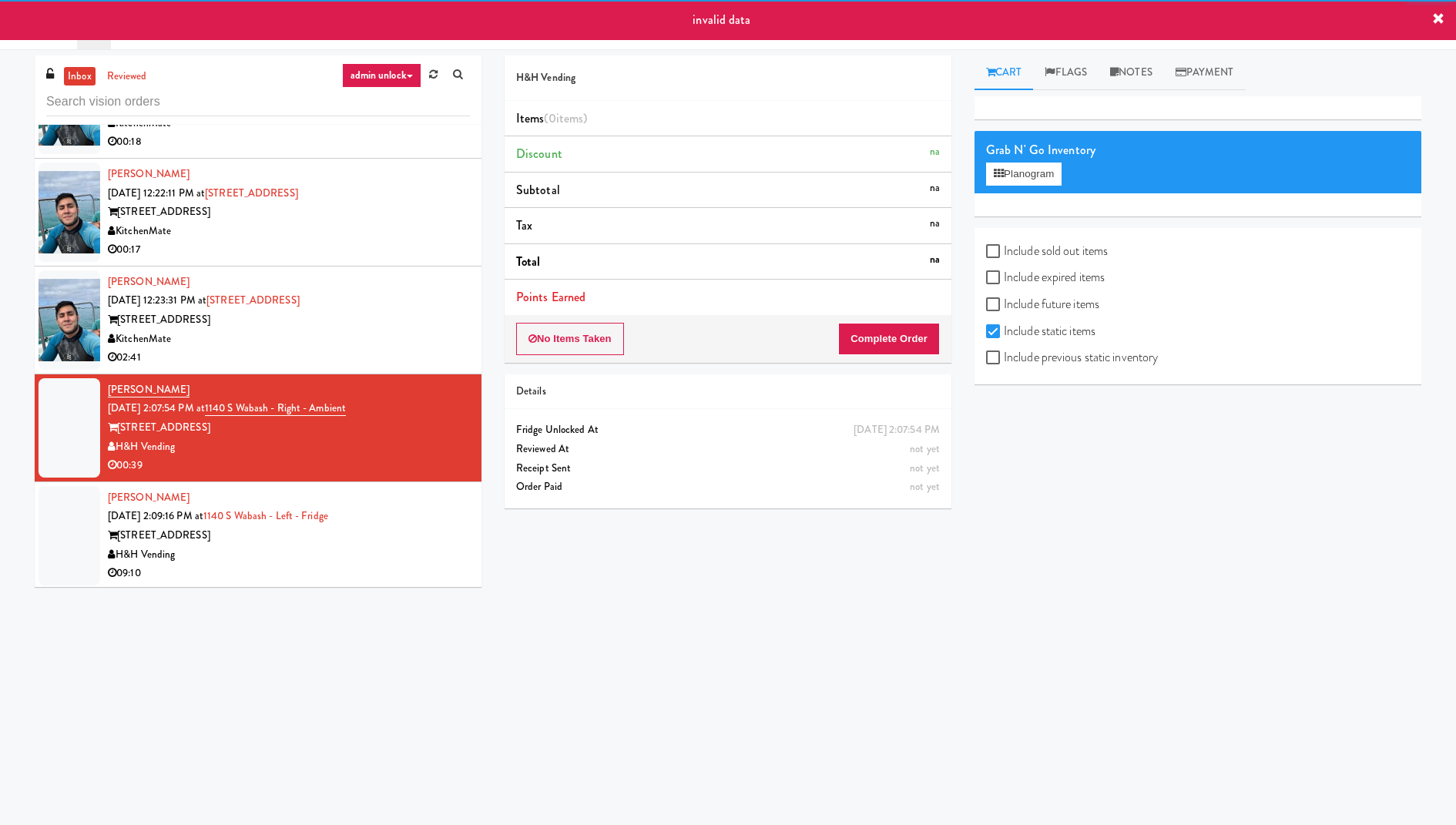
click at [421, 526] on div "1140 S Wabash" at bounding box center [289, 535] width 362 height 19
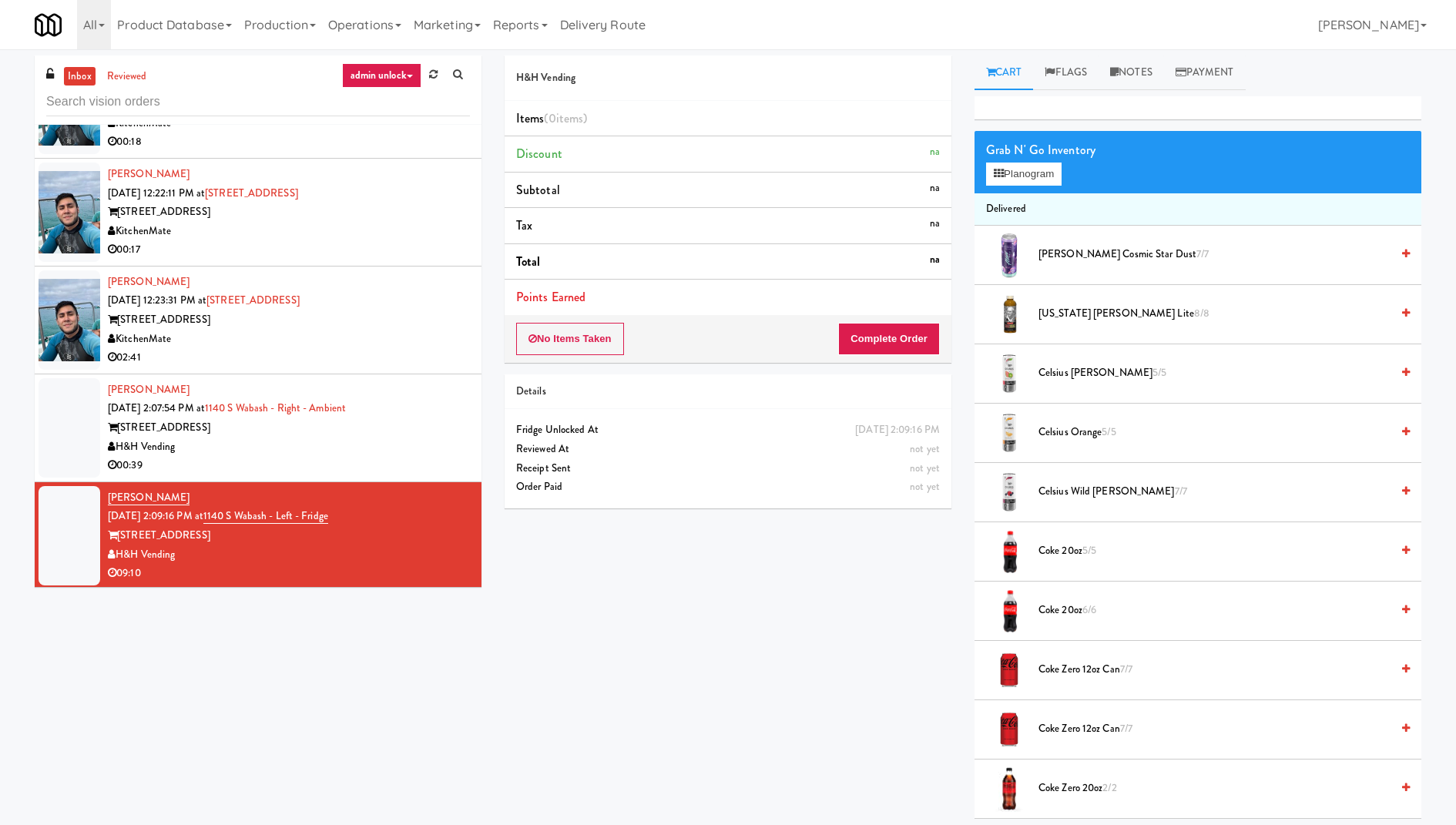
click at [446, 428] on div "1140 S Wabash" at bounding box center [289, 427] width 362 height 19
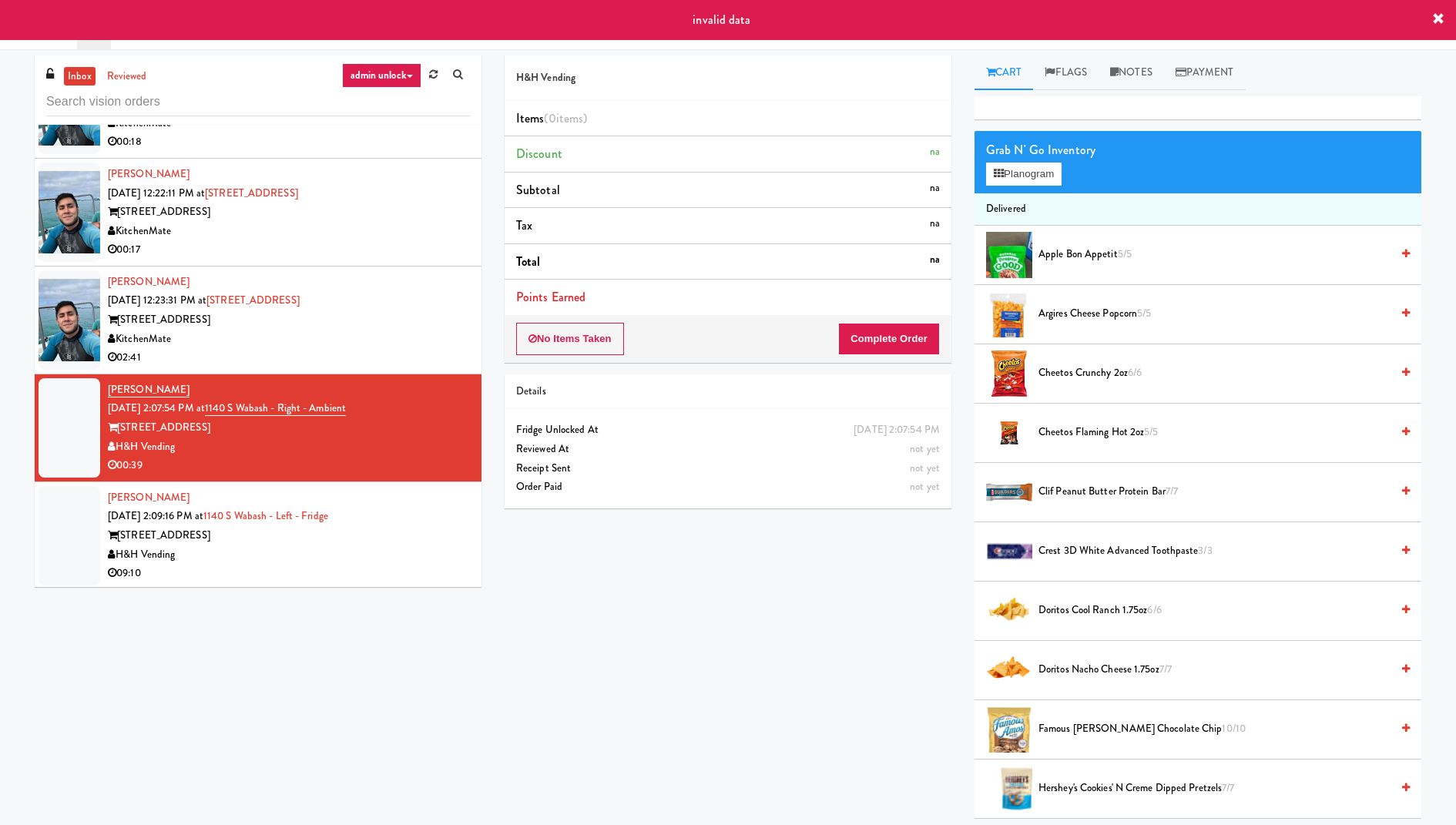
click at [445, 321] on div "315 Front St" at bounding box center [289, 320] width 362 height 19
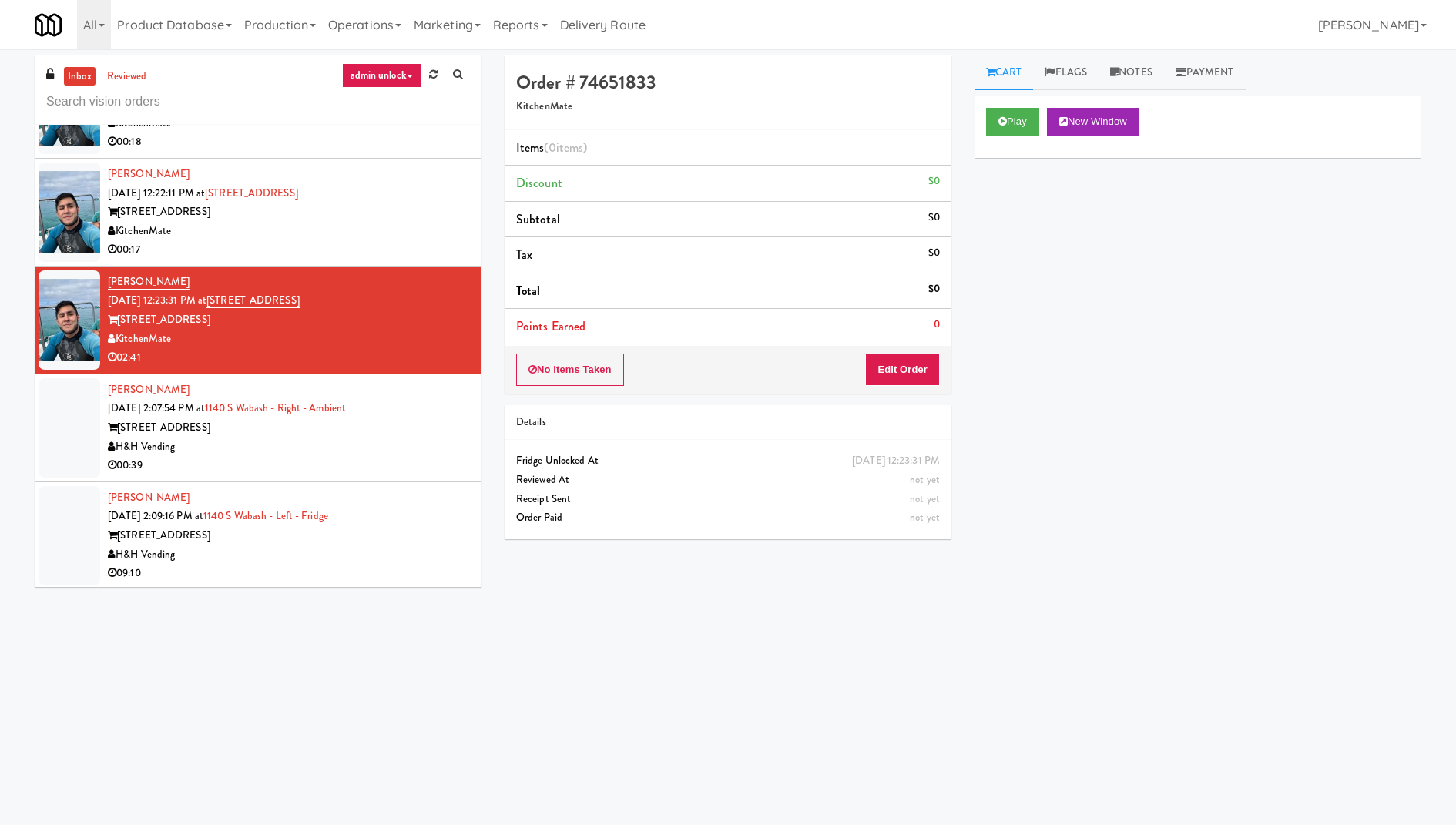
click at [362, 456] on div "00:39" at bounding box center [289, 465] width 362 height 19
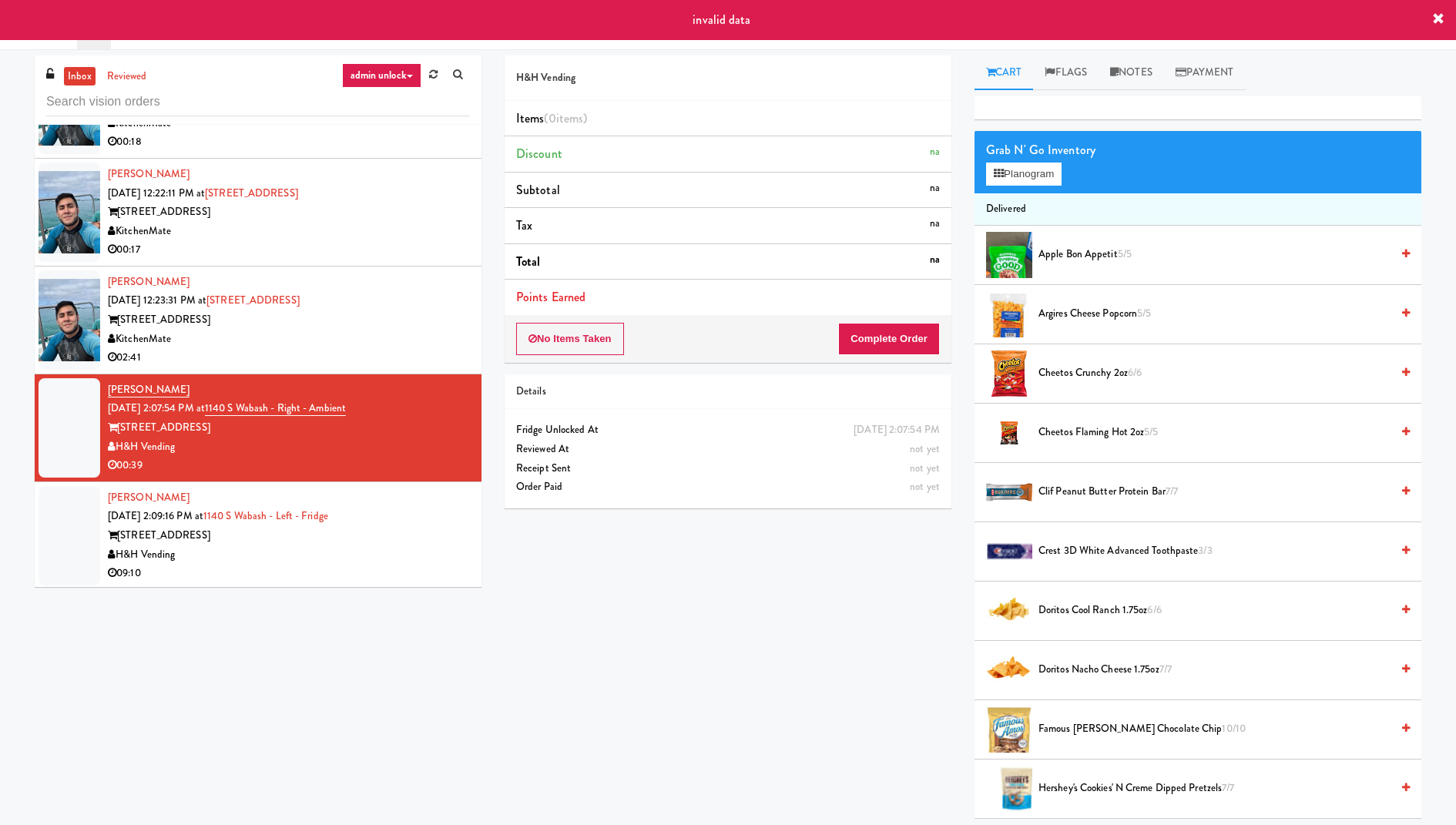
click at [390, 535] on div "1140 S Wabash" at bounding box center [289, 535] width 362 height 19
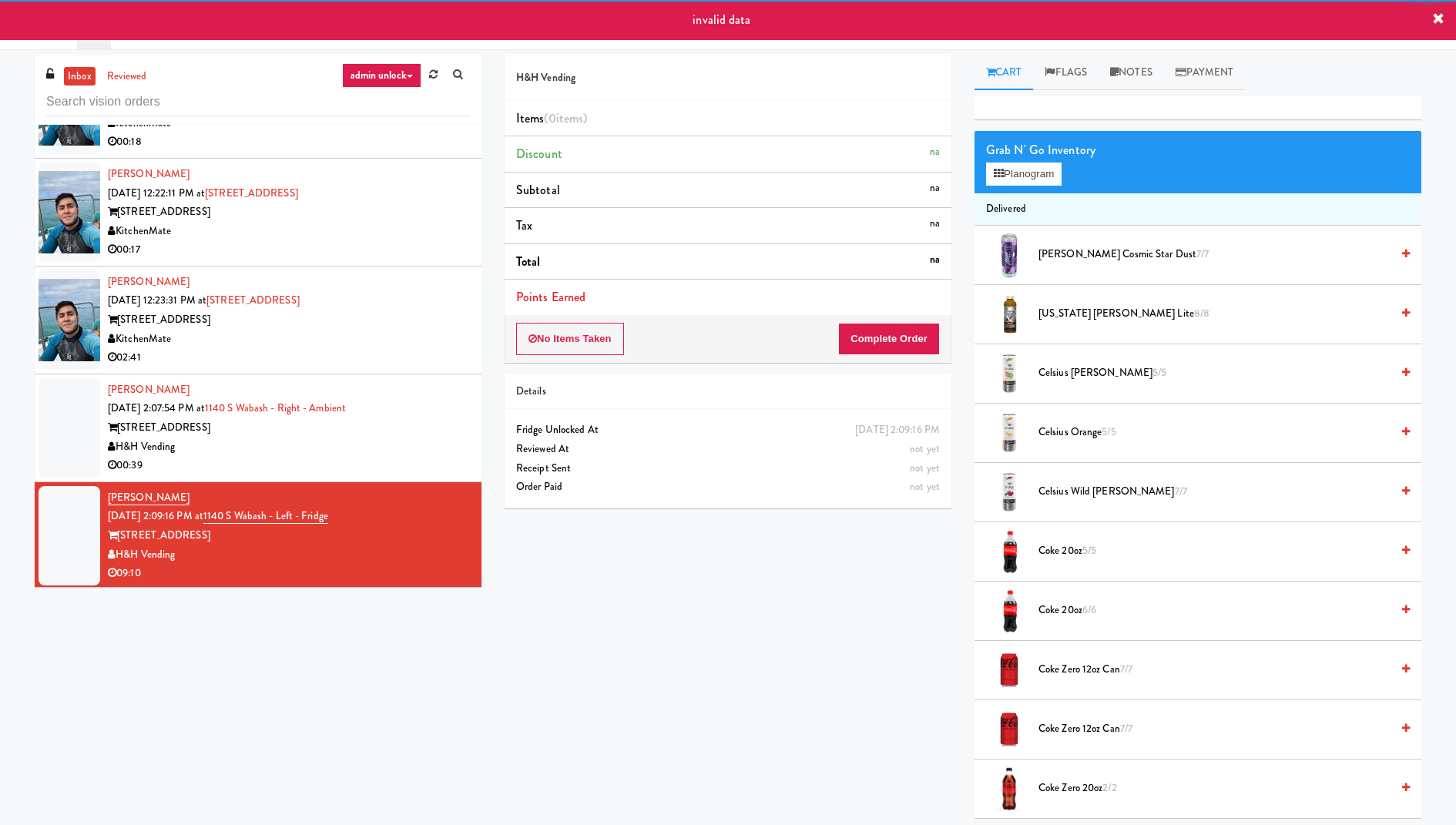
click at [409, 313] on div "315 Front St" at bounding box center [289, 320] width 362 height 19
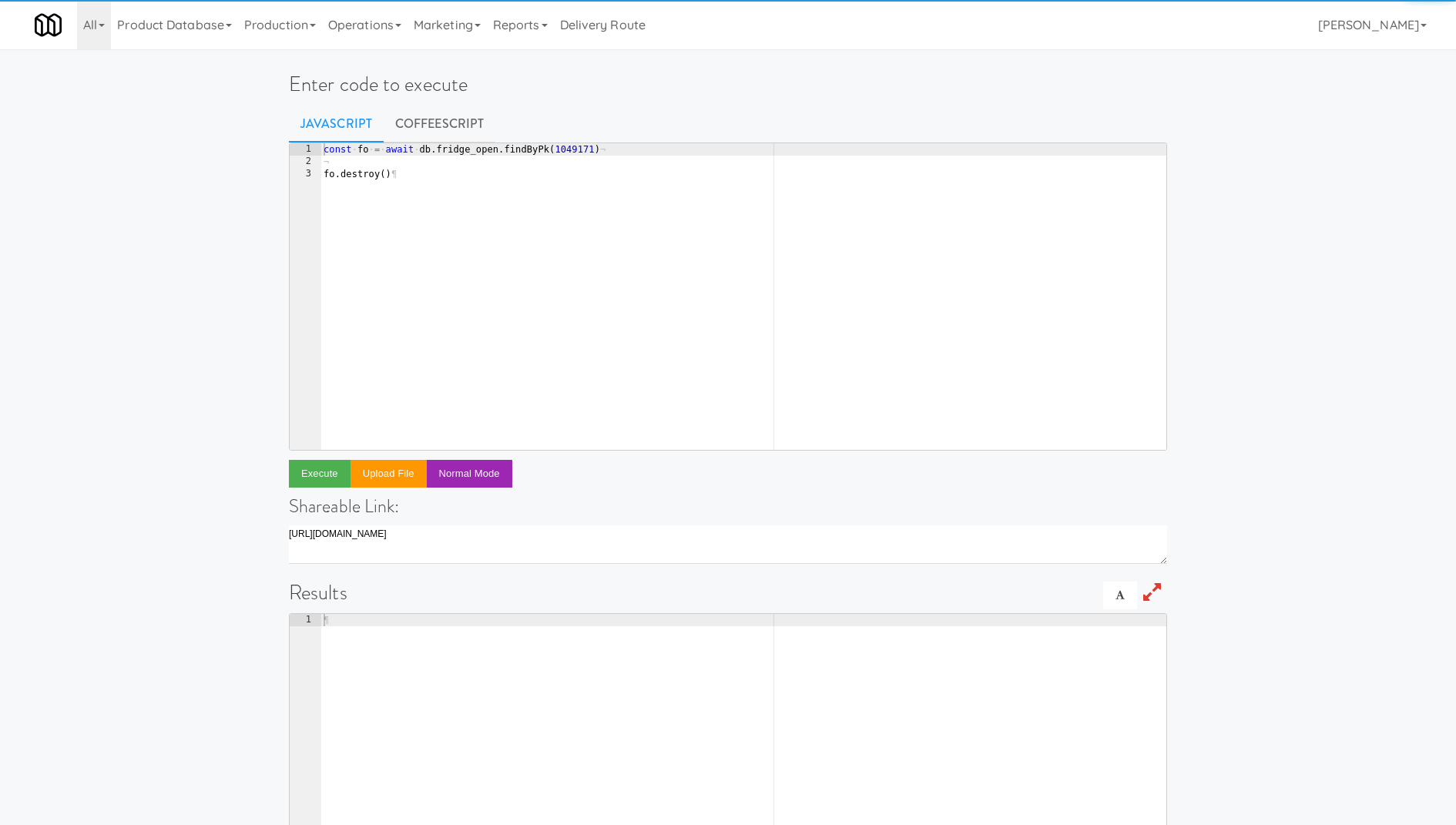
click at [450, 259] on div "const · fo · = · await · db . fridge_open . findByPk ( 1049171 ) ¬ ¬ fo . destr…" at bounding box center [744, 309] width 847 height 332
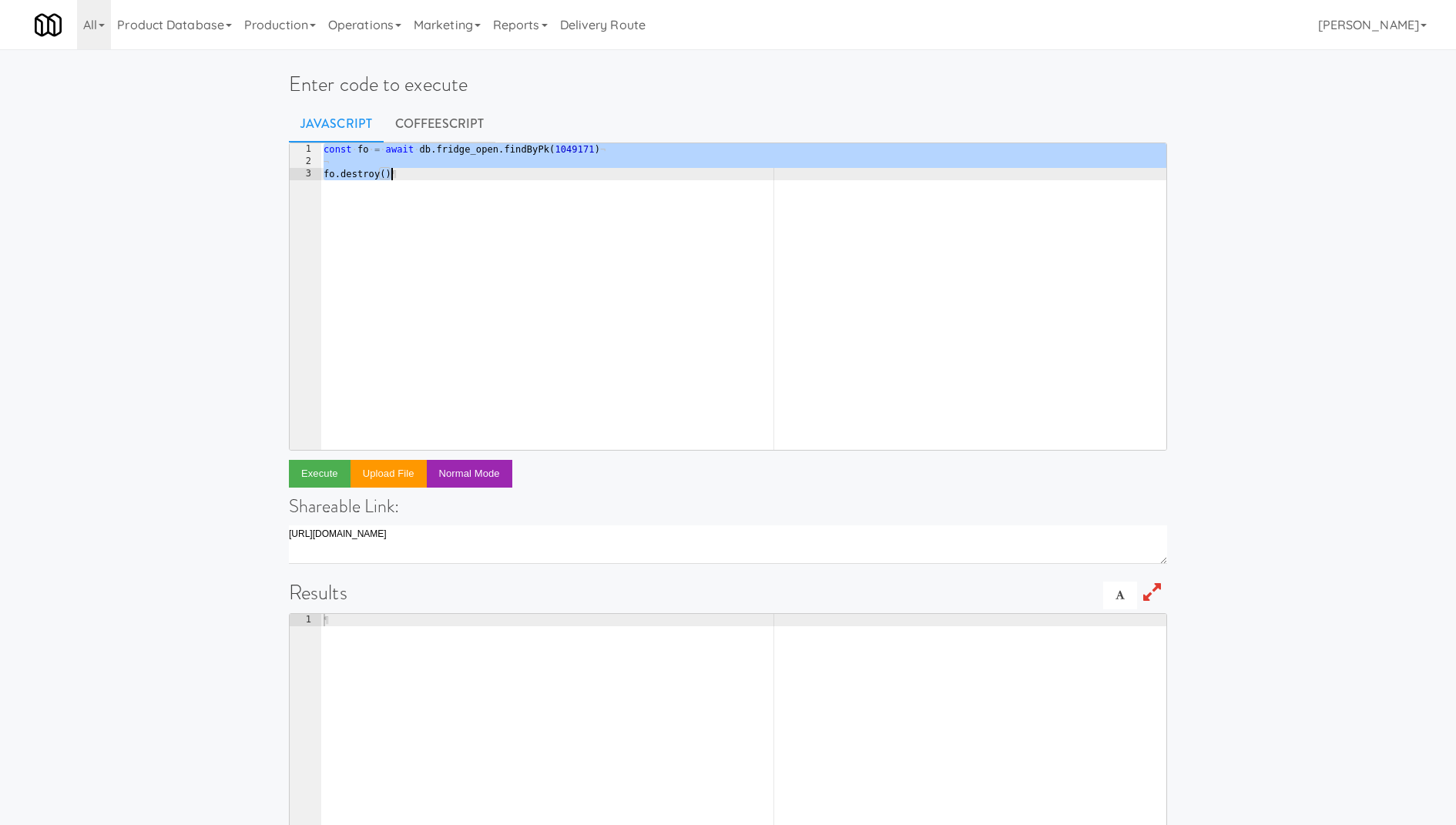
click at [581, 150] on div "const · fo · = · await · db . fridge_open . findByPk ( 1049171 ) ¬ ¬ fo . destr…" at bounding box center [744, 309] width 847 height 332
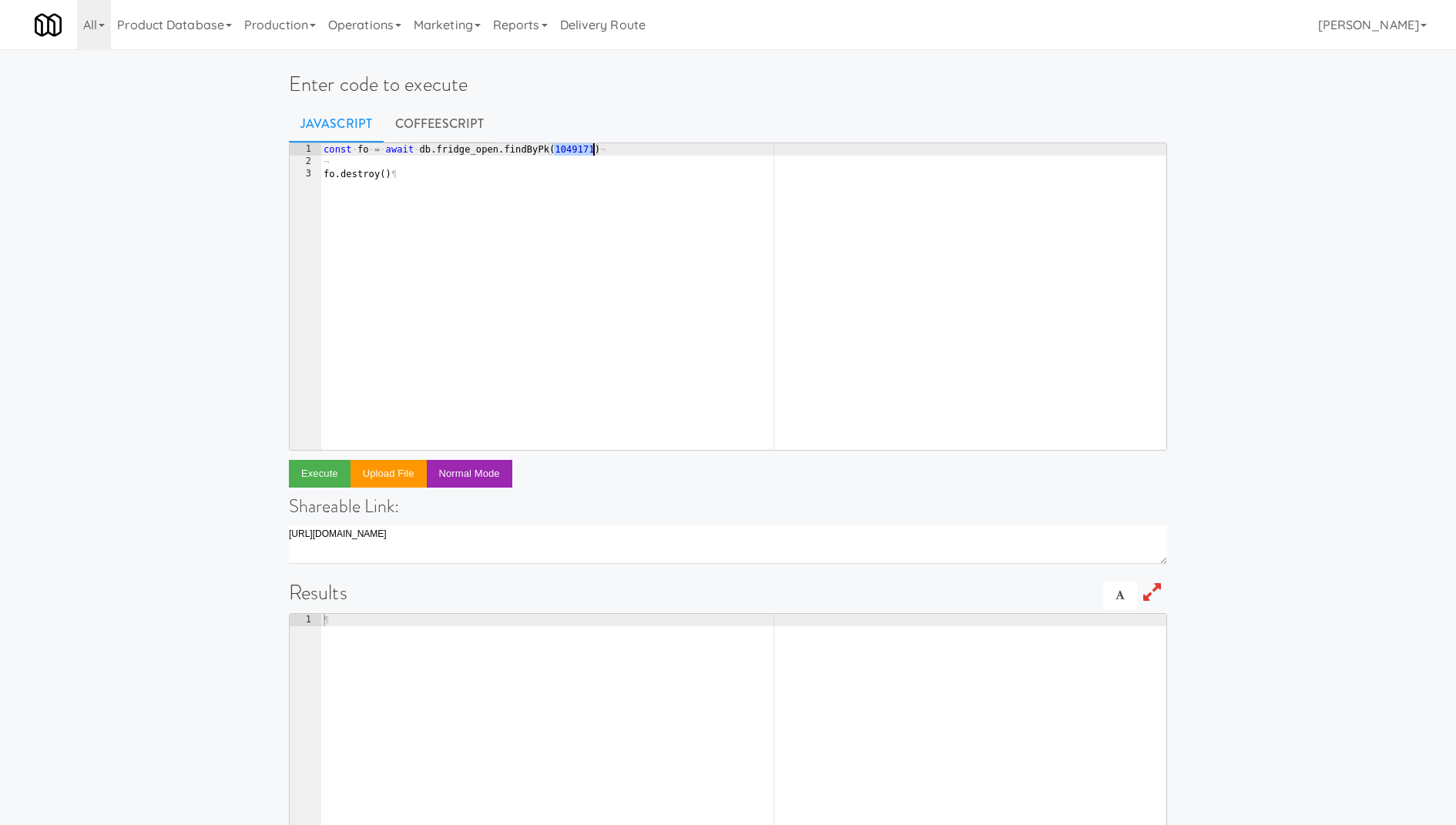
click at [581, 150] on div "const · fo · = · await · db . fridge_open . findByPk ( 1049171 ) ¬ ¬ fo . destr…" at bounding box center [744, 309] width 847 height 332
paste textarea "50100"
type textarea "const fo = await db.fridge_open.findByPk(1050100, {)"
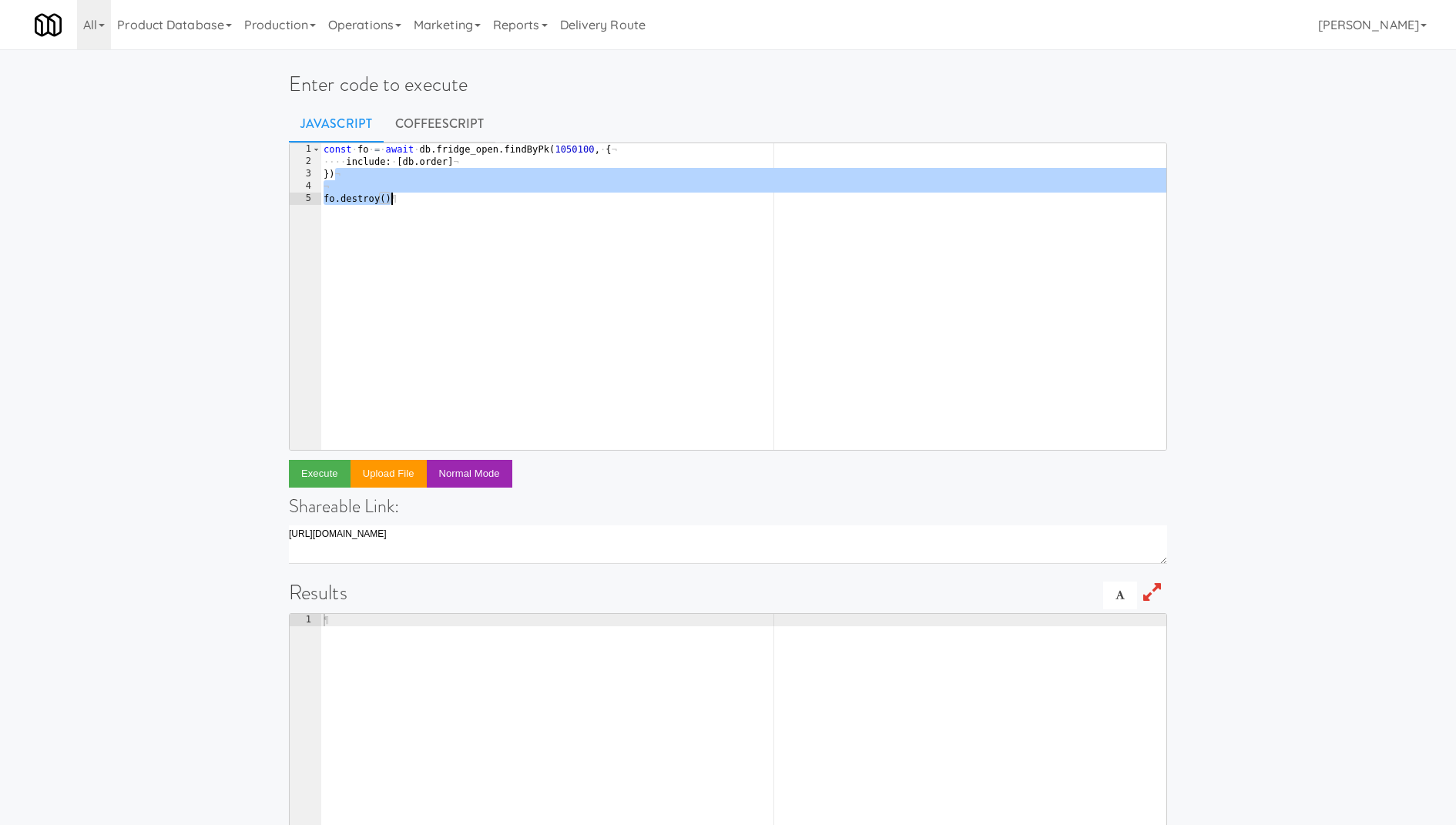
type textarea "})"
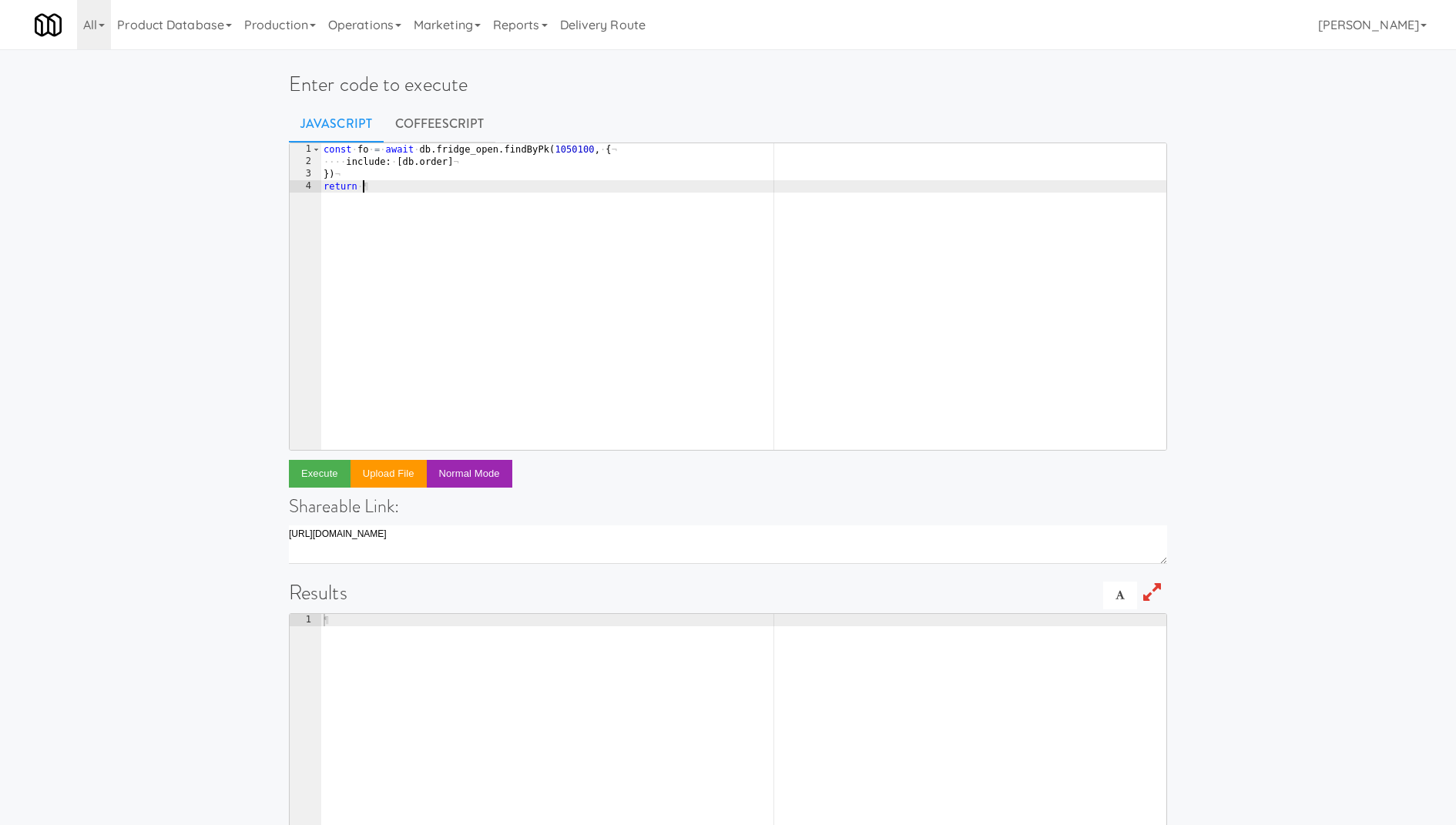
scroll to position [0, 3]
click at [339, 472] on button "Execute" at bounding box center [320, 473] width 62 height 28
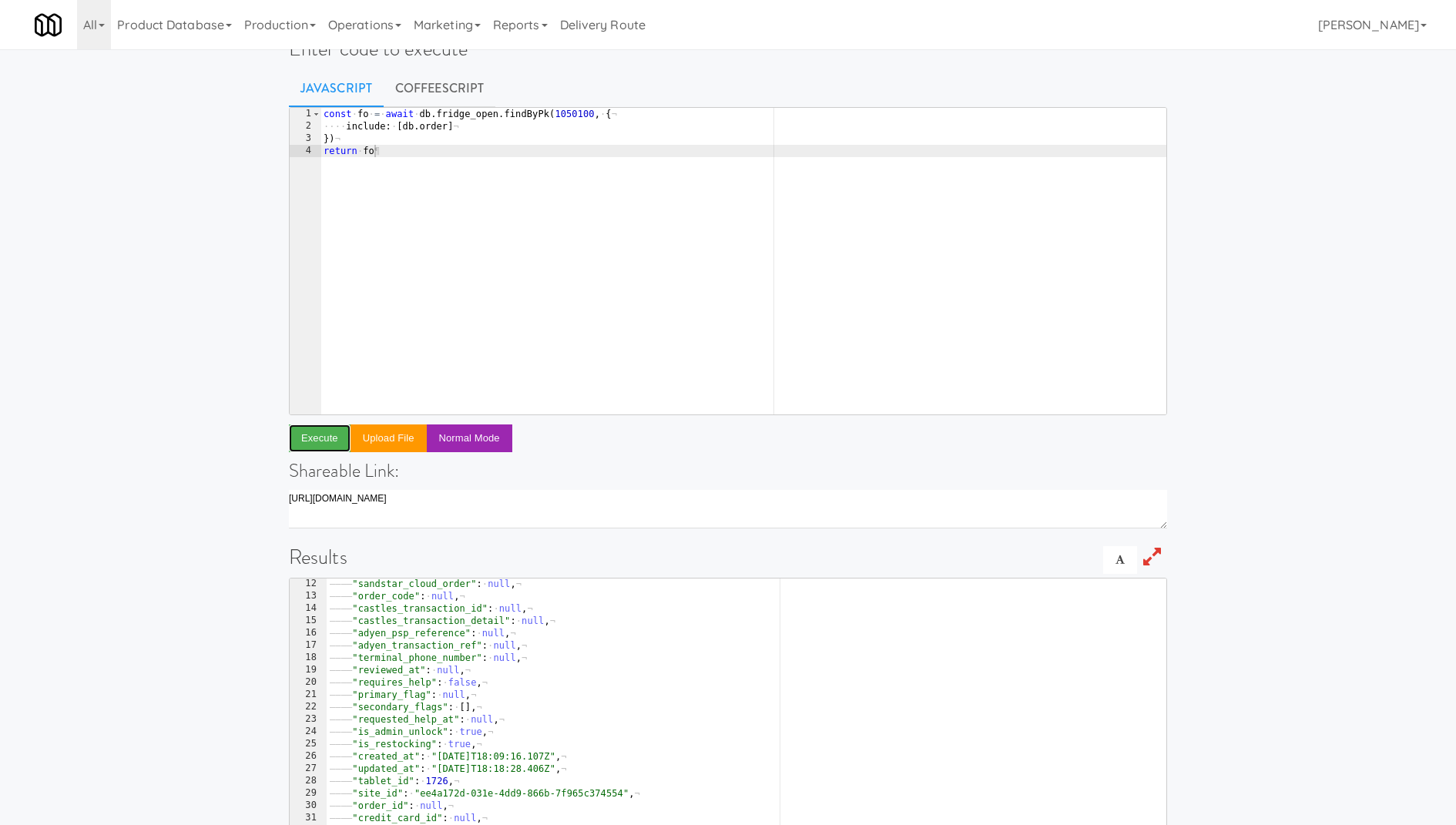
scroll to position [43, 0]
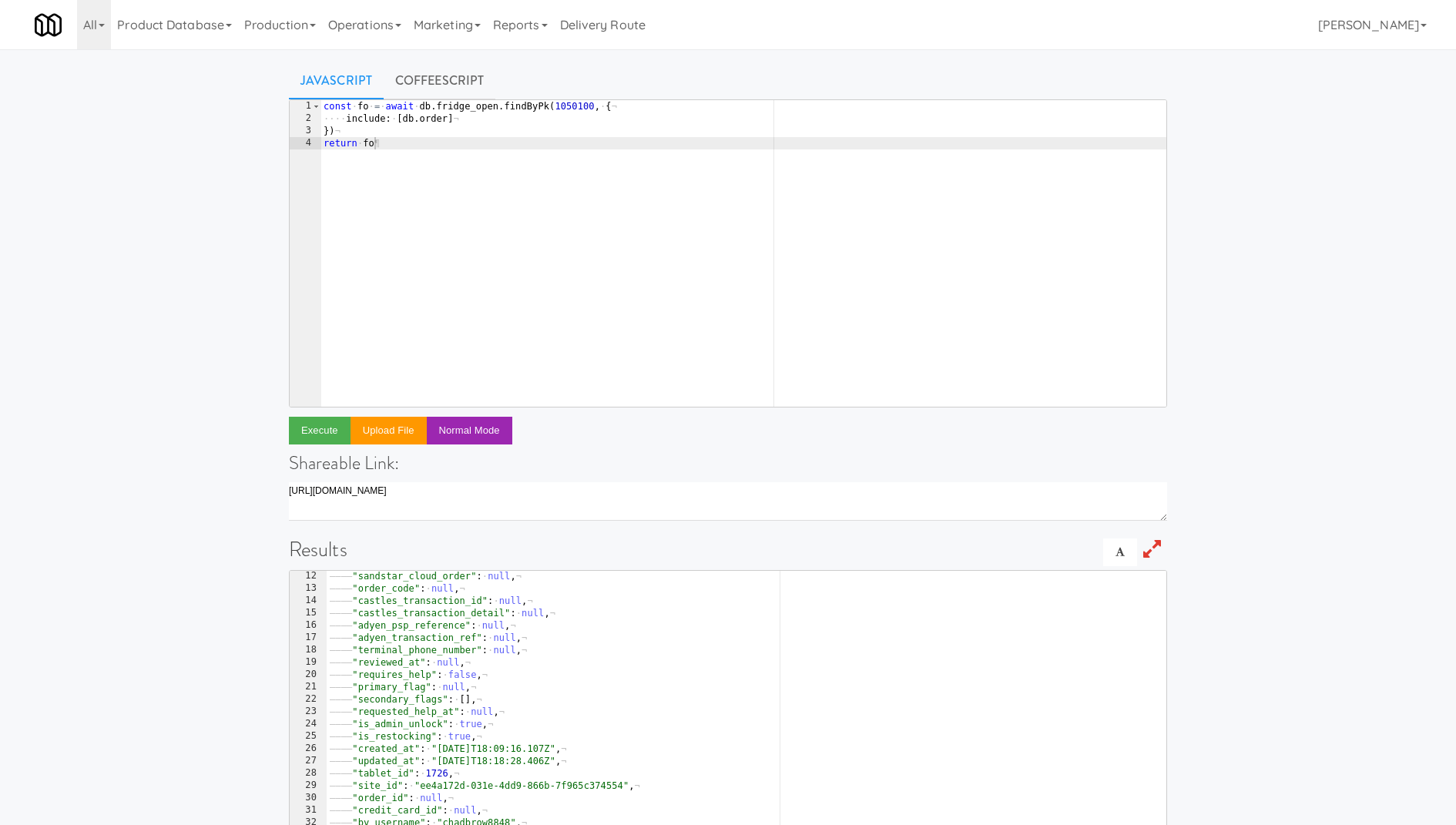
click at [567, 106] on div "const · fo · = · await · db . fridge_open . findByPk ( 1050100 , · { ¬ ···· inc…" at bounding box center [744, 266] width 847 height 332
paste textarea "089"
type textarea "const fo = await db.fridge_open.findByPk(1050089, {"
click at [323, 429] on button "Execute" at bounding box center [320, 430] width 62 height 28
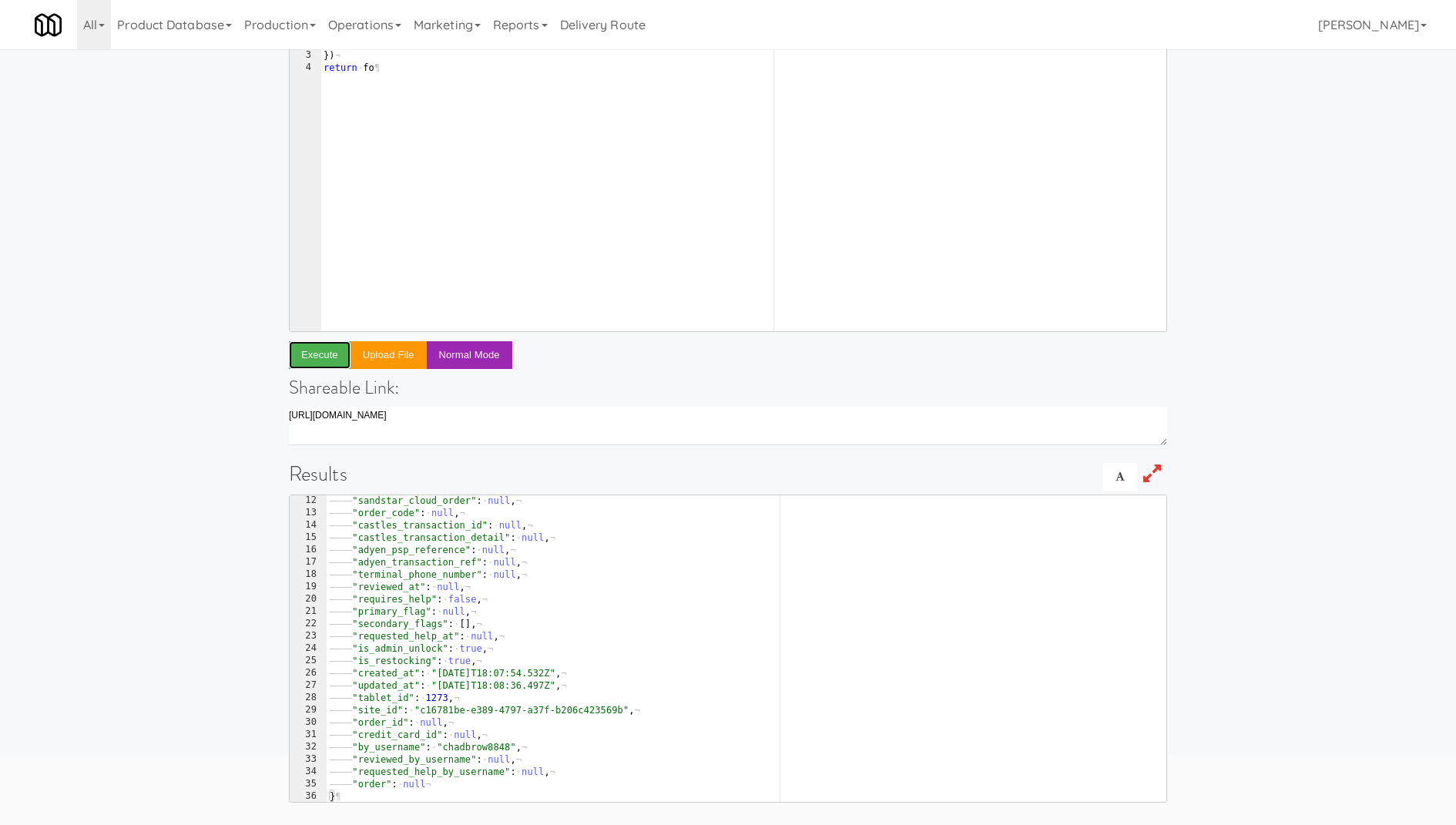
scroll to position [0, 0]
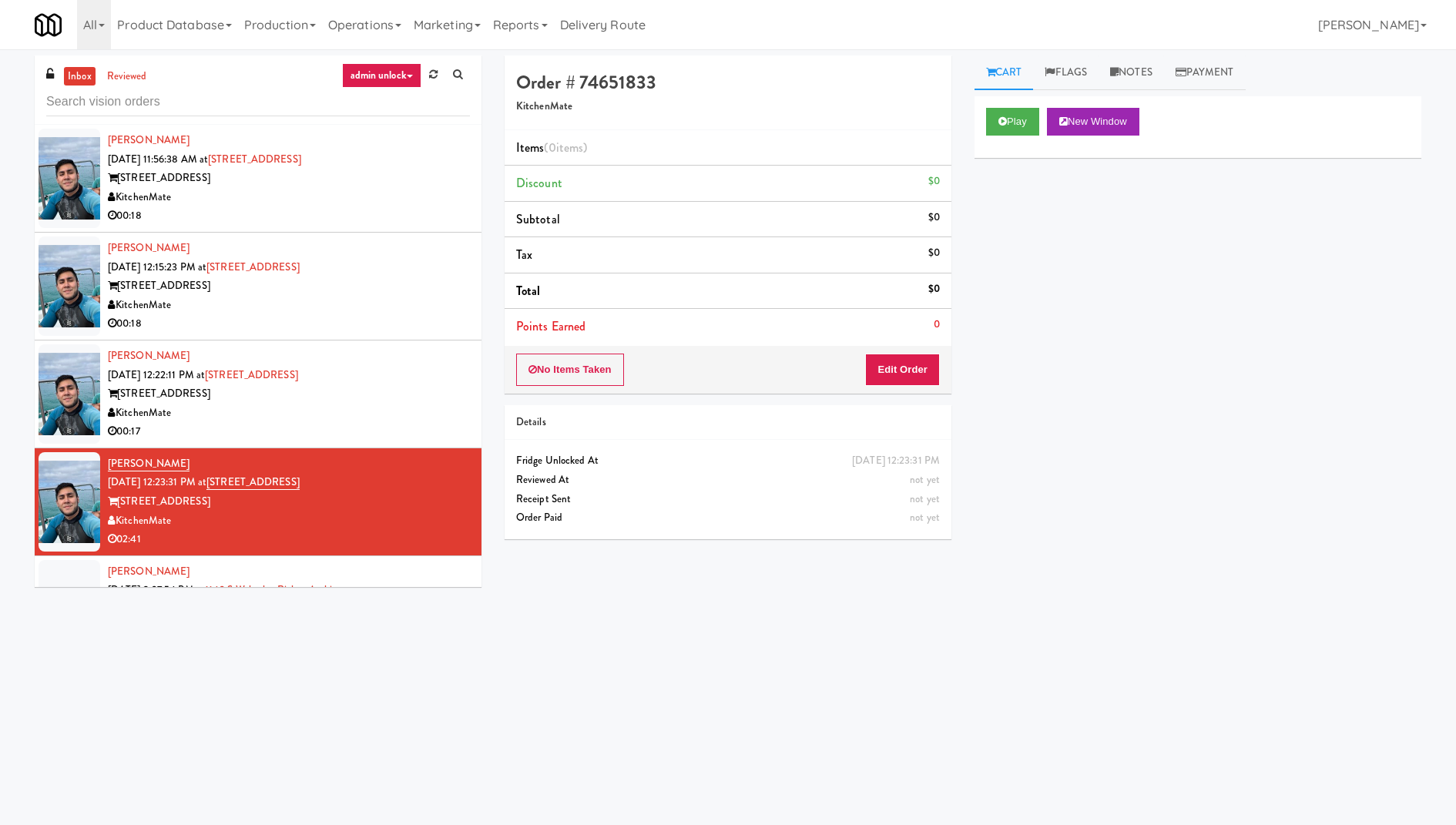
scroll to position [182, 0]
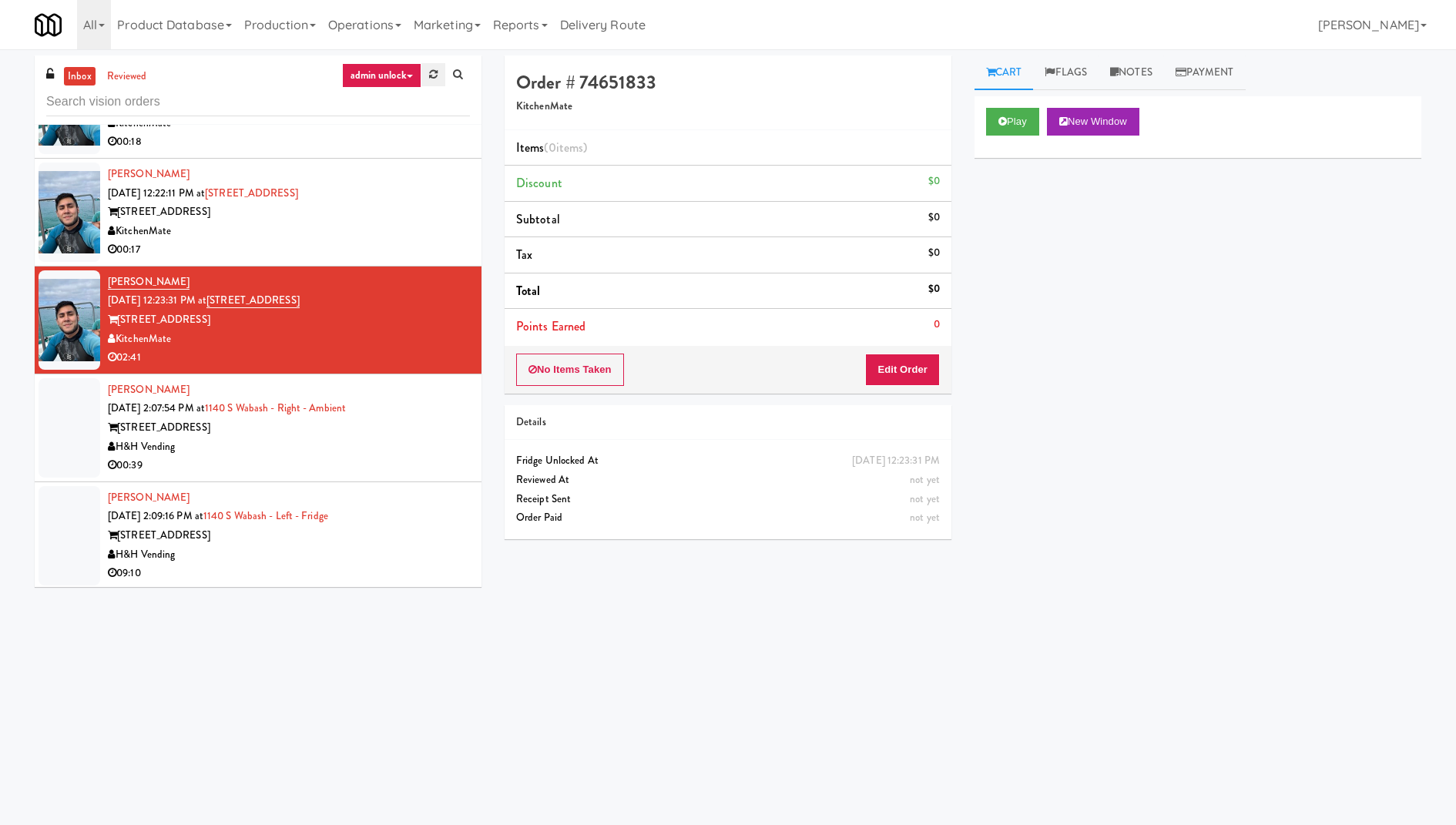
click at [438, 78] on link at bounding box center [433, 74] width 24 height 23
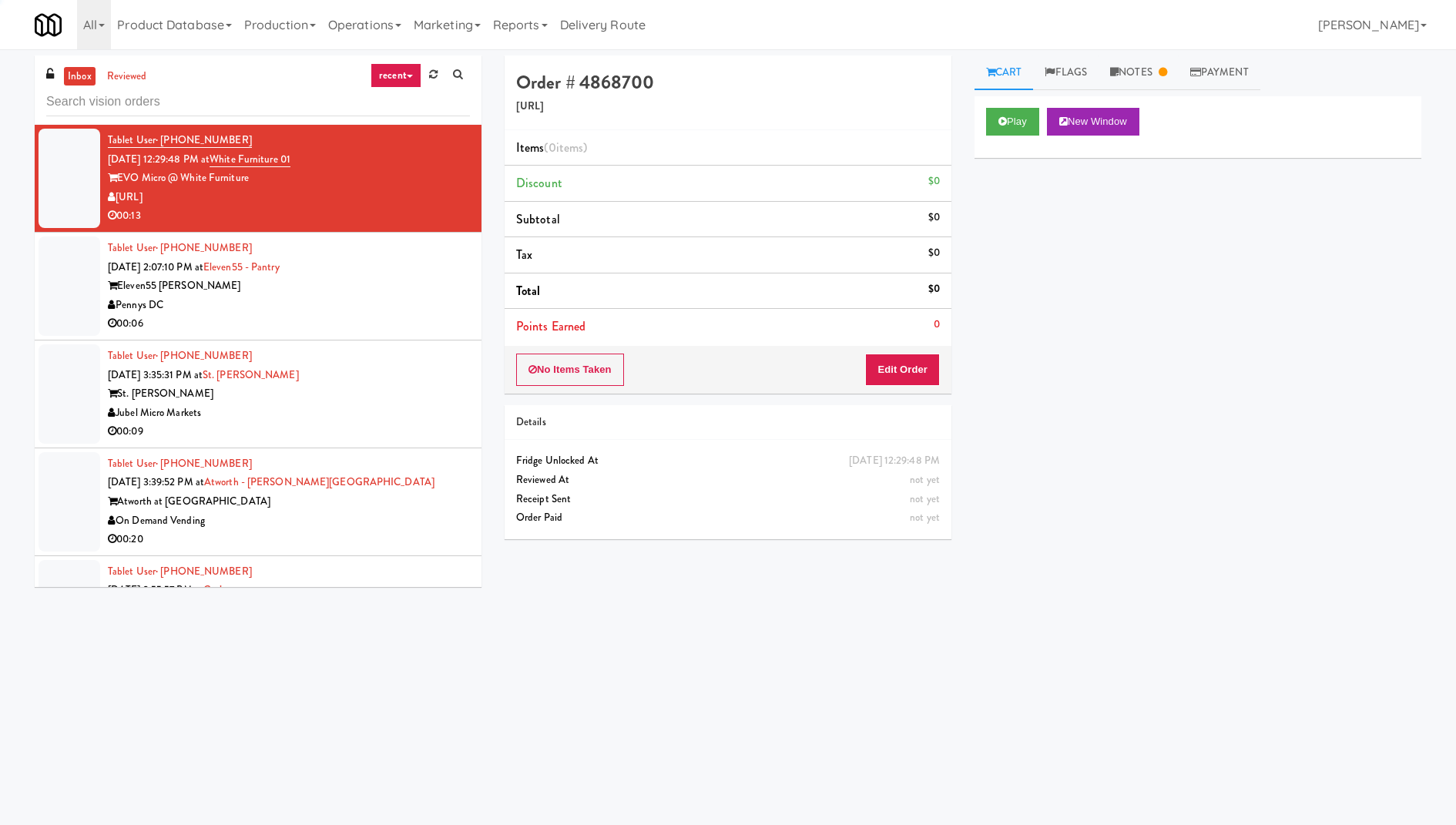
click at [402, 78] on link "recent" at bounding box center [395, 75] width 51 height 25
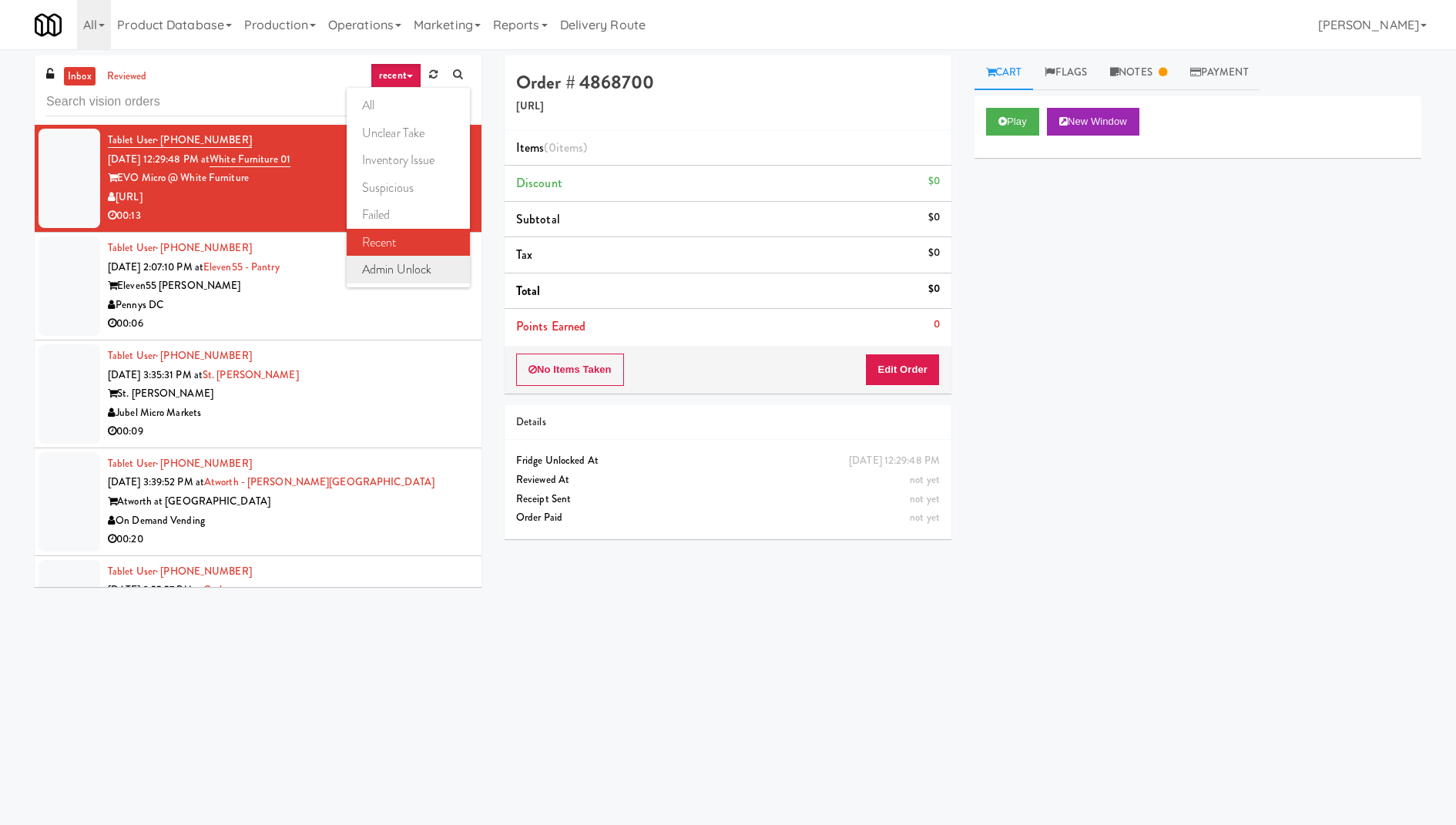
click at [418, 268] on link "admin unlock" at bounding box center [407, 270] width 123 height 28
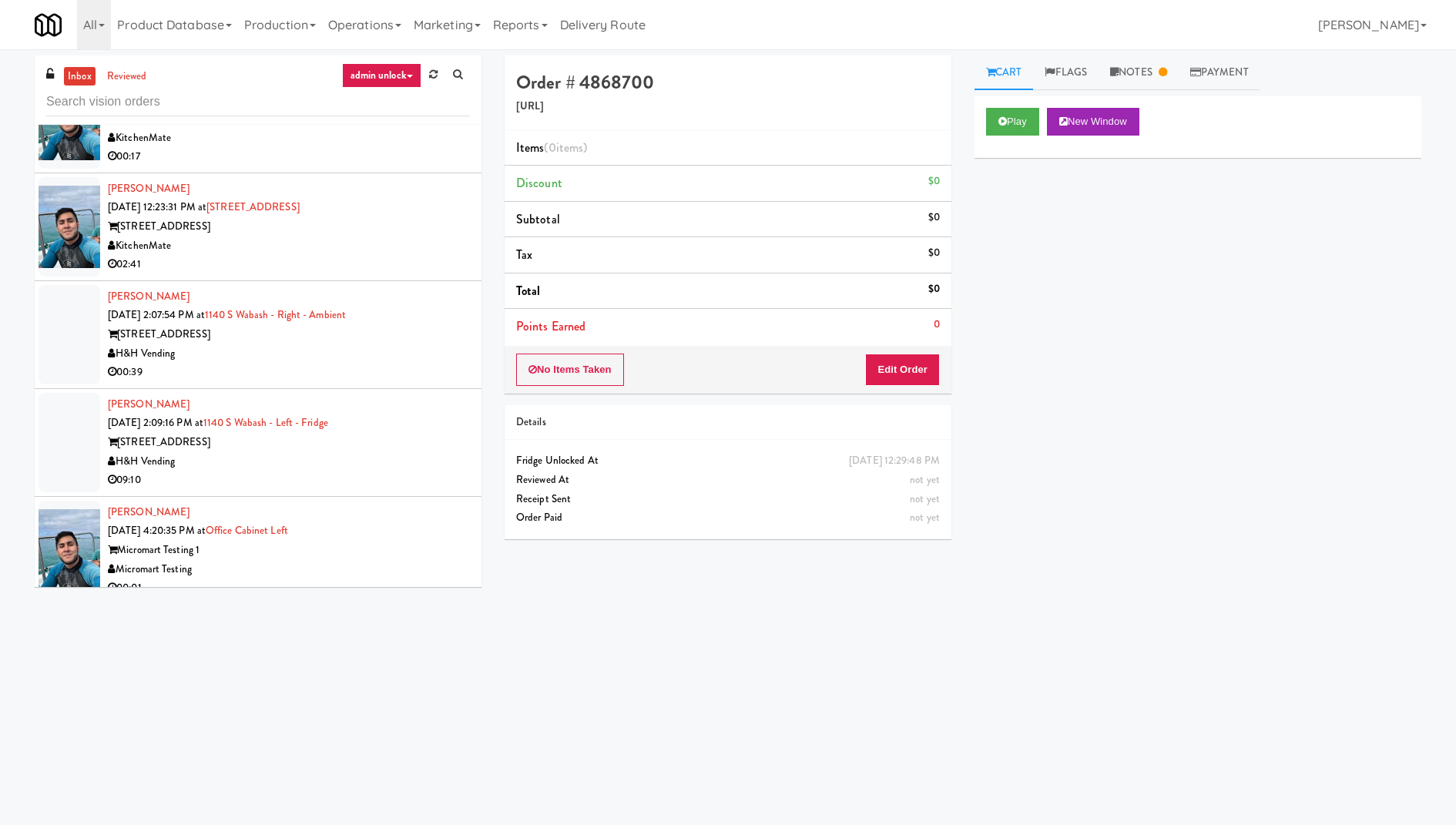
scroll to position [720, 0]
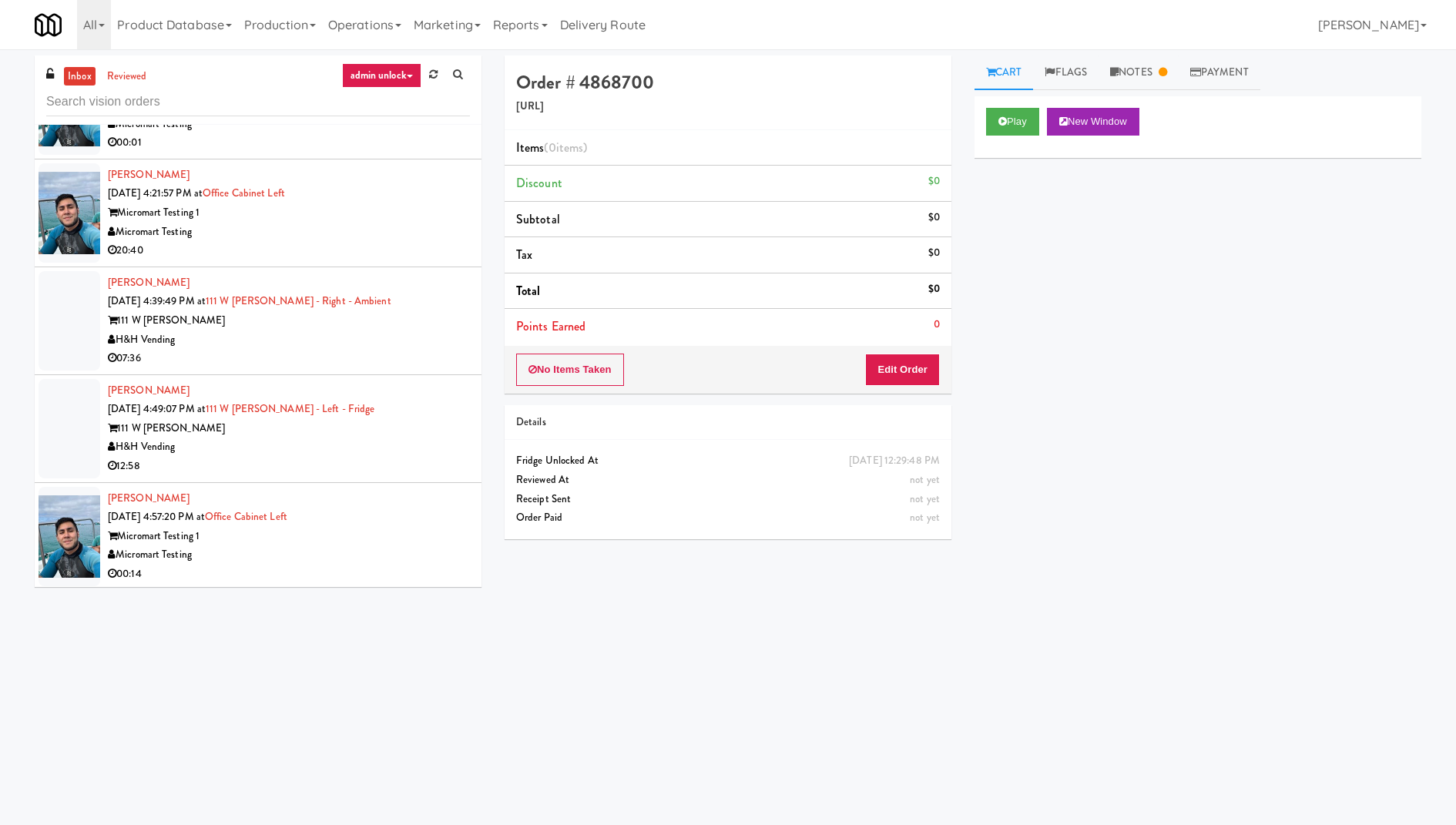
click at [417, 533] on div "Micromart Testing 1" at bounding box center [289, 535] width 362 height 19
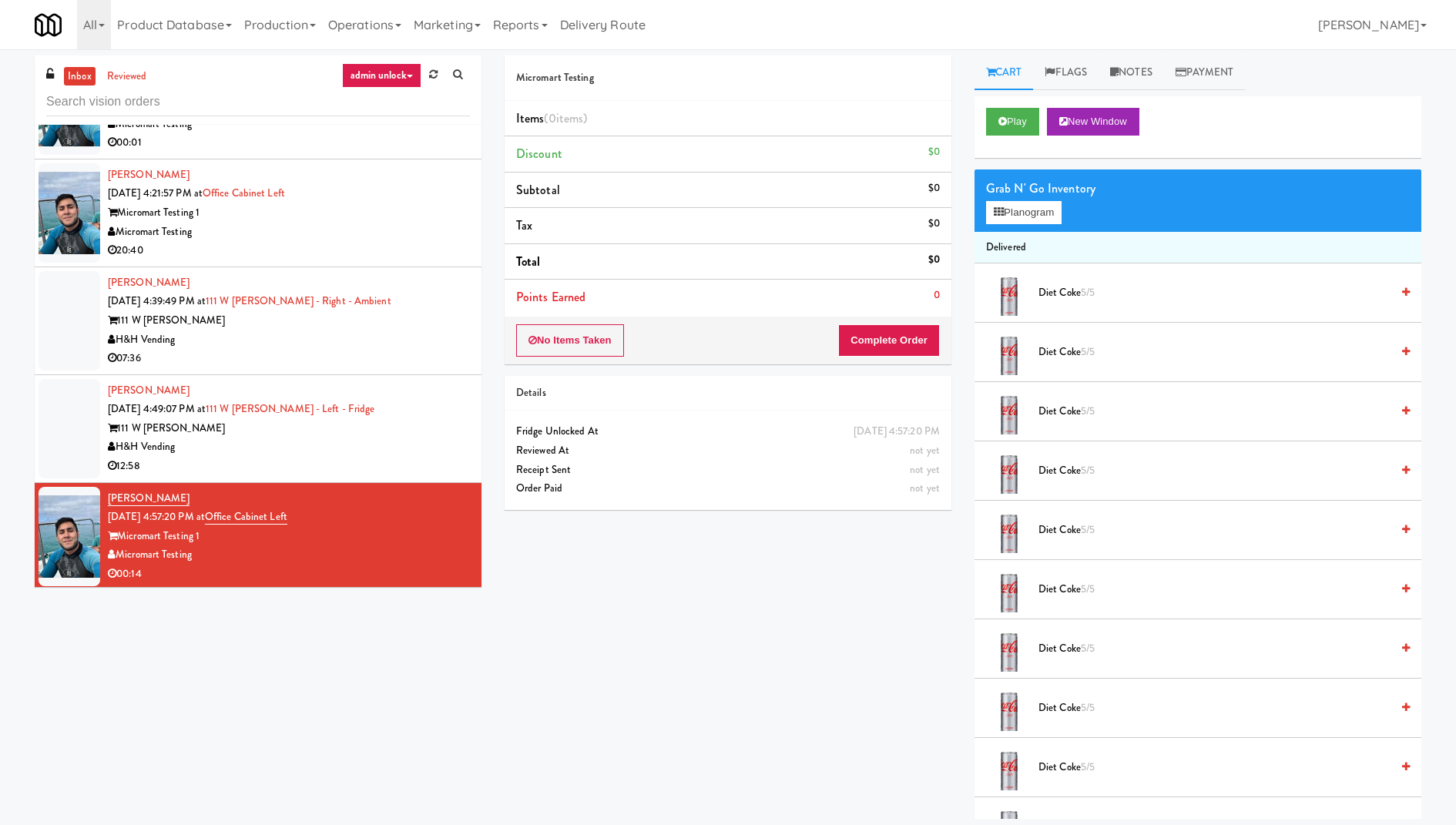
click at [418, 438] on div "H&H Vending" at bounding box center [289, 446] width 362 height 19
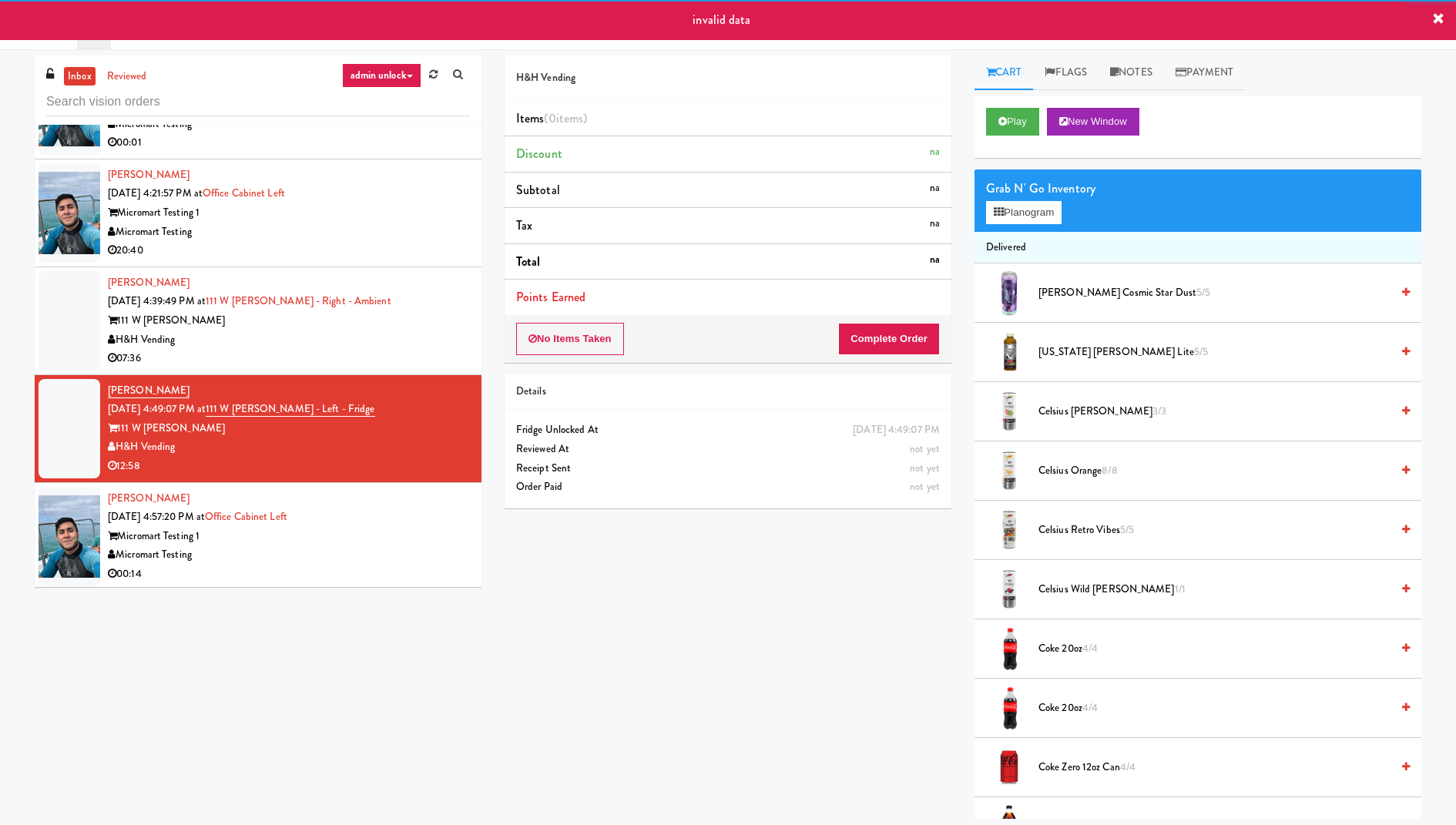
click at [408, 530] on div "Micromart Testing 1" at bounding box center [289, 535] width 362 height 19
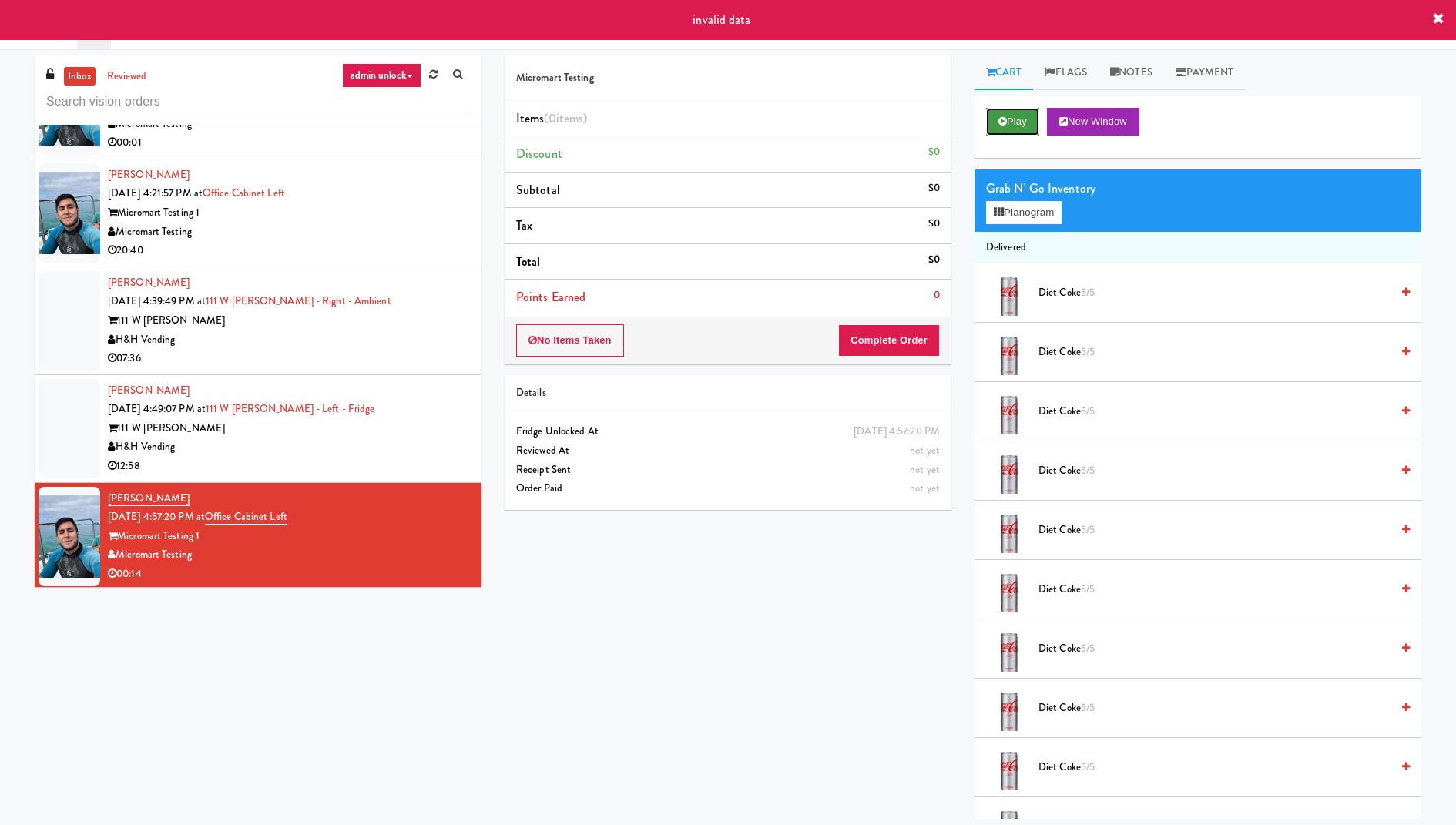
click at [1011, 118] on button "Play" at bounding box center [1012, 122] width 53 height 28
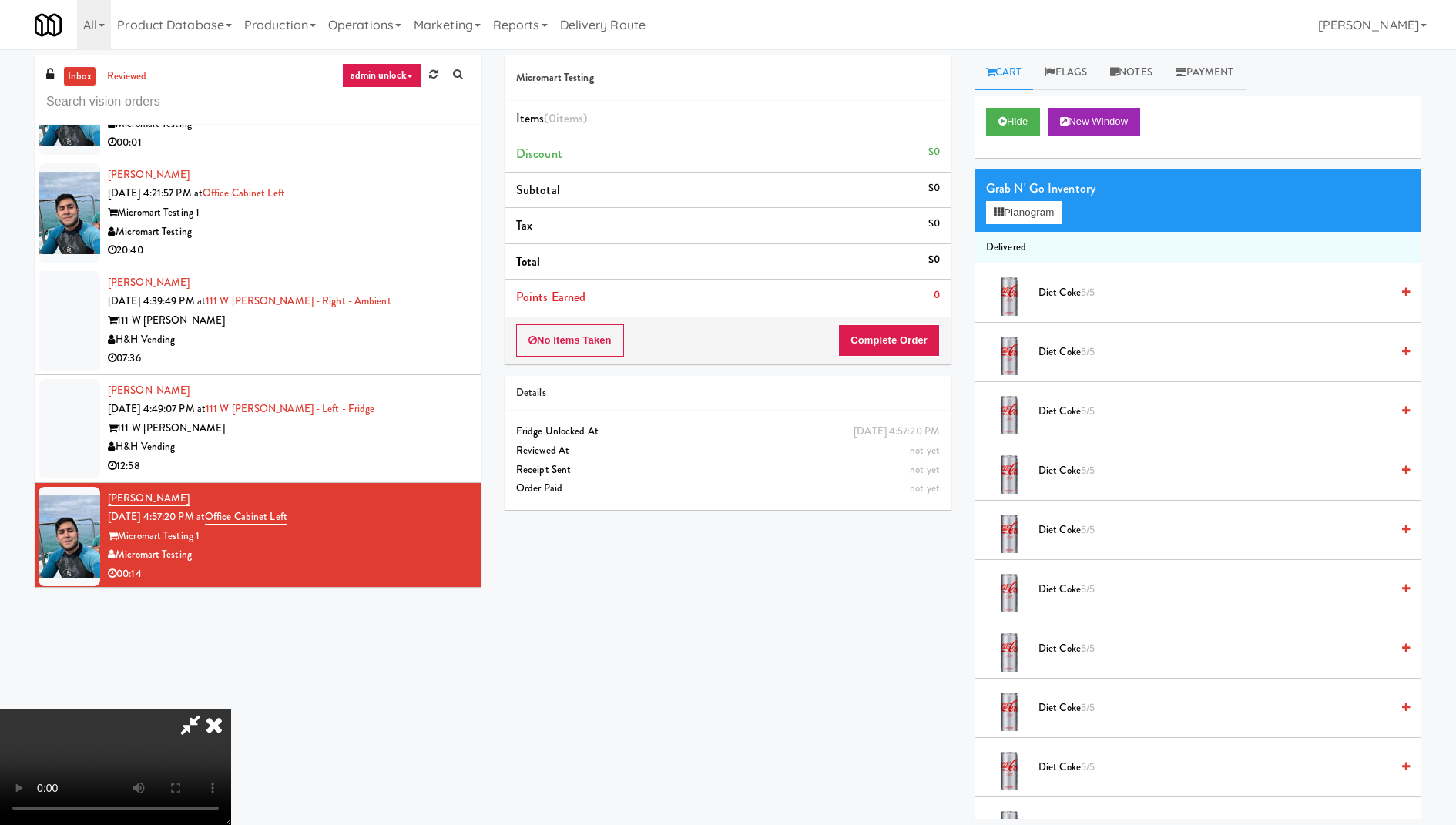
scroll to position [49, 0]
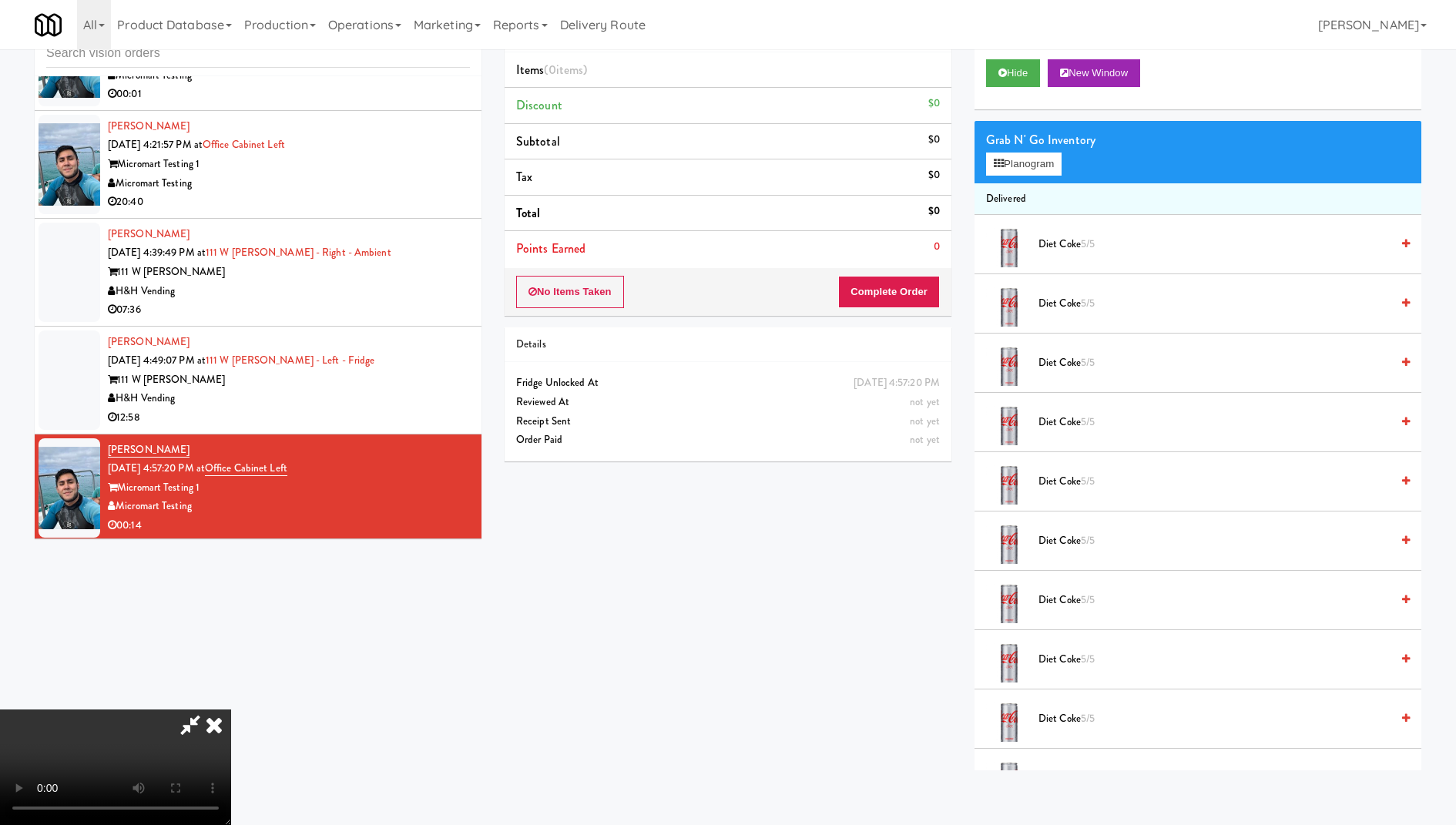
click at [231, 709] on icon at bounding box center [214, 724] width 34 height 31
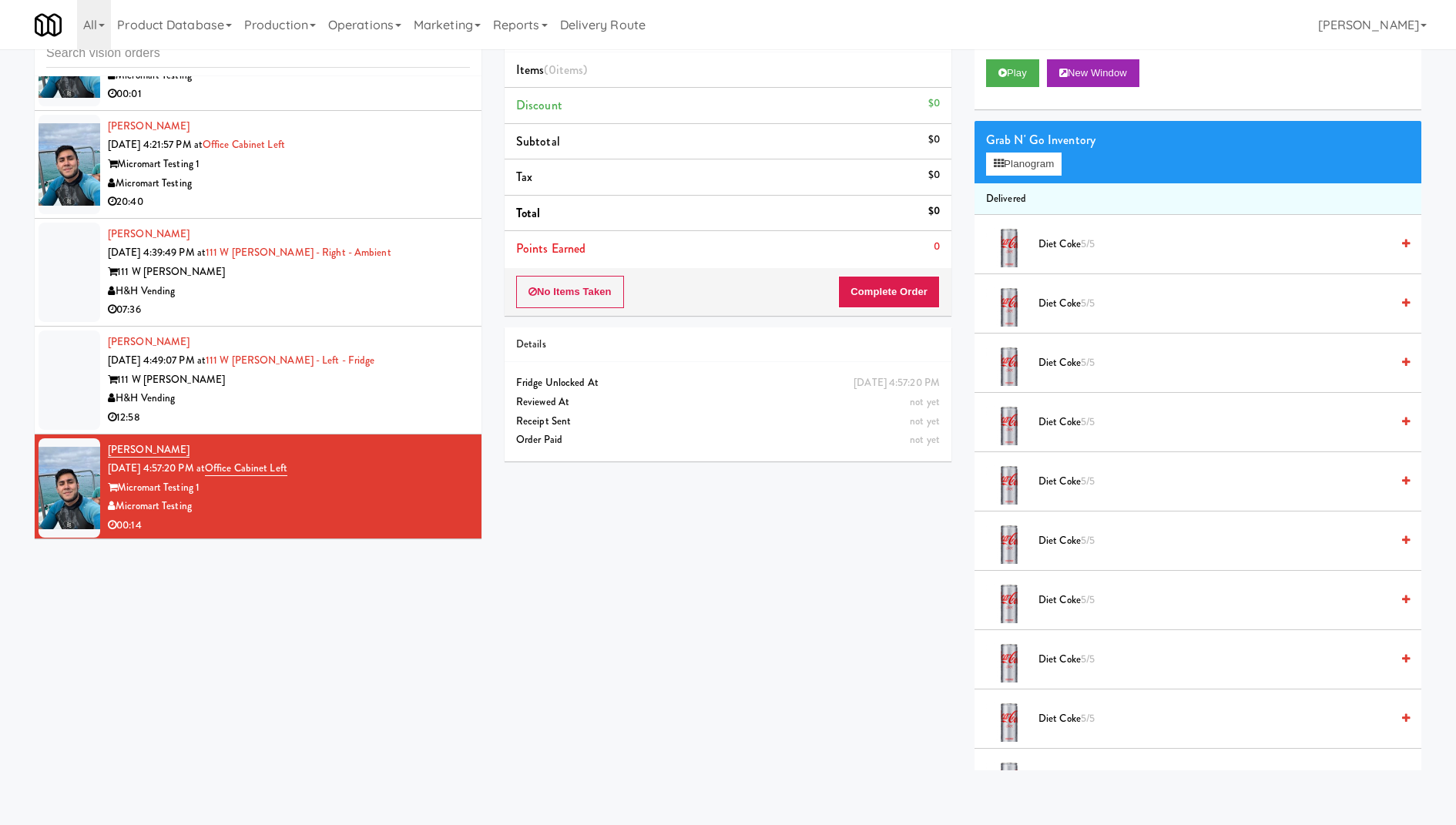
click at [423, 366] on div "Chad Brown Sep 19, 2025 4:49:07 PM at 111 W Wacker - Left - Fridge 111 W Wacker…" at bounding box center [289, 380] width 362 height 95
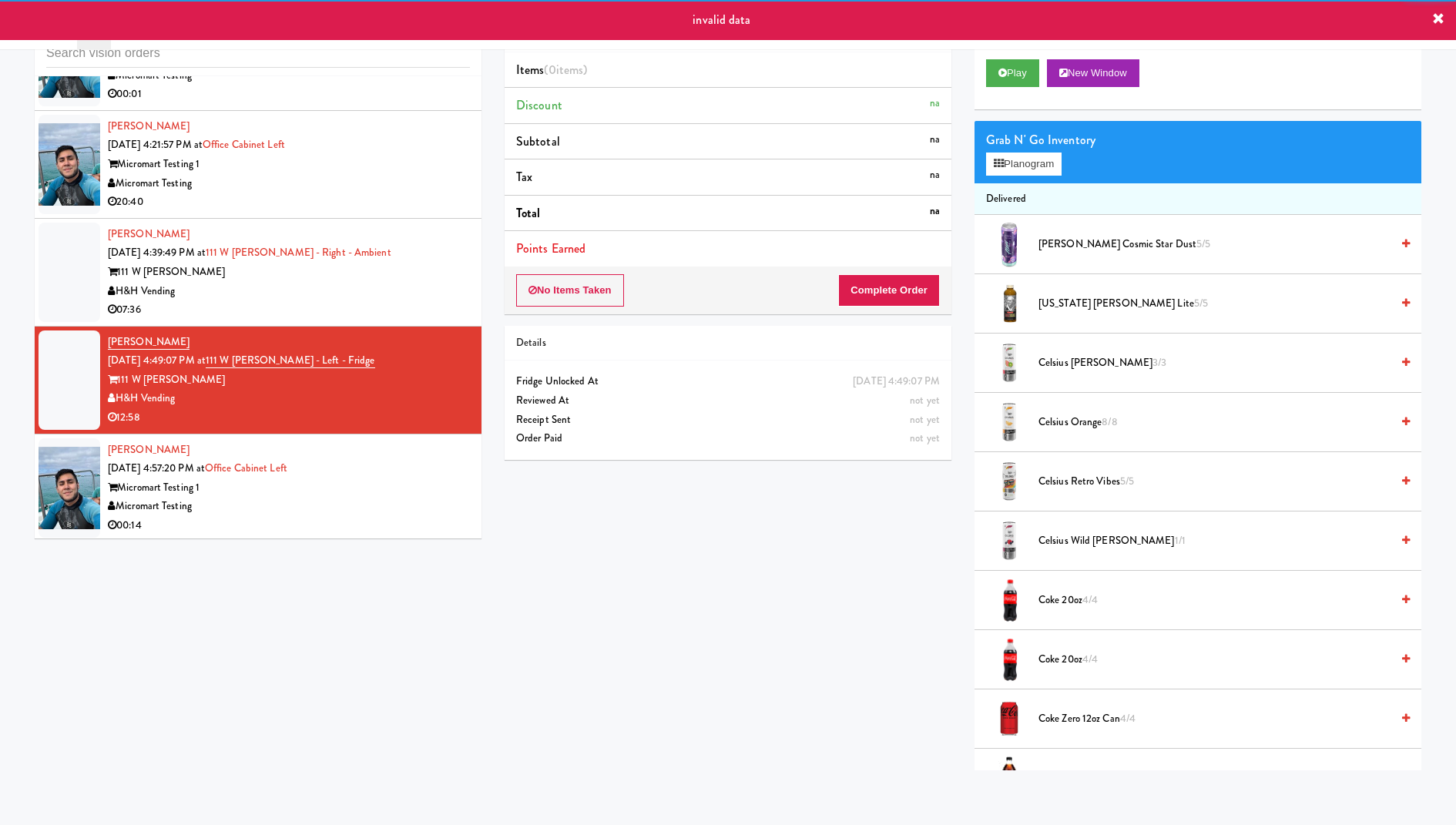
click at [1024, 88] on div "Play New Window" at bounding box center [1197, 79] width 446 height 62
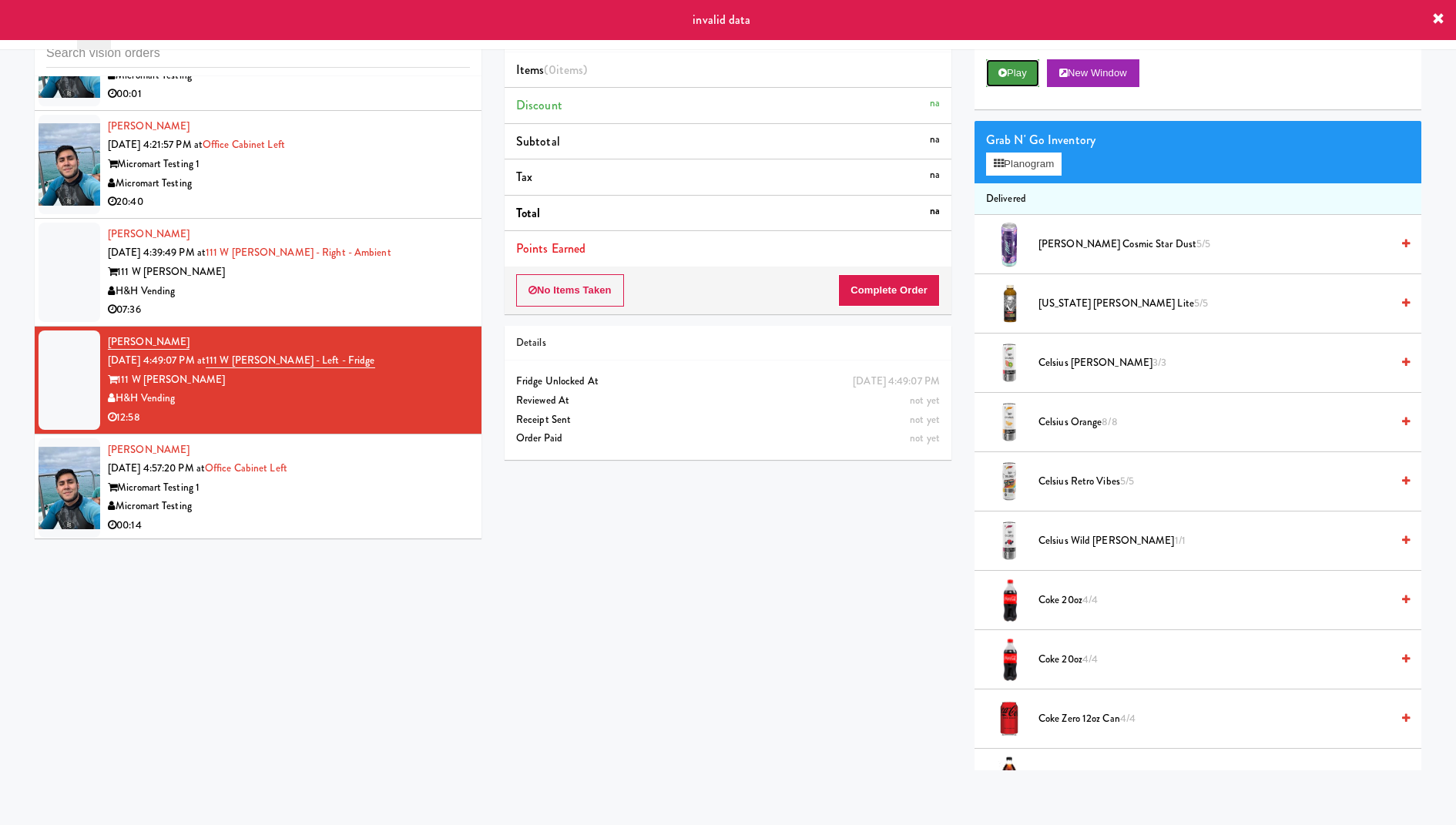
click at [1024, 79] on button "Play" at bounding box center [1012, 73] width 53 height 28
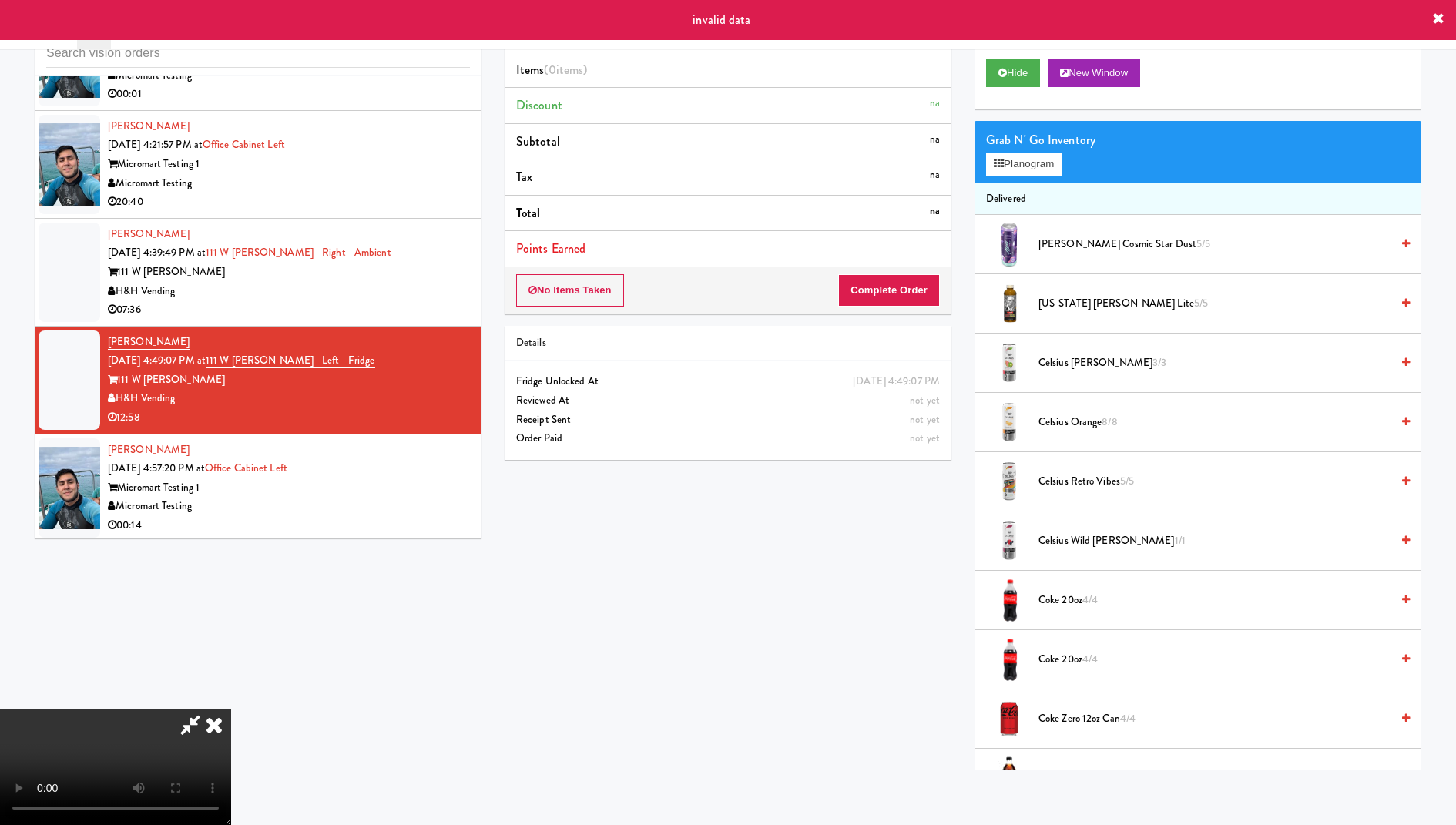
click at [231, 709] on icon at bounding box center [214, 724] width 34 height 31
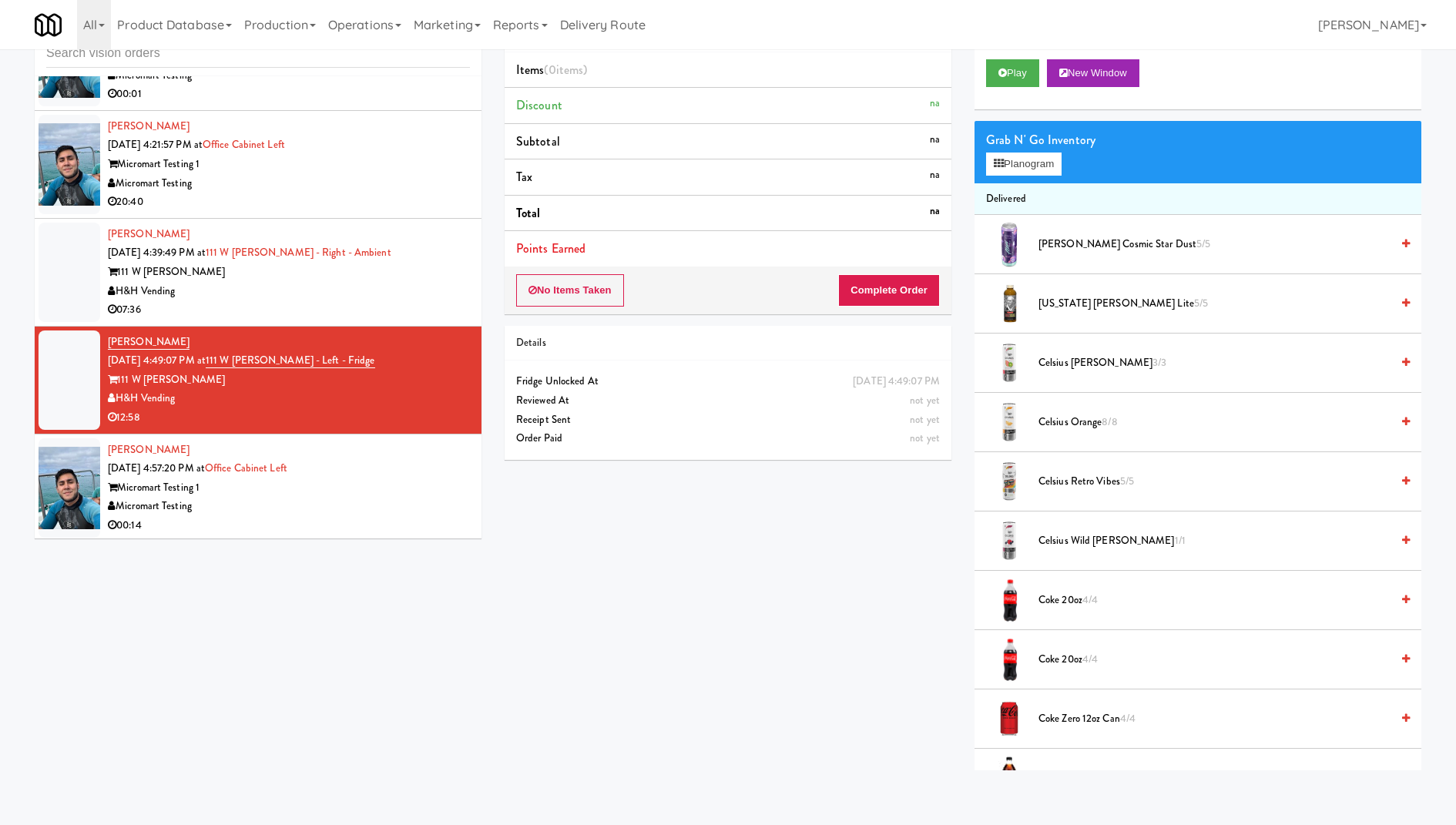
click at [334, 516] on div "00:14" at bounding box center [289, 525] width 362 height 19
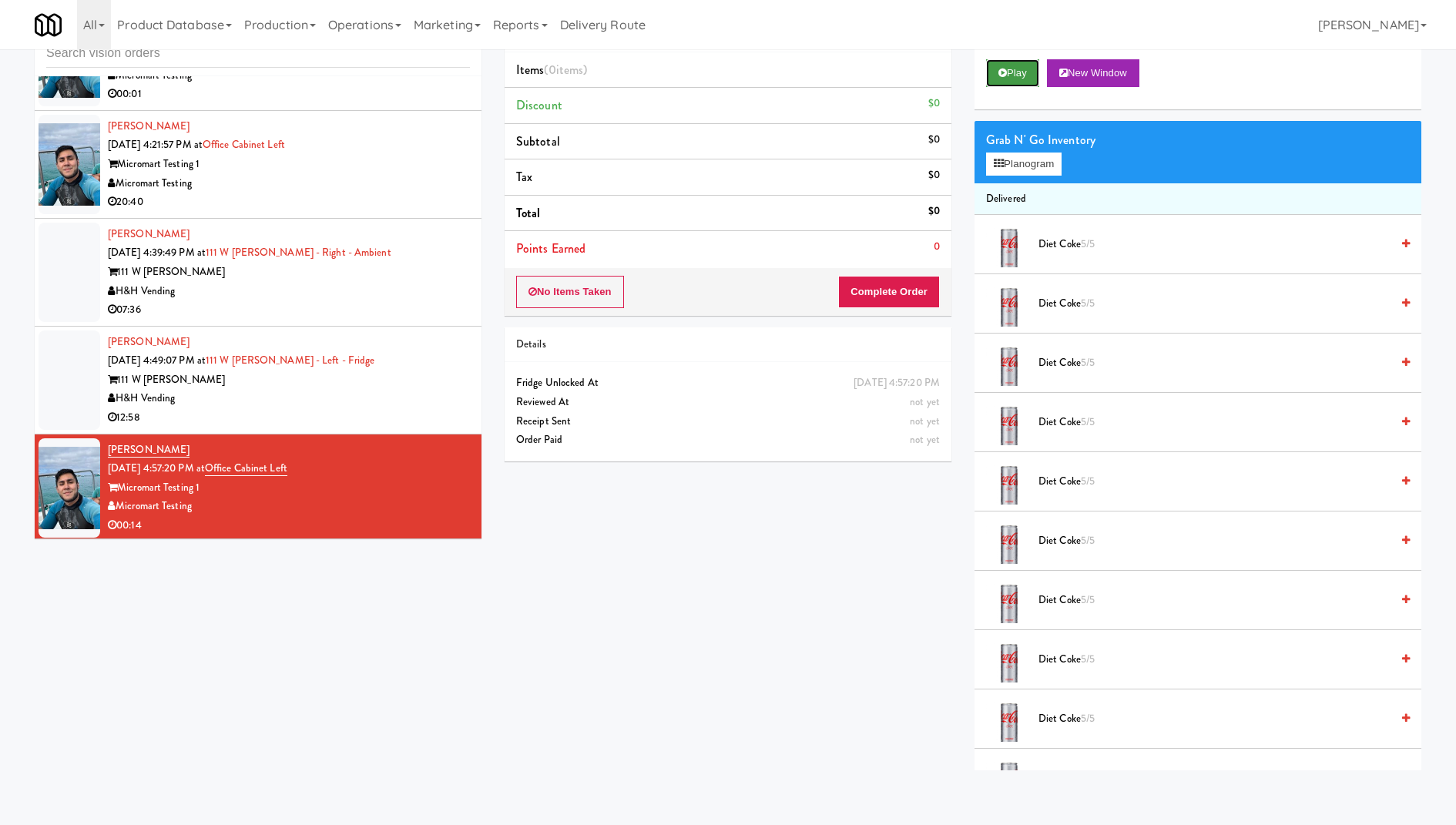
click at [1012, 68] on button "Play" at bounding box center [1012, 73] width 53 height 28
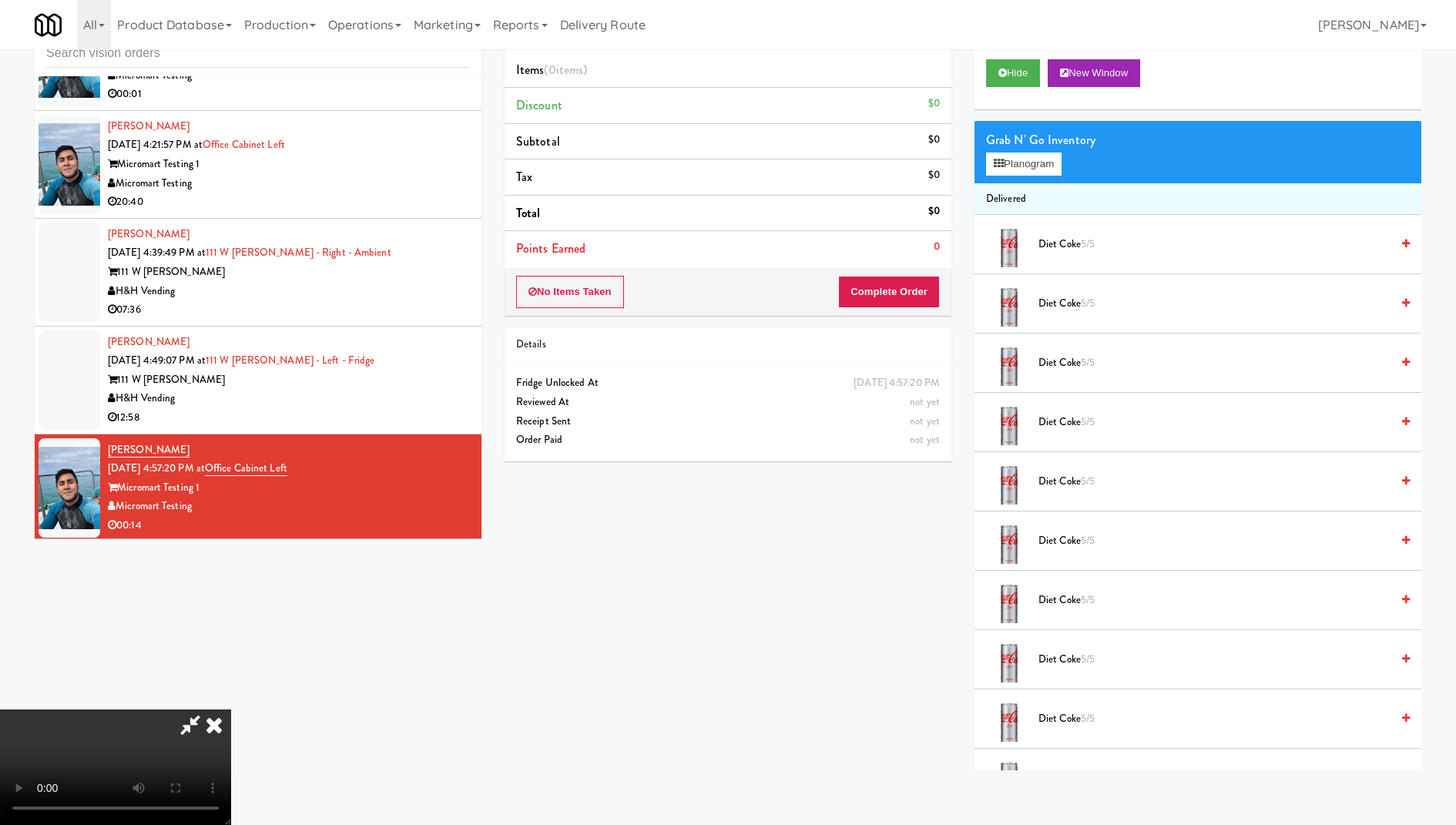
click at [231, 709] on icon at bounding box center [214, 724] width 34 height 31
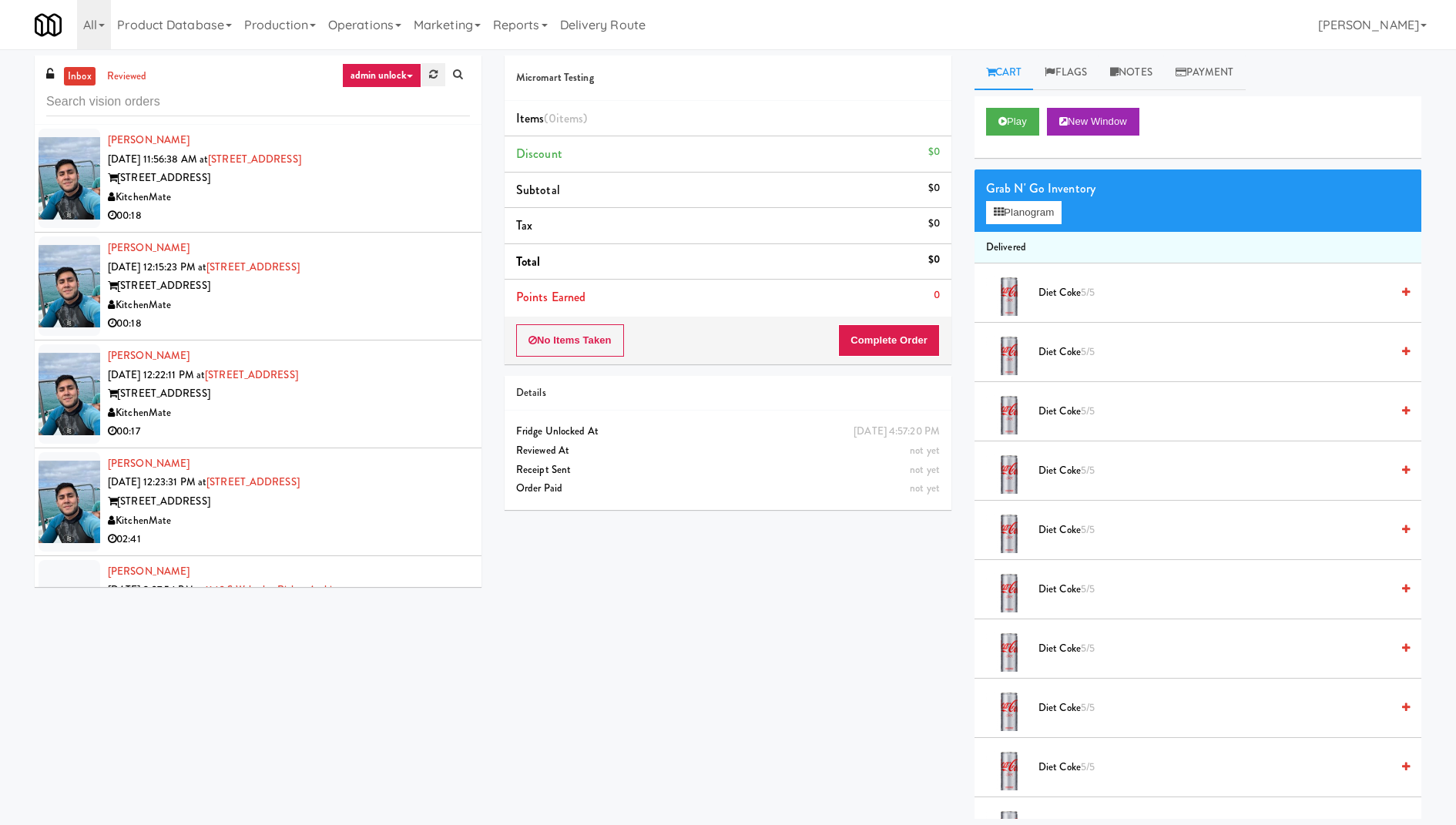
click at [429, 69] on icon at bounding box center [433, 74] width 8 height 10
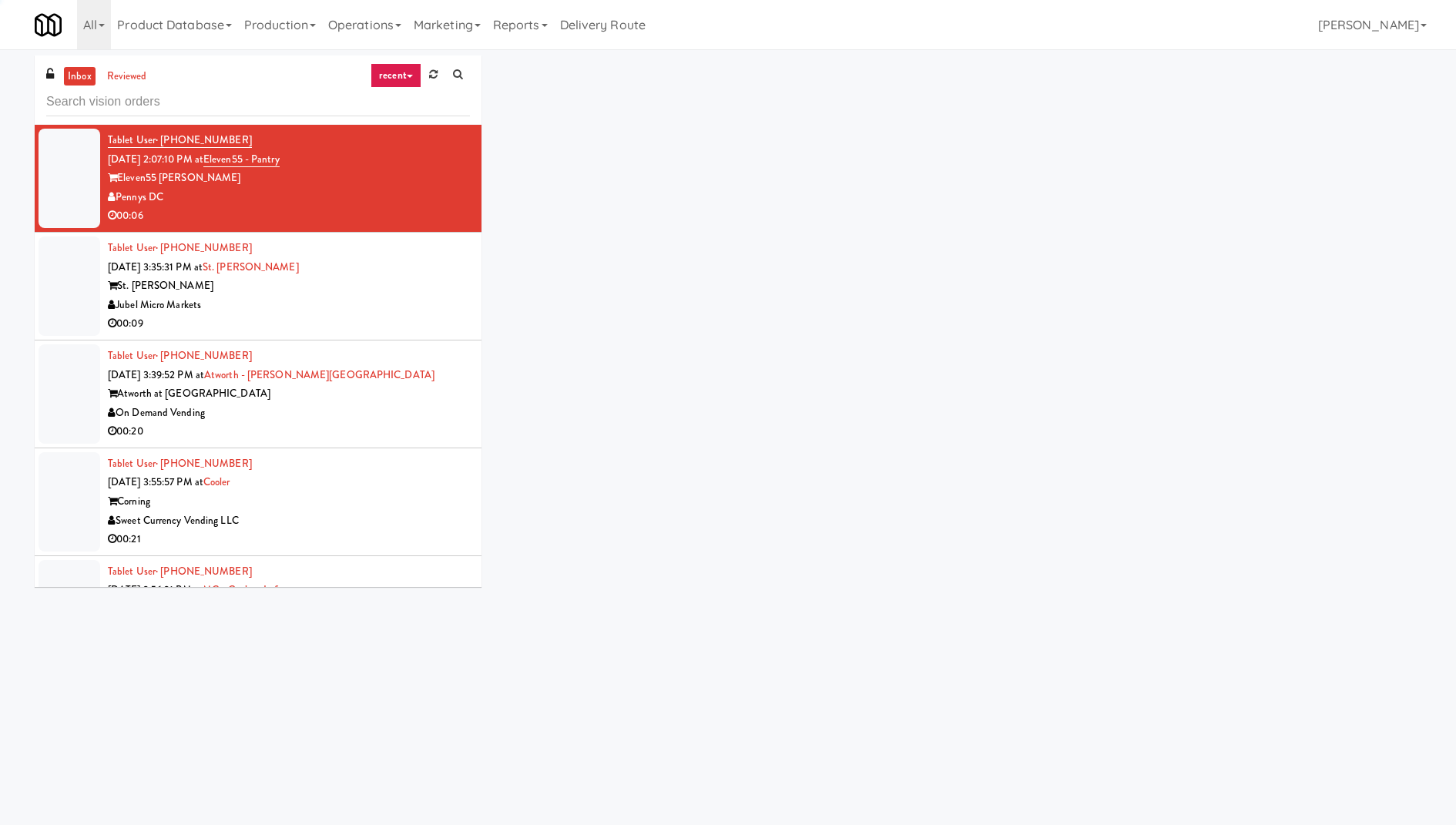
click at [398, 73] on link "recent" at bounding box center [395, 75] width 51 height 25
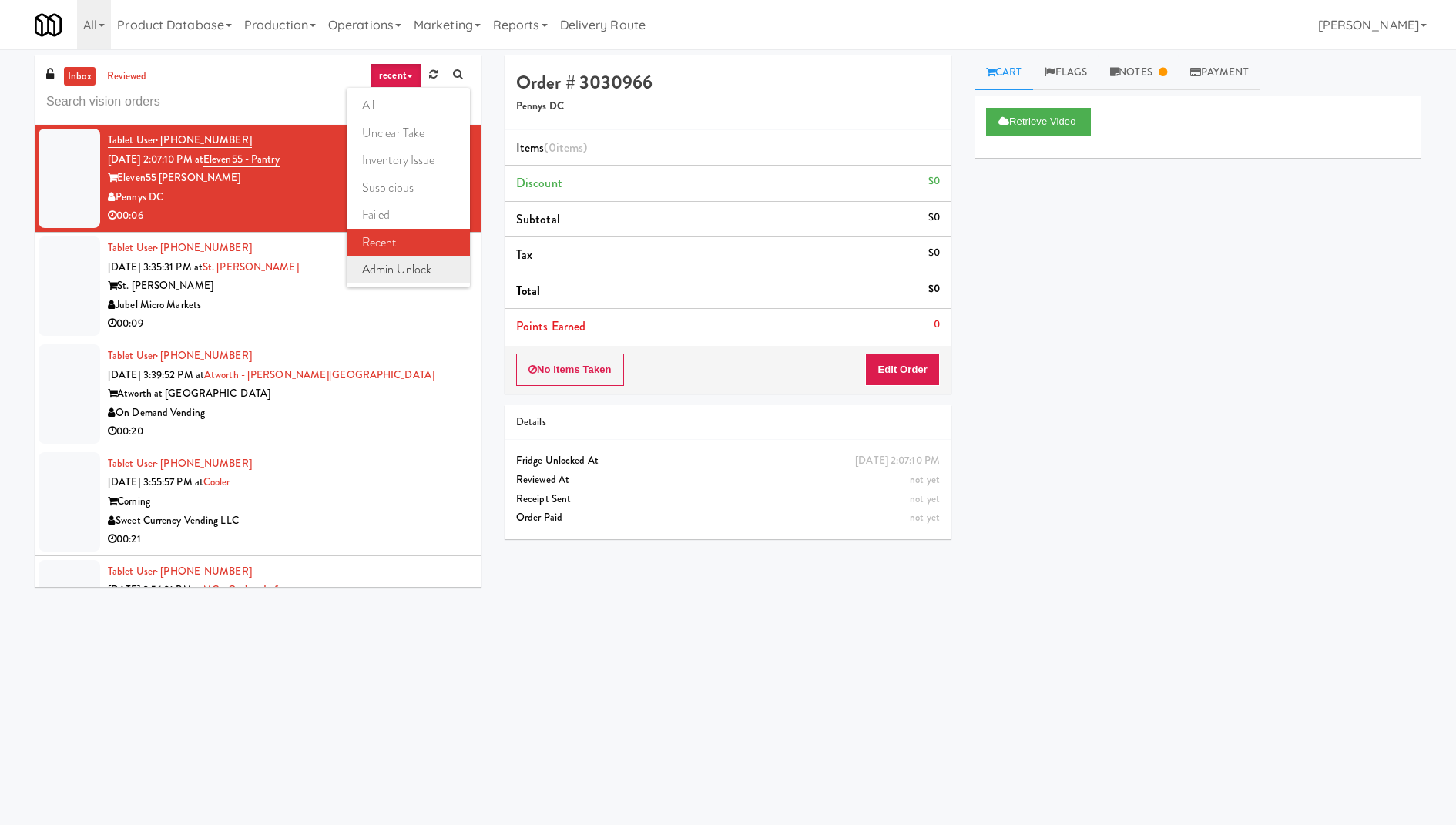
click at [415, 275] on link "admin unlock" at bounding box center [407, 270] width 123 height 28
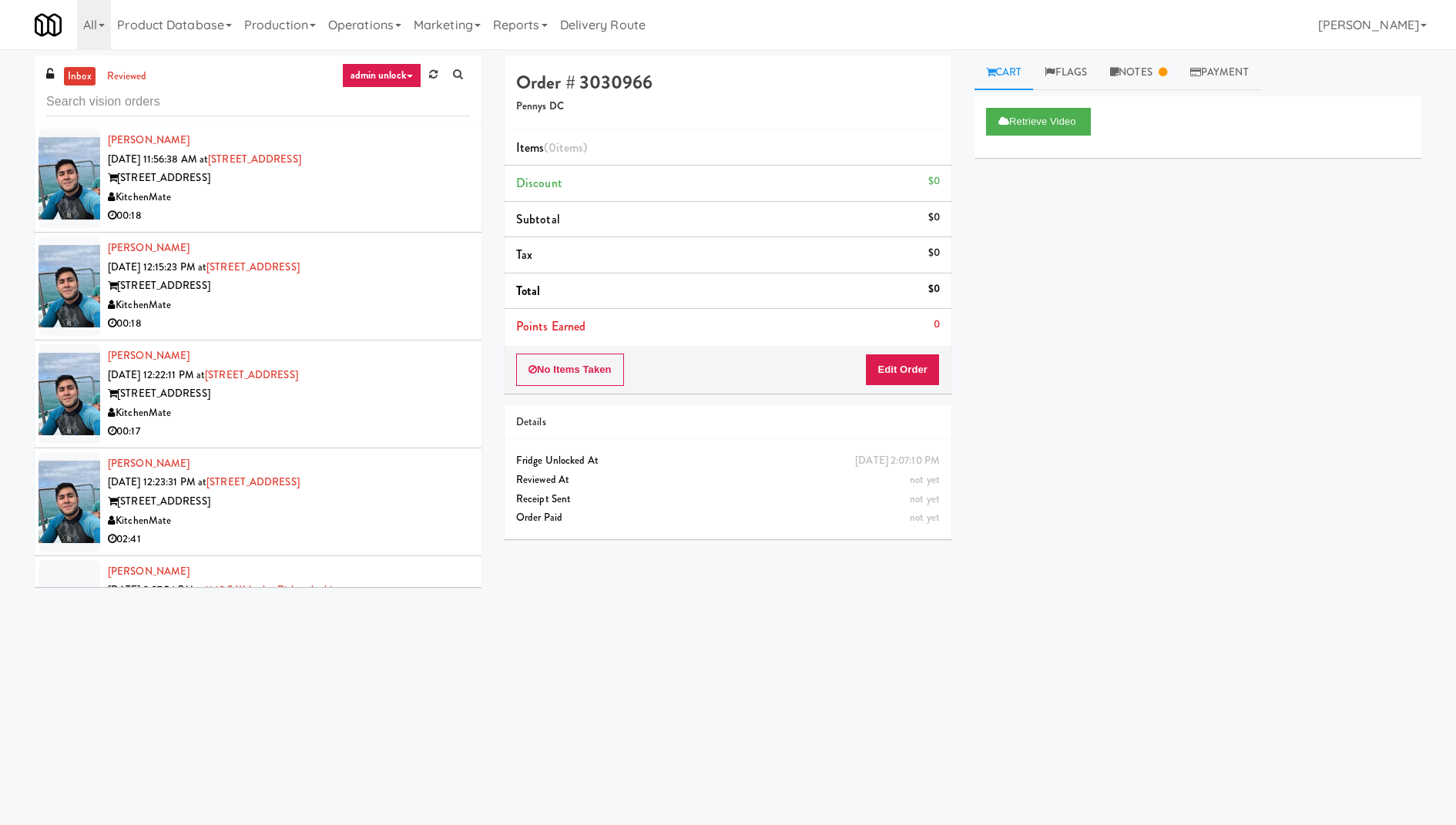
scroll to position [720, 0]
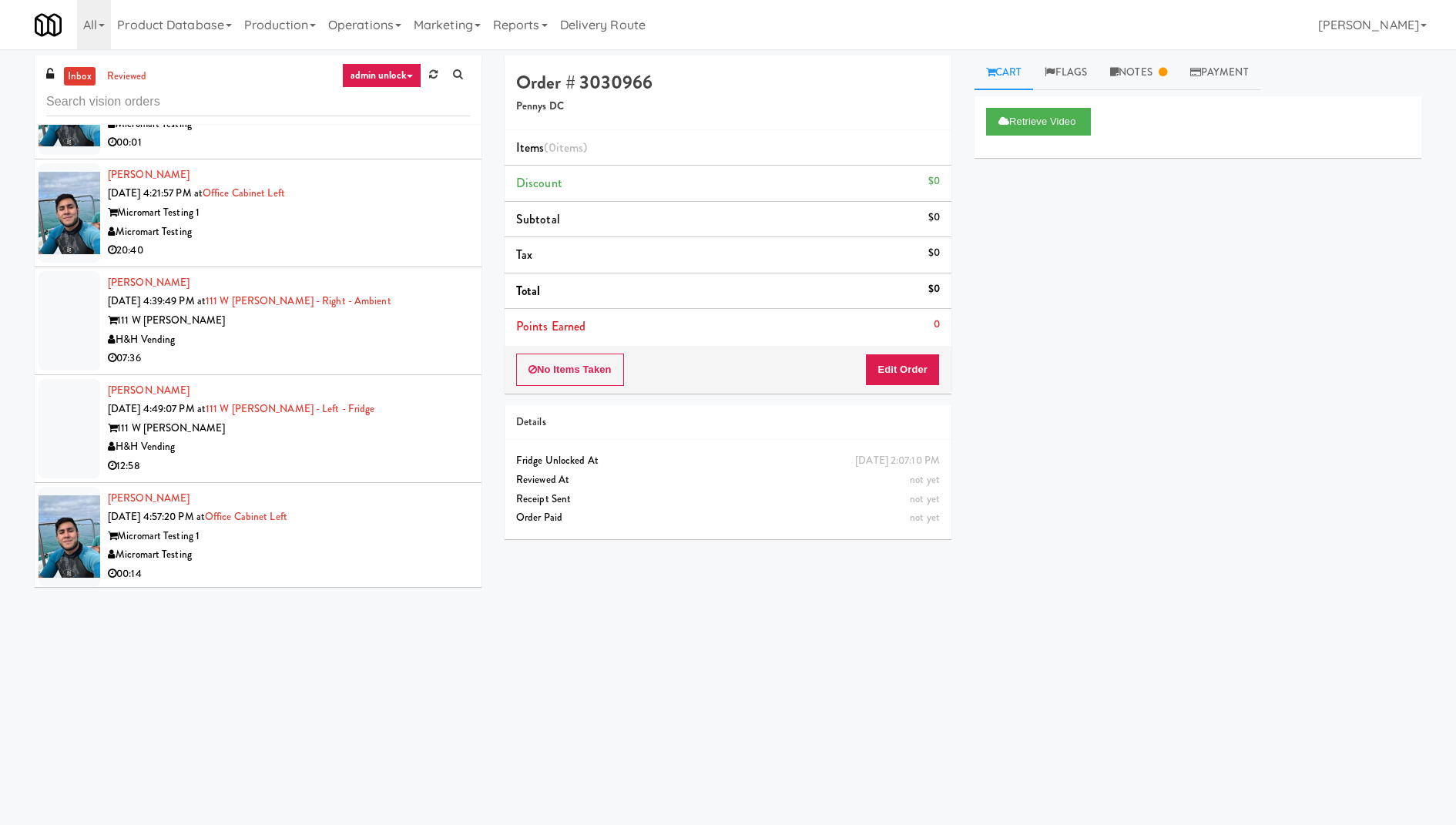
click at [677, 89] on h4 "Order # 3030966" at bounding box center [728, 82] width 423 height 20
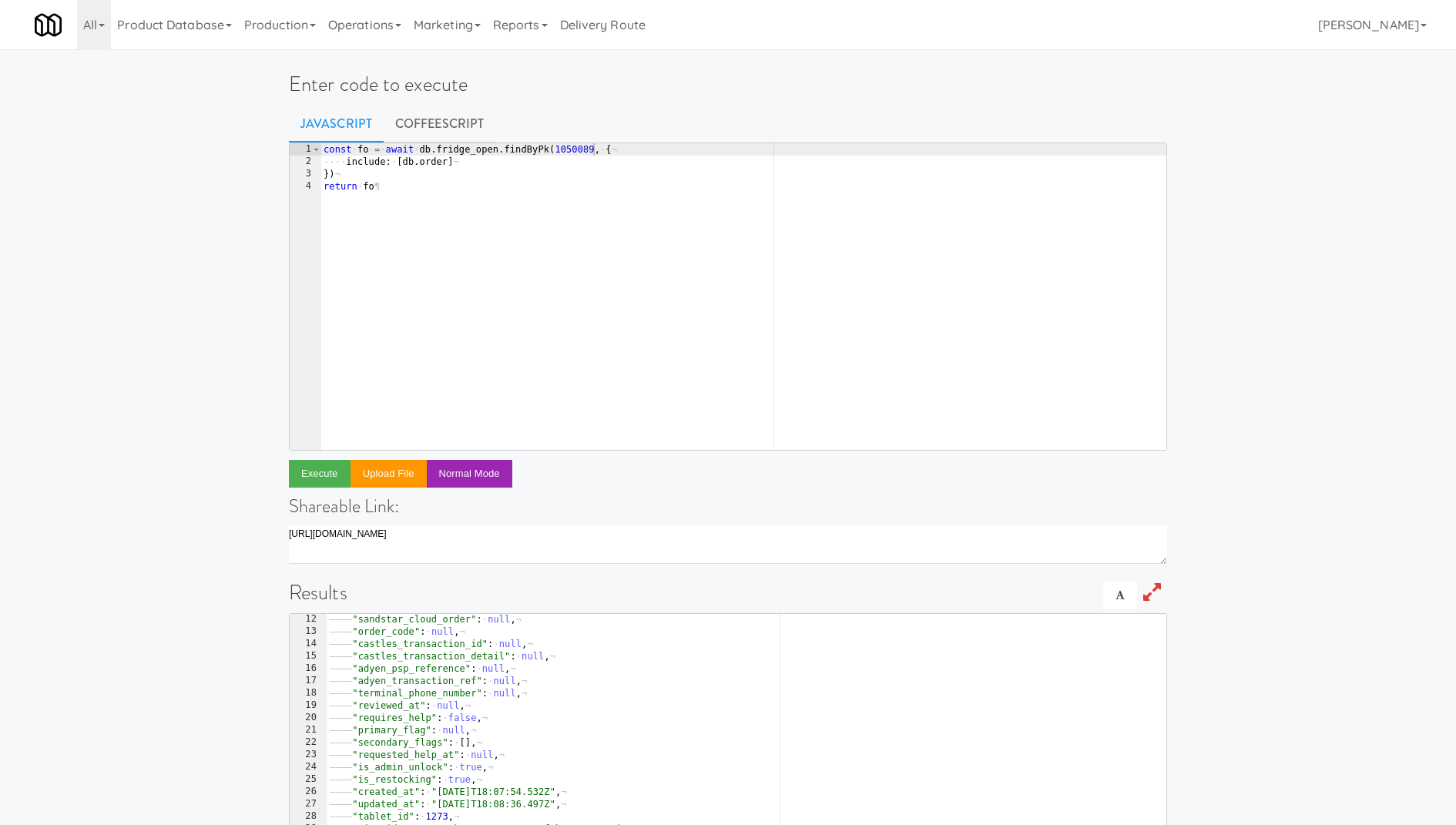
scroll to position [136, 0]
